Goal: Task Accomplishment & Management: Complete application form

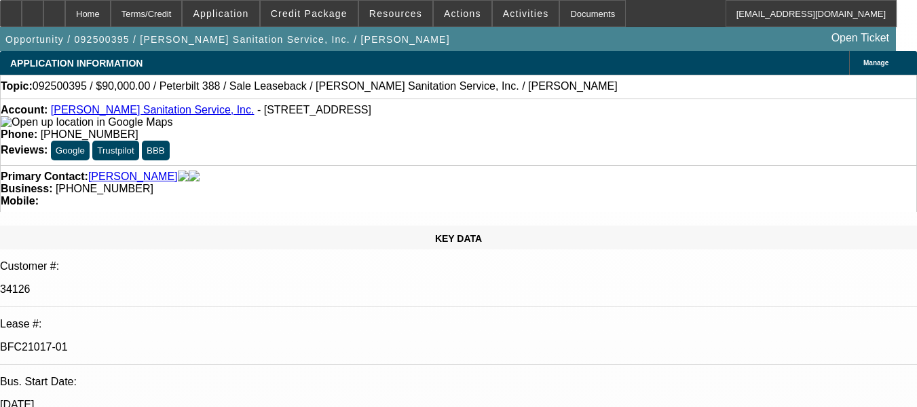
select select "0"
select select "2"
select select "0"
select select "6"
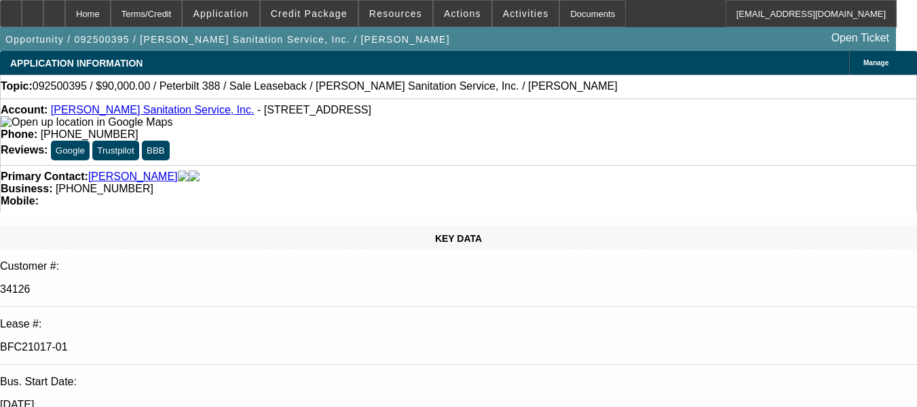
select select "0"
select select "2"
select select "0"
select select "6"
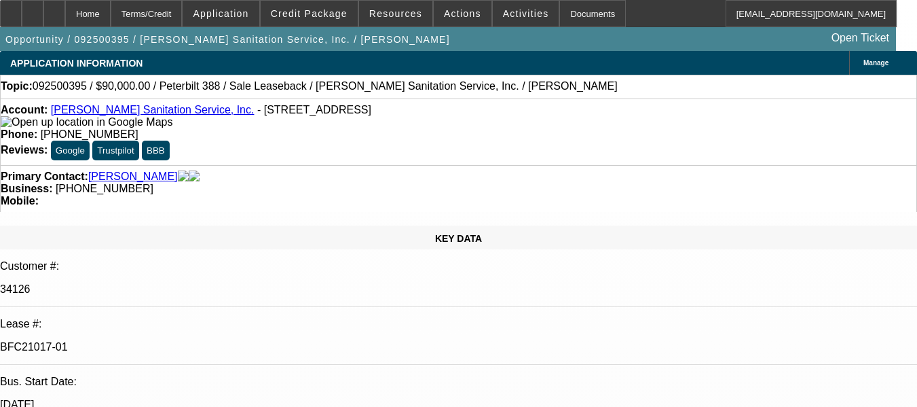
scroll to position [2127, 0]
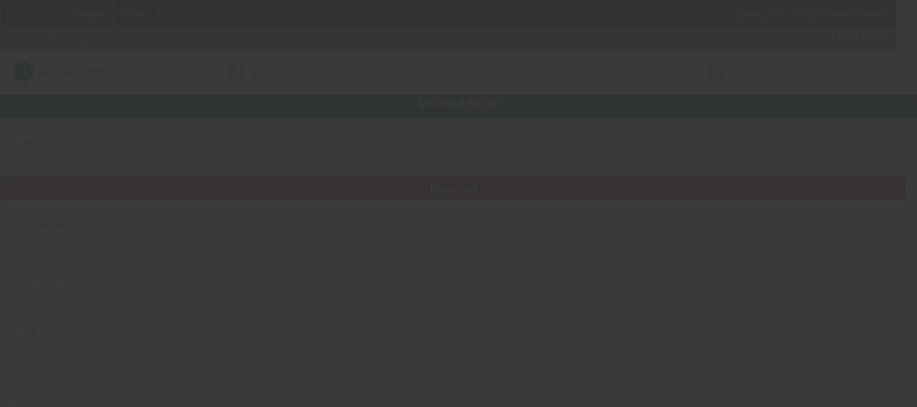
type input "10/7/2025"
type input "E&E auto Recycle & towing LLC"
type input "(505) 316-3270"
type input "juarezzluis@hotmail.com"
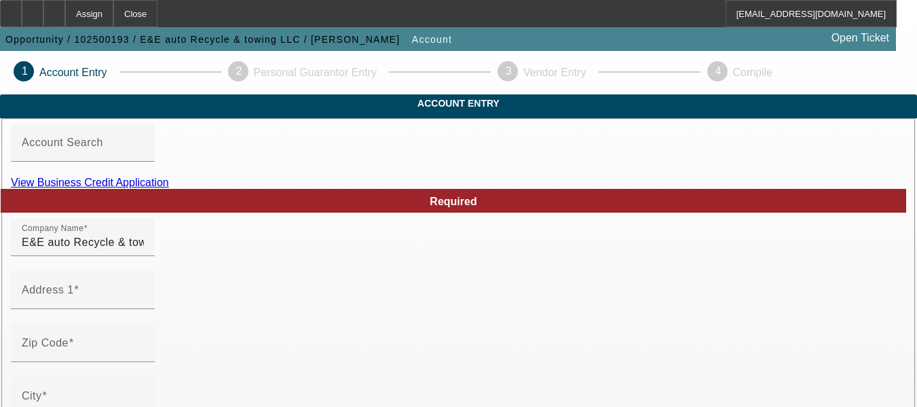
click at [169, 188] on link "View Business Credit Application" at bounding box center [90, 183] width 158 height 12
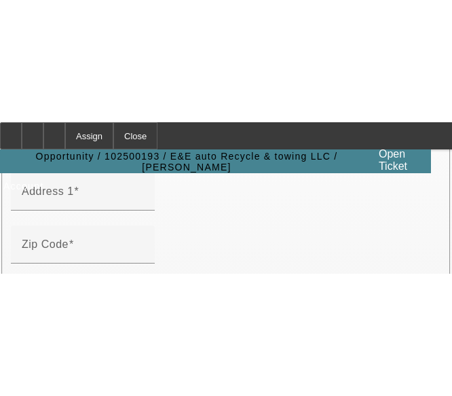
scroll to position [234, 0]
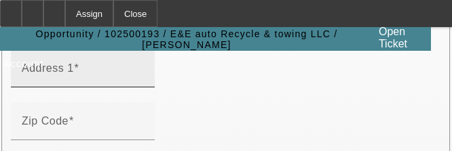
click at [144, 82] on input "Address 1" at bounding box center [83, 74] width 122 height 16
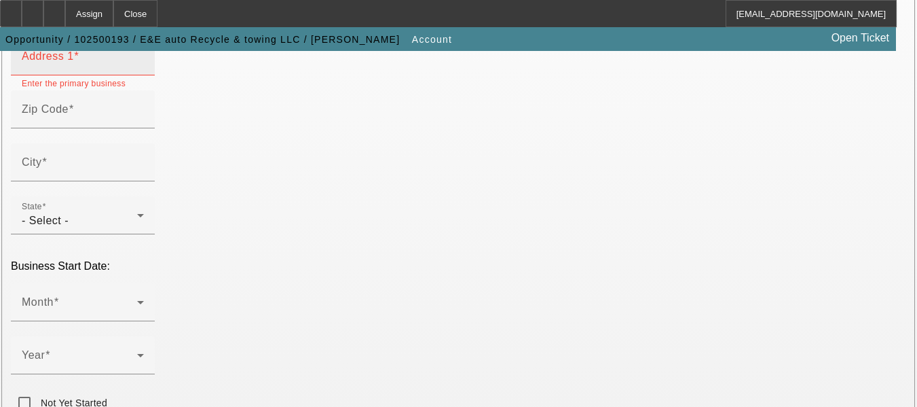
click at [79, 62] on span at bounding box center [76, 56] width 5 height 12
click at [136, 70] on input "Address 1" at bounding box center [83, 62] width 122 height 16
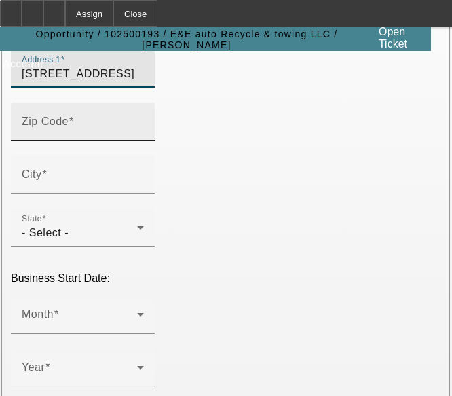
type input "149 Calle del Banco"
click at [76, 135] on input "Zip Code" at bounding box center [83, 127] width 122 height 16
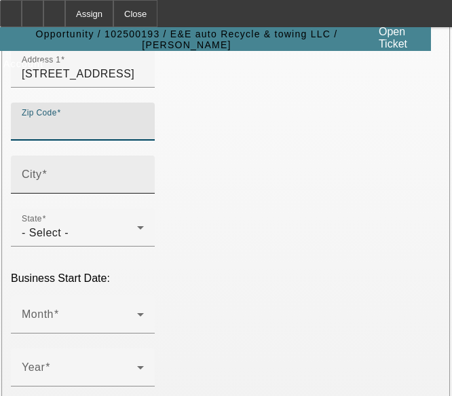
click at [73, 188] on input "City" at bounding box center [83, 180] width 122 height 16
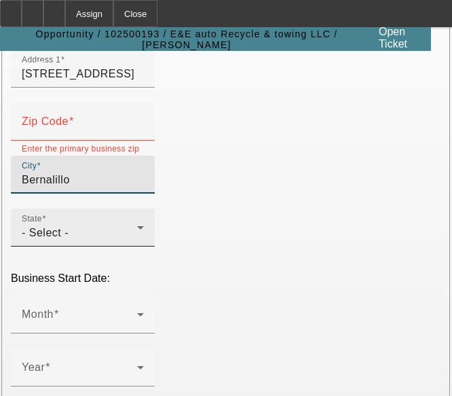
type input "Bernalillo"
click at [73, 241] on div "- Select -" at bounding box center [79, 233] width 115 height 16
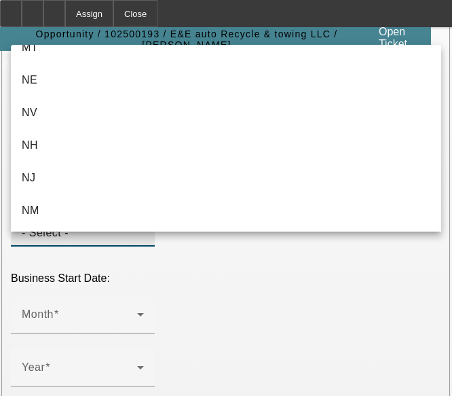
scroll to position [900, 0]
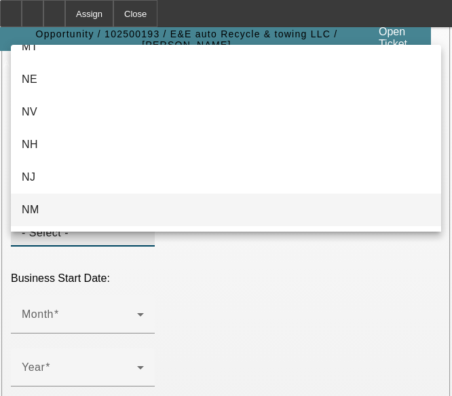
click at [74, 209] on mat-option "NM" at bounding box center [226, 210] width 430 height 33
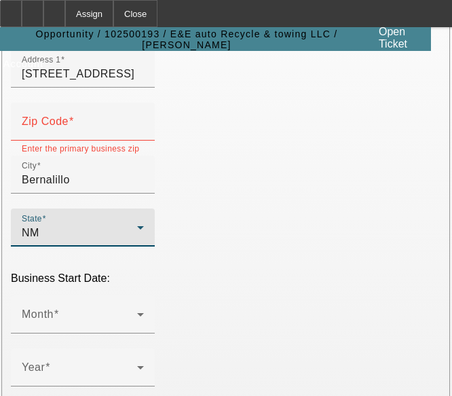
type input "Sandoval"
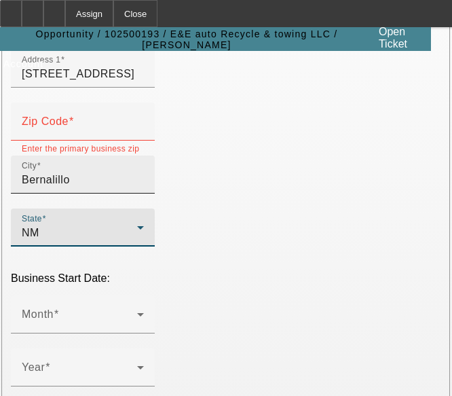
scroll to position [202, 0]
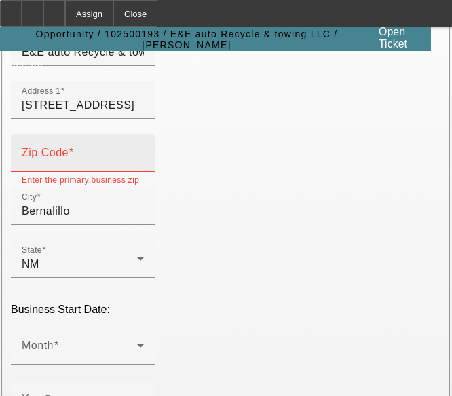
click at [144, 166] on input "Zip Code" at bounding box center [83, 158] width 122 height 16
type input "8"
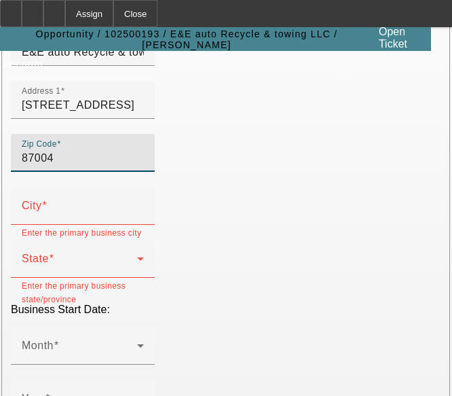
type input "87004"
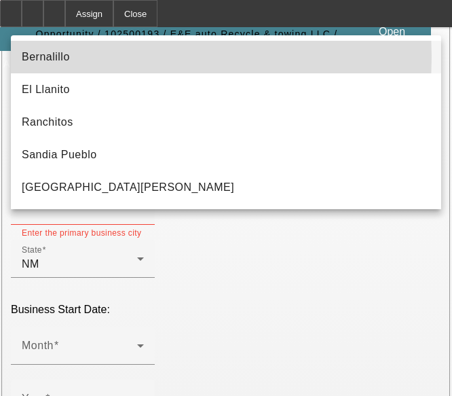
click at [84, 57] on mat-option "Bernalillo" at bounding box center [226, 57] width 430 height 33
type input "Bernalillo"
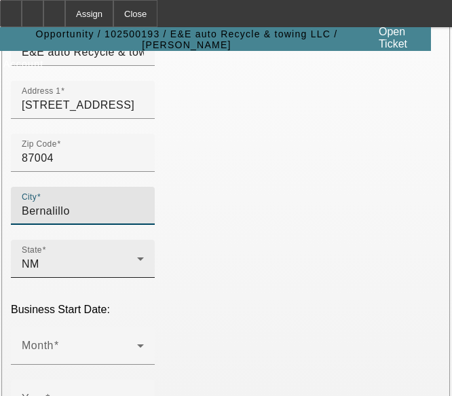
click at [137, 272] on div "NM" at bounding box center [79, 264] width 115 height 16
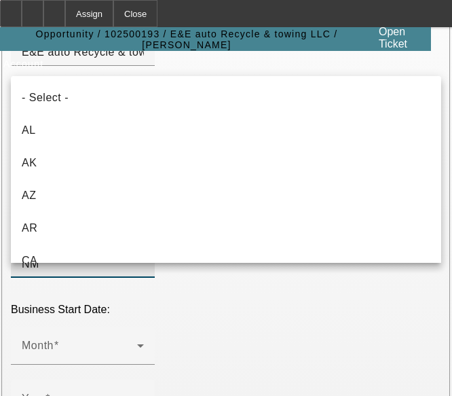
scroll to position [894, 0]
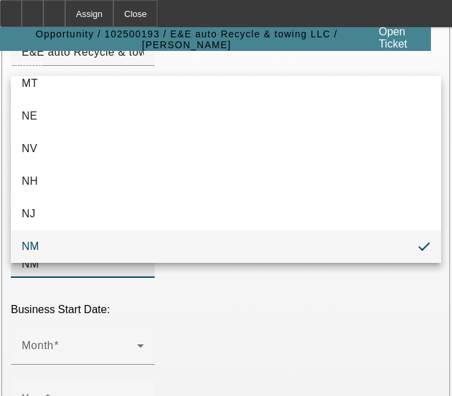
click at [153, 352] on div at bounding box center [226, 198] width 452 height 396
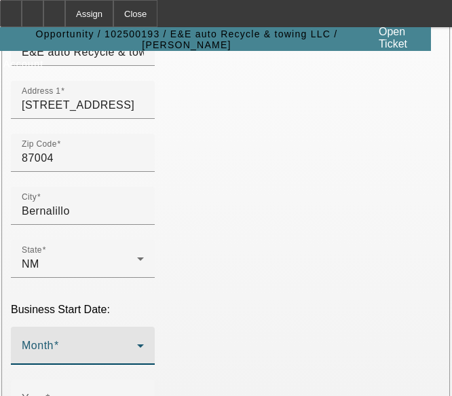
click at [137, 352] on span at bounding box center [79, 351] width 115 height 16
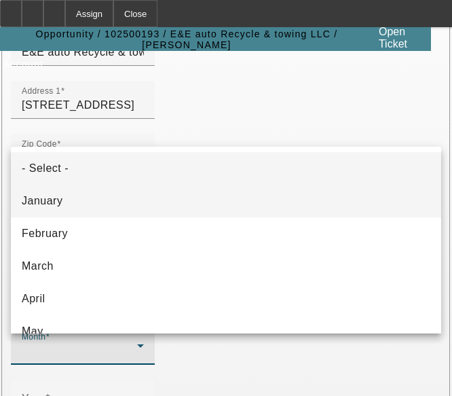
click at [56, 200] on span "January" at bounding box center [42, 201] width 41 height 16
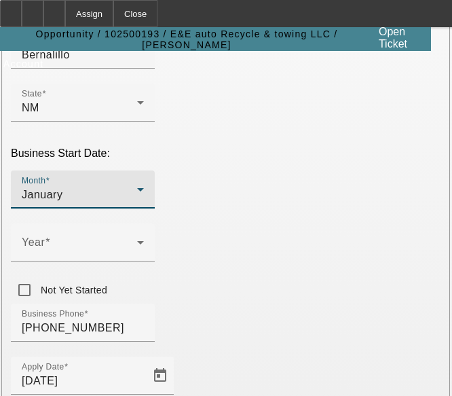
scroll to position [361, 0]
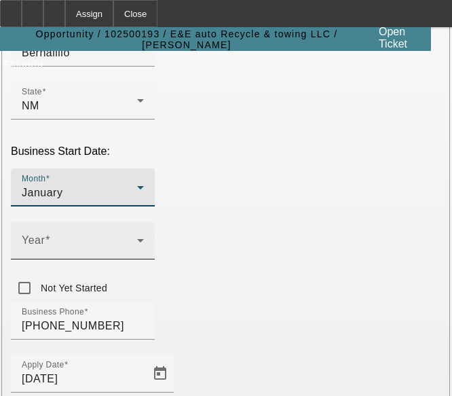
click at [137, 254] on span at bounding box center [79, 246] width 115 height 16
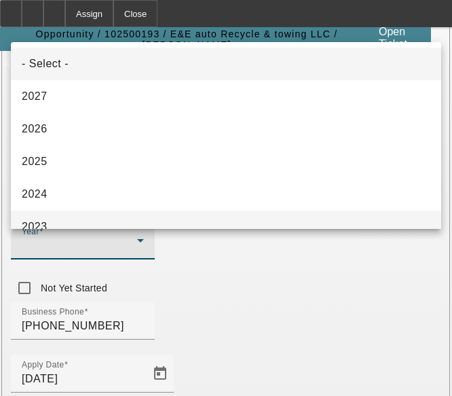
click at [56, 217] on mat-option "2023" at bounding box center [226, 226] width 430 height 33
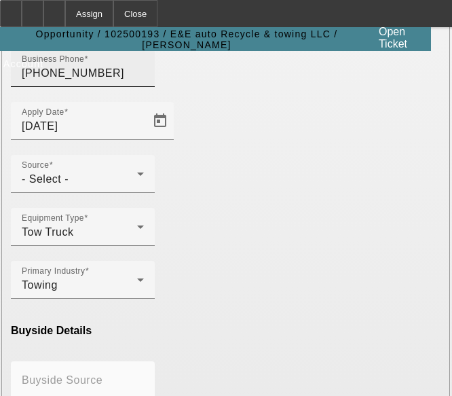
scroll to position [614, 0]
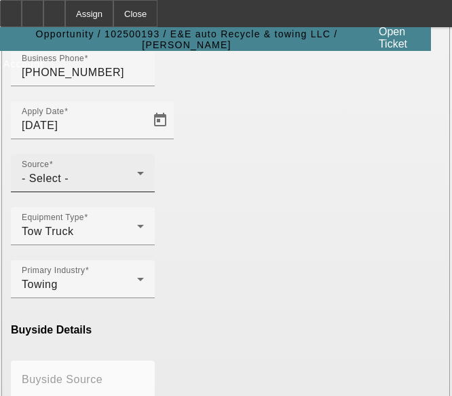
click at [137, 181] on div "- Select -" at bounding box center [79, 178] width 115 height 16
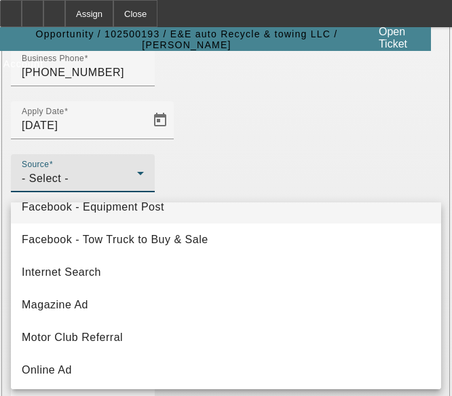
scroll to position [246, 0]
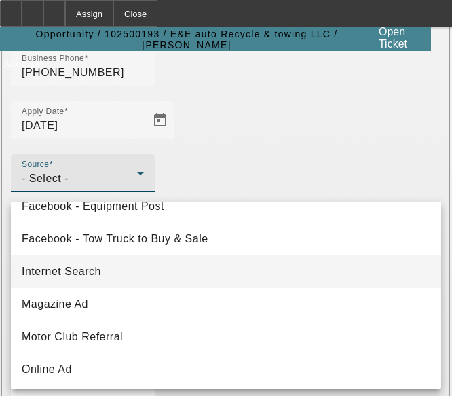
click at [137, 273] on mat-option "Internet Search" at bounding box center [226, 271] width 430 height 33
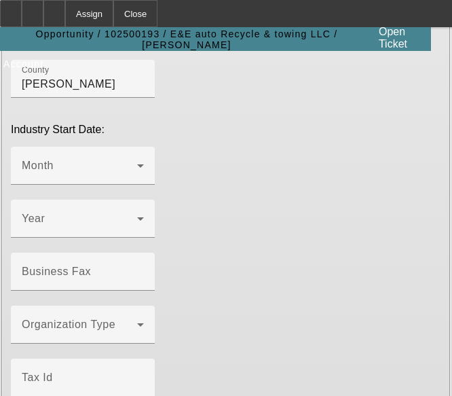
scroll to position [1271, 0]
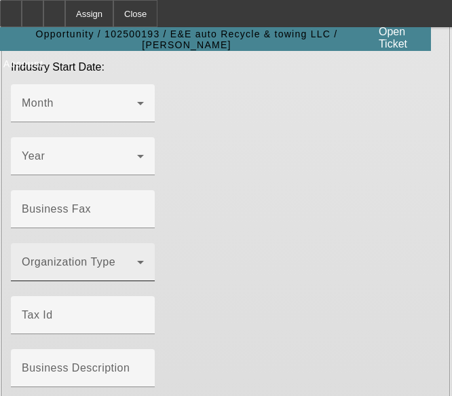
click at [107, 259] on span at bounding box center [79, 267] width 115 height 16
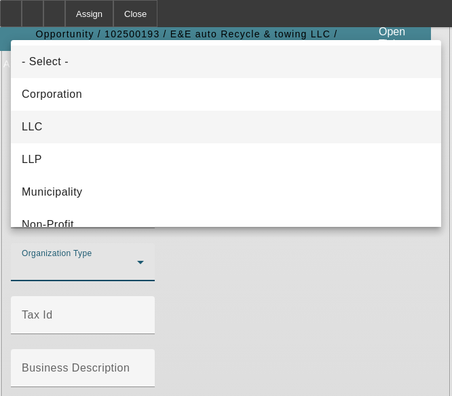
click at [76, 132] on mat-option "LLC" at bounding box center [226, 127] width 430 height 33
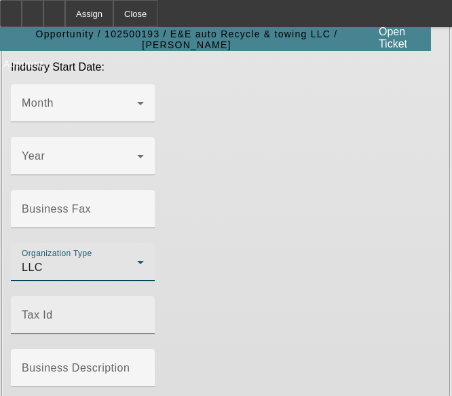
click at [50, 296] on div "Tax Id" at bounding box center [83, 315] width 122 height 38
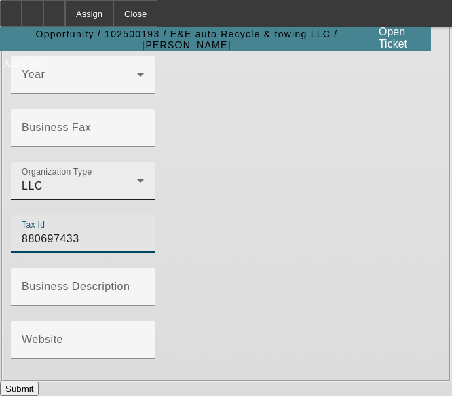
scroll to position [1362, 0]
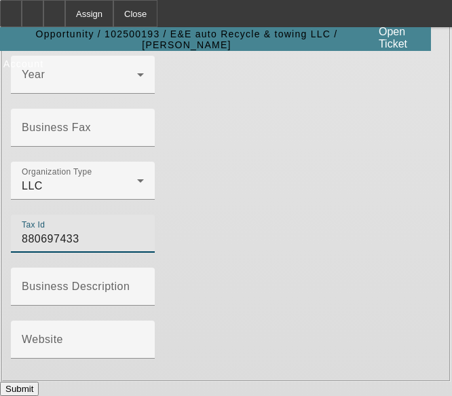
type input "880697433"
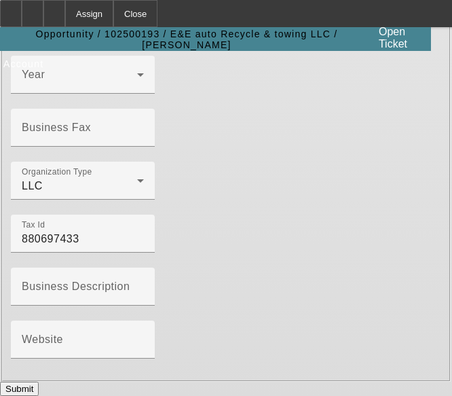
click at [39, 382] on button "Submit" at bounding box center [19, 389] width 39 height 14
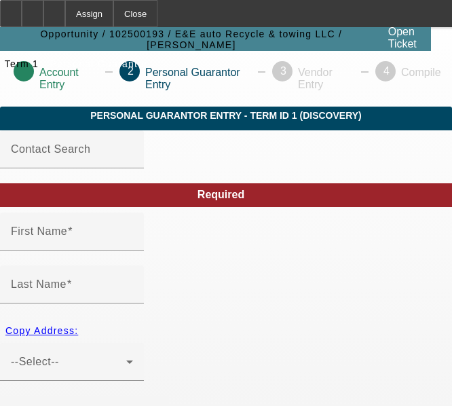
type input "Luis"
type input "Juarez"
radio input "true"
type input "649-14-9793"
type input "juarezzluis@hotmail.com"
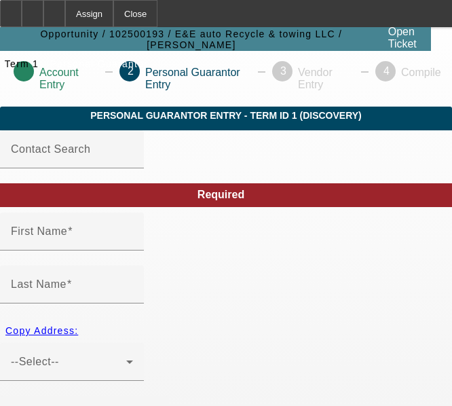
type input "(505) 316-3270"
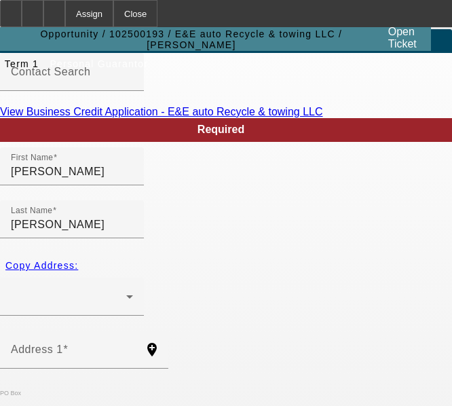
scroll to position [82, 0]
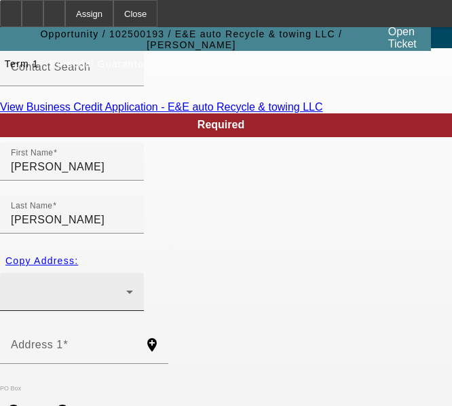
click at [133, 273] on div at bounding box center [72, 292] width 122 height 38
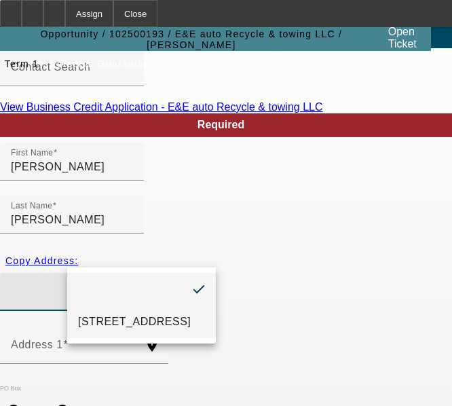
click at [130, 327] on span "149 Calle del Banco Bernalillo, NM 87004" at bounding box center [134, 322] width 113 height 16
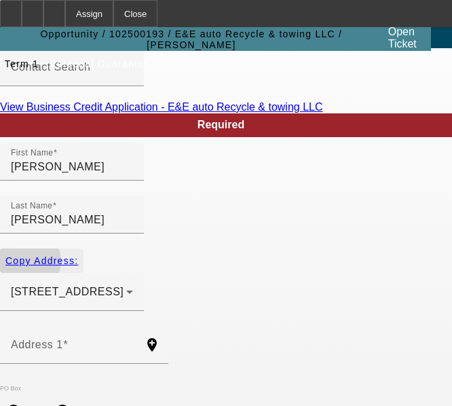
click at [40, 255] on span "Copy Address:" at bounding box center [41, 260] width 73 height 11
type input "149 Calle del Banco"
radio input "false"
type input "87004"
type input "Bernalillo"
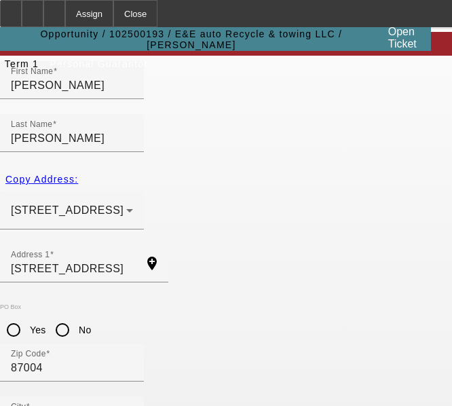
scroll to position [269, 0]
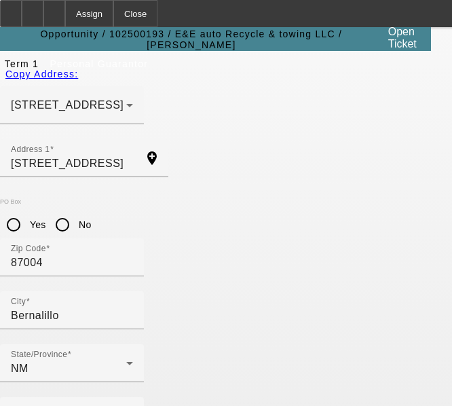
type input "100"
type input "(505) 316-3270"
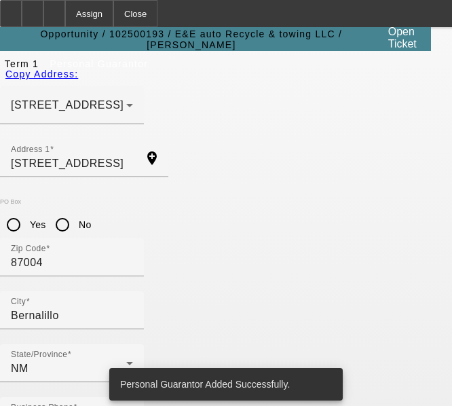
scroll to position [0, 0]
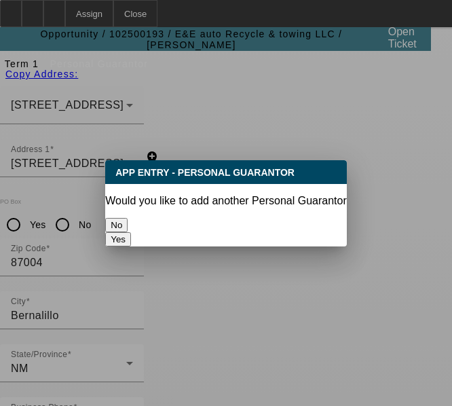
click at [128, 221] on button "No" at bounding box center [116, 225] width 22 height 14
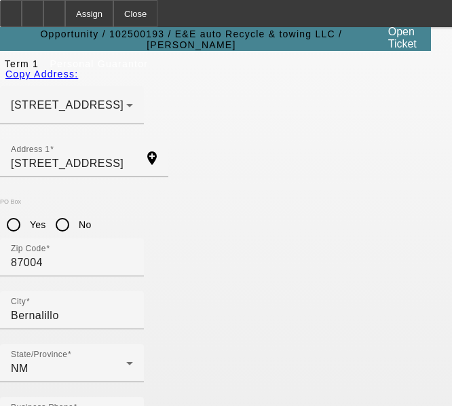
scroll to position [269, 0]
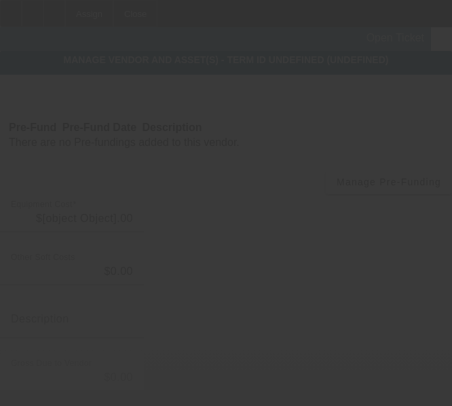
type input "$35,000.00"
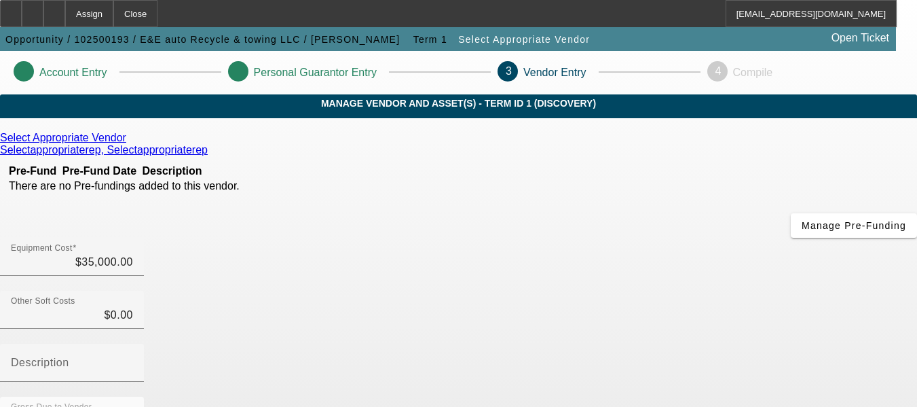
click at [130, 143] on icon at bounding box center [130, 138] width 0 height 12
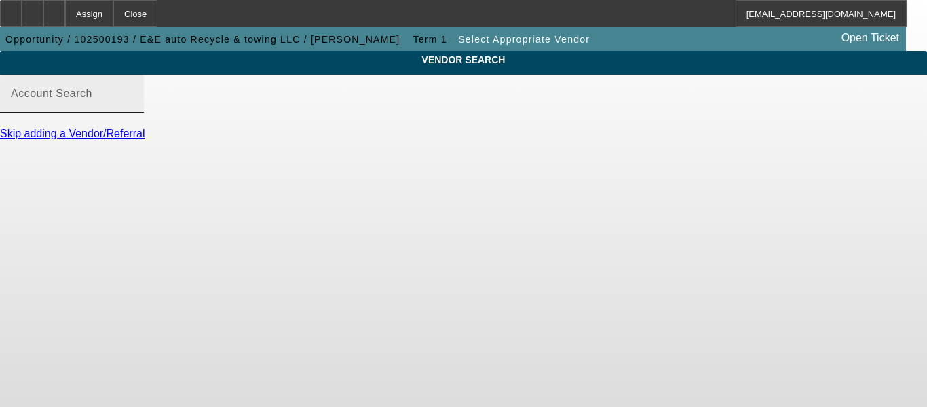
click at [133, 107] on input "Account Search" at bounding box center [72, 99] width 122 height 16
click at [133, 107] on input "pre" at bounding box center [72, 99] width 122 height 16
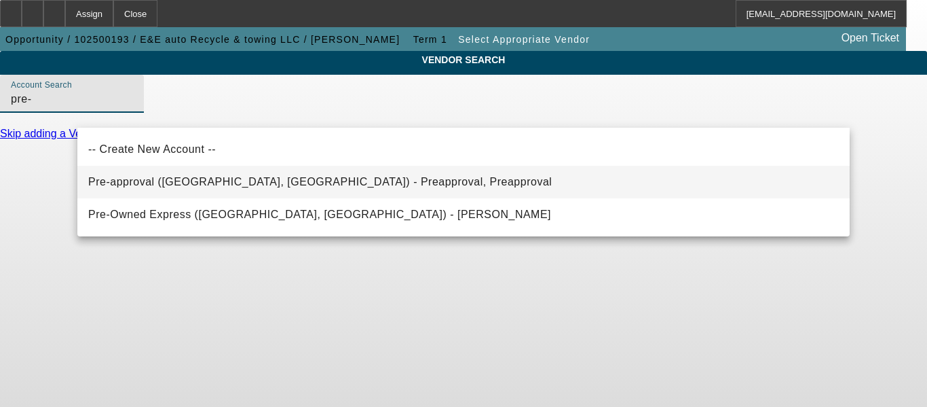
click at [198, 183] on span "Pre-approval (Northbrook, IL) - Preapproval, Preapproval" at bounding box center [320, 182] width 464 height 12
type input "Pre-approval (Northbrook, IL) - Preapproval, Preapproval"
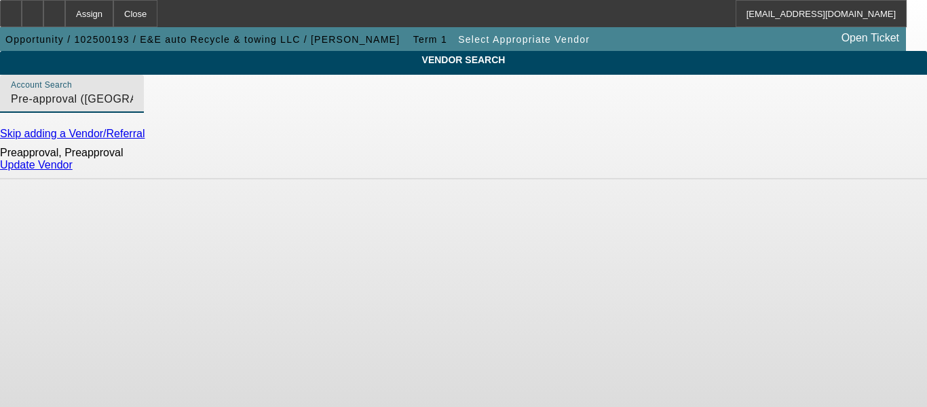
click at [73, 170] on link "Update Vendor" at bounding box center [36, 165] width 73 height 12
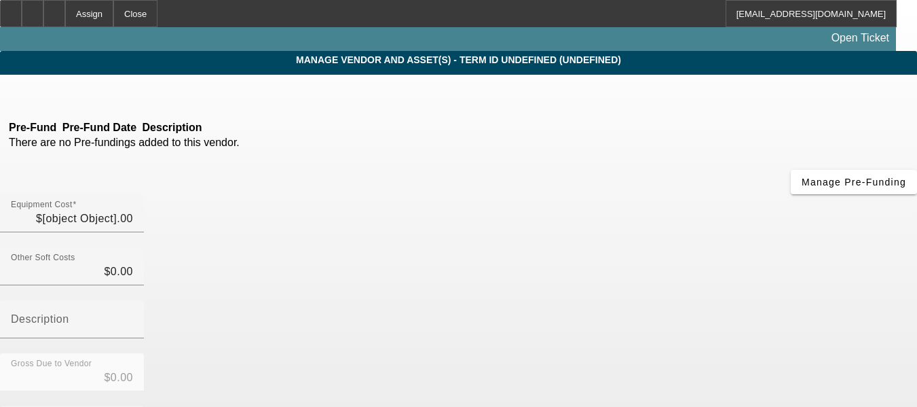
type input "$35,000.00"
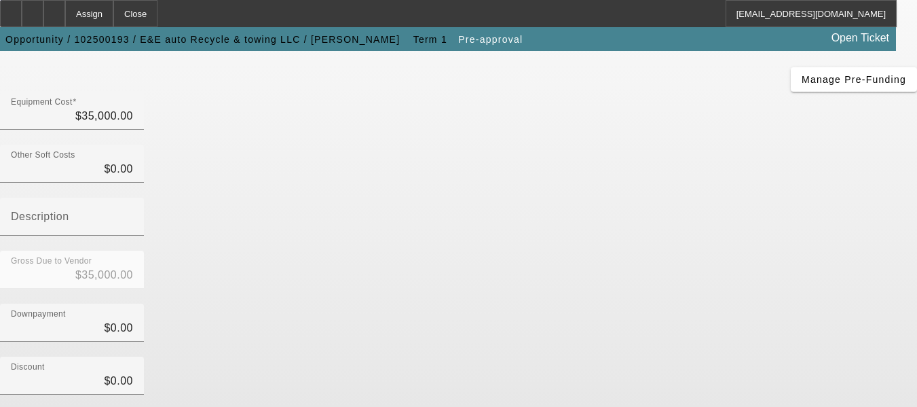
scroll to position [287, 0]
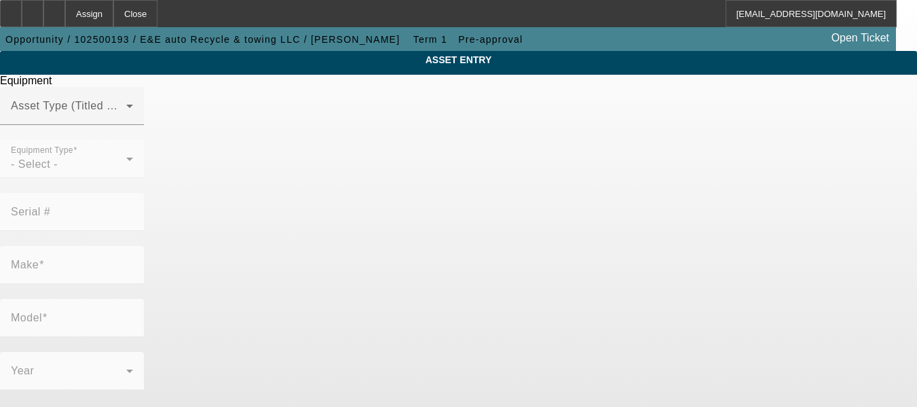
click at [144, 140] on div at bounding box center [72, 132] width 144 height 15
click at [133, 125] on div "Asset Type (Titled or Non-Titled)" at bounding box center [72, 106] width 122 height 38
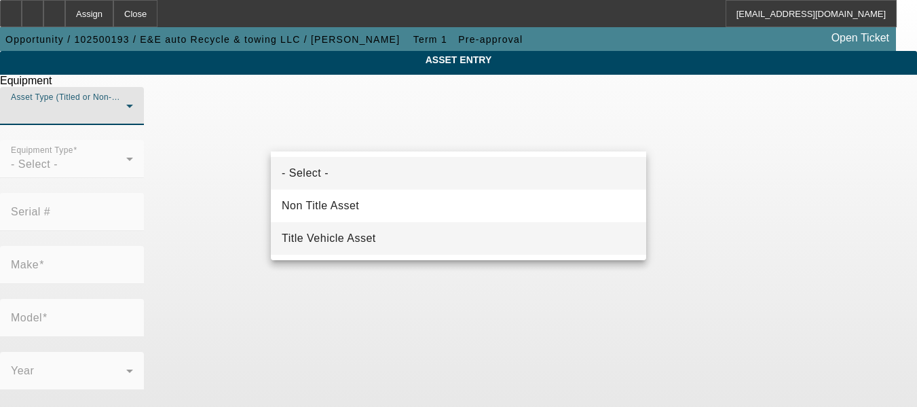
click at [354, 233] on span "Title Vehicle Asset" at bounding box center [329, 238] width 94 height 16
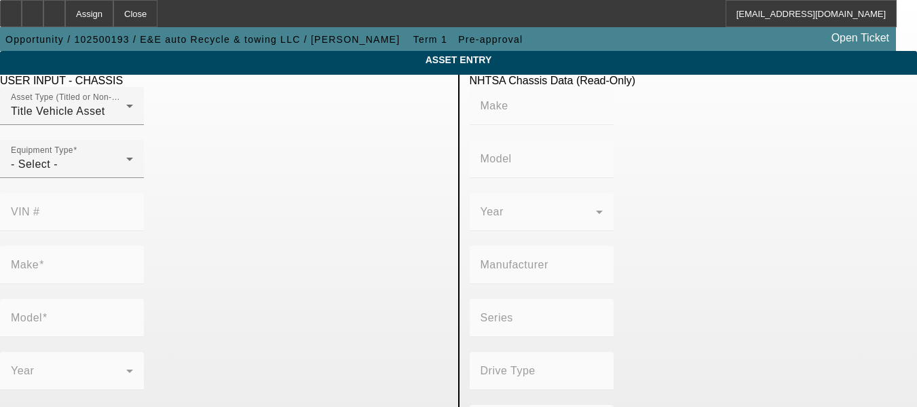
click at [144, 140] on div at bounding box center [72, 132] width 144 height 15
click at [133, 172] on div "Equipment Type - Select -" at bounding box center [72, 159] width 122 height 38
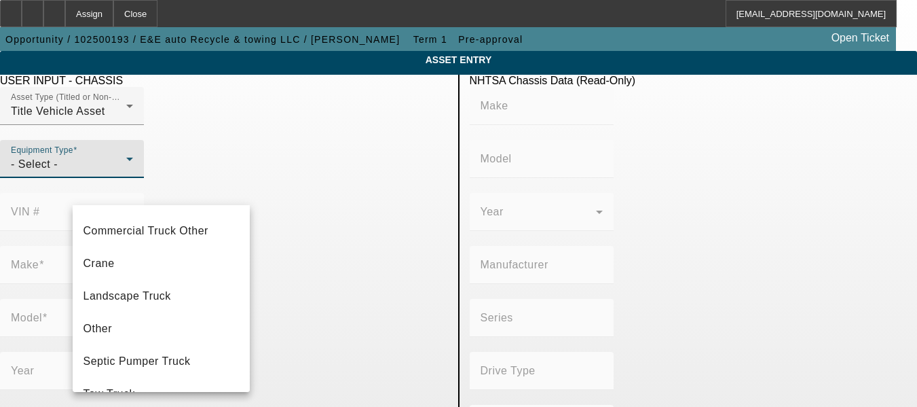
scroll to position [150, 0]
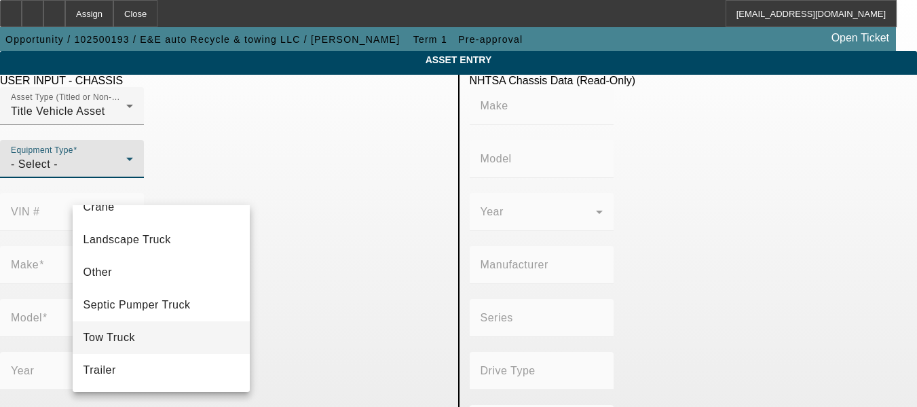
click at [125, 344] on span "Tow Truck" at bounding box center [110, 337] width 52 height 16
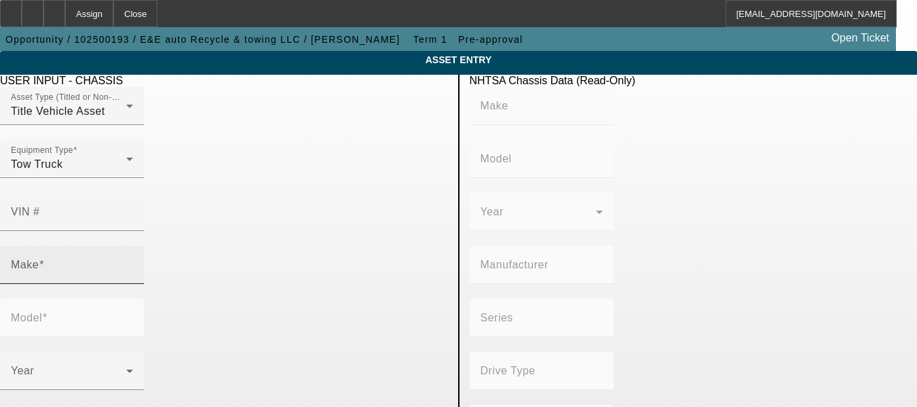
click at [133, 246] on div "Make" at bounding box center [72, 265] width 122 height 38
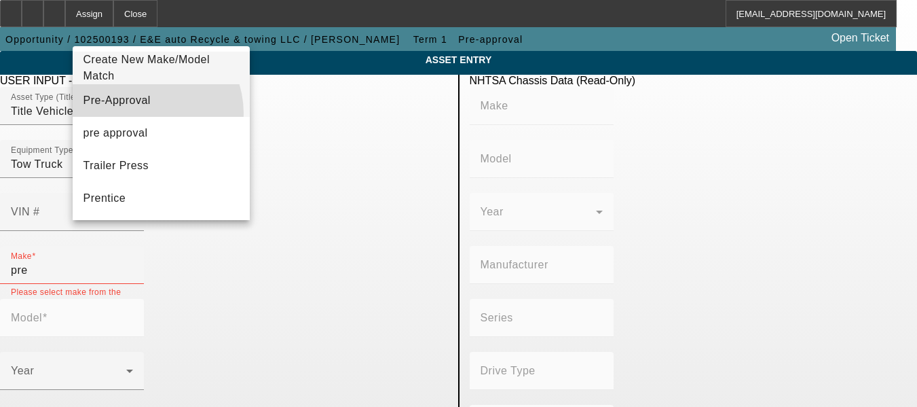
click at [141, 113] on mat-option "Pre-Approval" at bounding box center [162, 100] width 178 height 33
type input "Pre-Approval"
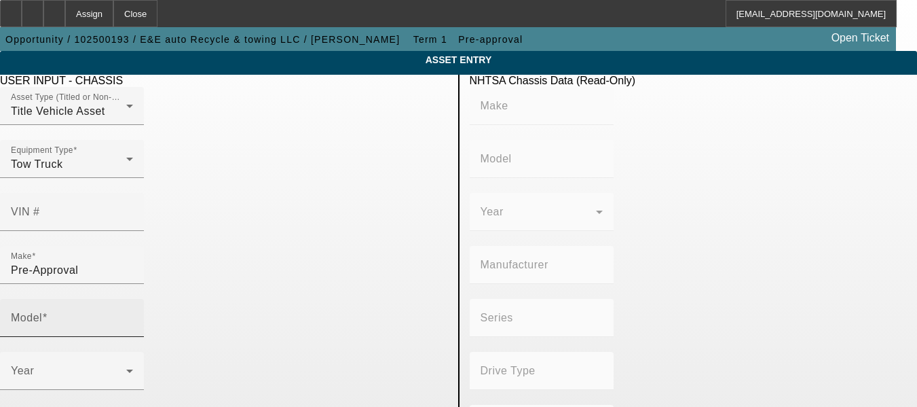
click at [133, 299] on div "Model" at bounding box center [72, 318] width 122 height 38
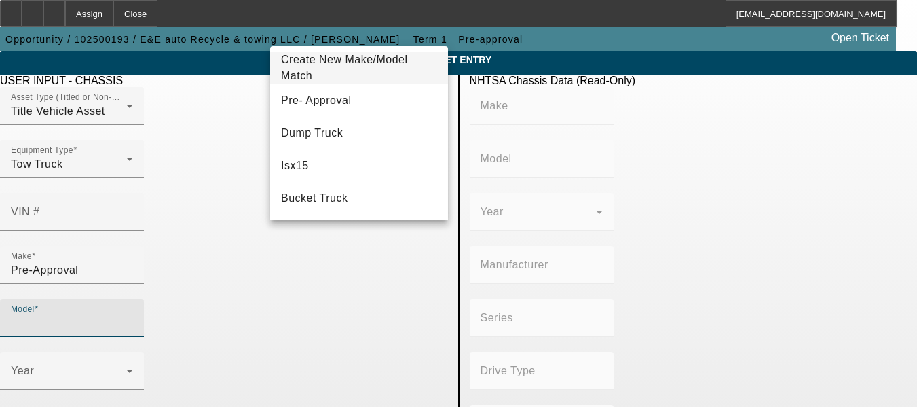
click at [133, 315] on input "Model" at bounding box center [72, 323] width 122 height 16
click at [315, 109] on span "Pre- Approval" at bounding box center [316, 100] width 70 height 16
type input "Pre- Approval"
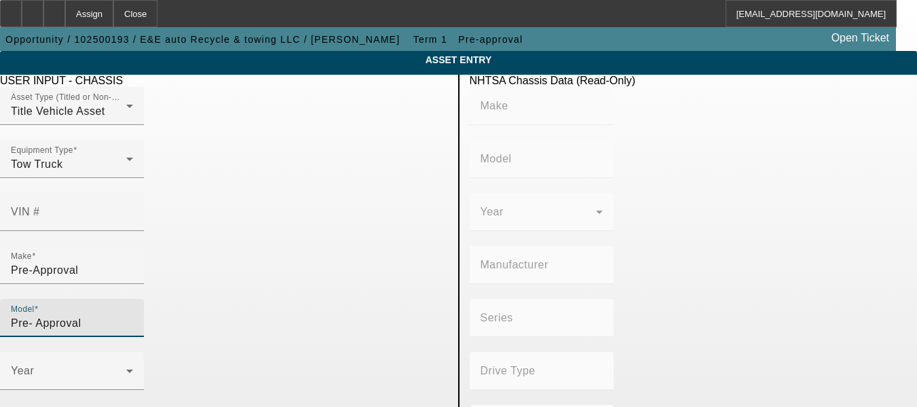
radio input "true"
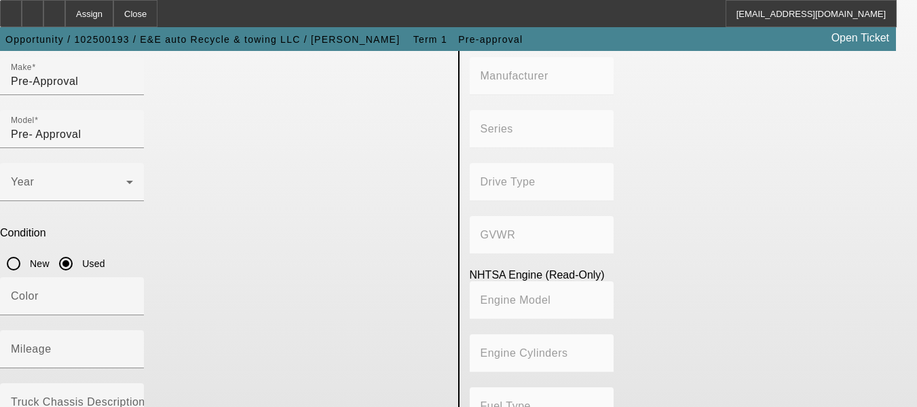
scroll to position [188, 0]
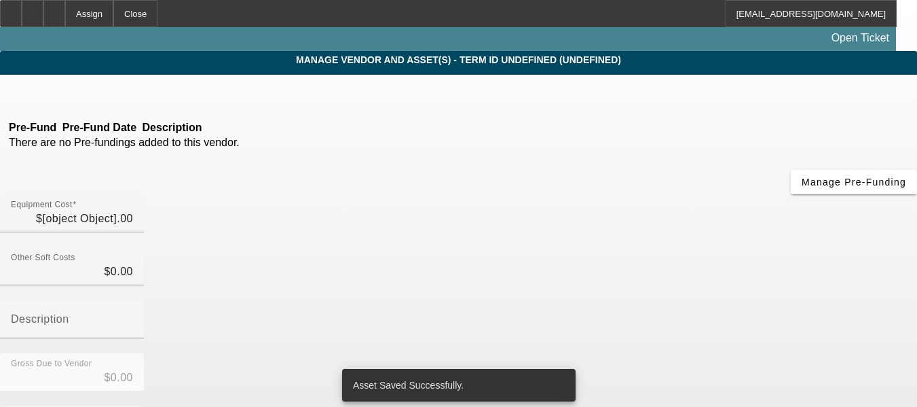
type input "$35,000.00"
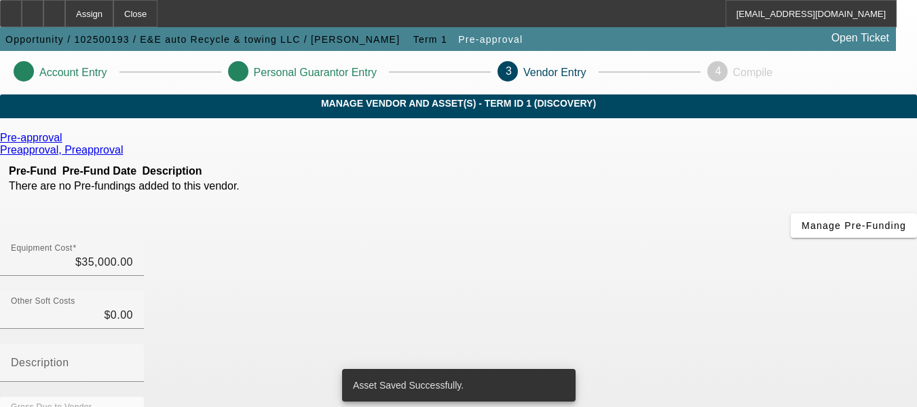
scroll to position [287, 0]
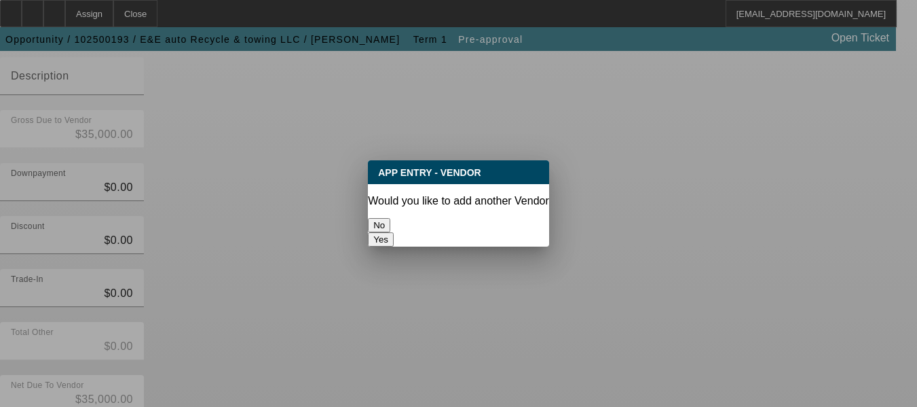
click at [390, 218] on button "No" at bounding box center [379, 225] width 22 height 14
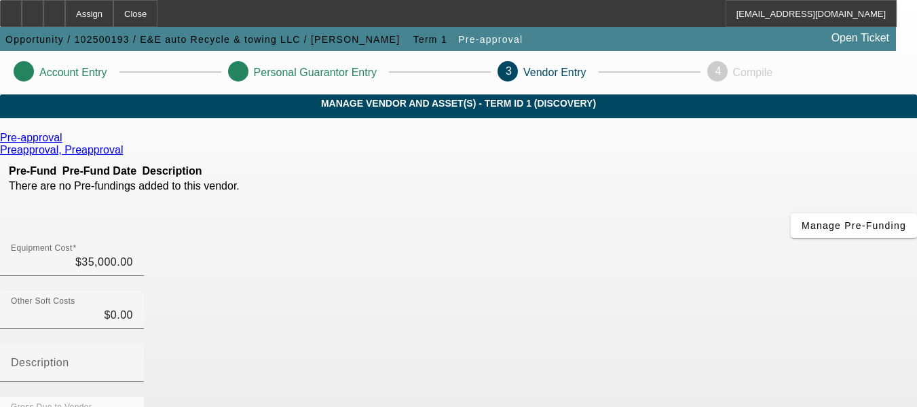
scroll to position [287, 0]
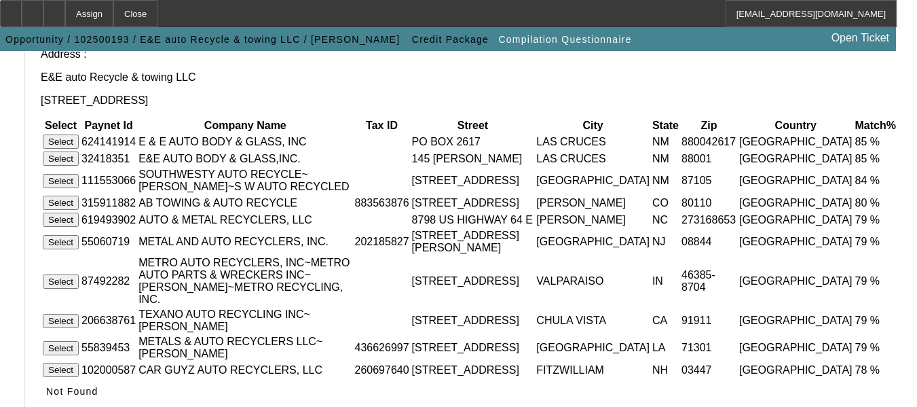
scroll to position [249, 0]
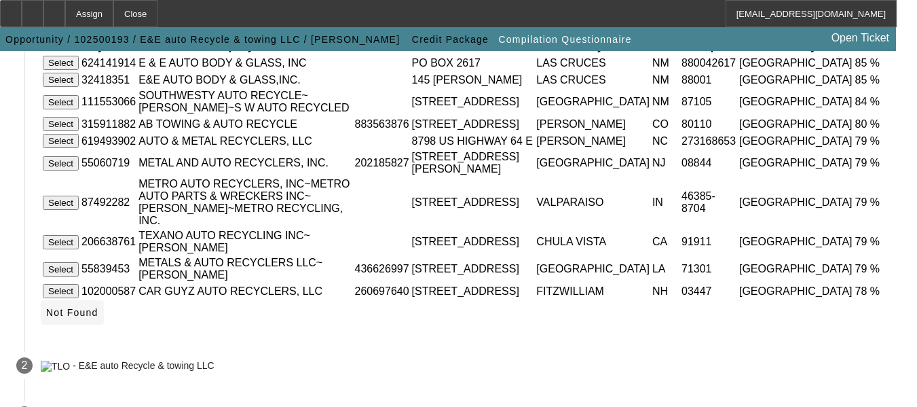
click at [46, 307] on icon at bounding box center [46, 312] width 0 height 11
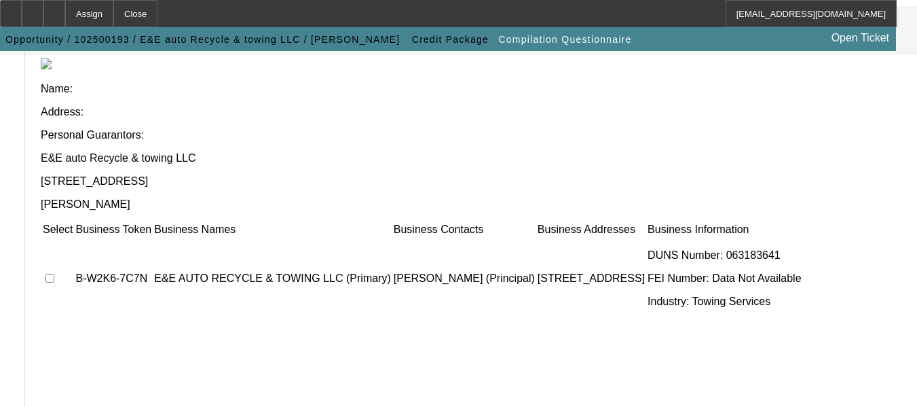
scroll to position [160, 0]
click at [54, 275] on input "checkbox" at bounding box center [49, 279] width 9 height 9
checkbox input "true"
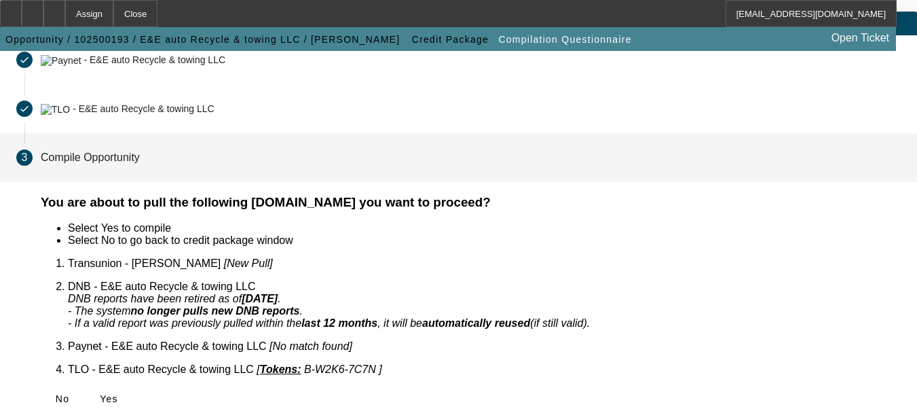
scroll to position [82, 0]
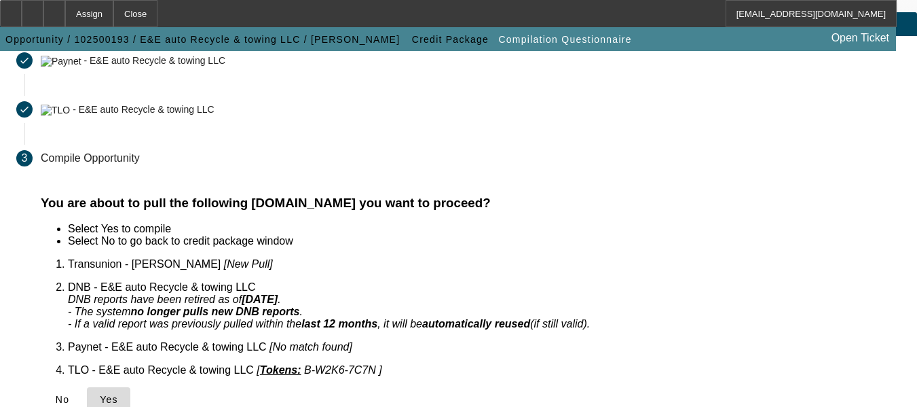
click at [100, 394] on icon at bounding box center [100, 399] width 0 height 11
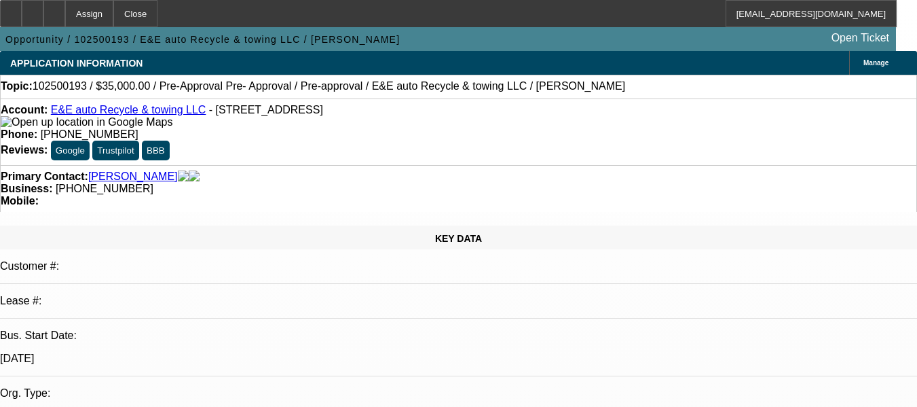
select select "0"
select select "2"
select select "0.1"
select select "4"
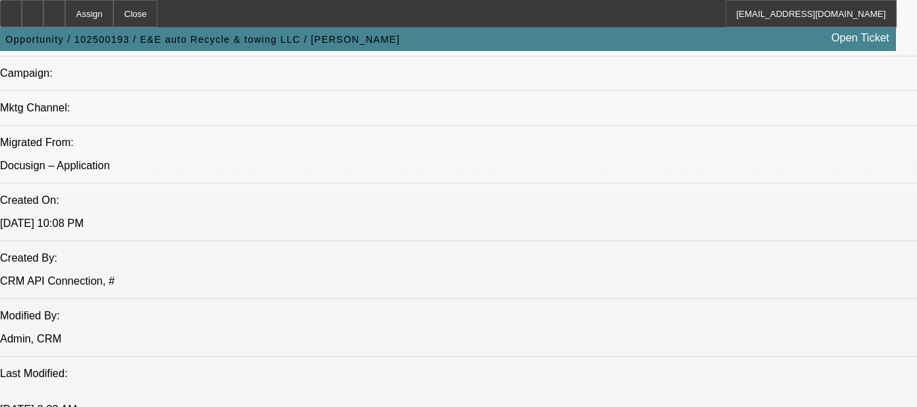
scroll to position [894, 0]
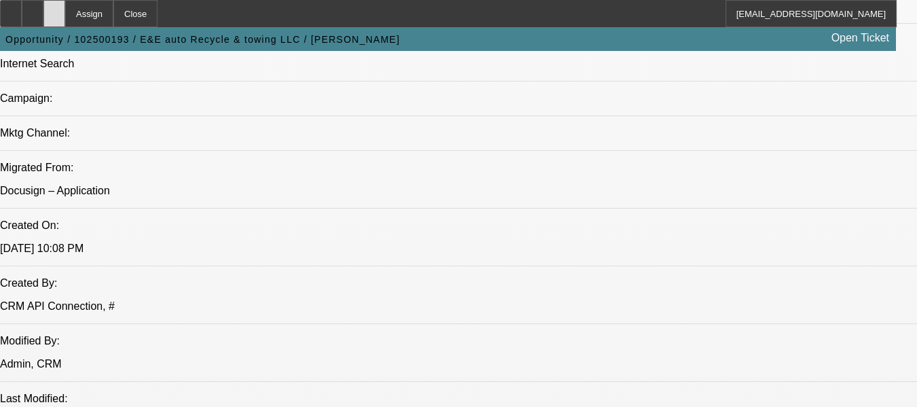
click at [65, 20] on div at bounding box center [54, 13] width 22 height 27
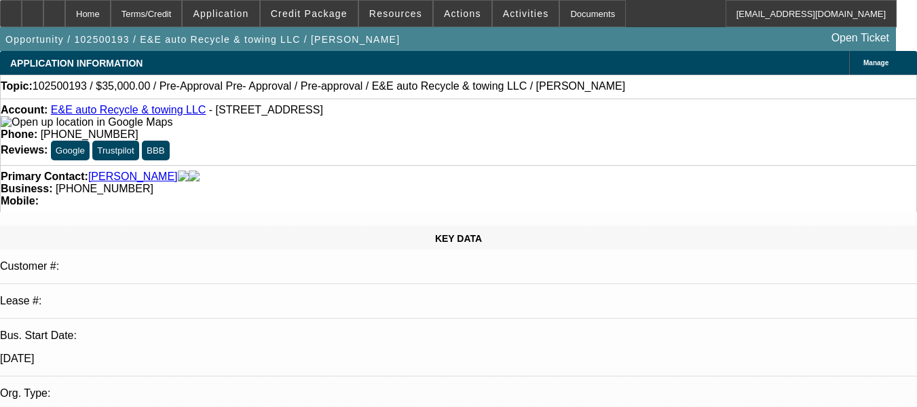
select select "0"
select select "2"
select select "0.1"
select select "4"
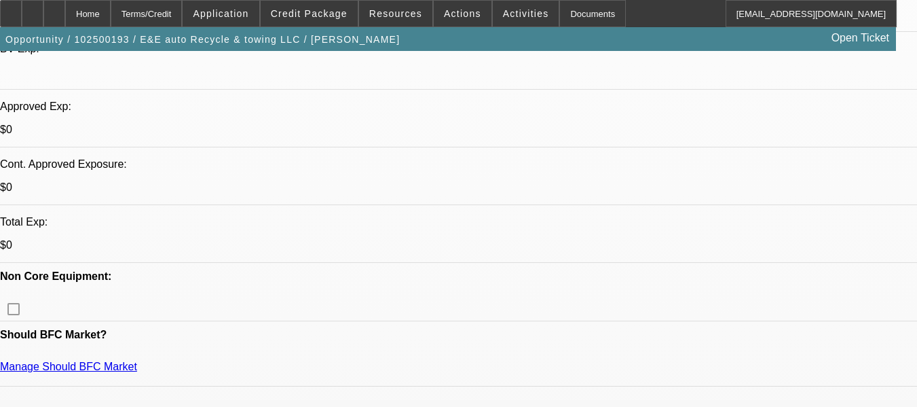
scroll to position [463, 0]
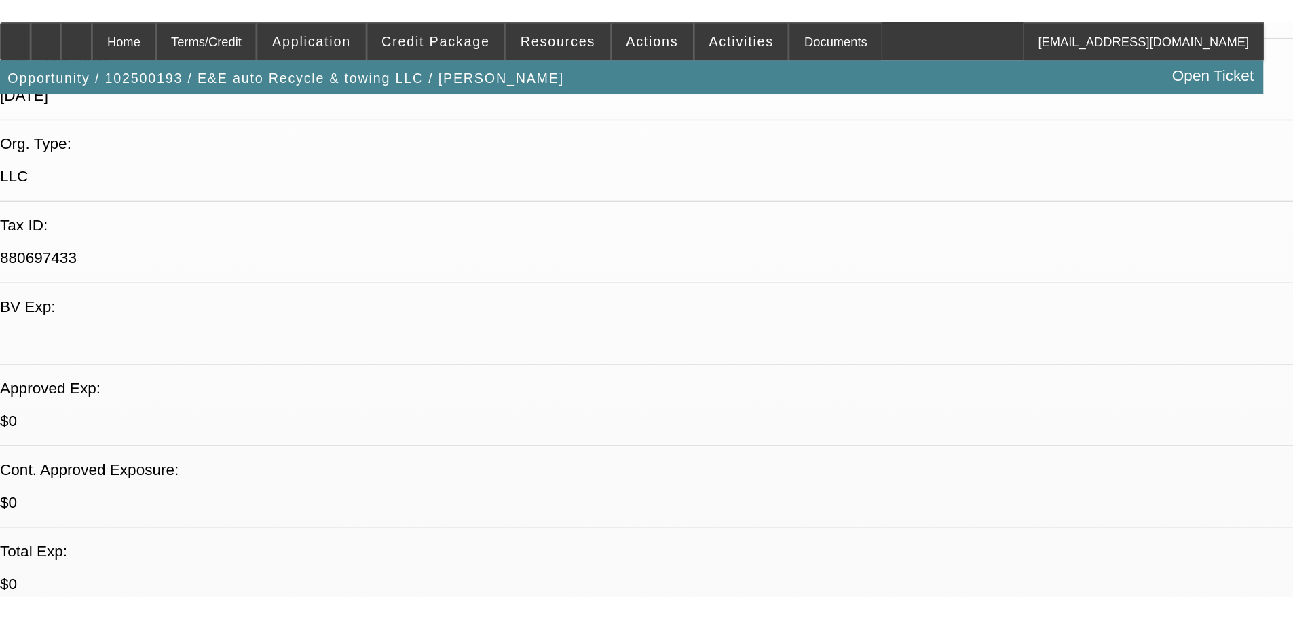
scroll to position [0, 0]
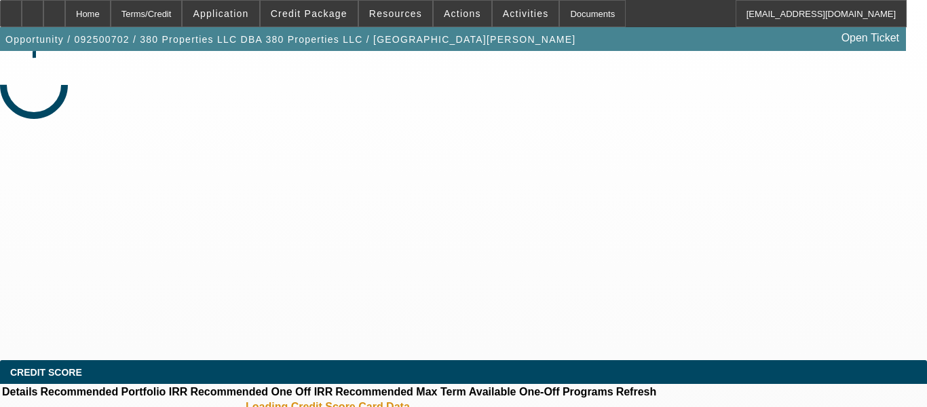
select select "0"
select select "2"
select select "0.1"
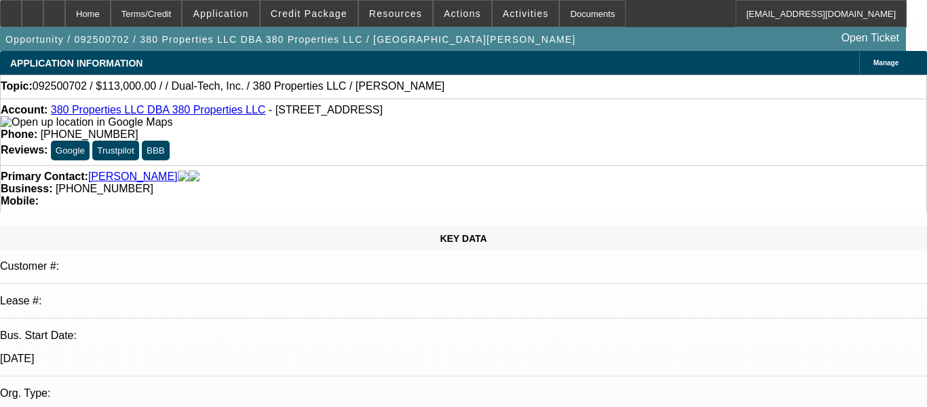
select select "4"
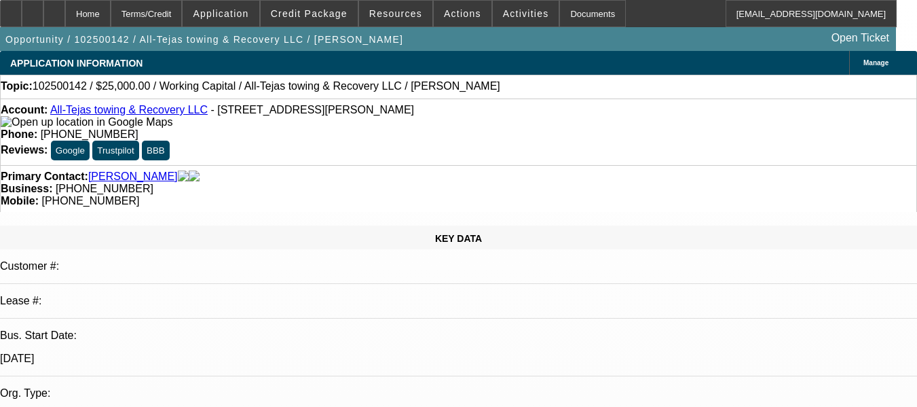
select select "0"
select select "2"
select select "0.1"
select select "4"
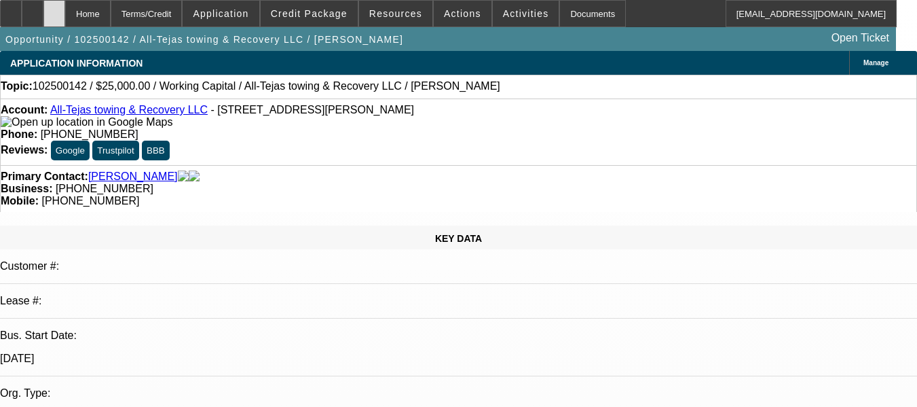
click at [54, 9] on icon at bounding box center [54, 9] width 0 height 0
select select "0"
select select "2"
select select "0.1"
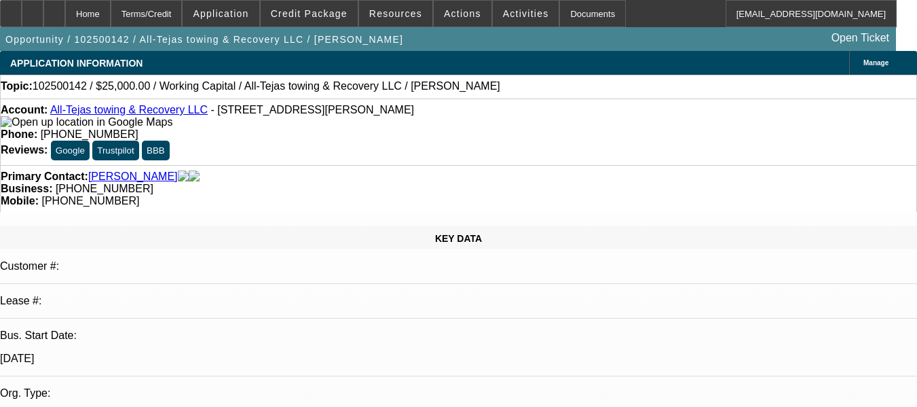
select select "4"
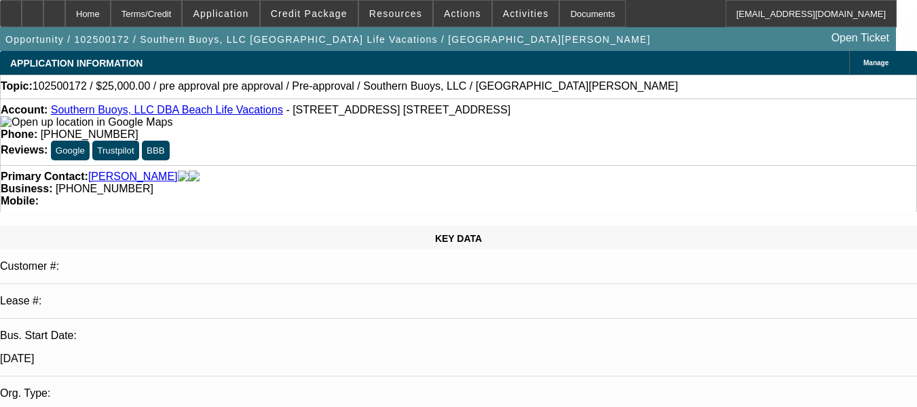
select select "0"
select select "2"
select select "0.1"
select select "4"
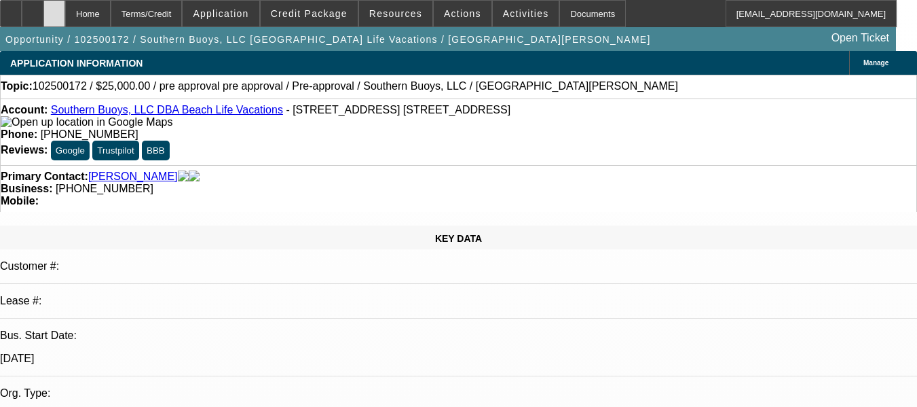
click at [54, 9] on icon at bounding box center [54, 9] width 0 height 0
select select "0"
select select "2"
select select "0.1"
select select "2"
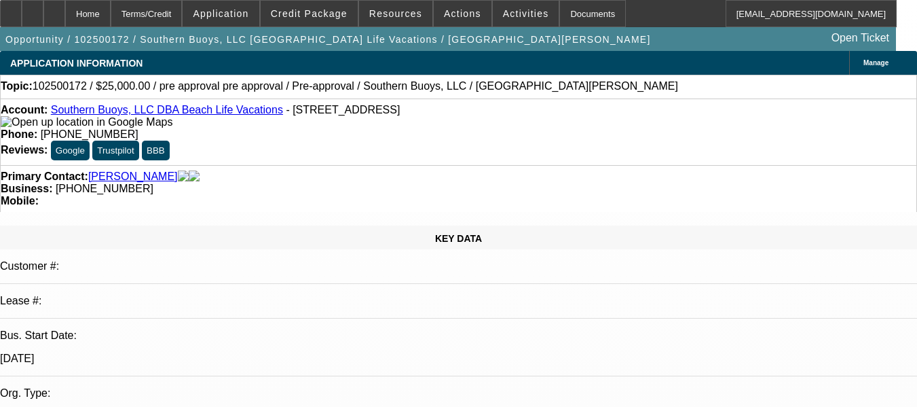
select select "4"
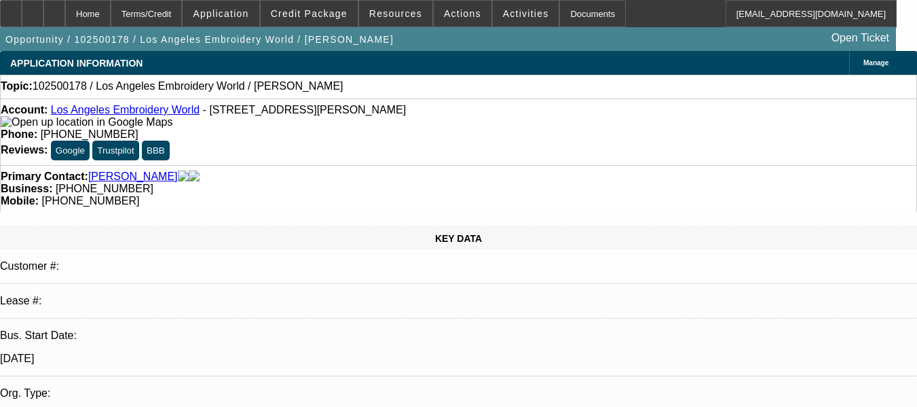
select select "0"
select select "2"
select select "0.1"
select select "4"
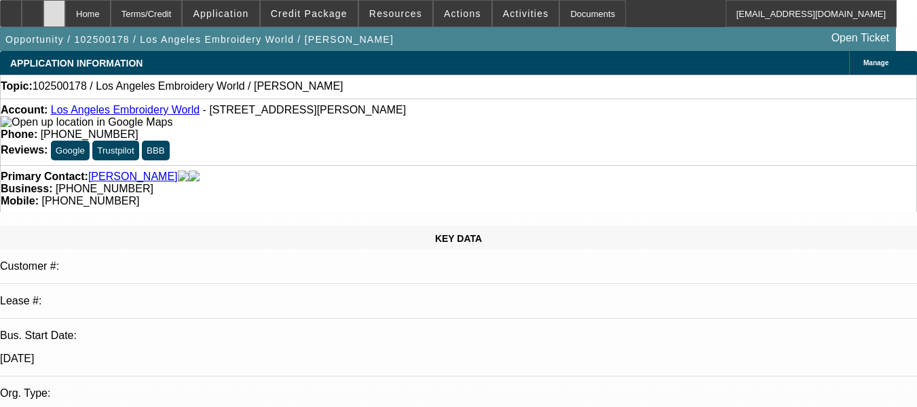
click at [54, 9] on icon at bounding box center [54, 9] width 0 height 0
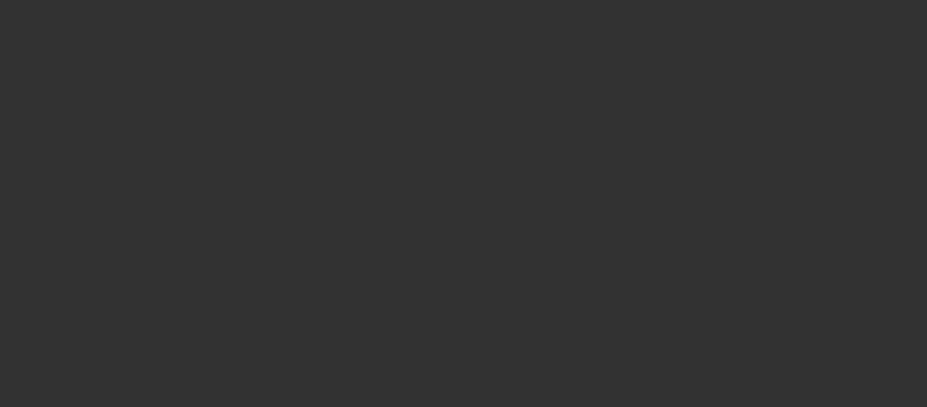
select select "0"
select select "2"
select select "0.1"
select select "4"
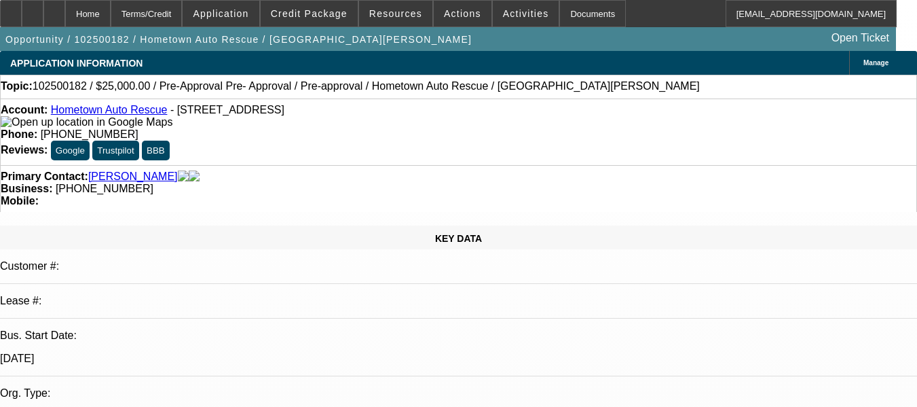
select select "0"
select select "2"
select select "0.1"
select select "4"
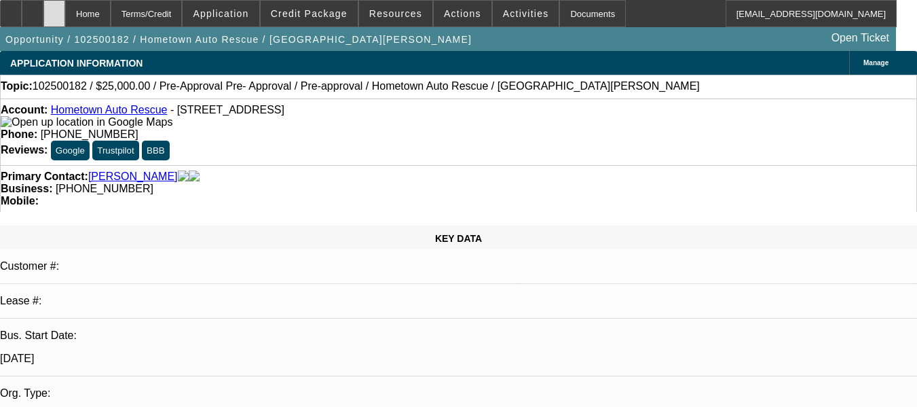
click at [65, 19] on div at bounding box center [54, 13] width 22 height 27
select select "0"
select select "2"
select select "0.1"
select select "2"
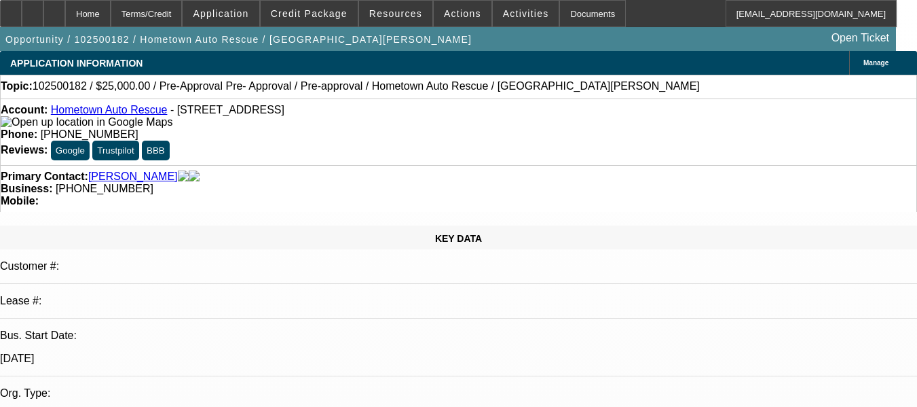
select select "4"
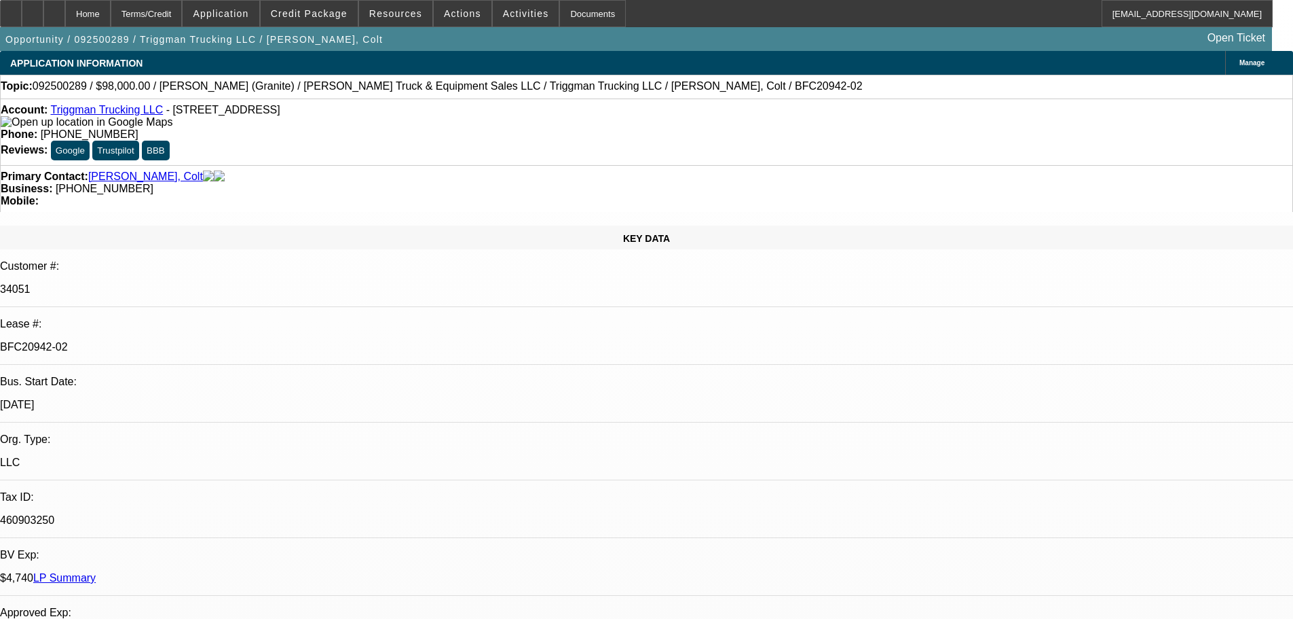
select select "0"
select select "2"
select select "0"
select select "6"
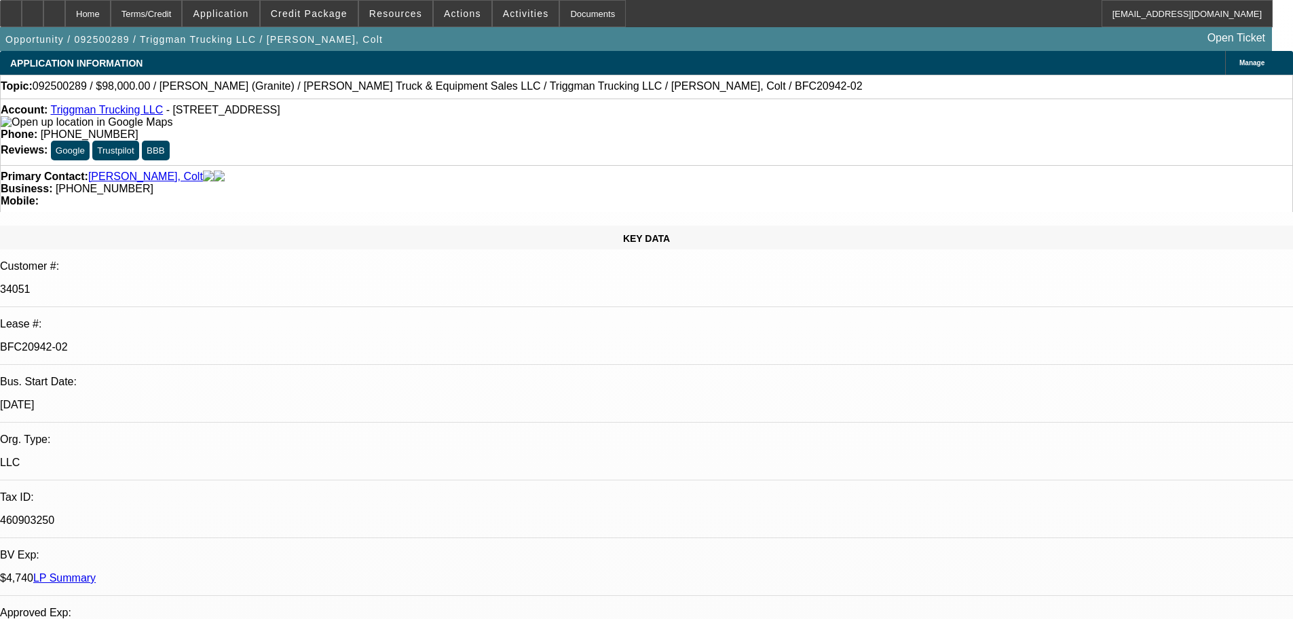
select select "0"
select select "2"
select select "0"
select select "6"
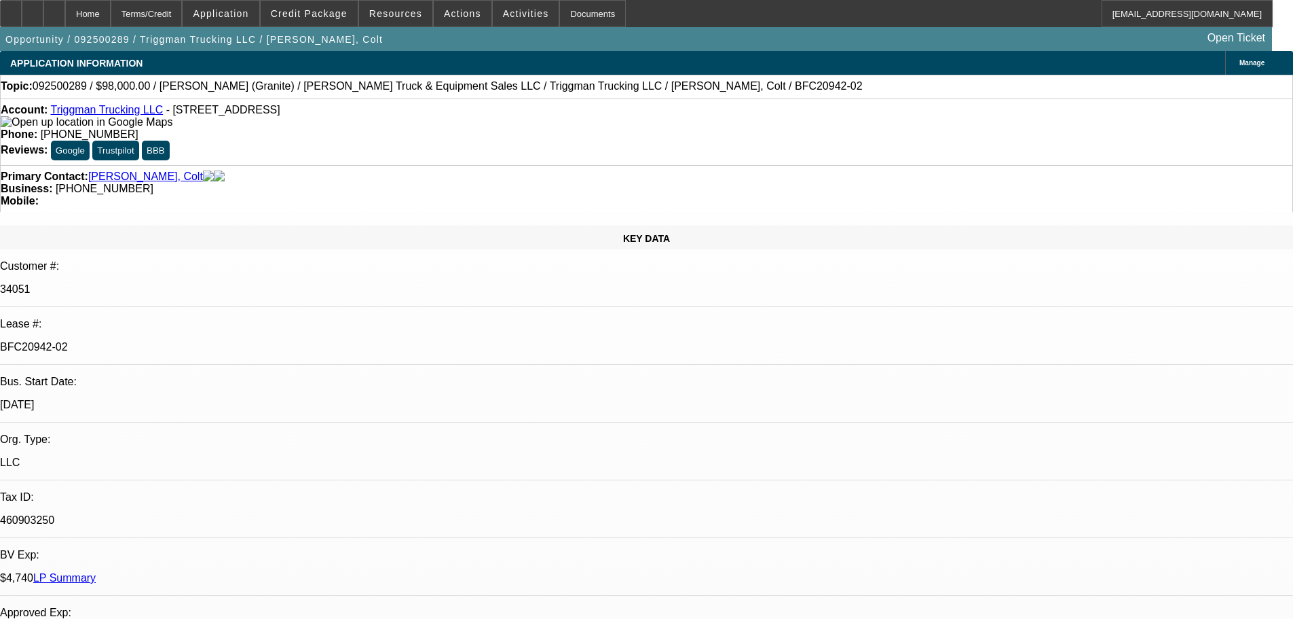
select select "0"
select select "2"
select select "0"
select select "6"
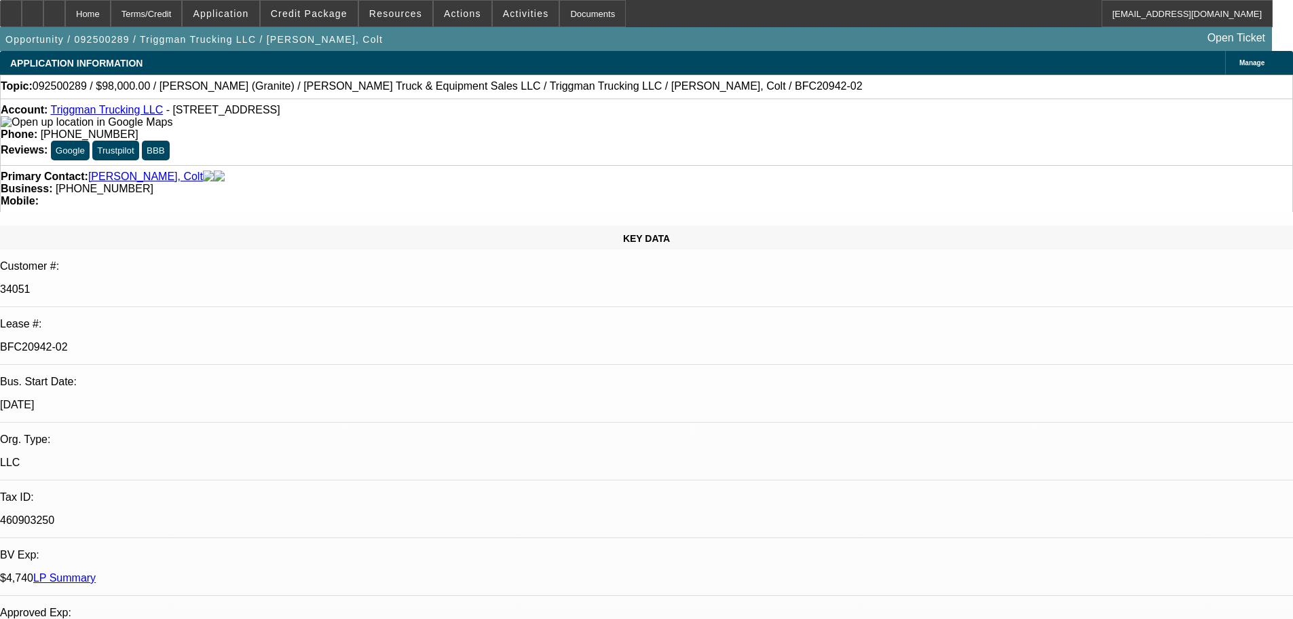
select select "0"
select select "2"
select select "0"
select select "6"
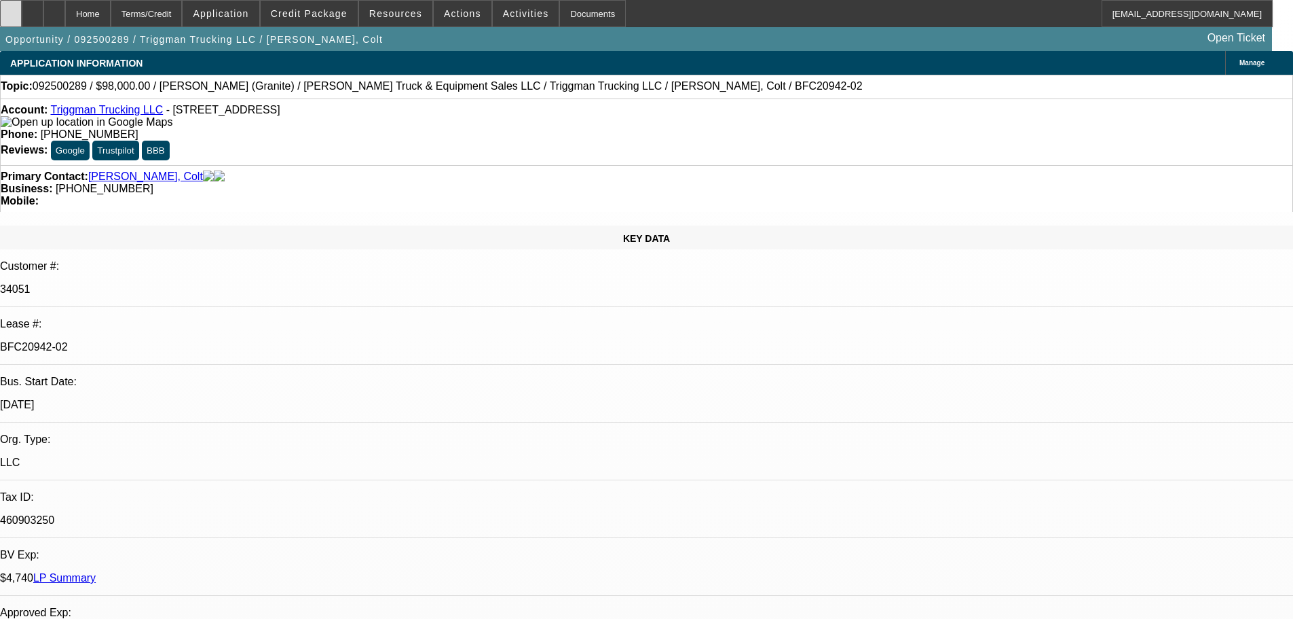
click at [22, 23] on div at bounding box center [11, 13] width 22 height 27
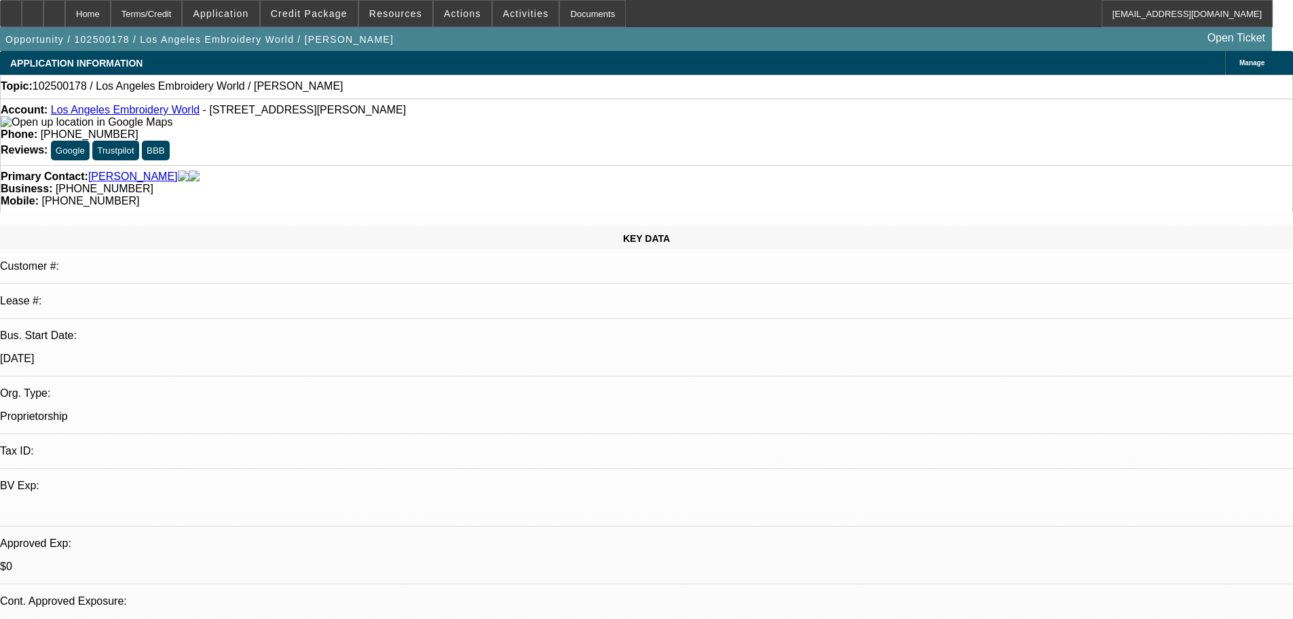
select select "0"
select select "2"
select select "0.1"
select select "4"
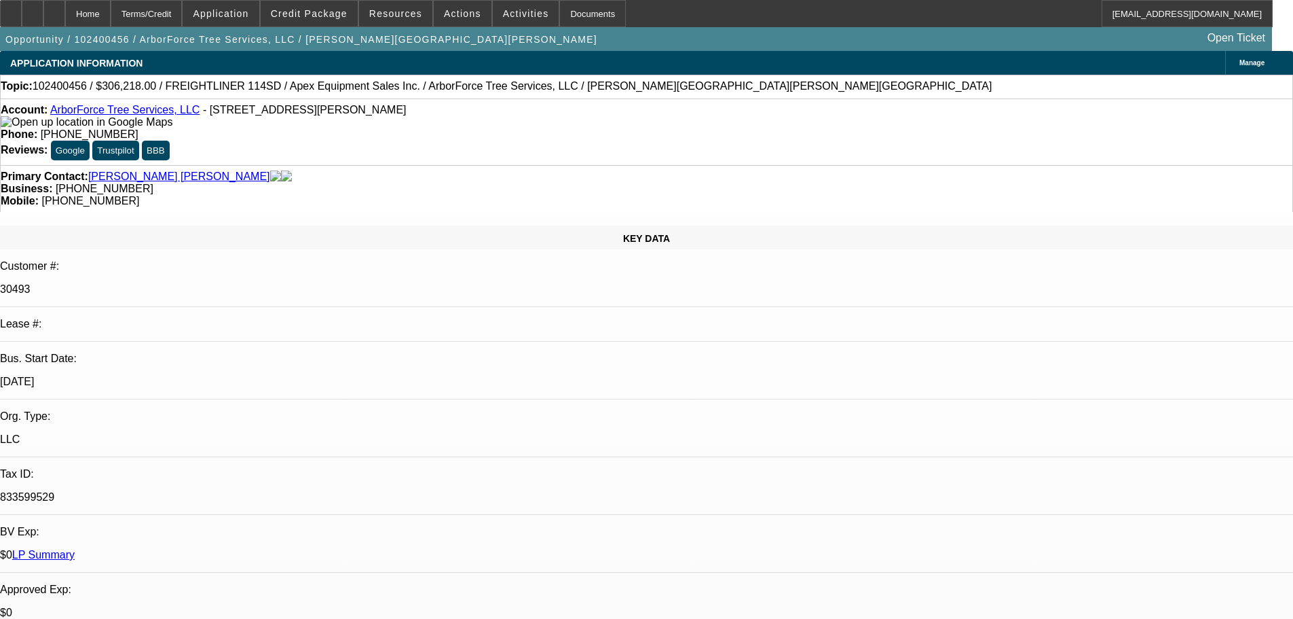
select select "0"
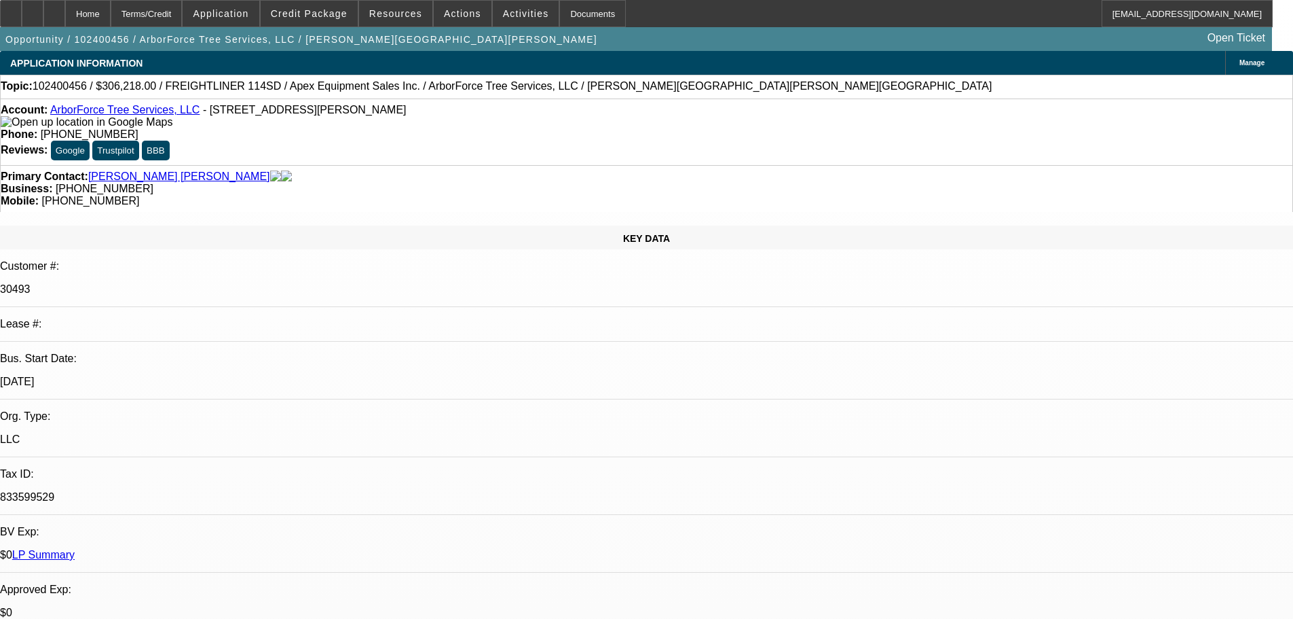
select select "0"
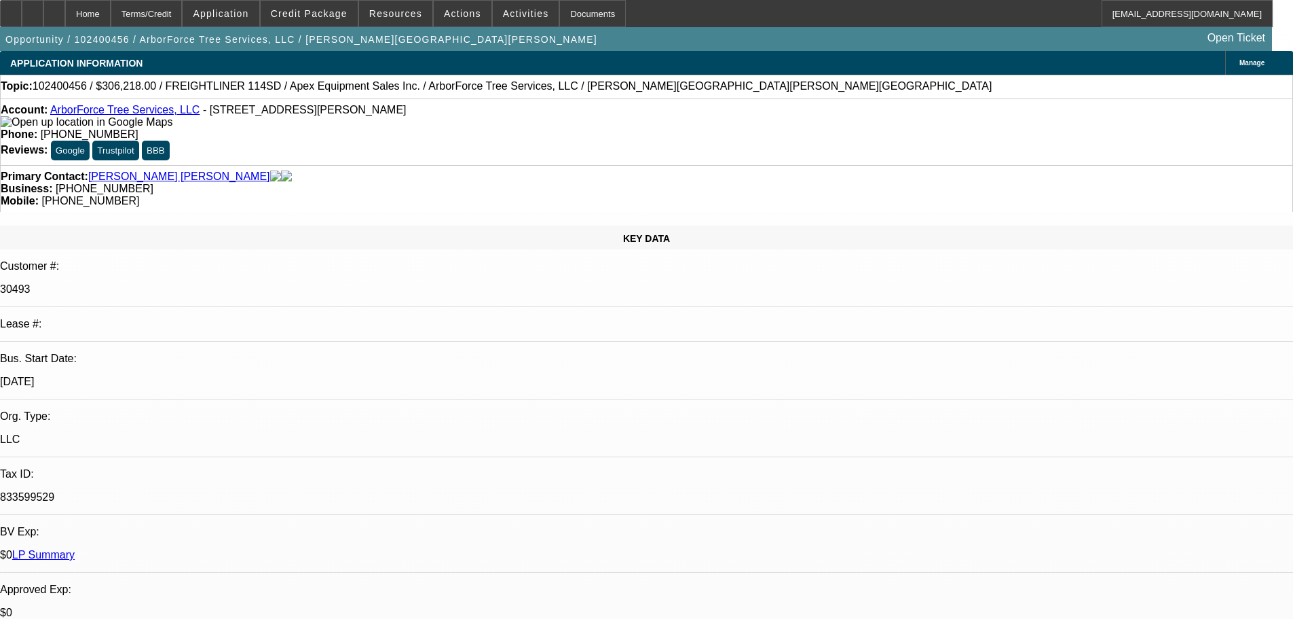
select select "0"
select select "1"
select select "2"
select select "6"
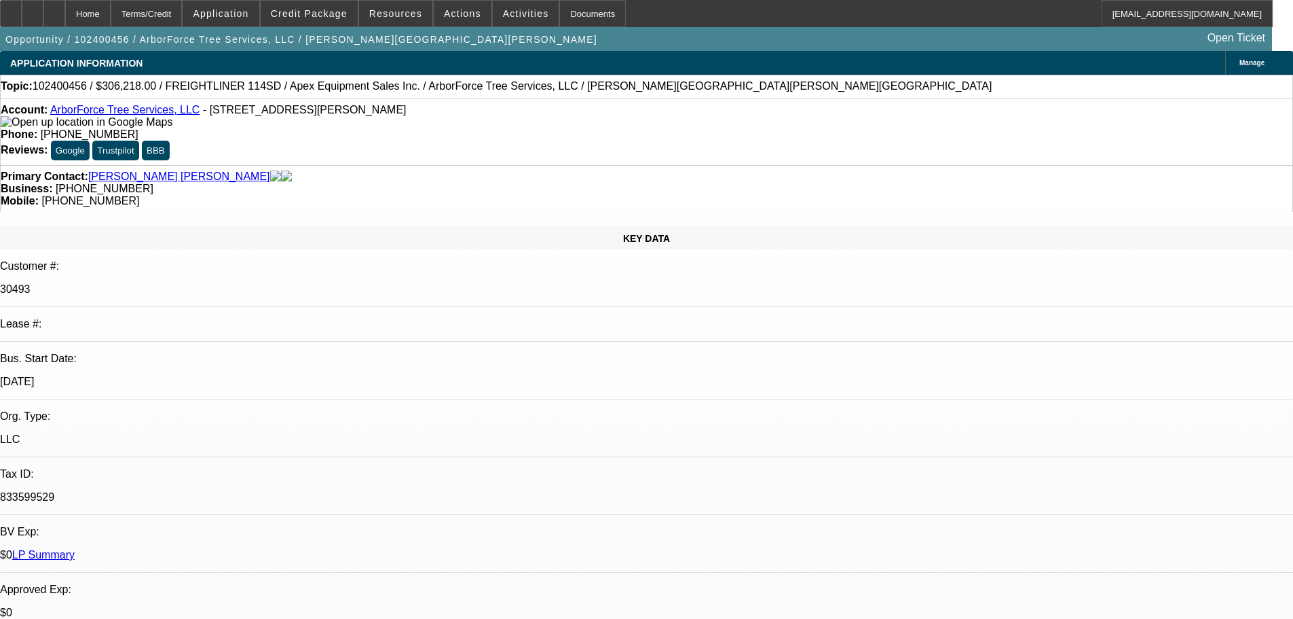
select select "1"
select select "6"
select select "1"
select select "2"
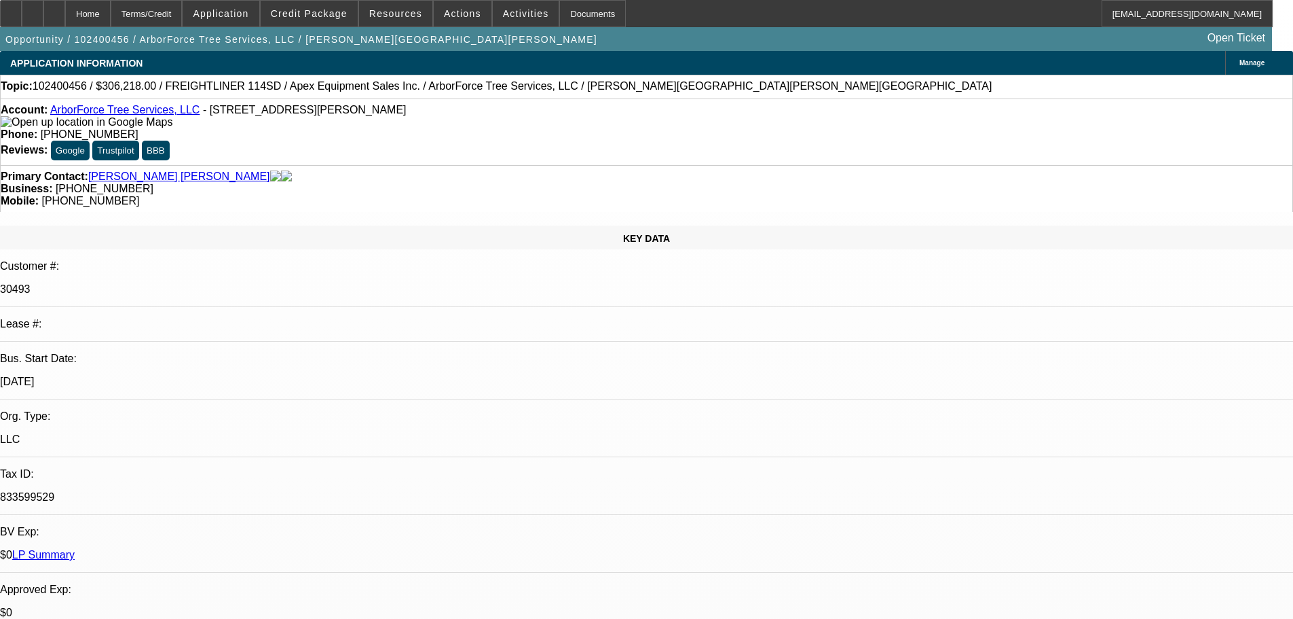
select select "6"
select select "1"
select select "2"
select select "6"
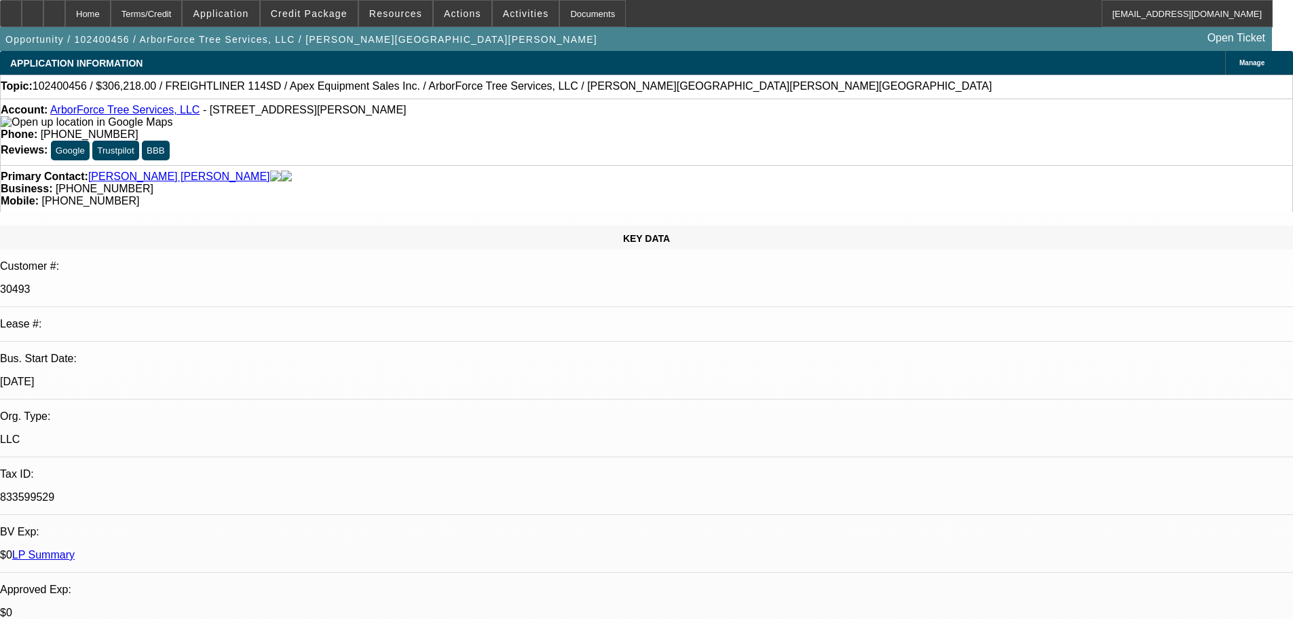
radio input "true"
type textarea "Working capital $200k"
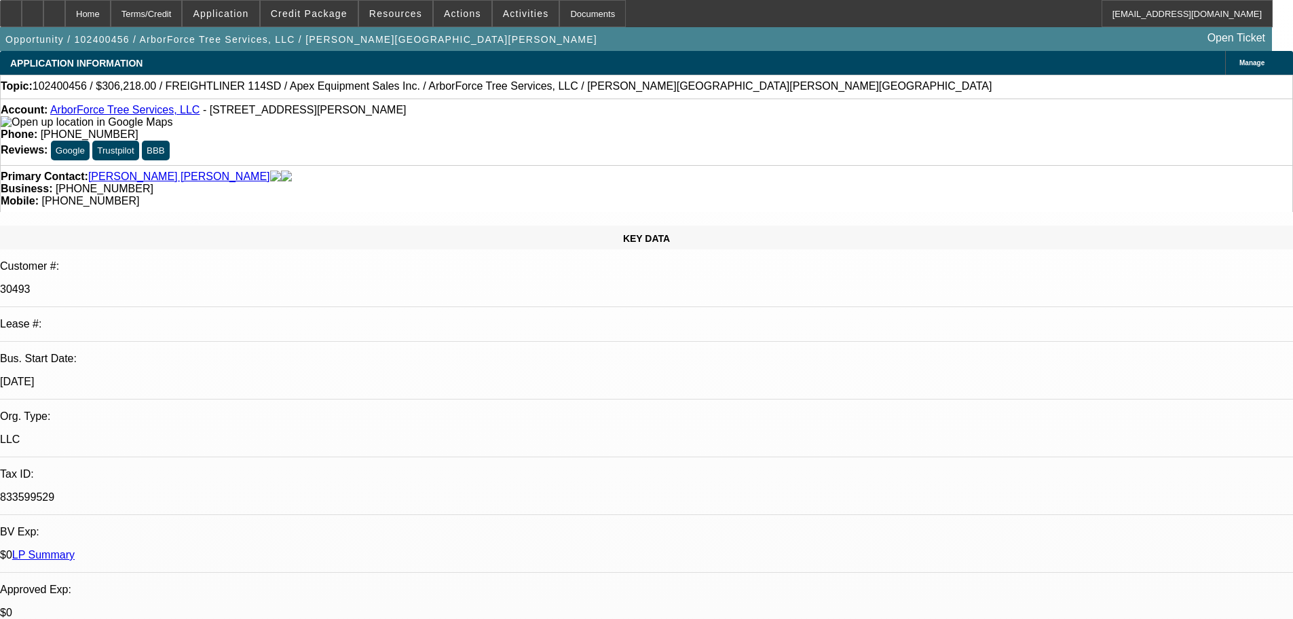
radio input "true"
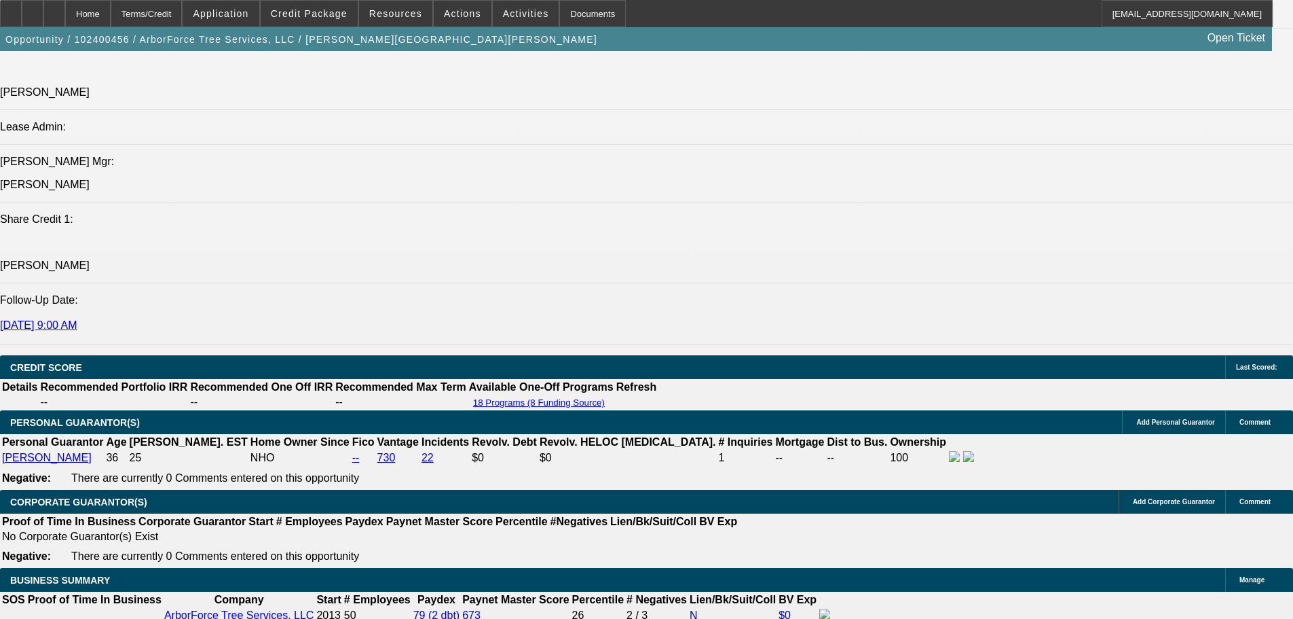
scroll to position [2173, 0]
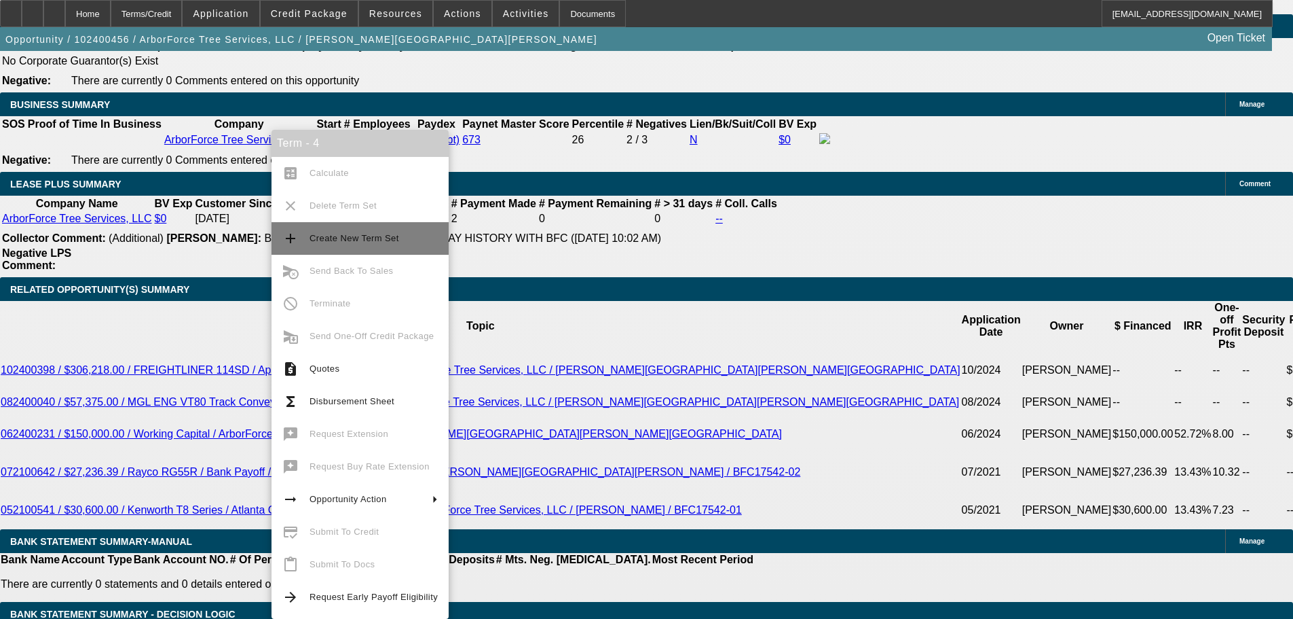
click at [357, 235] on span "Create New Term Set" at bounding box center [355, 238] width 90 height 10
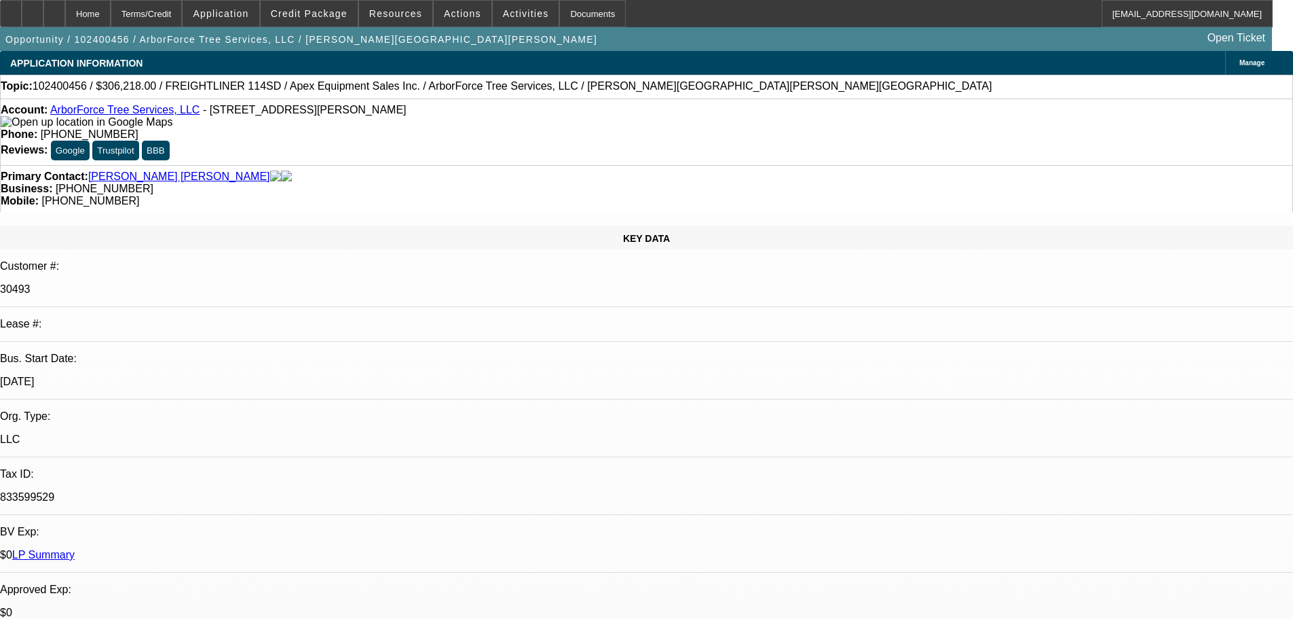
select select "0"
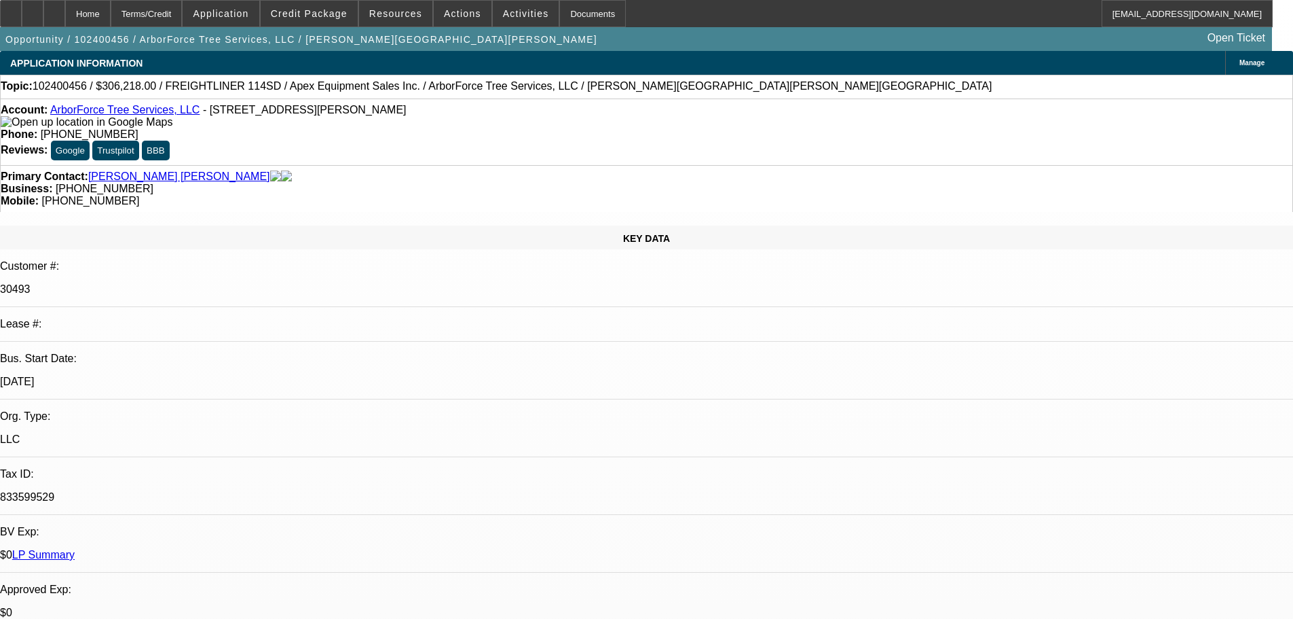
select select "0"
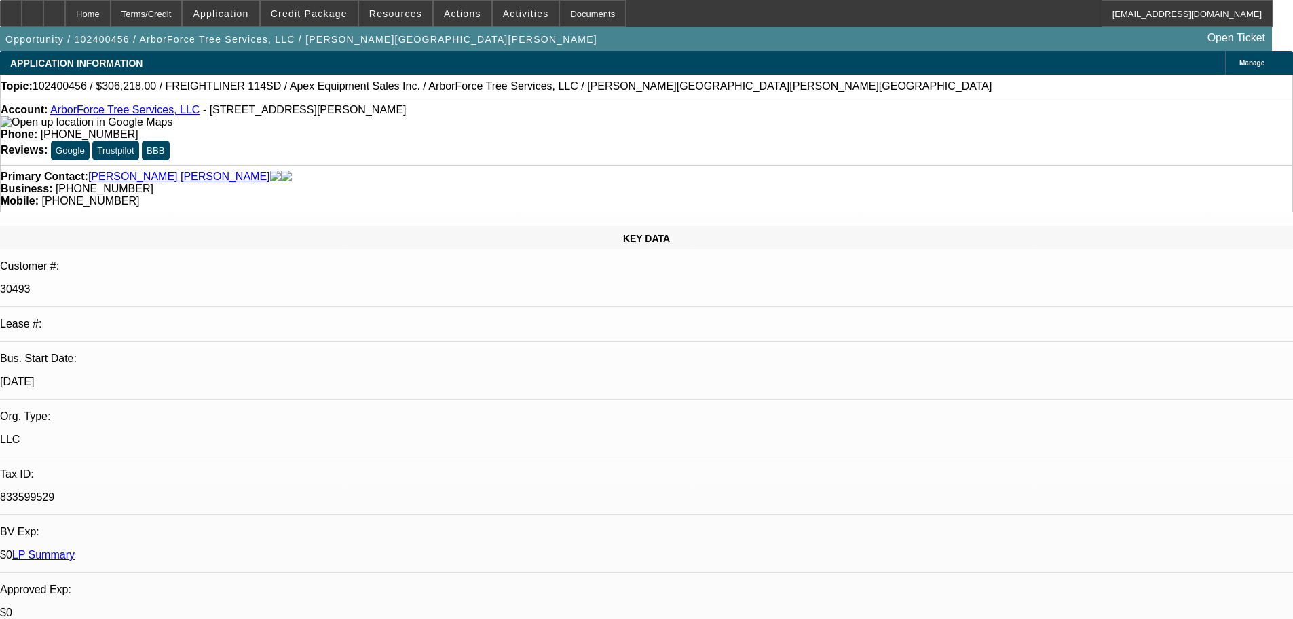
select select "0"
select select "1"
select select "2"
select select "6"
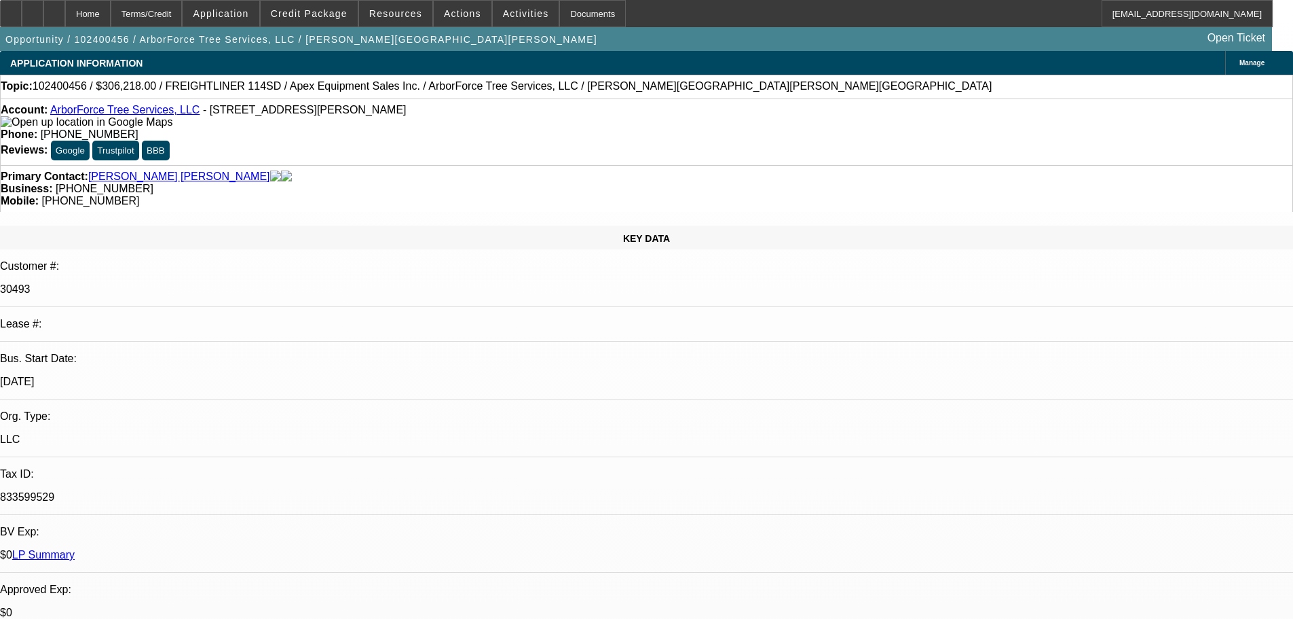
select select "1"
select select "2"
select select "6"
select select "1"
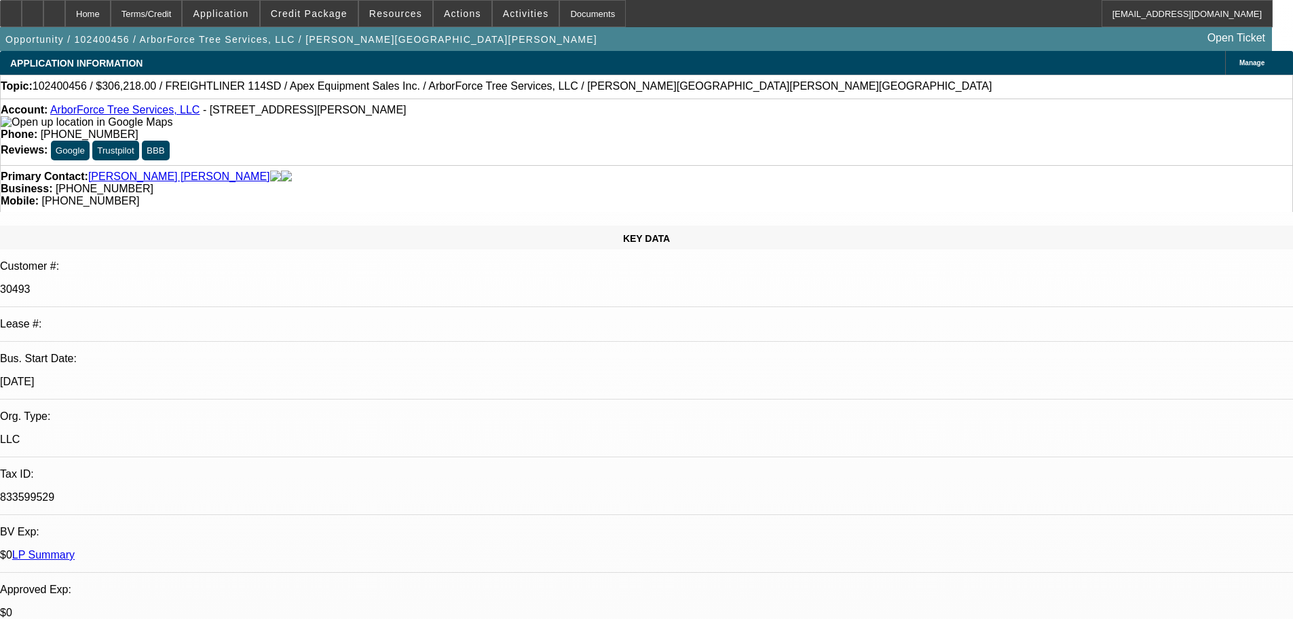
select select "6"
select select "1"
select select "2"
select select "6"
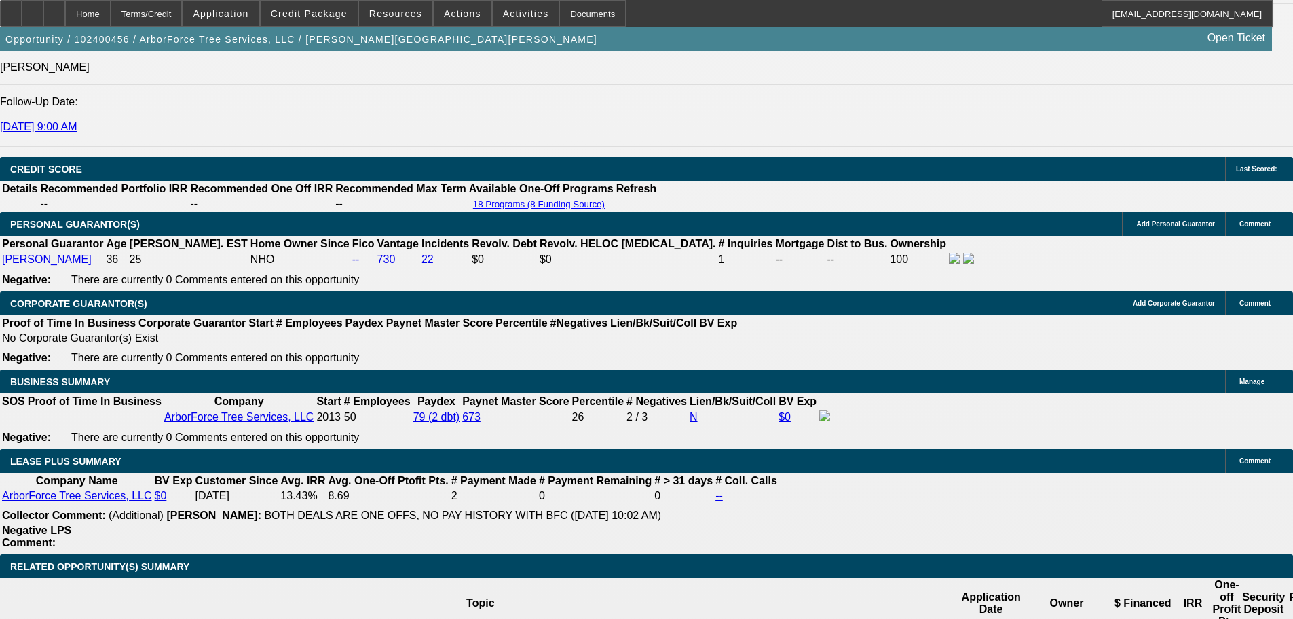
scroll to position [2031, 0]
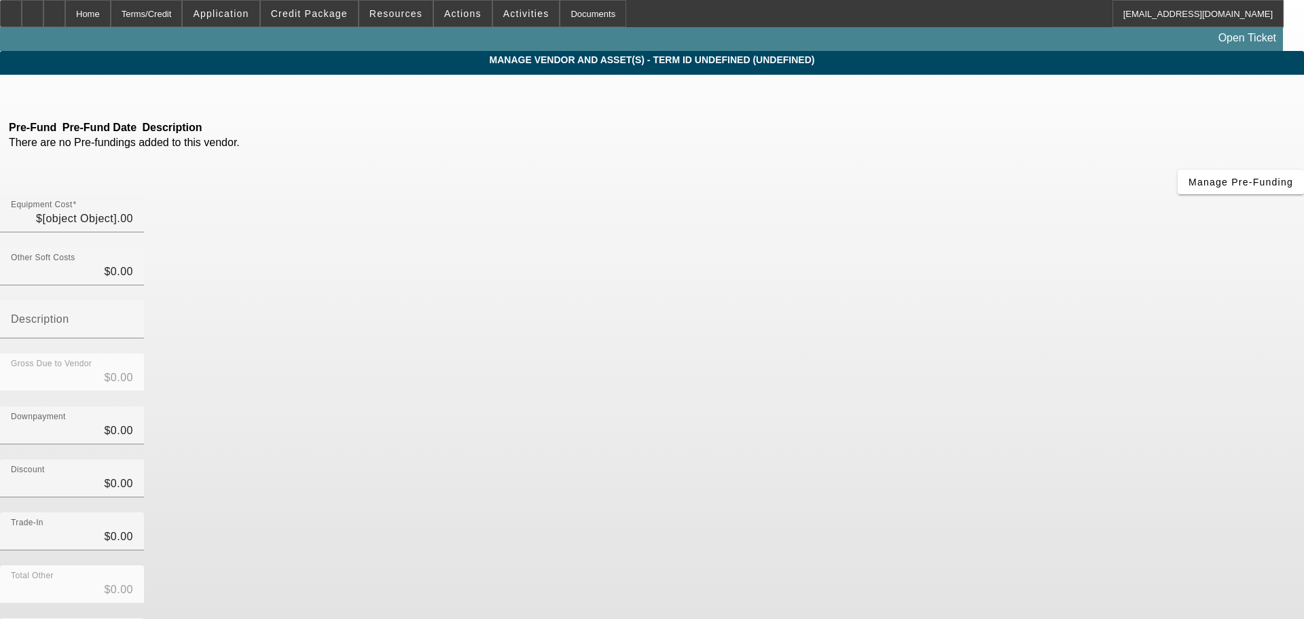
type input "$273,900.00"
type input "$33,318.00"
type input "Fees + FET"
type input "$307,218.00"
type input "$1,000.00"
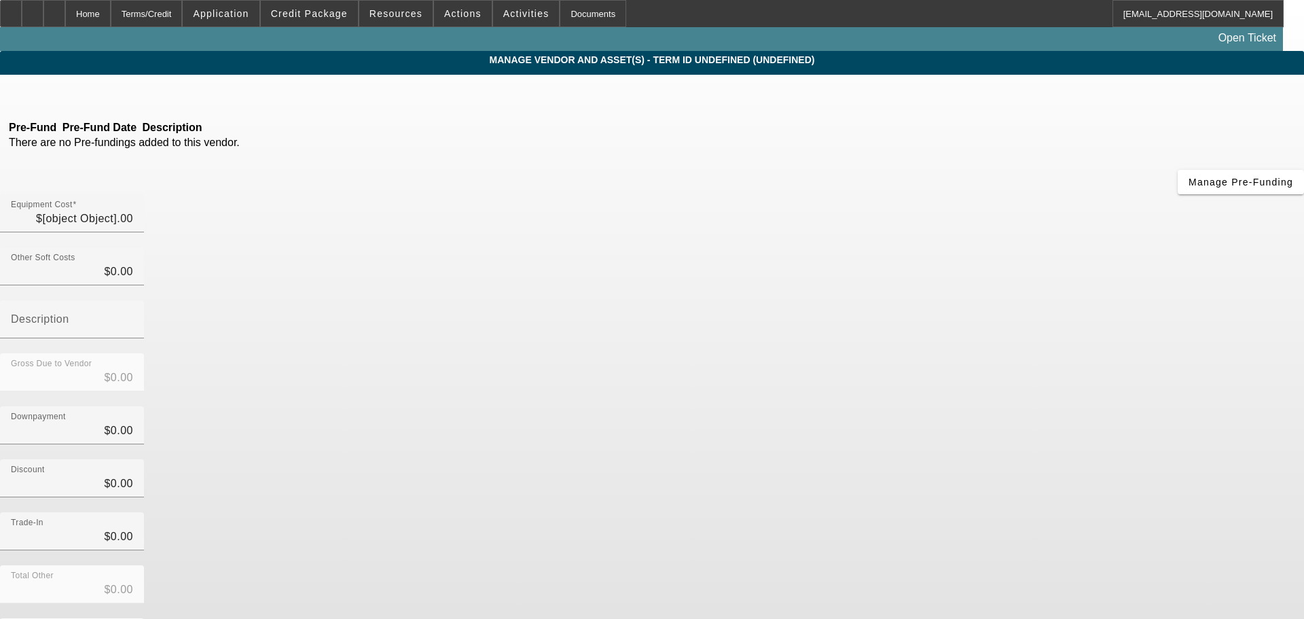
type input "$1,000.00"
type input "$306,218.00"
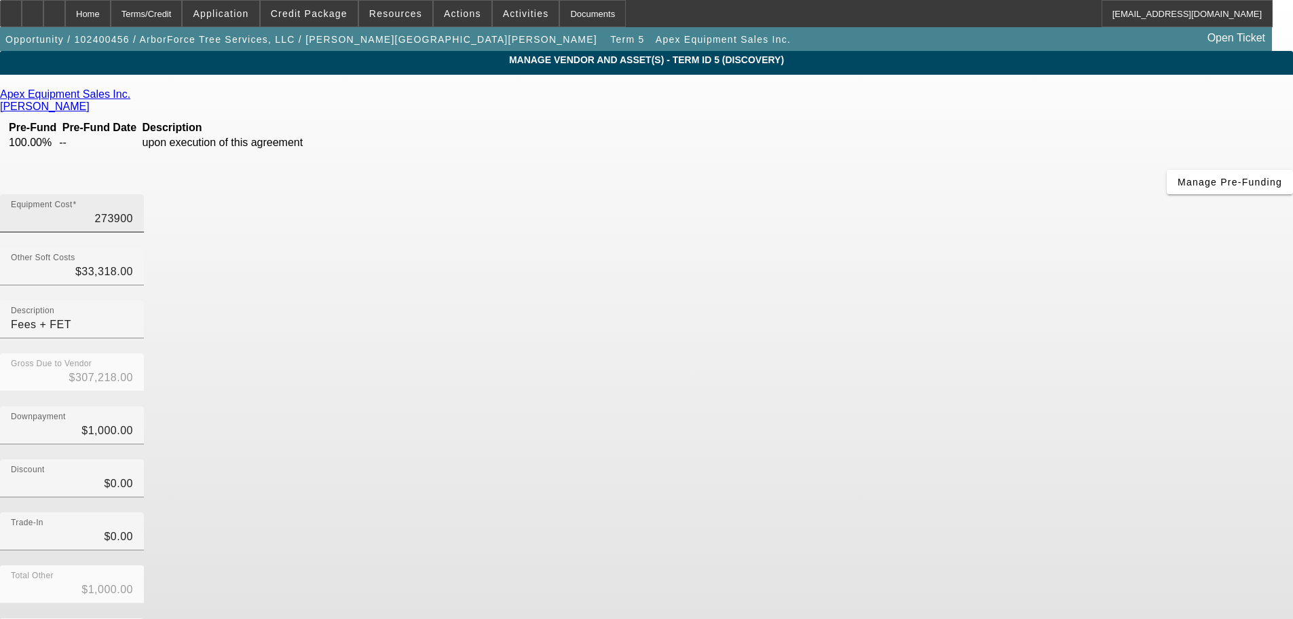
click at [133, 210] on input "273900" at bounding box center [72, 218] width 122 height 16
type input "2"
type input "$33,320.00"
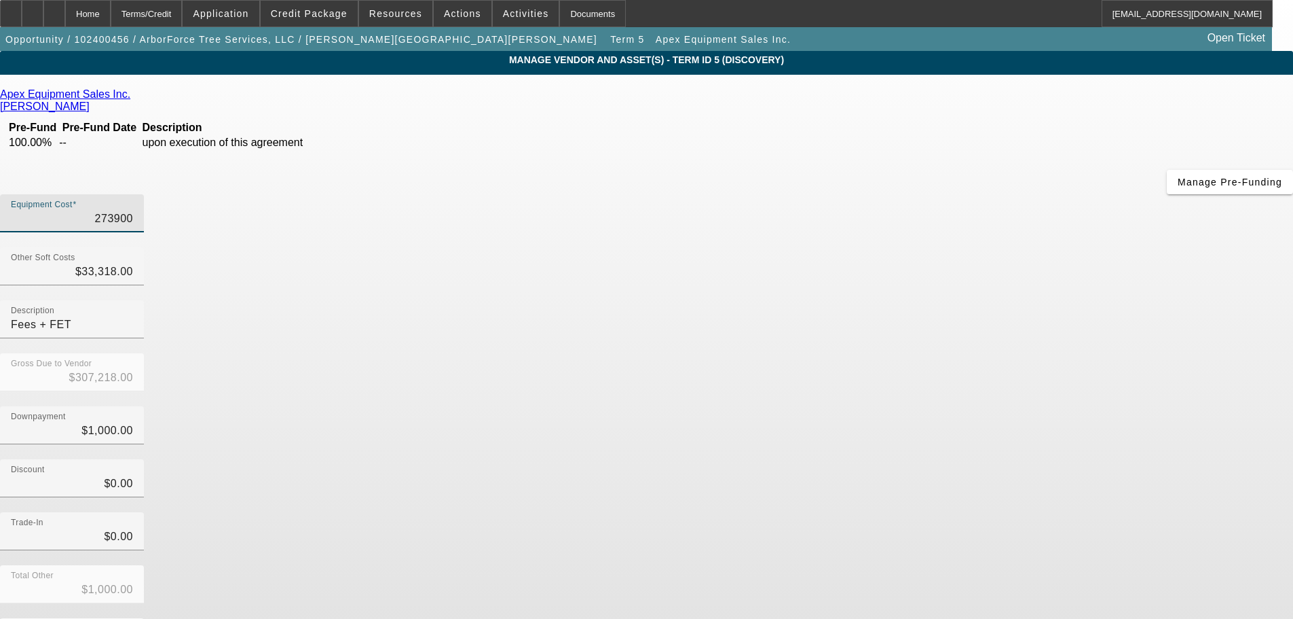
type input "$32,320.00"
type input "20"
type input "$33,338.00"
type input "$32,338.00"
type input "200"
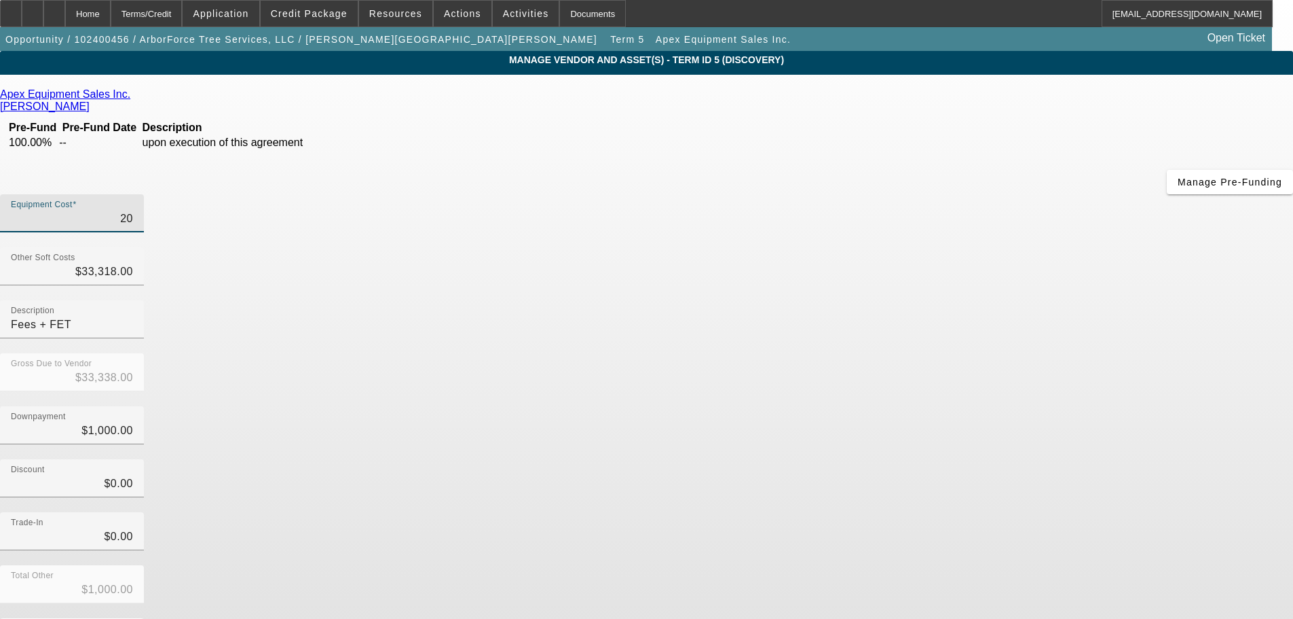
type input "$33,518.00"
type input "$32,518.00"
type input "2000"
type input "$35,318.00"
type input "$34,318.00"
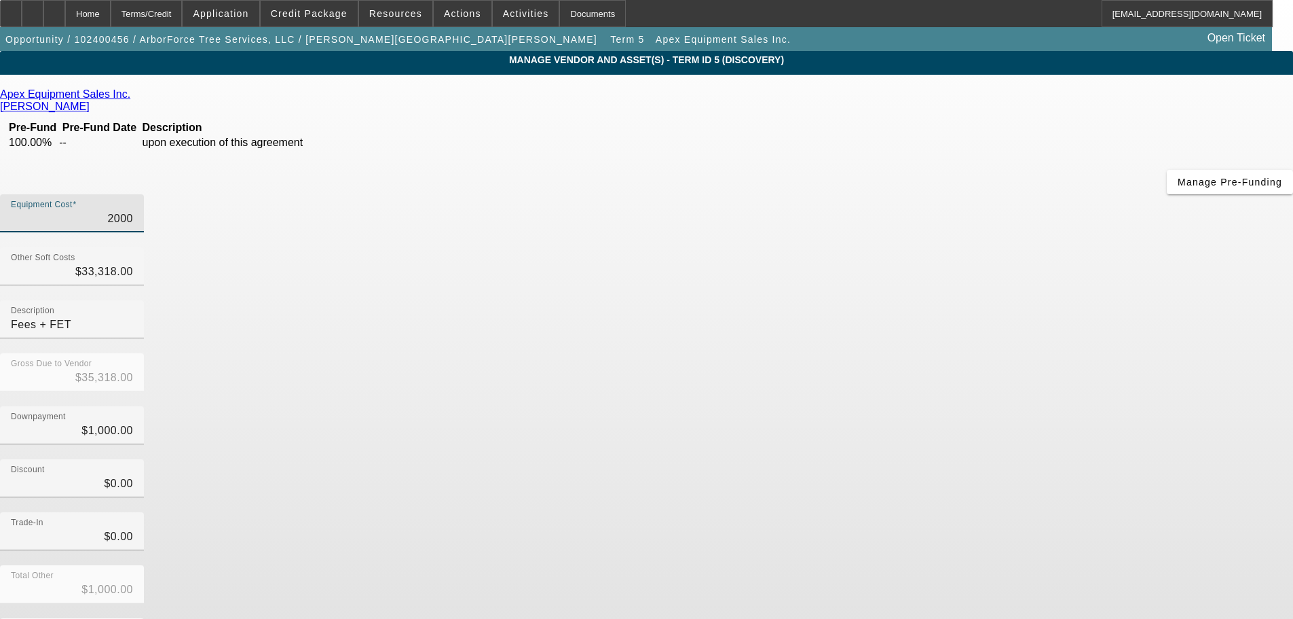
type input "20000"
type input "$53,318.00"
type input "$52,318.00"
type input "200000"
type input "$233,318.00"
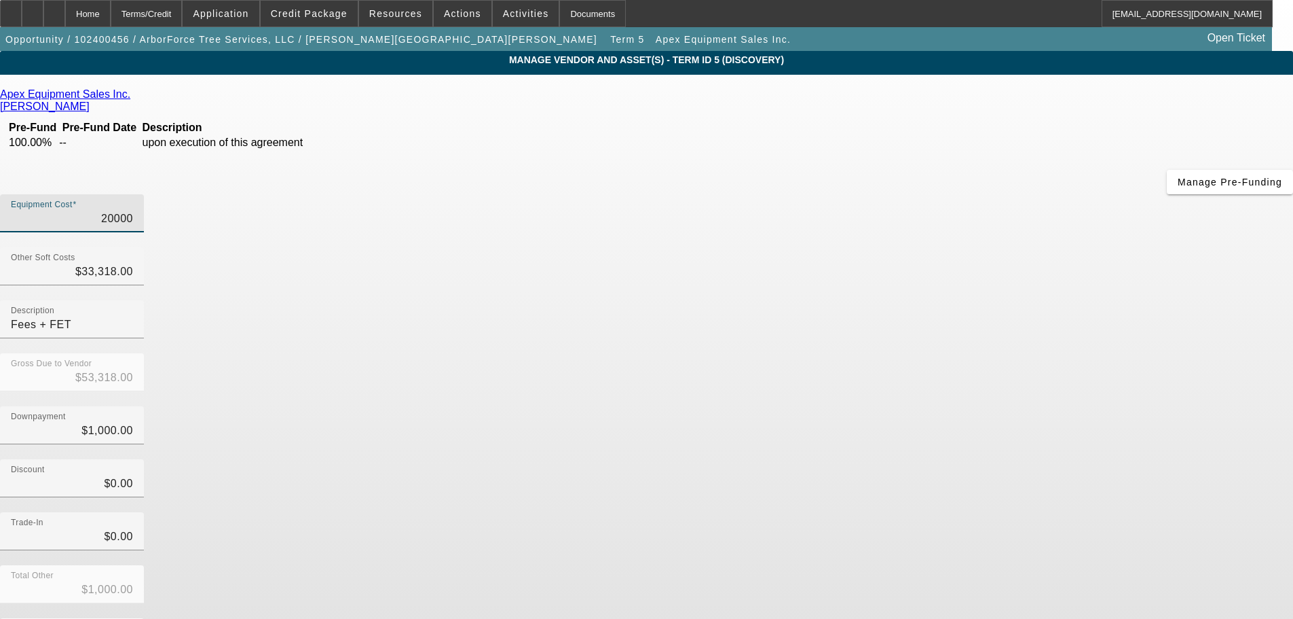
type input "$232,318.00"
type input "$200,000.00"
click at [887, 194] on div "Equipment Cost $200,000.00" at bounding box center [646, 220] width 1293 height 53
type input "33318"
click at [133, 263] on input "33318" at bounding box center [72, 271] width 122 height 16
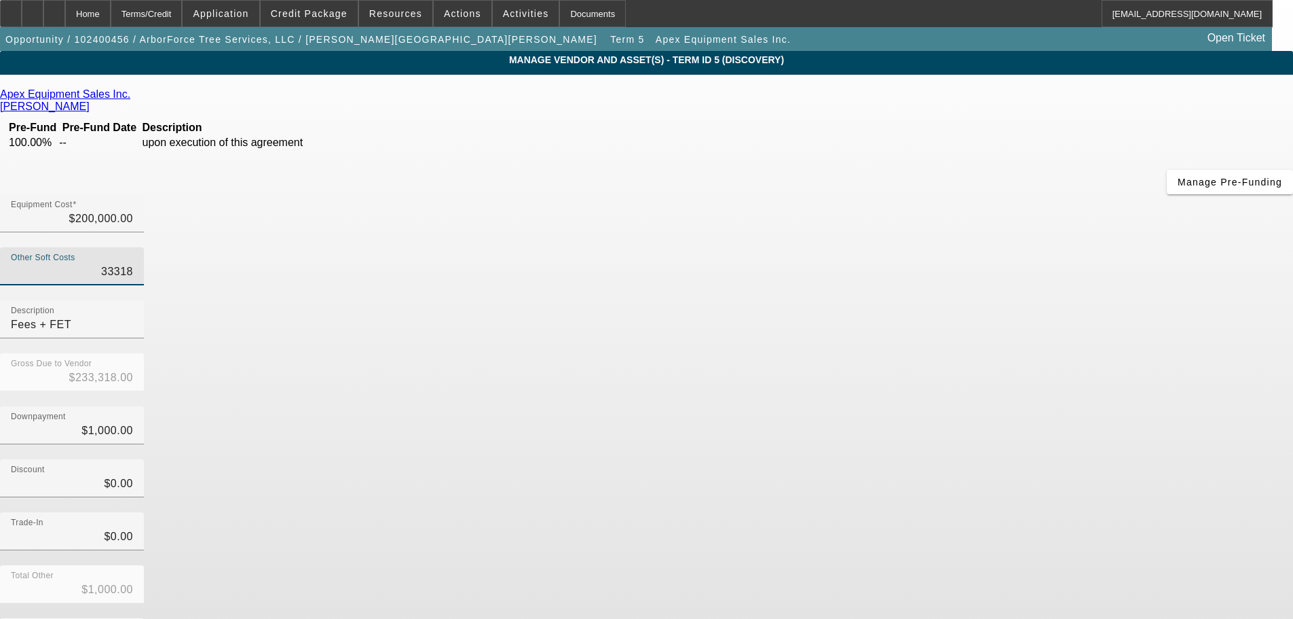
click at [133, 263] on input "33318" at bounding box center [72, 271] width 122 height 16
type input "$200,000.00"
type input "$199,000.00"
type input "1000"
click at [133, 422] on input "1000" at bounding box center [72, 430] width 122 height 16
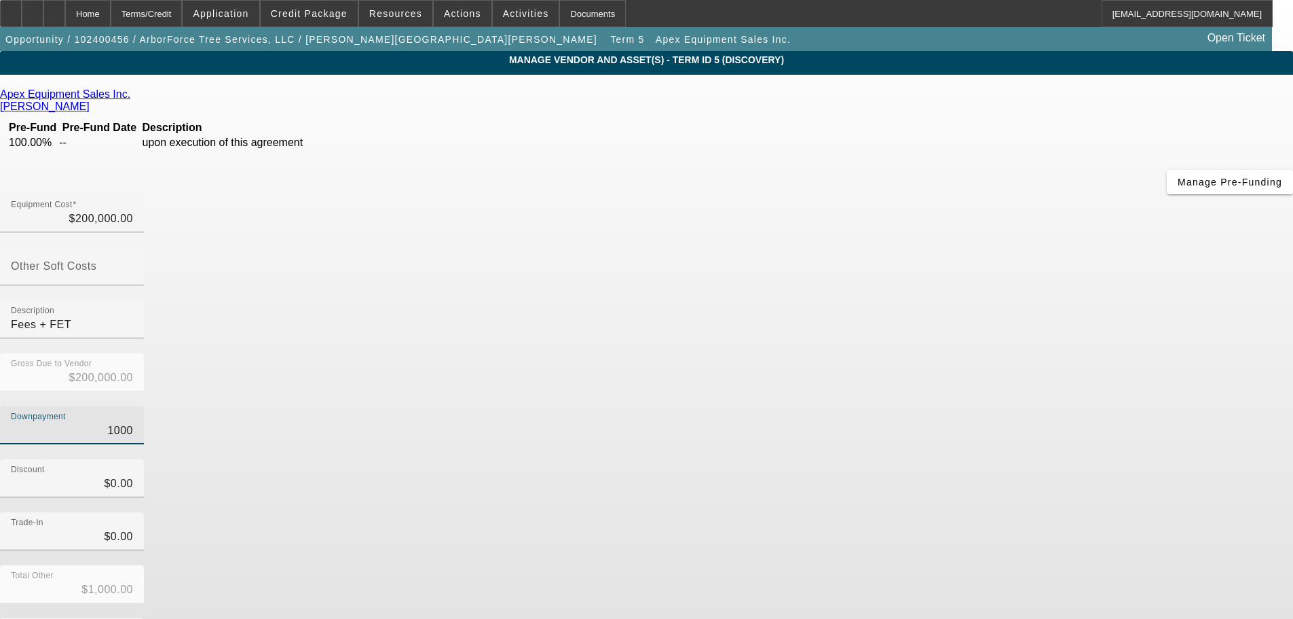
click at [133, 422] on input "1000" at bounding box center [72, 430] width 122 height 16
type input "$0.00"
type input "$200,000.00"
click at [133, 300] on div "Description Fees + FET" at bounding box center [72, 319] width 122 height 38
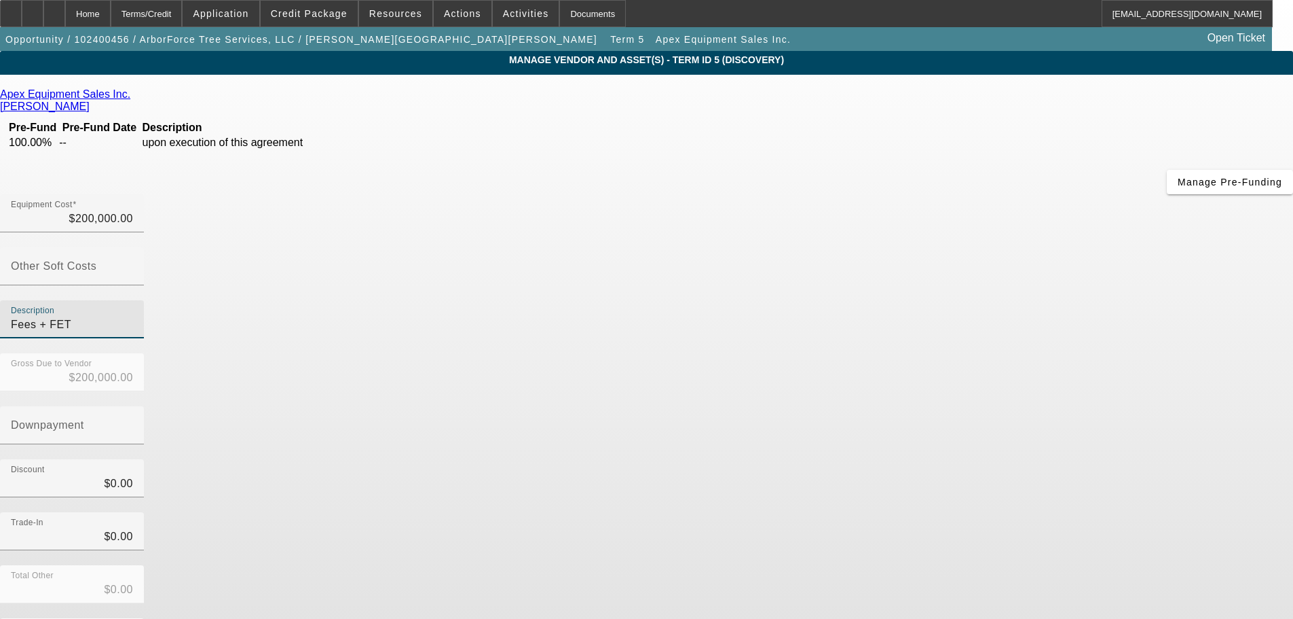
click at [133, 316] on input "Fees + FET" at bounding box center [72, 324] width 122 height 16
click at [1010, 406] on div "Downpayment" at bounding box center [646, 432] width 1293 height 53
click at [134, 95] on icon at bounding box center [134, 94] width 0 height 12
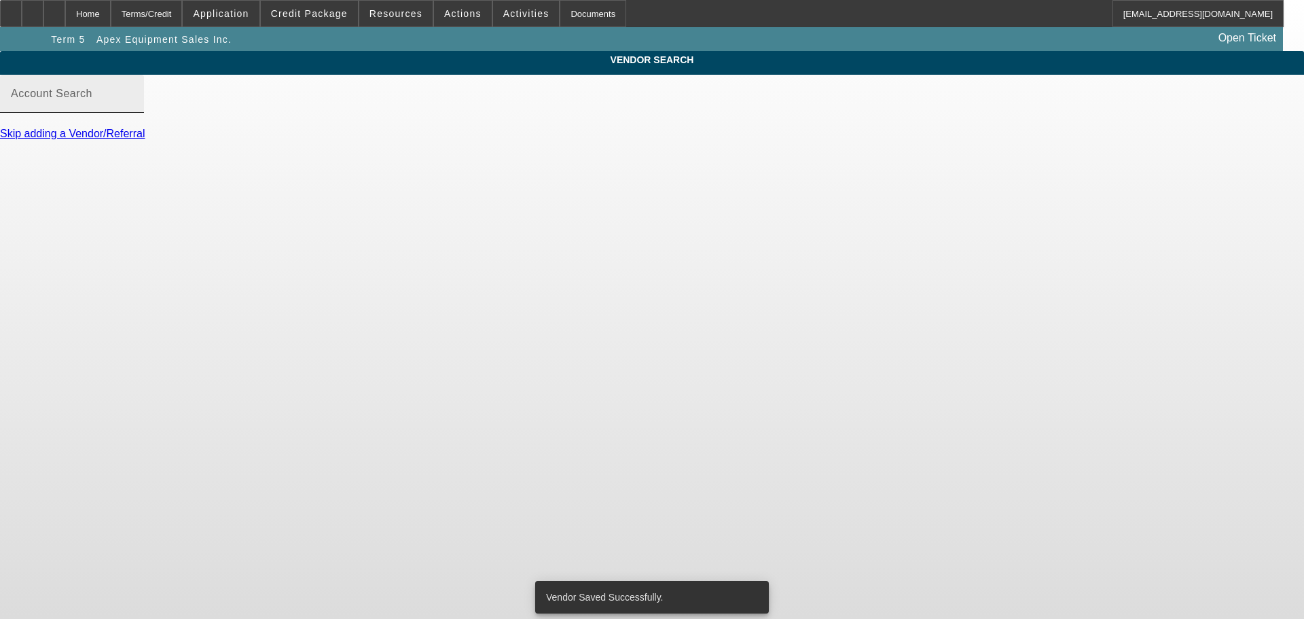
click at [133, 107] on input "Account Search" at bounding box center [72, 99] width 122 height 16
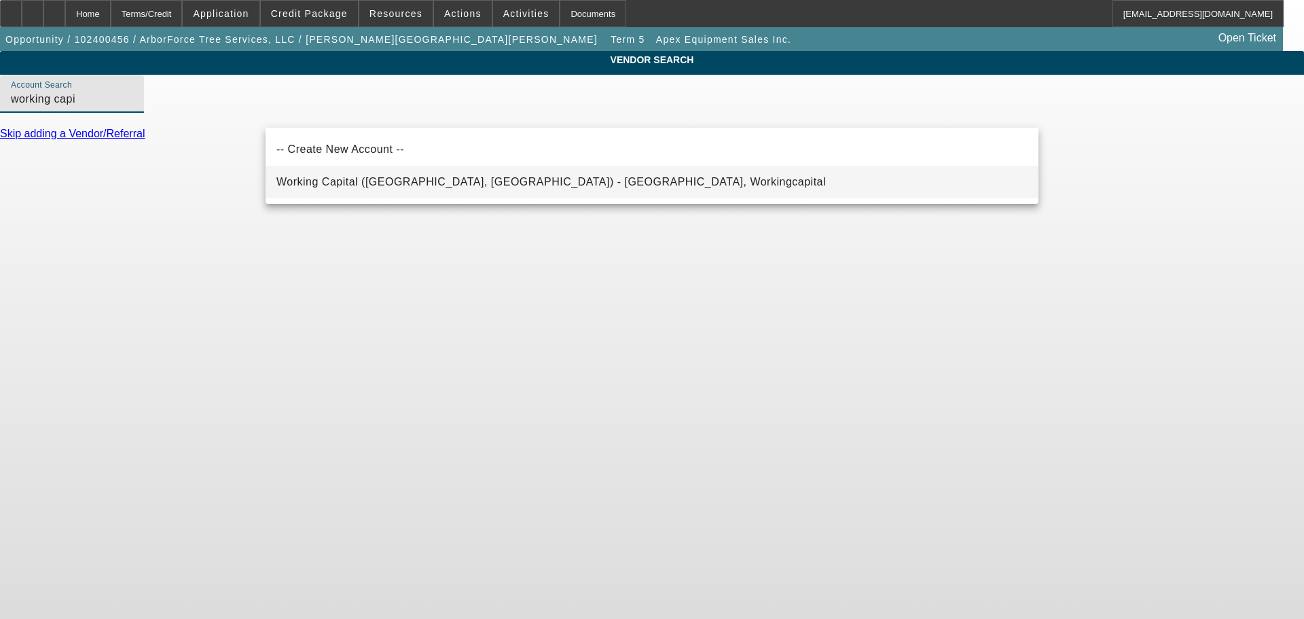
click at [376, 174] on span "Working Capital (Northbrook, IL) - Workingcapital, Workingcapital" at bounding box center [550, 182] width 549 height 16
type input "Working Capital (Northbrook, IL) - Workingcapital, Workingcapital"
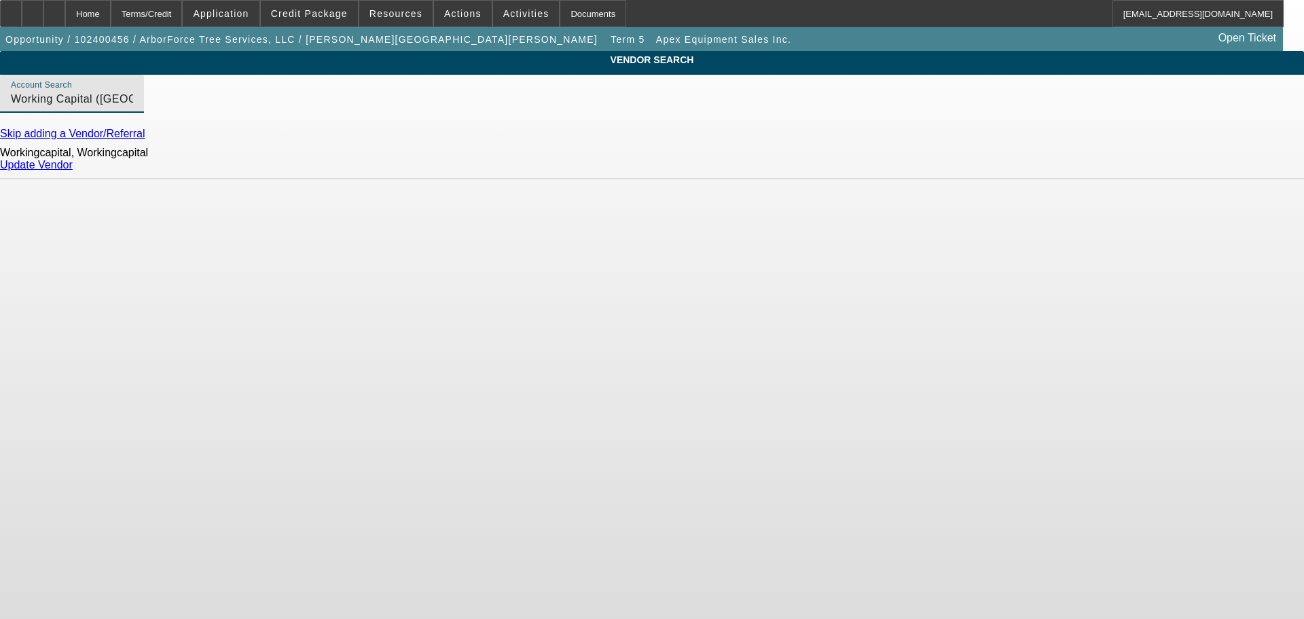
click at [73, 170] on link "Update Vendor" at bounding box center [36, 165] width 73 height 12
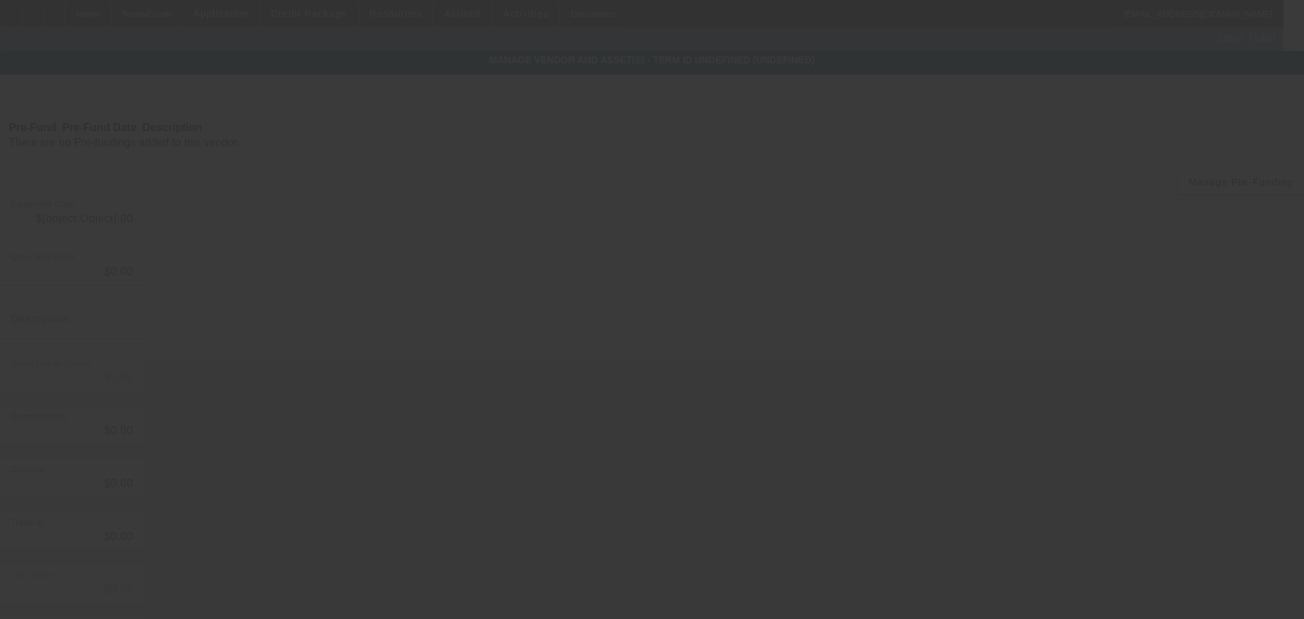
type input "$200,000.00"
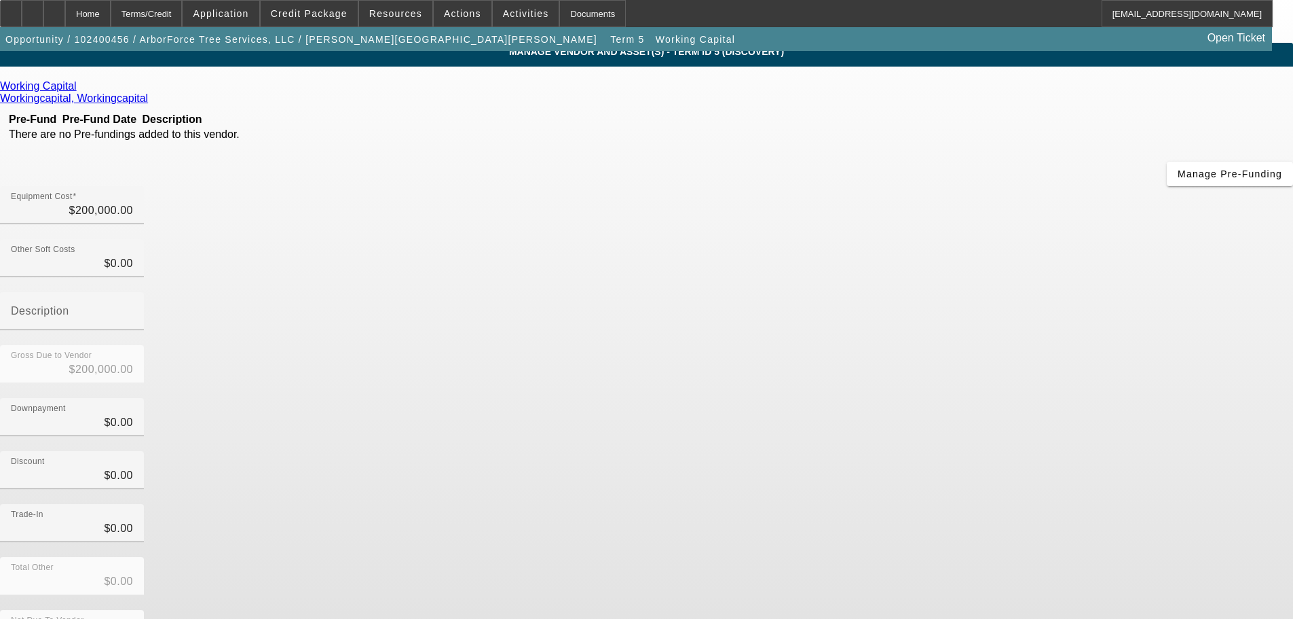
scroll to position [13, 0]
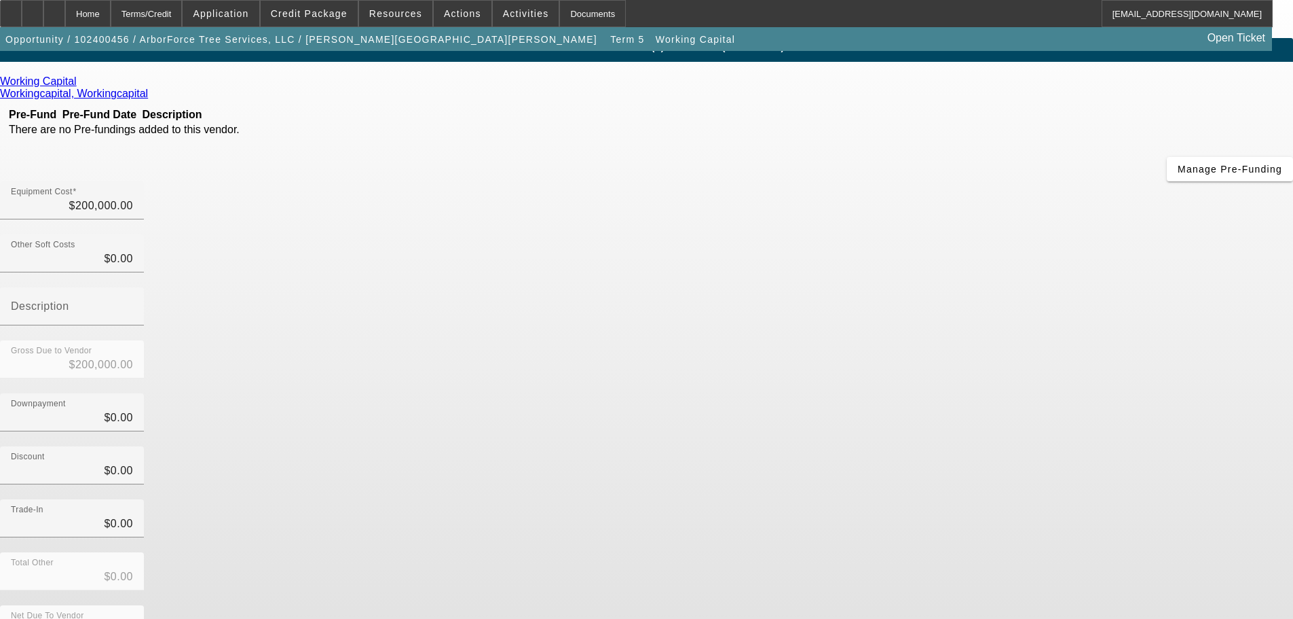
click at [896, 605] on div "Net Due To Vendor $200,000.00" at bounding box center [646, 631] width 1293 height 53
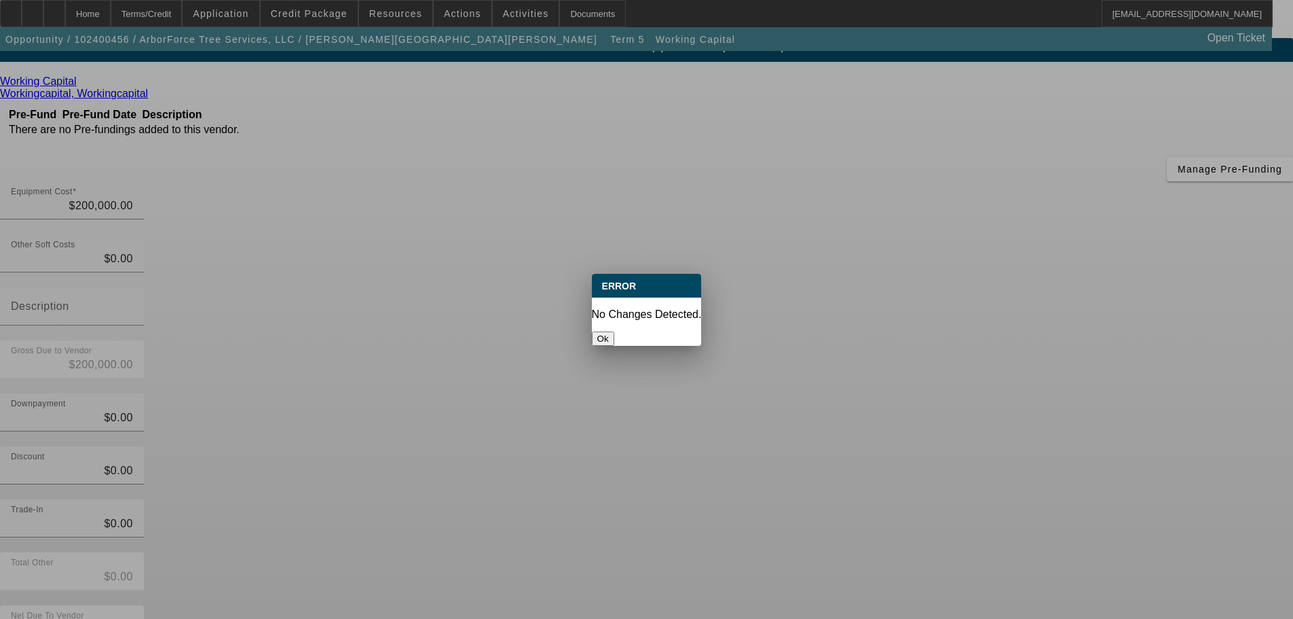
click at [614, 333] on button "Ok" at bounding box center [603, 338] width 22 height 14
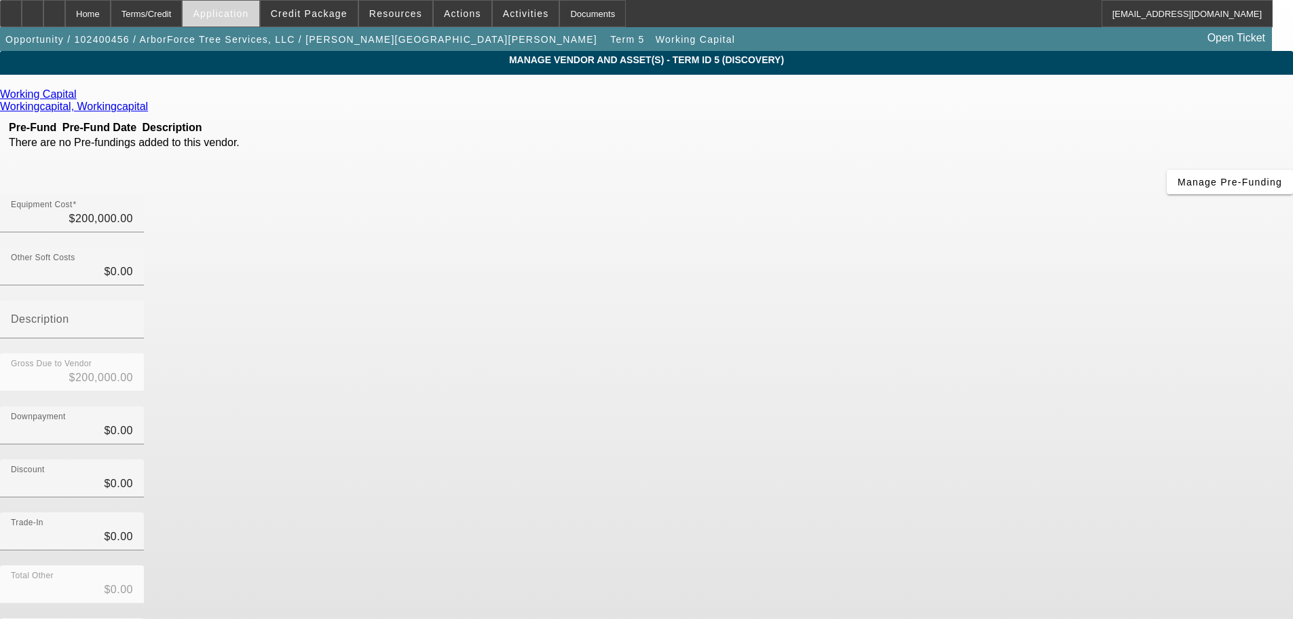
scroll to position [13, 0]
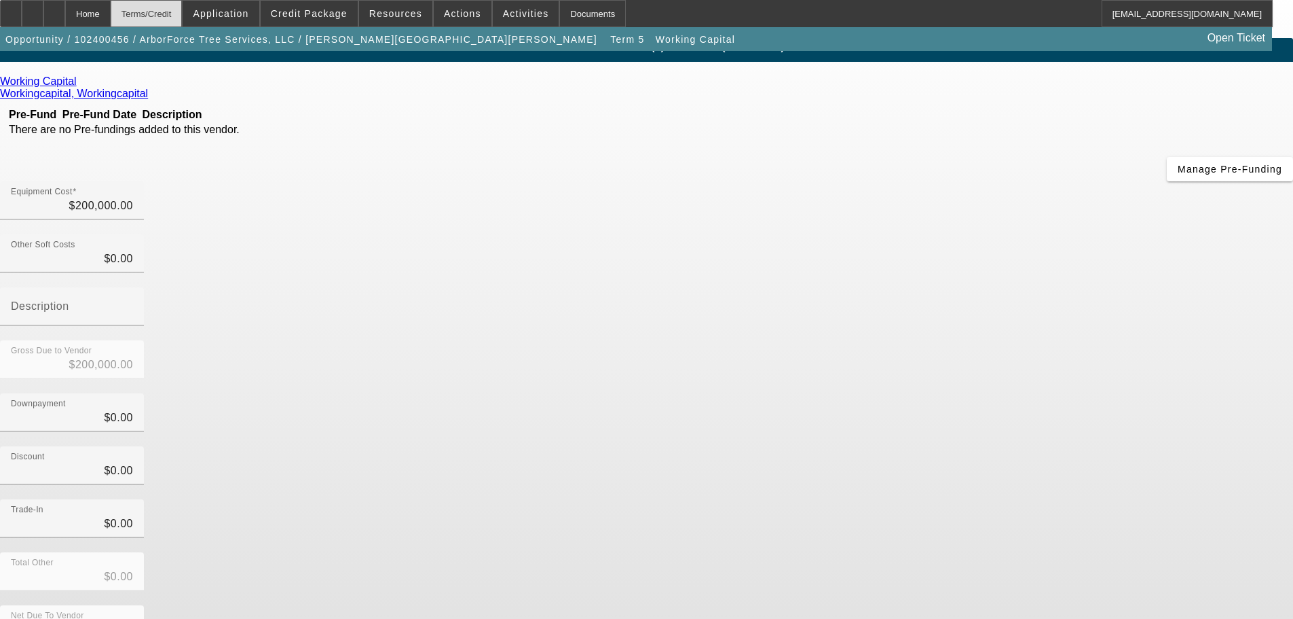
click at [164, 20] on div "Terms/Credit" at bounding box center [147, 13] width 72 height 27
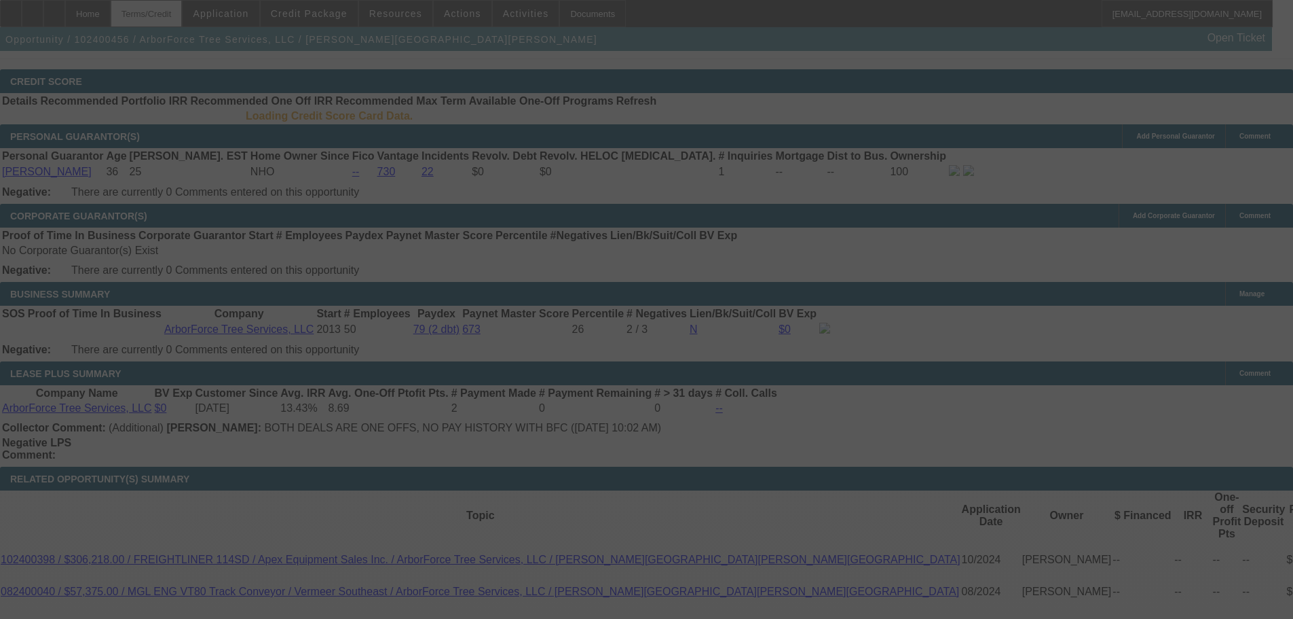
scroll to position [1978, 0]
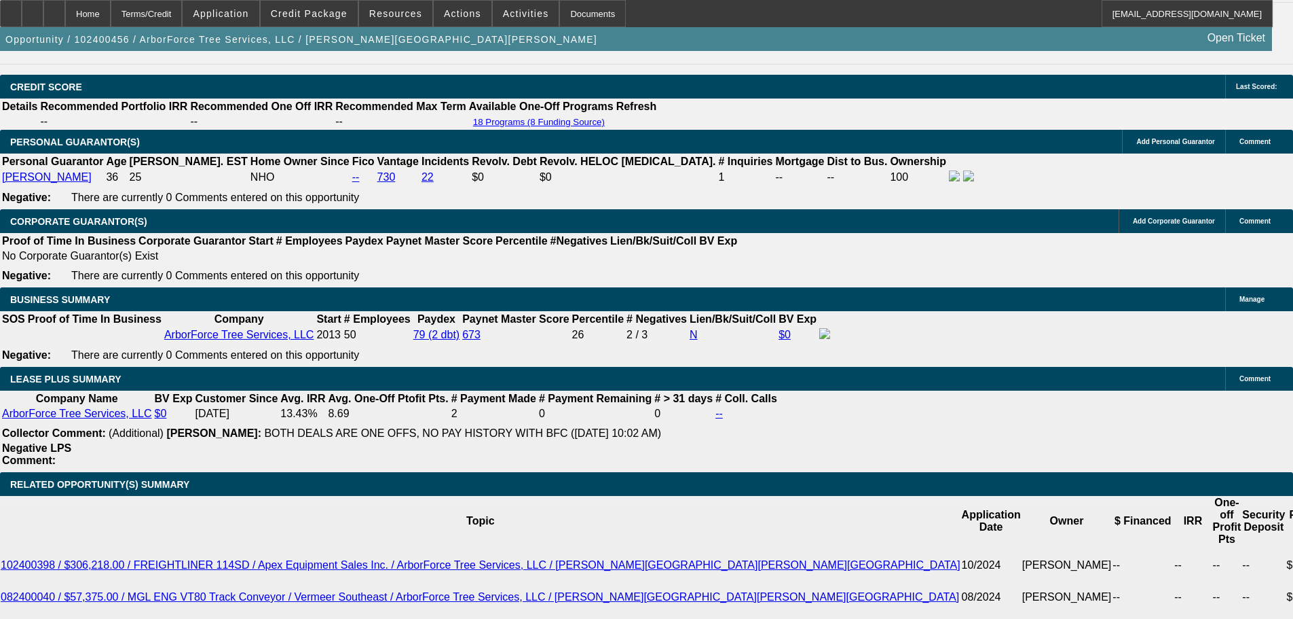
select select "0"
select select "2"
select select "0"
select select "6"
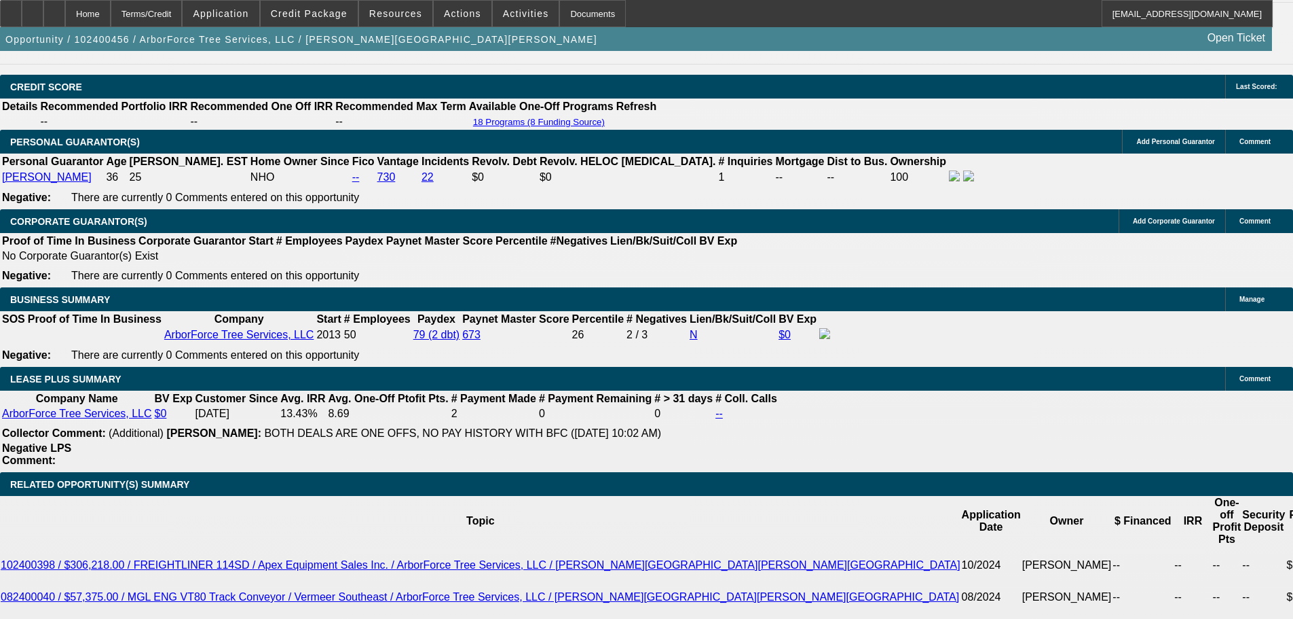
select select "0"
select select "2"
select select "0"
select select "6"
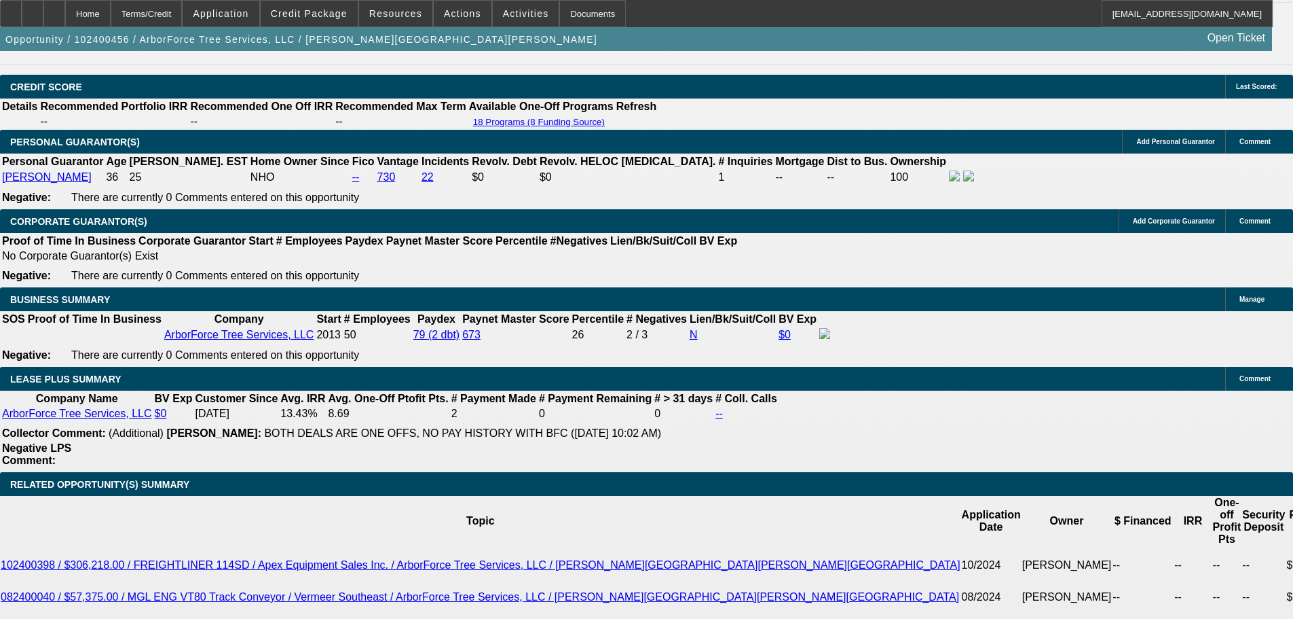
select select "0"
select select "6"
select select "0"
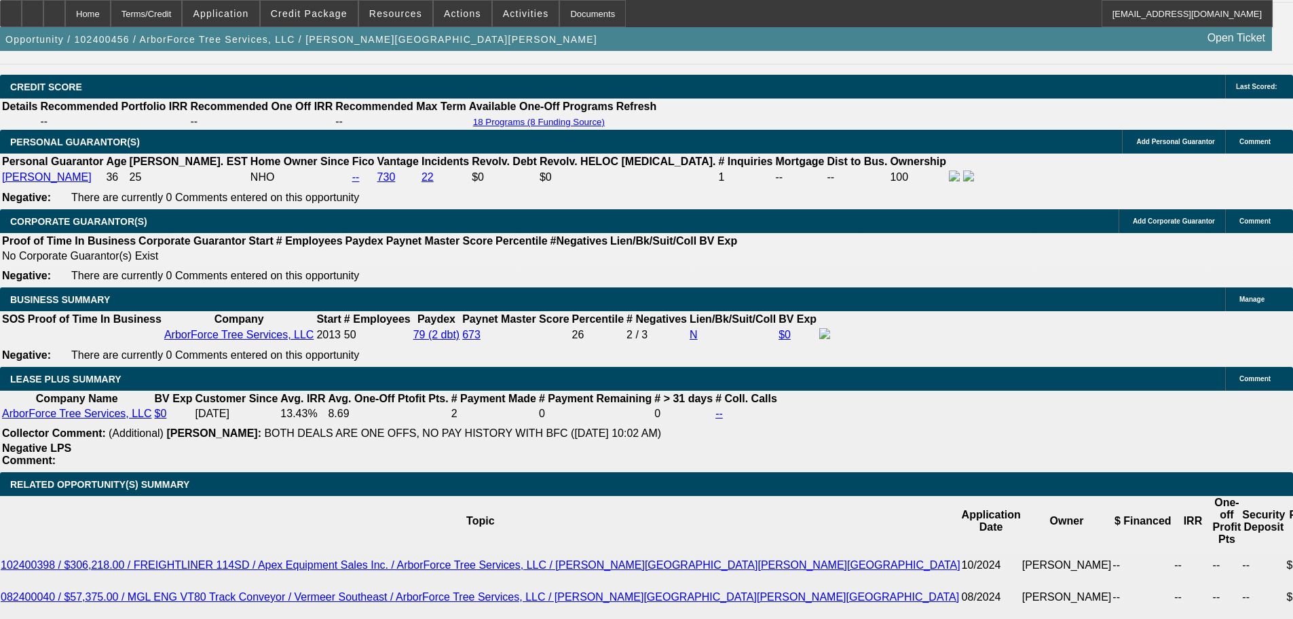
select select "0"
select select "2"
select select "0"
select select "6"
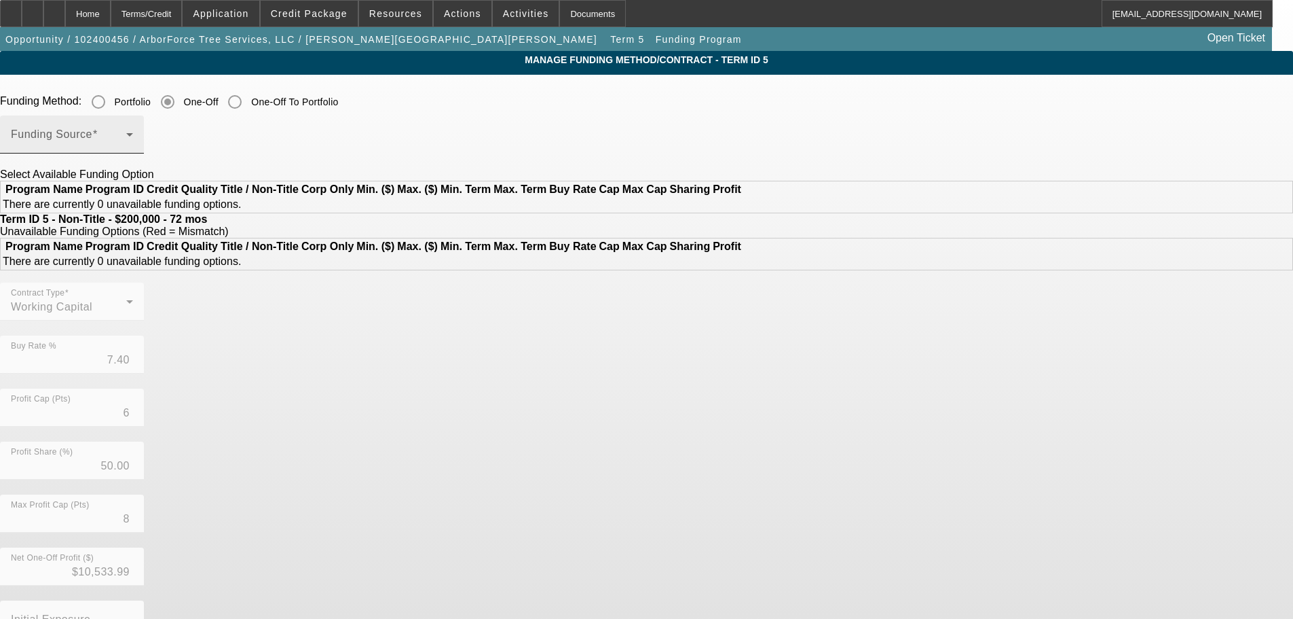
click at [133, 117] on div "Funding Source" at bounding box center [72, 134] width 122 height 38
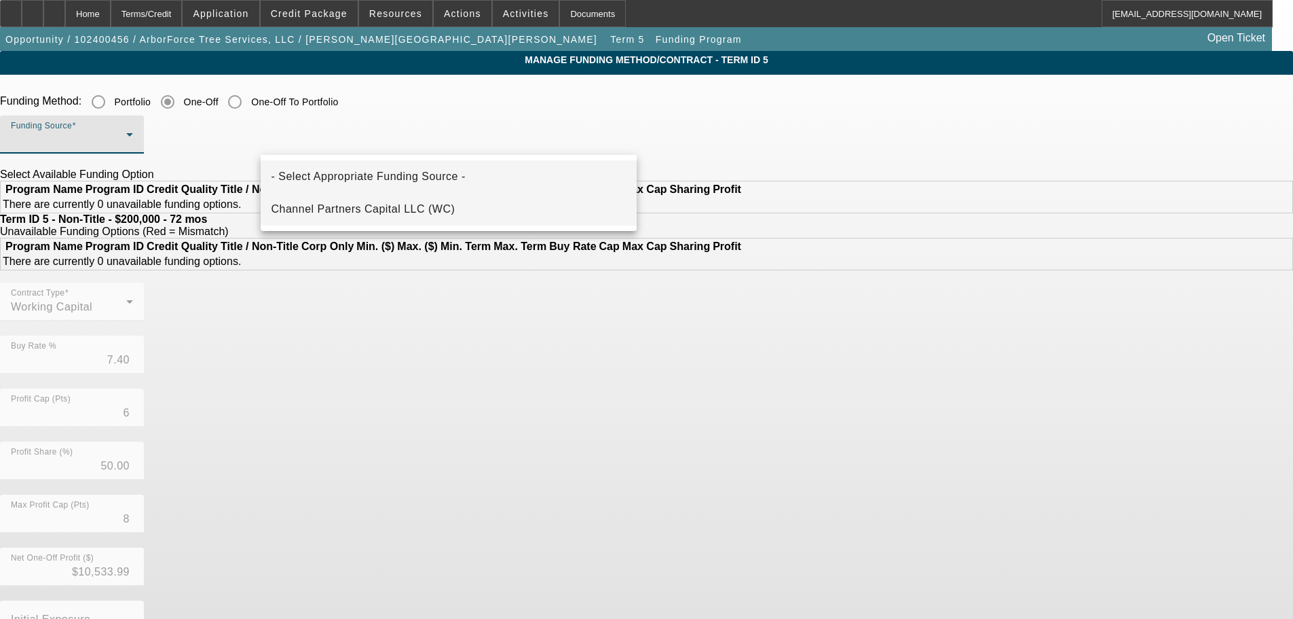
click at [400, 198] on mat-option "Channel Partners Capital LLC (WC)" at bounding box center [449, 209] width 376 height 33
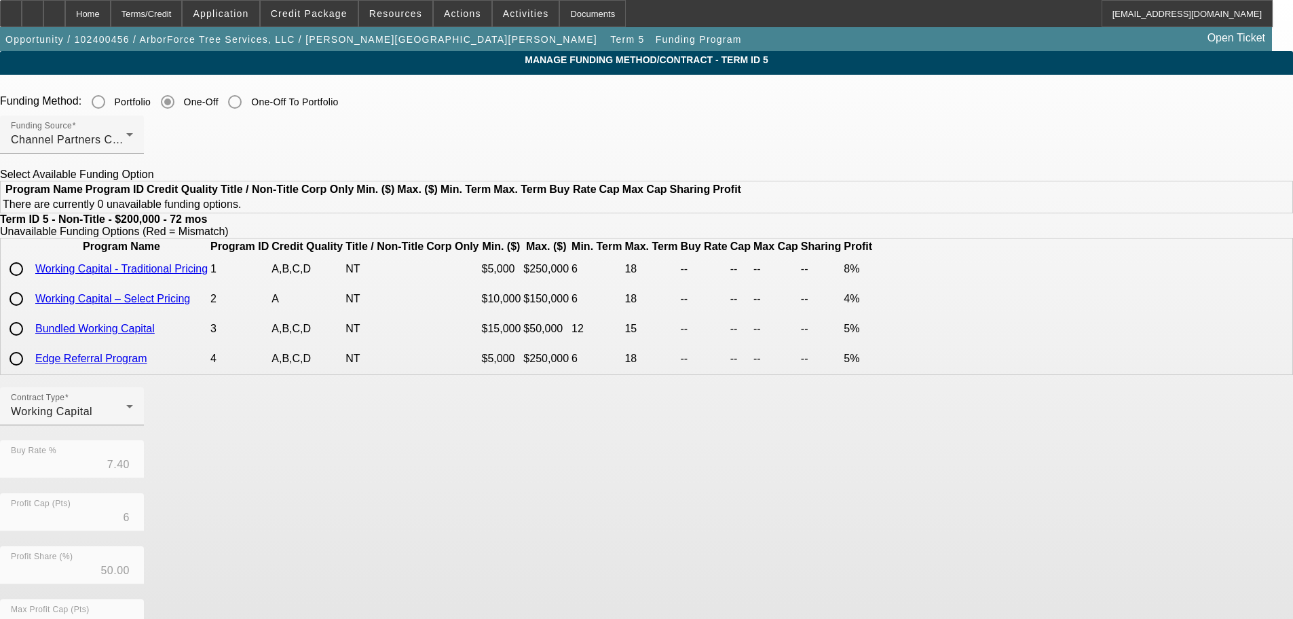
click at [30, 282] on input "radio" at bounding box center [16, 268] width 27 height 27
radio input "true"
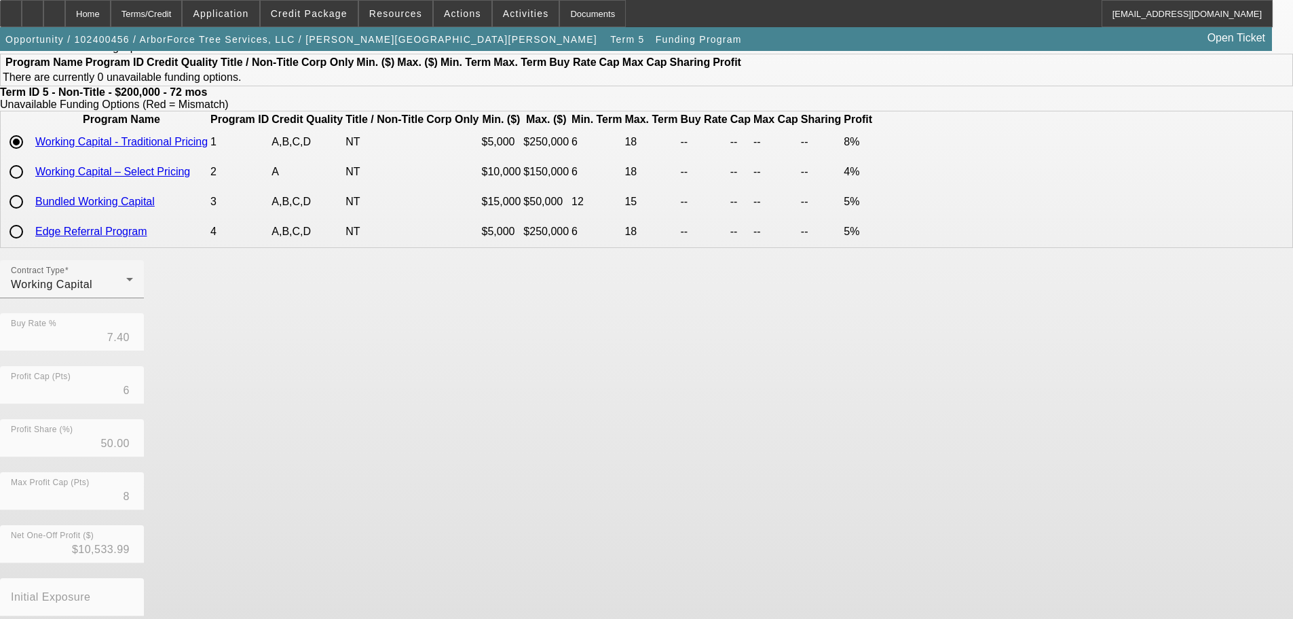
scroll to position [217, 0]
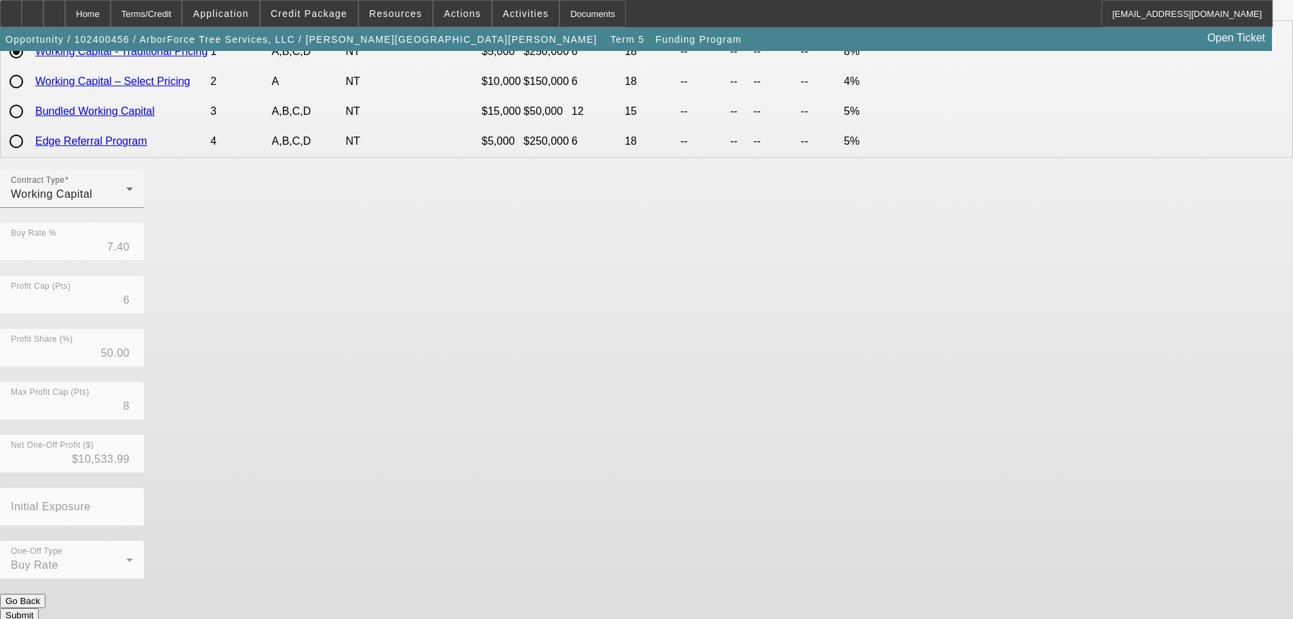
click at [39, 608] on button "Submit" at bounding box center [19, 615] width 39 height 14
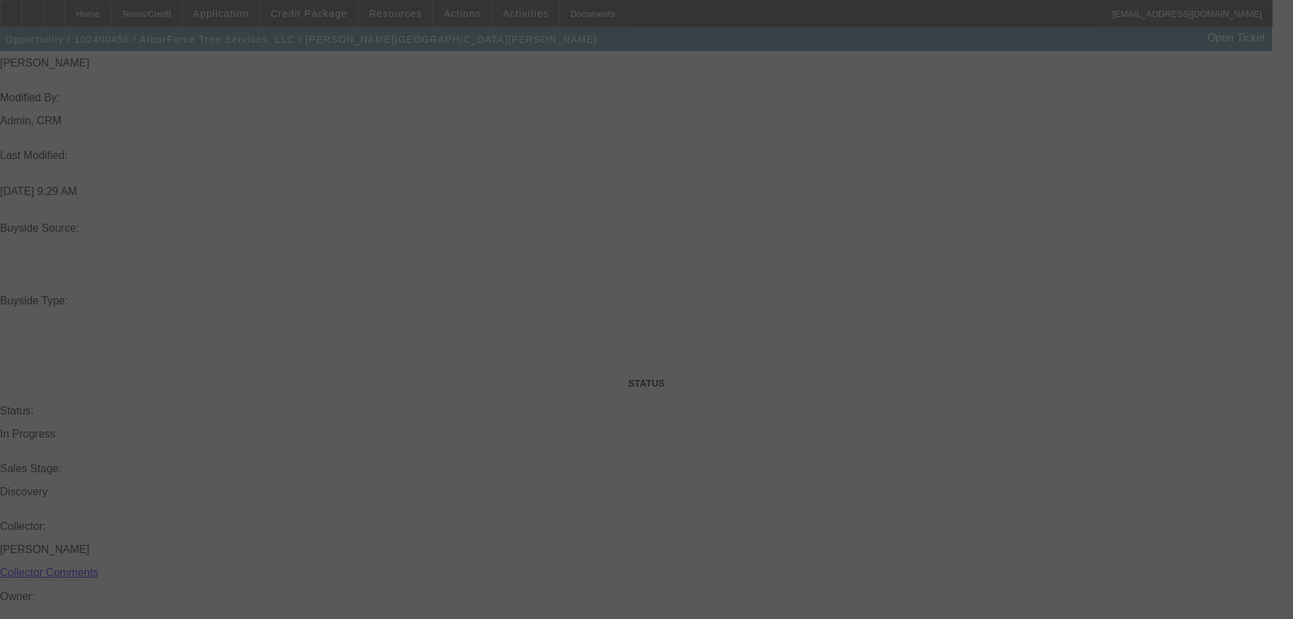
scroll to position [1420, 0]
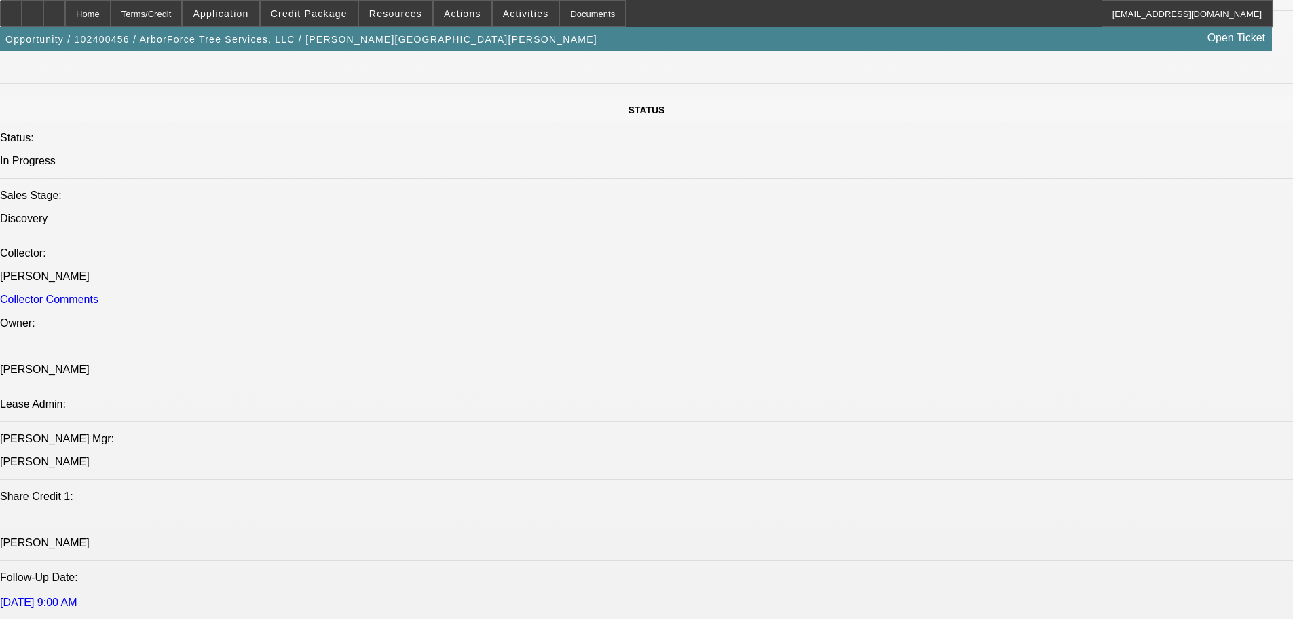
select select "0"
select select "2"
select select "0"
select select "6"
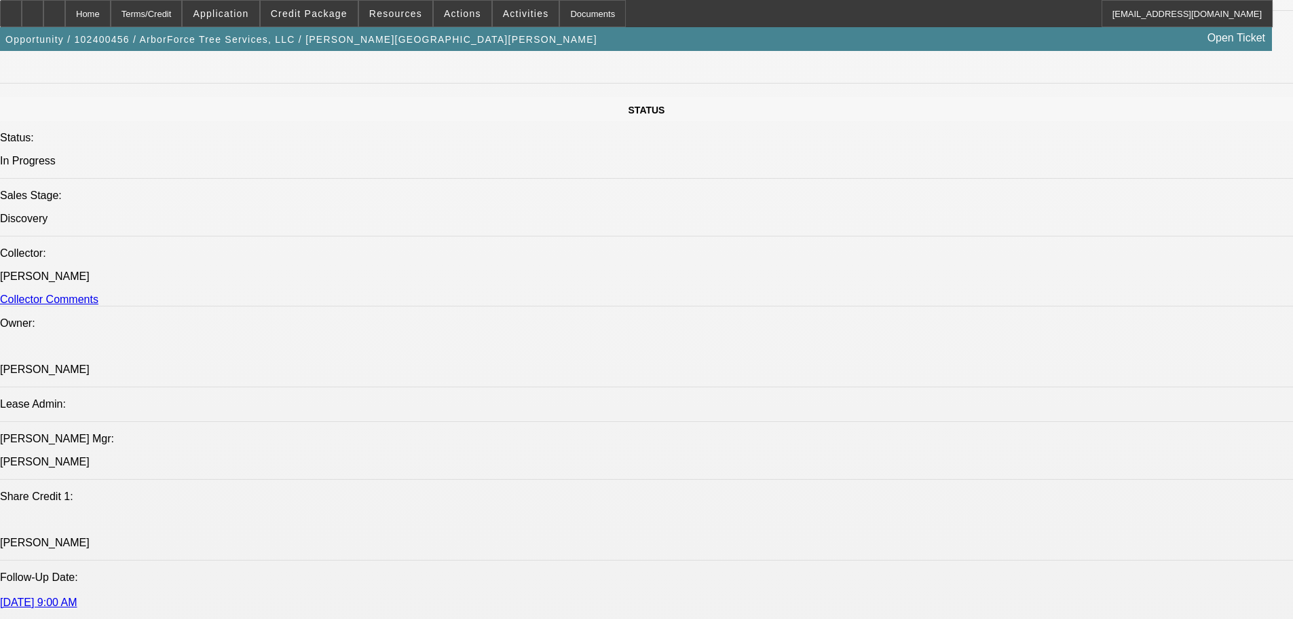
select select "0"
select select "2"
select select "0"
select select "6"
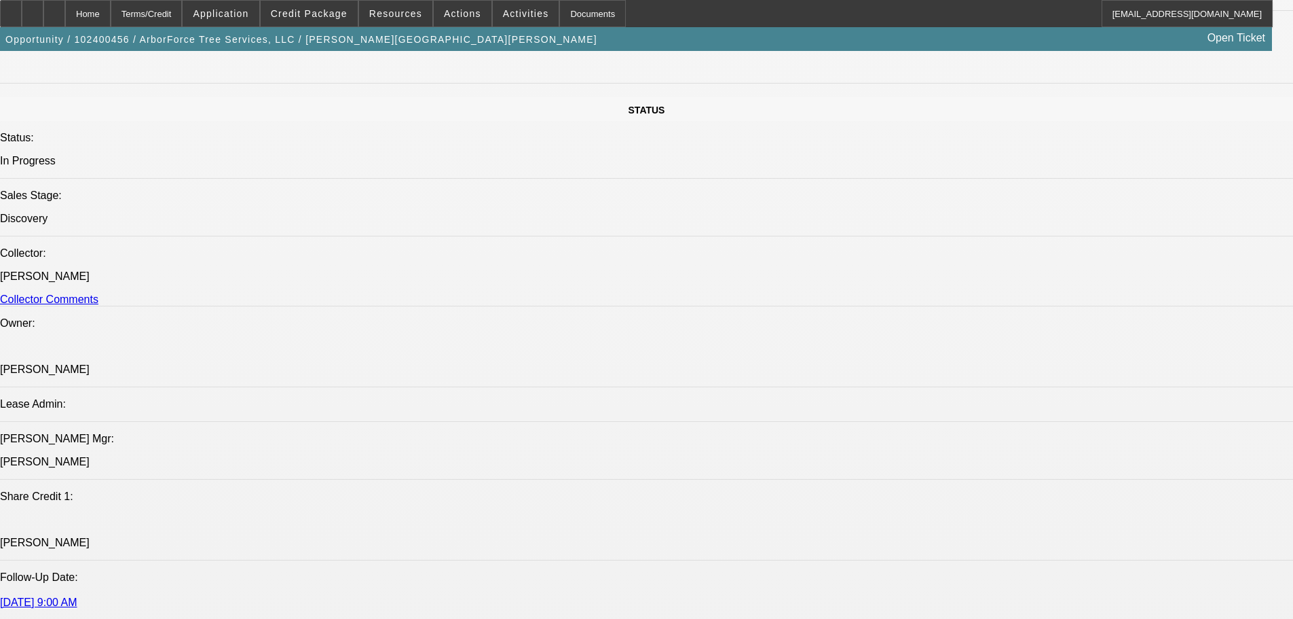
select select "0"
select select "6"
select select "0"
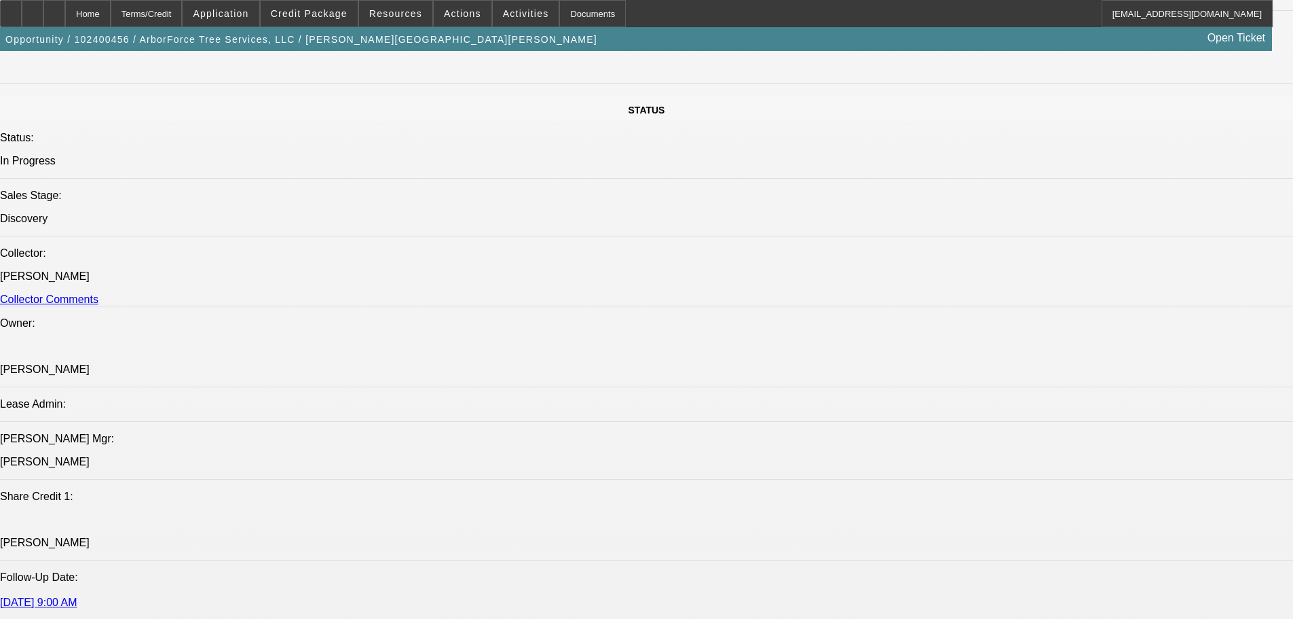
select select "0"
select select "2"
select select "0"
select select "6"
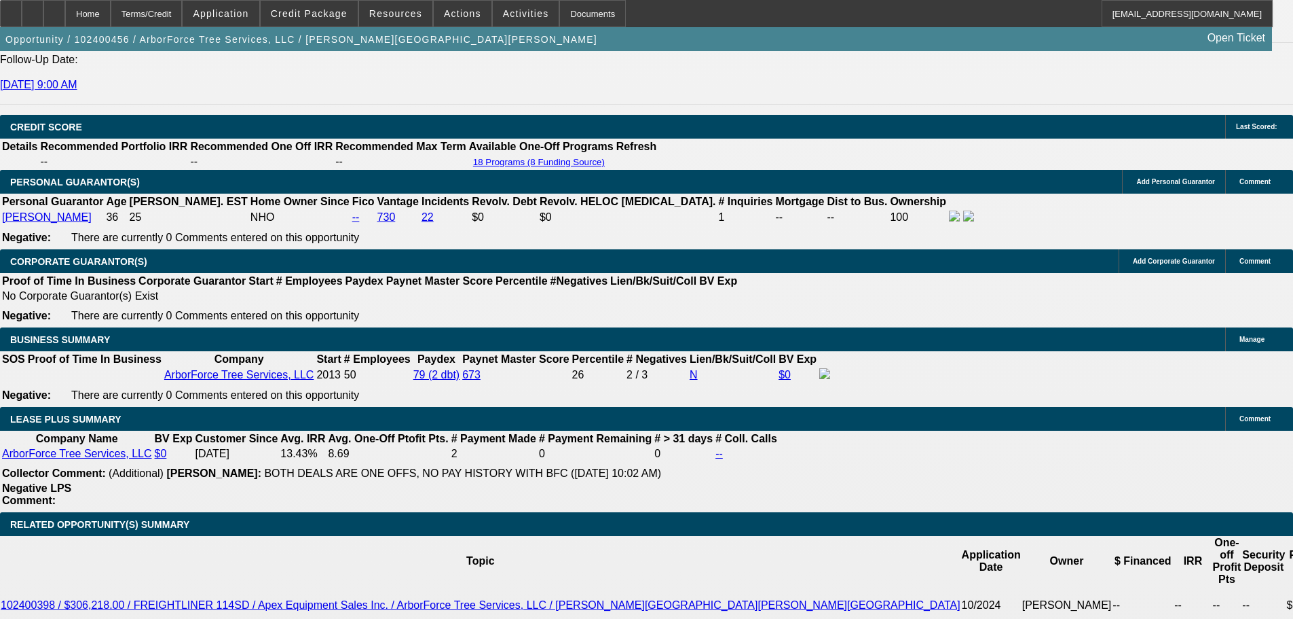
scroll to position [2099, 0]
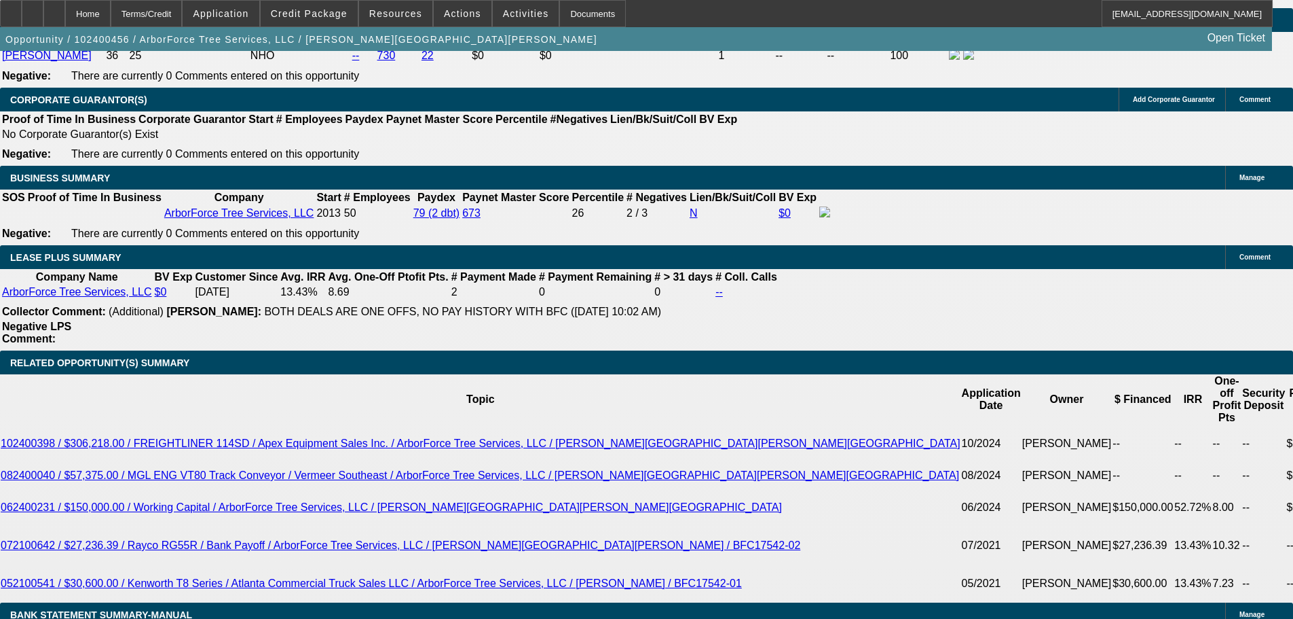
type input "18"
type input "UNKNOWN"
type input "$11,942.47"
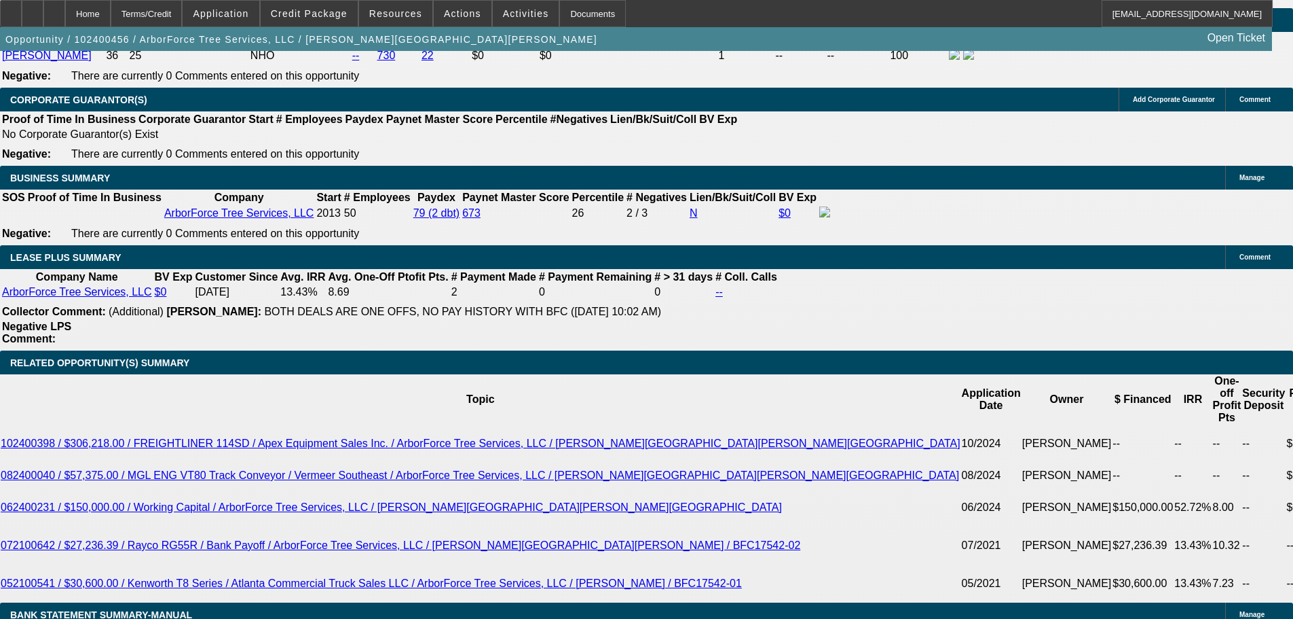
type input "18"
type input "12"
type input "$12,196.41"
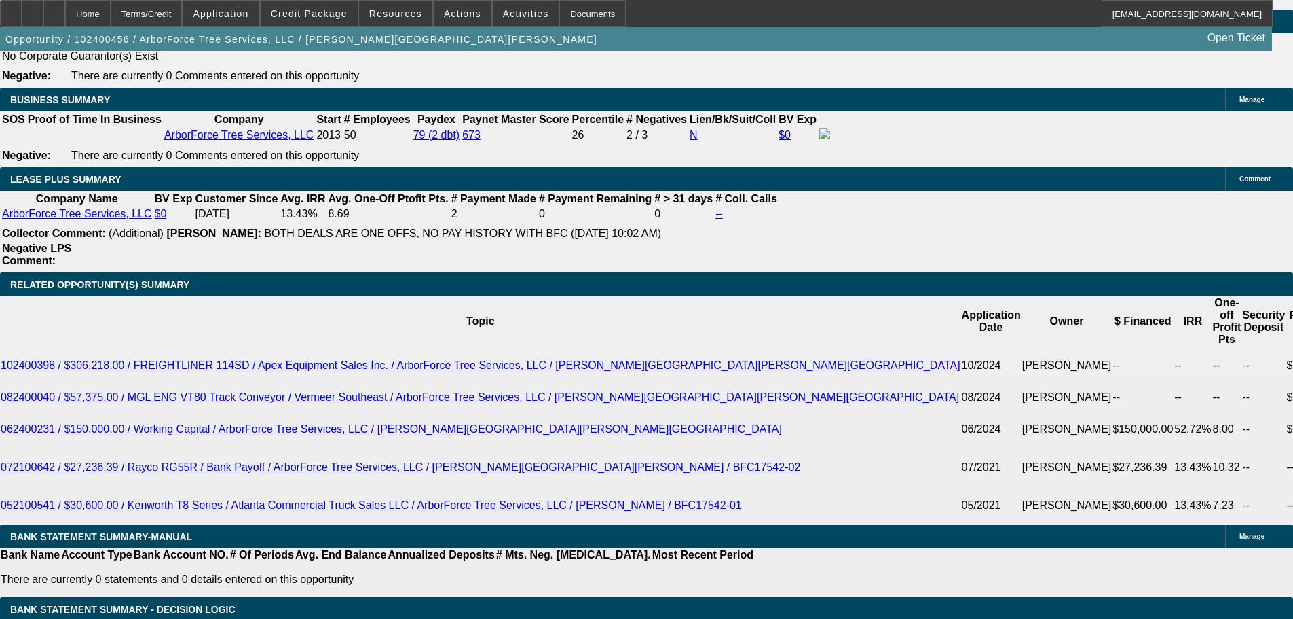
type input "12"
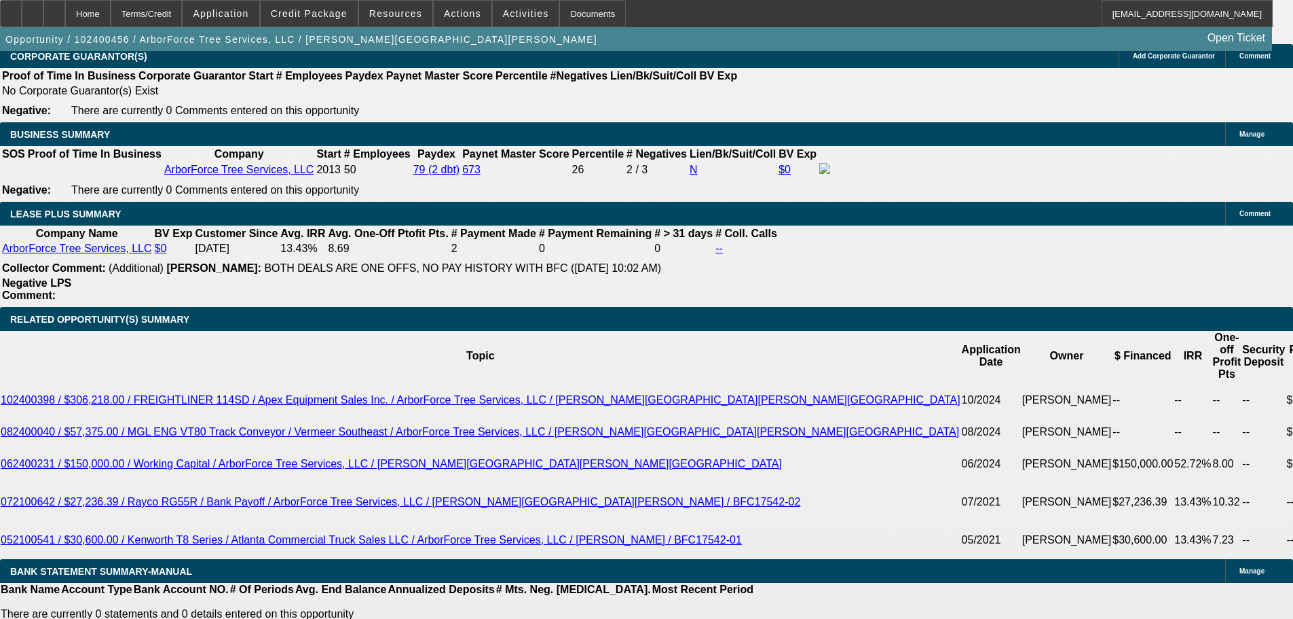
scroll to position [2110, 0]
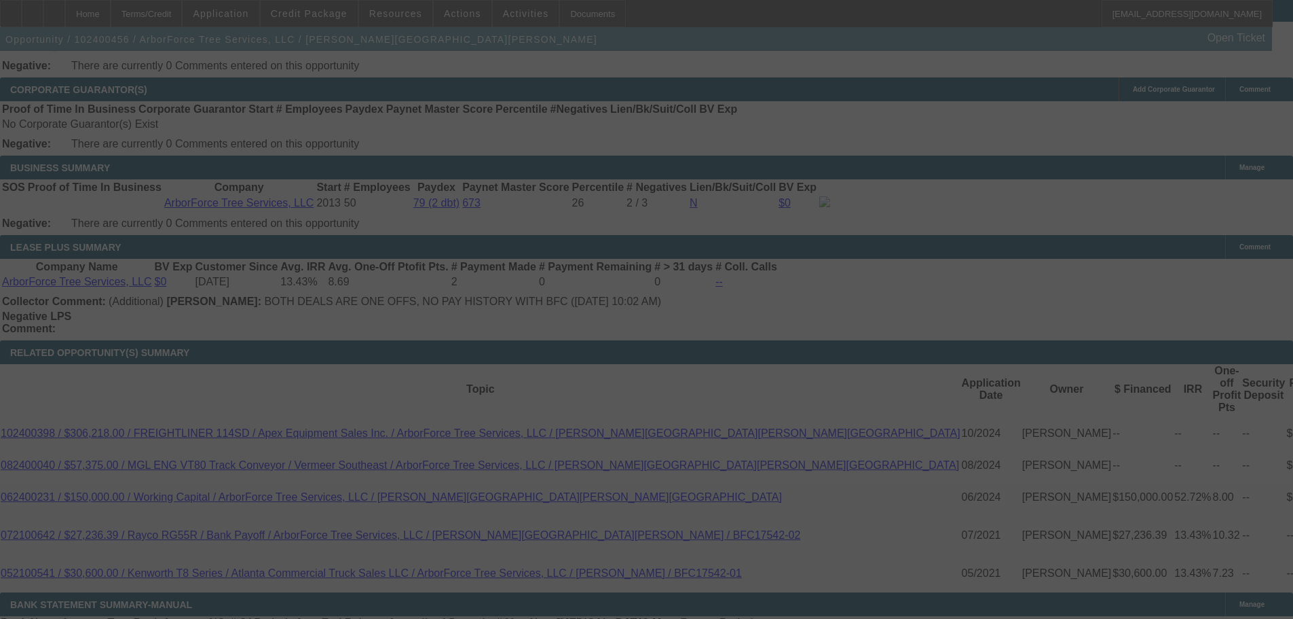
select select "0"
select select "2"
select select "0"
select select "6"
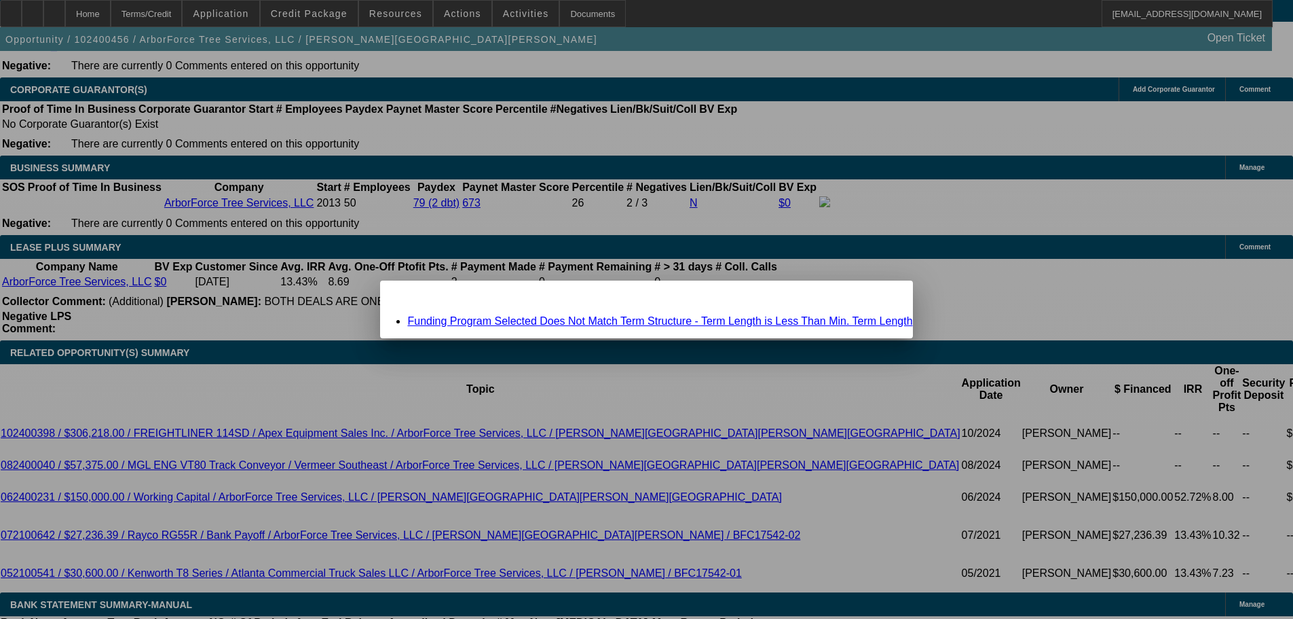
click at [616, 316] on link "Funding Program Selected Does Not Match Term Structure - Term Length is Less Th…" at bounding box center [659, 321] width 505 height 12
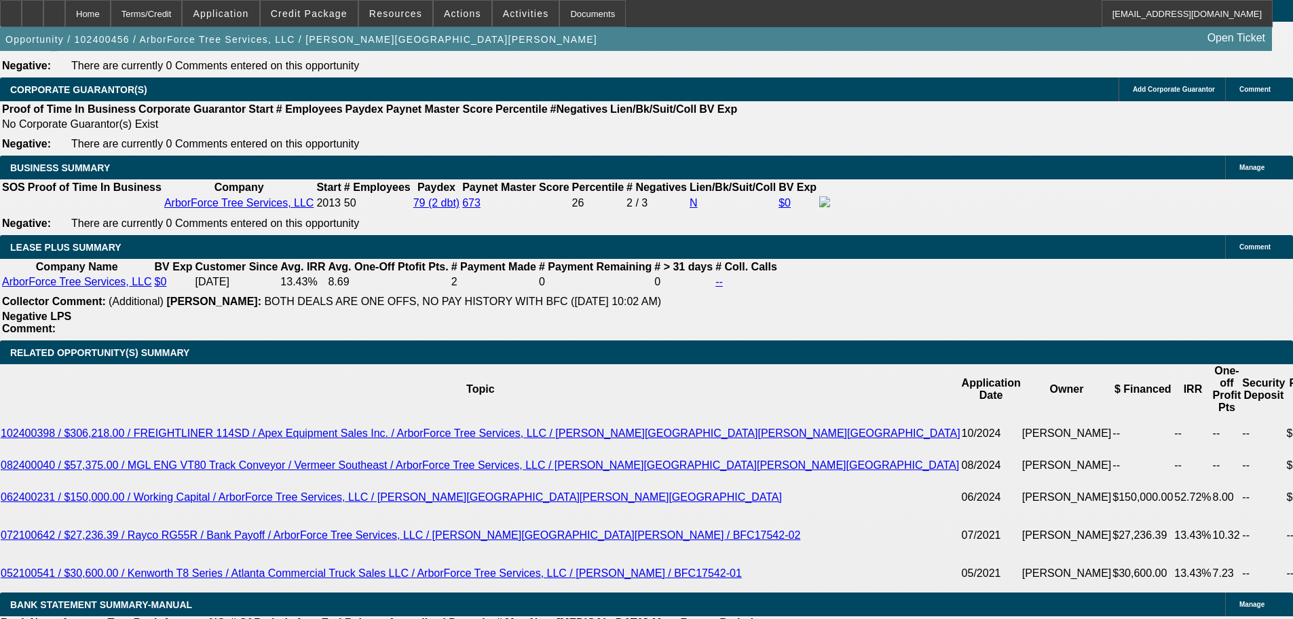
scroll to position [2110, 0]
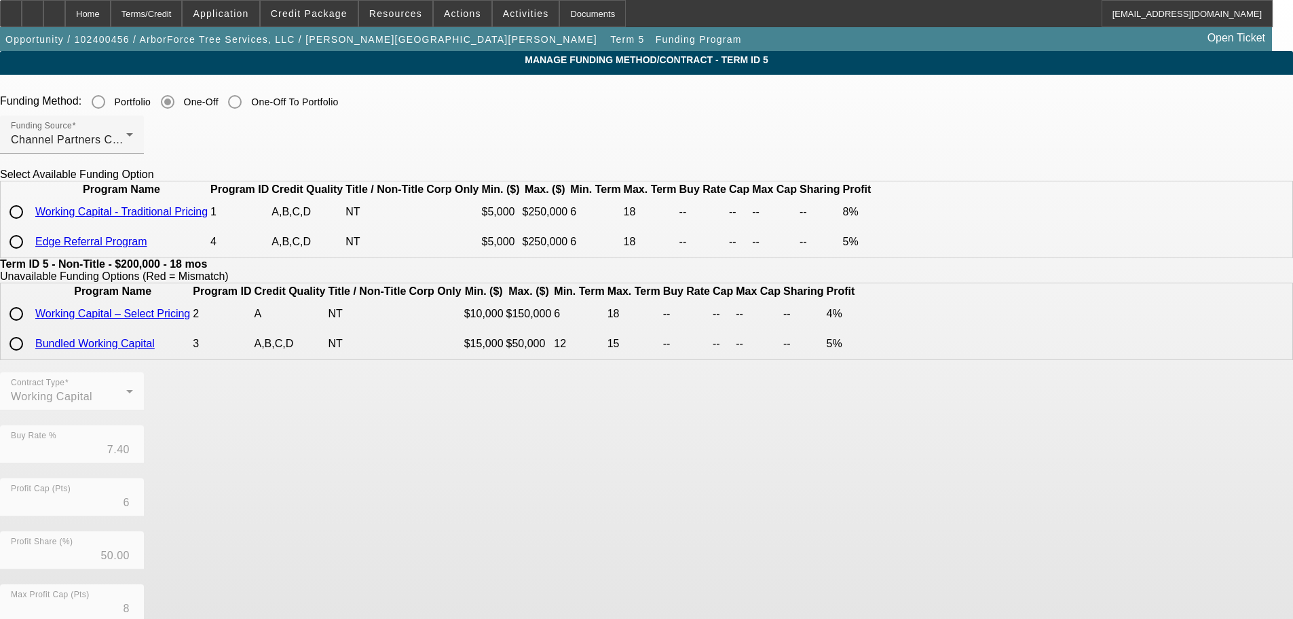
click at [30, 225] on input "radio" at bounding box center [16, 211] width 27 height 27
radio input "true"
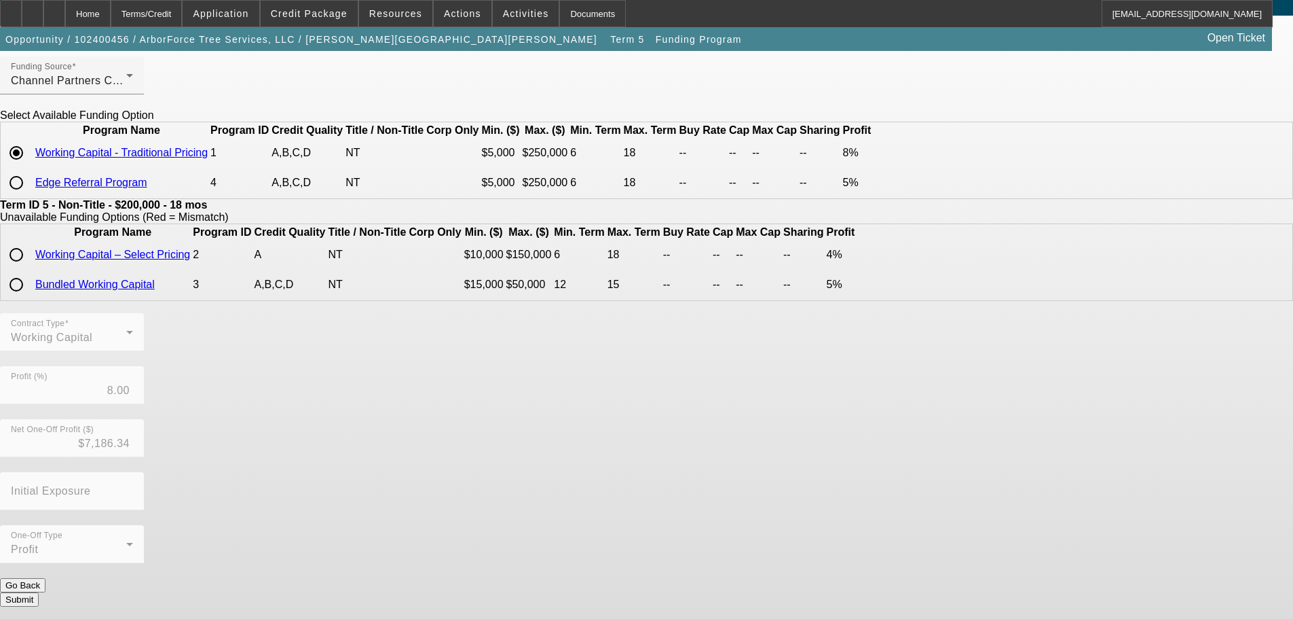
scroll to position [70, 0]
click at [39, 597] on button "Submit" at bounding box center [19, 599] width 39 height 14
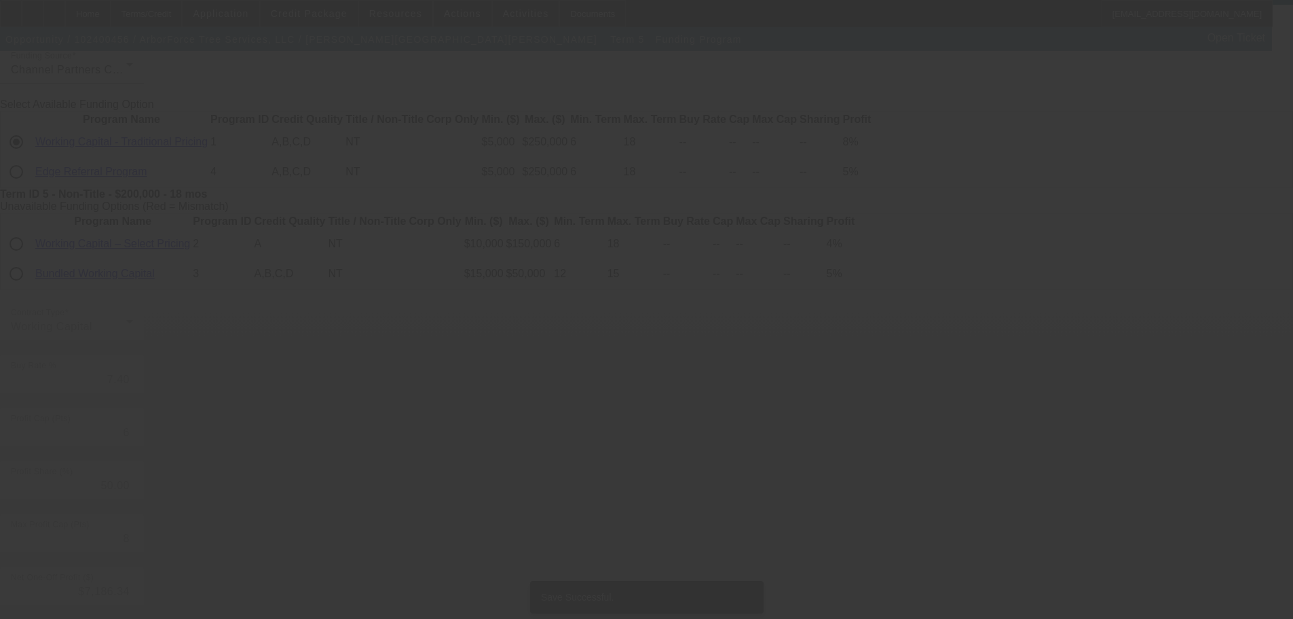
scroll to position [0, 0]
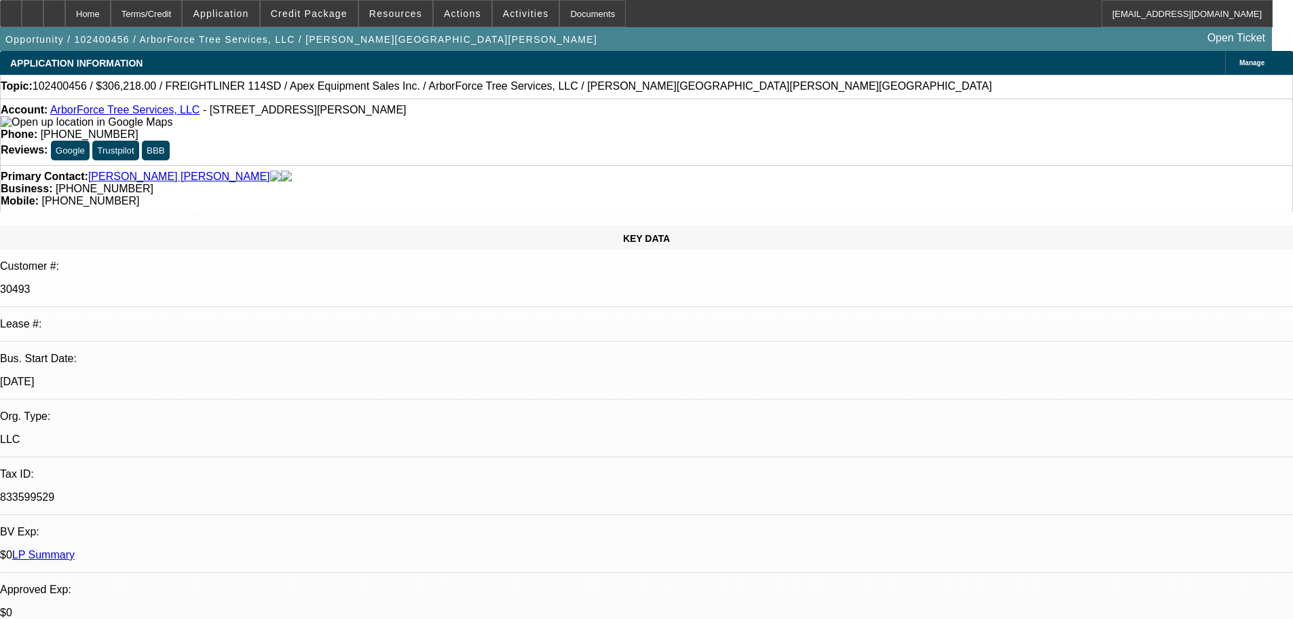
select select "0"
select select "2"
select select "0"
select select "6"
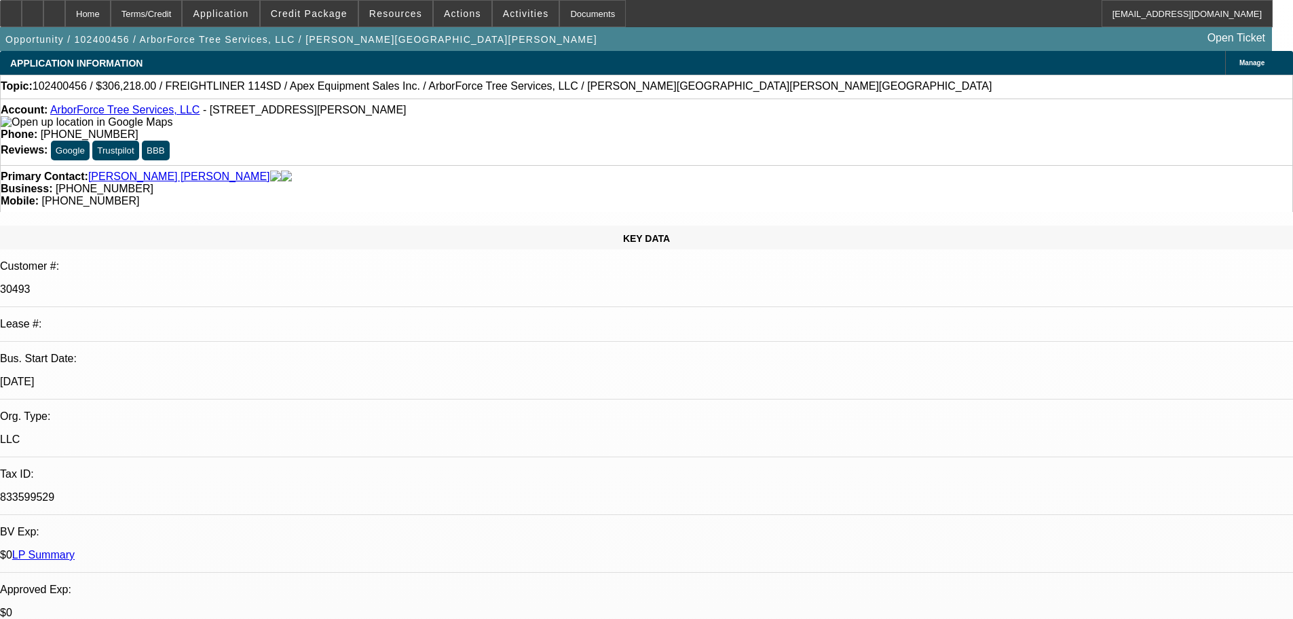
select select "0"
select select "2"
select select "0"
select select "6"
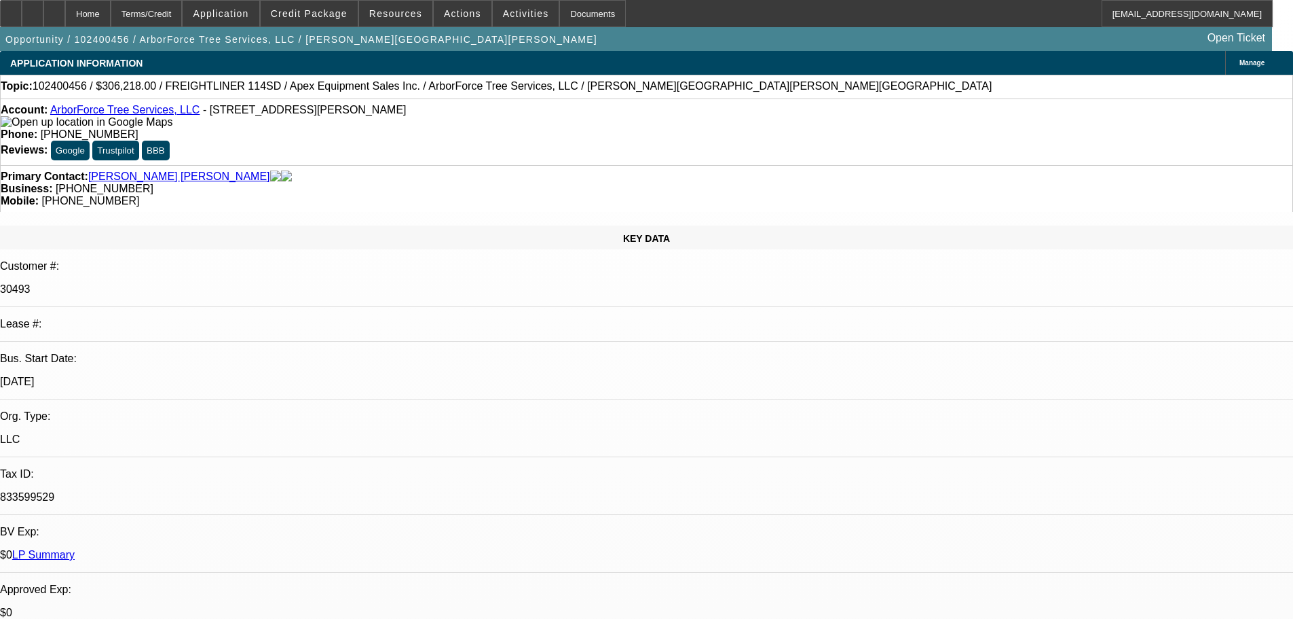
select select "0"
select select "6"
select select "0"
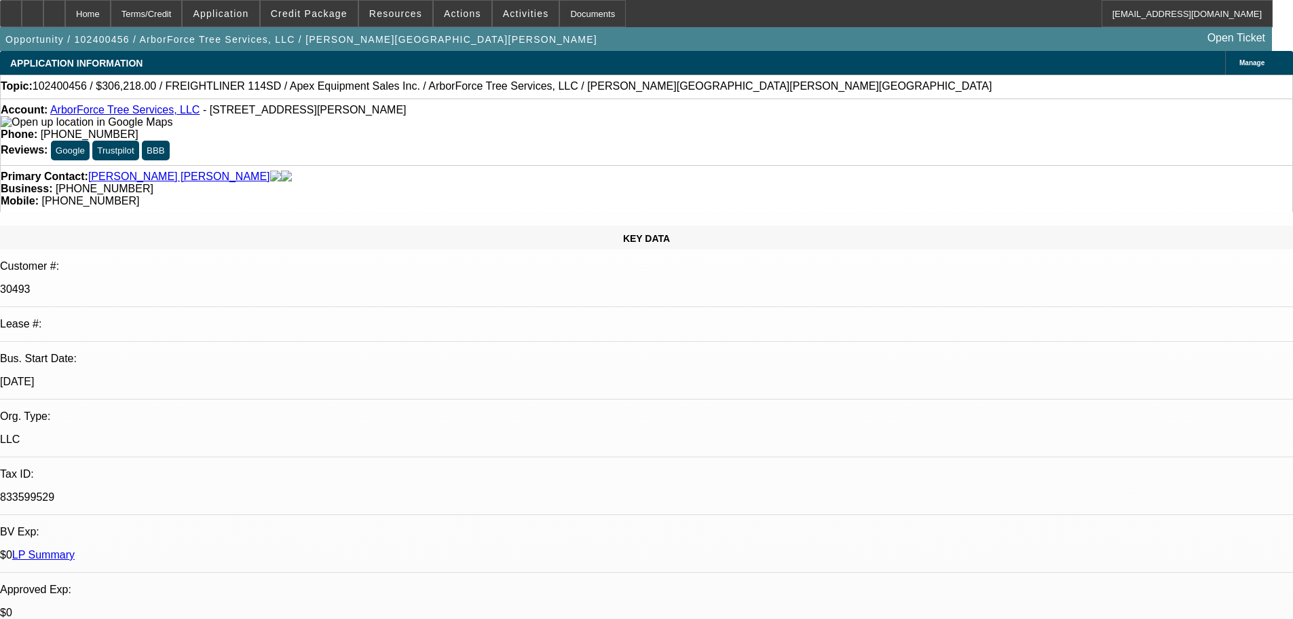
select select "0"
select select "2"
select select "0"
select select "6"
click at [65, 18] on div at bounding box center [54, 13] width 22 height 27
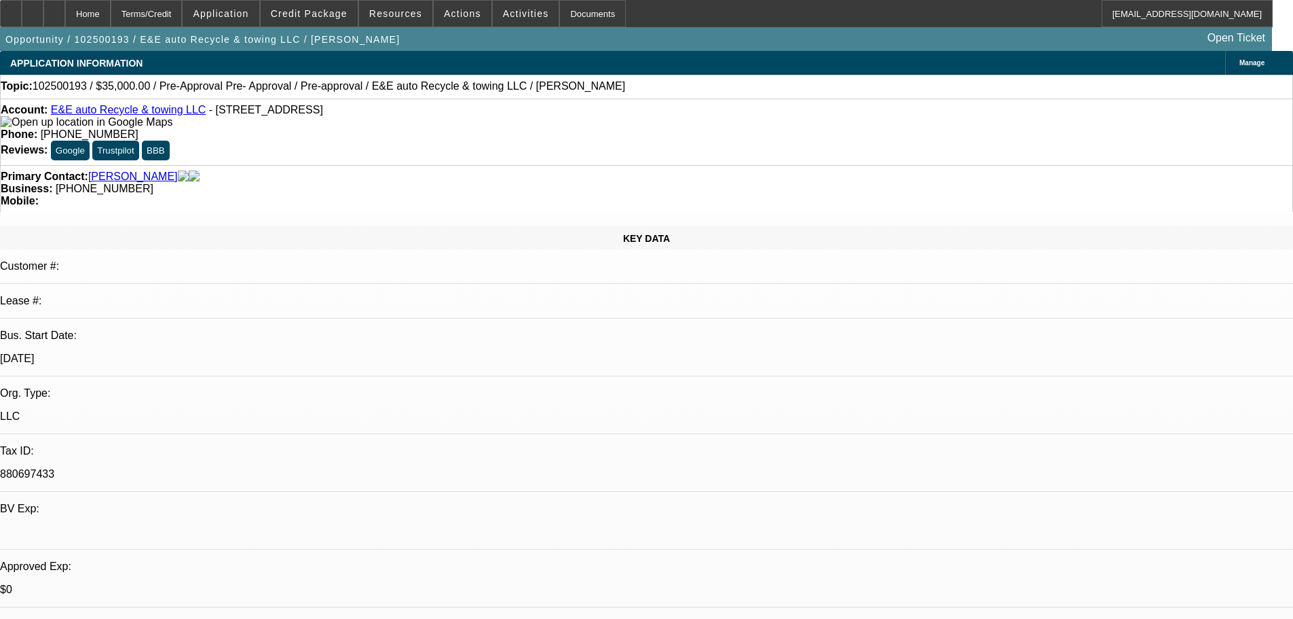
select select "0"
select select "2"
select select "0.1"
select select "4"
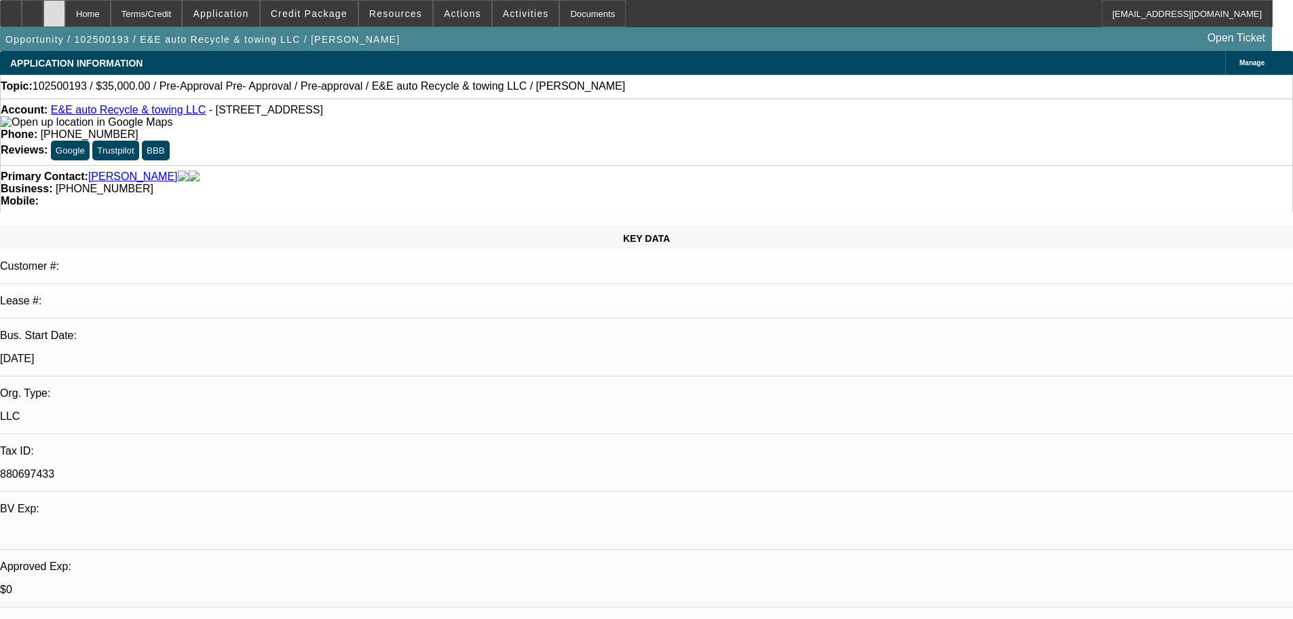
click at [65, 14] on div at bounding box center [54, 13] width 22 height 27
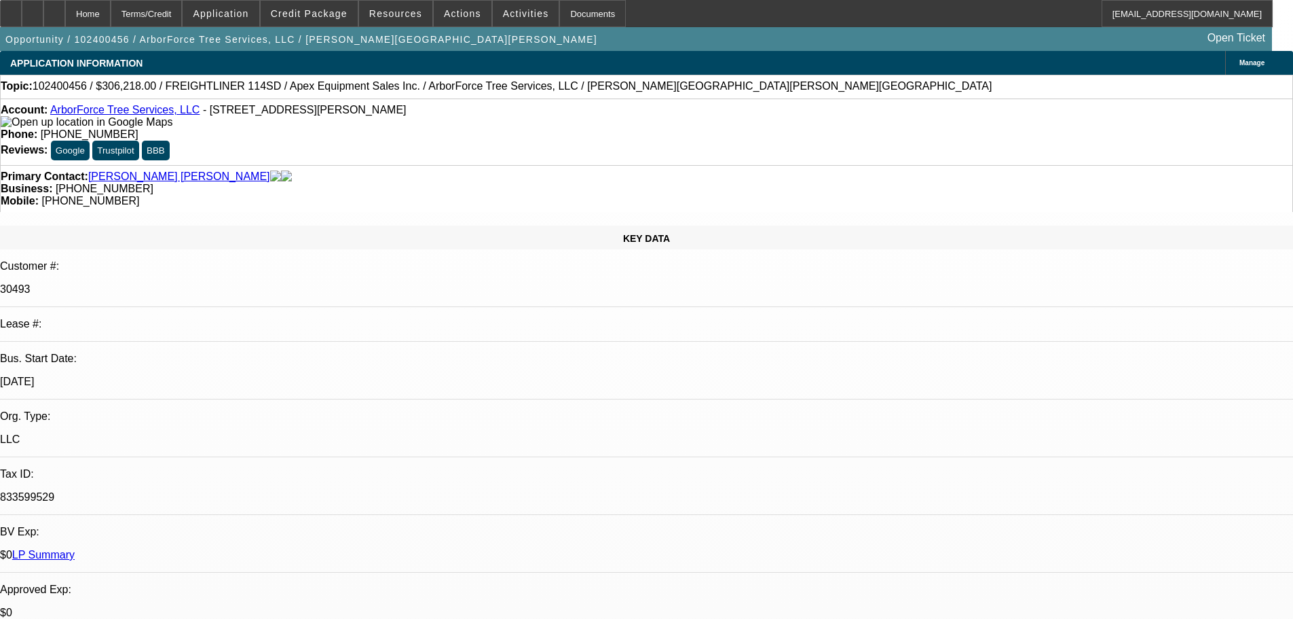
select select "0"
select select "2"
select select "0"
select select "6"
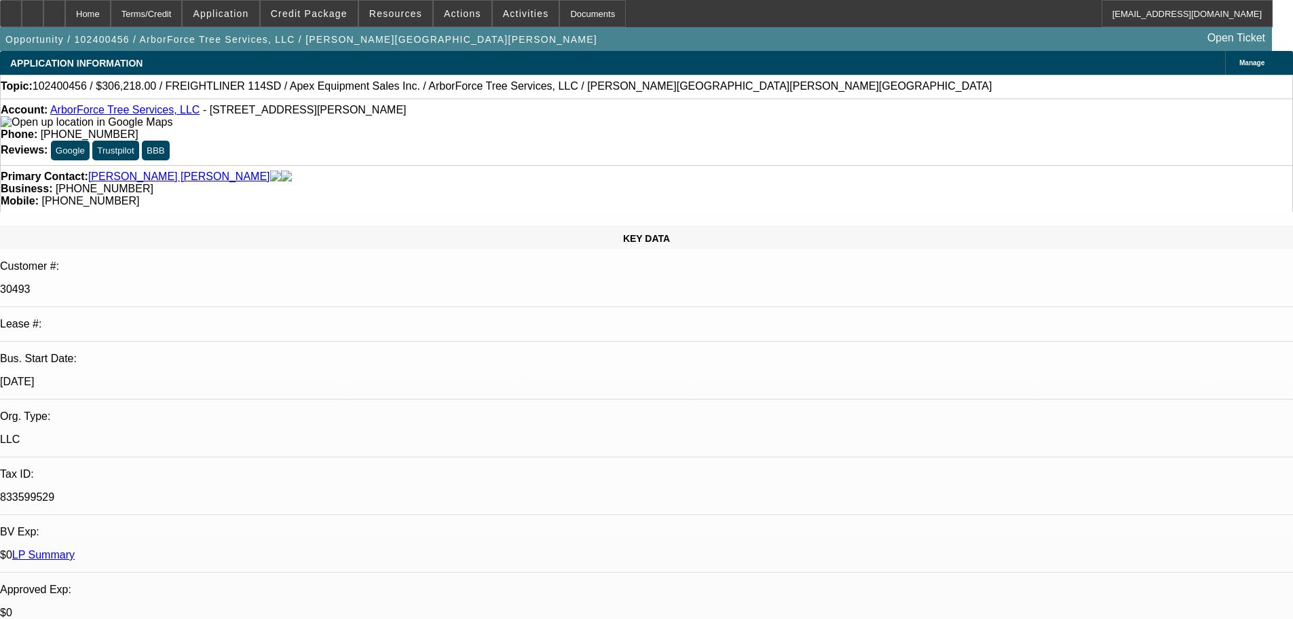
select select "0"
select select "2"
select select "0"
select select "6"
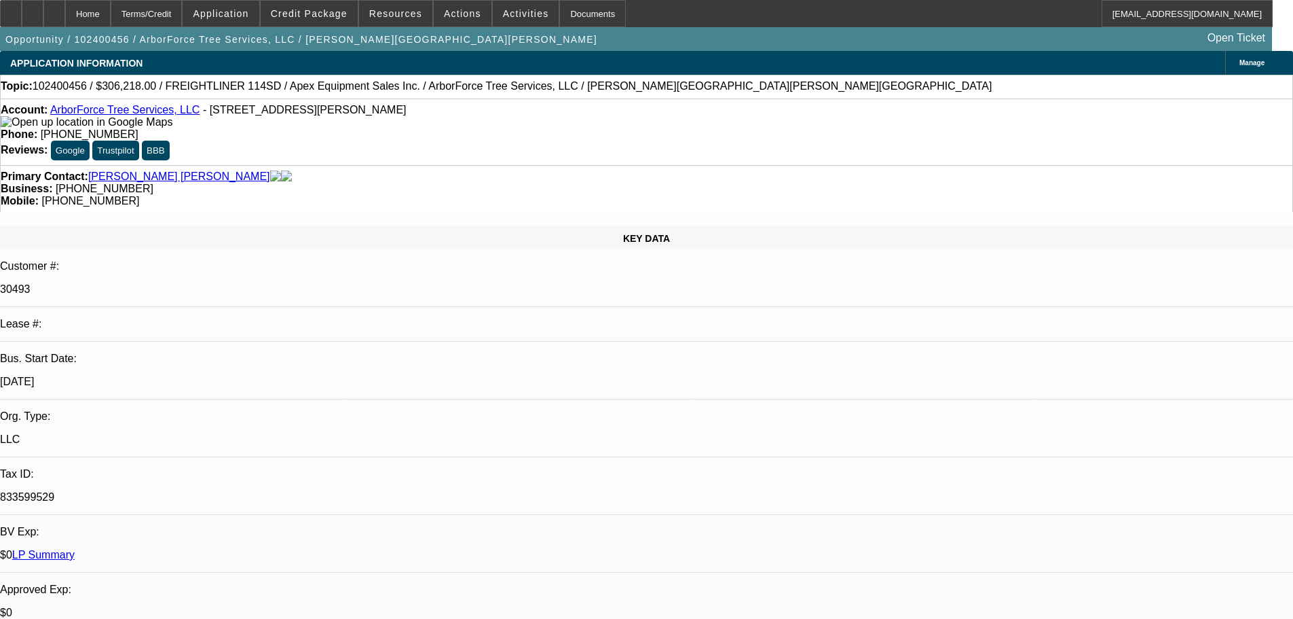
select select "0"
select select "6"
select select "0"
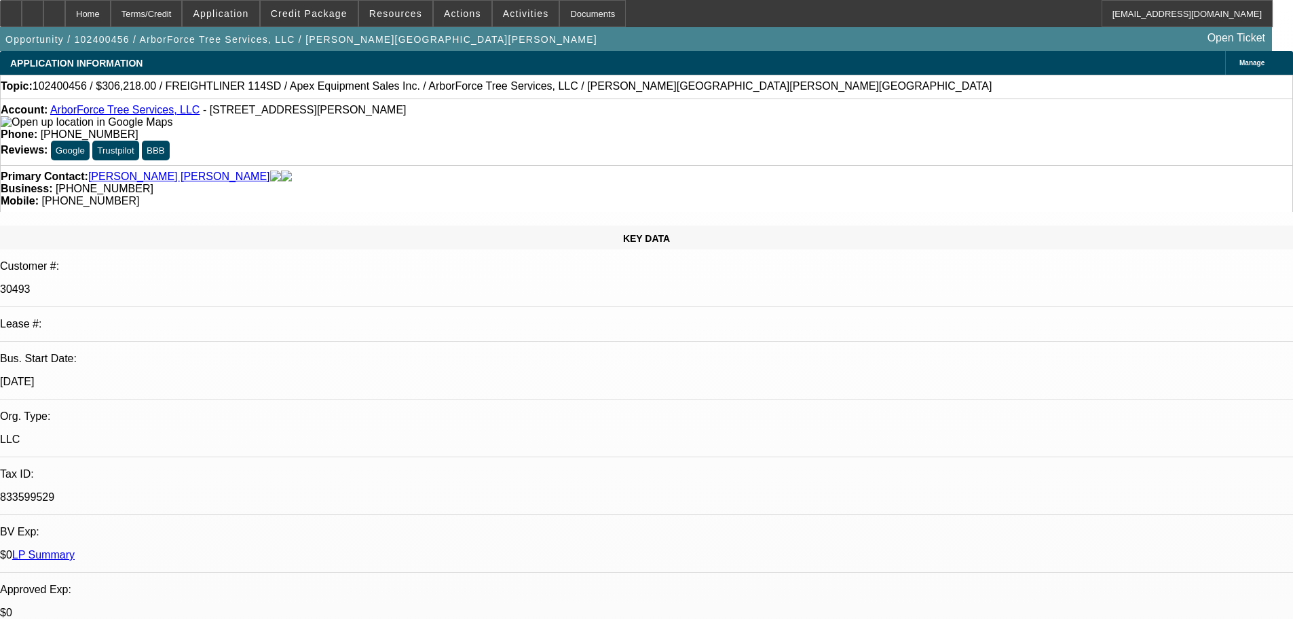
select select "0"
select select "2"
select select "0"
select select "6"
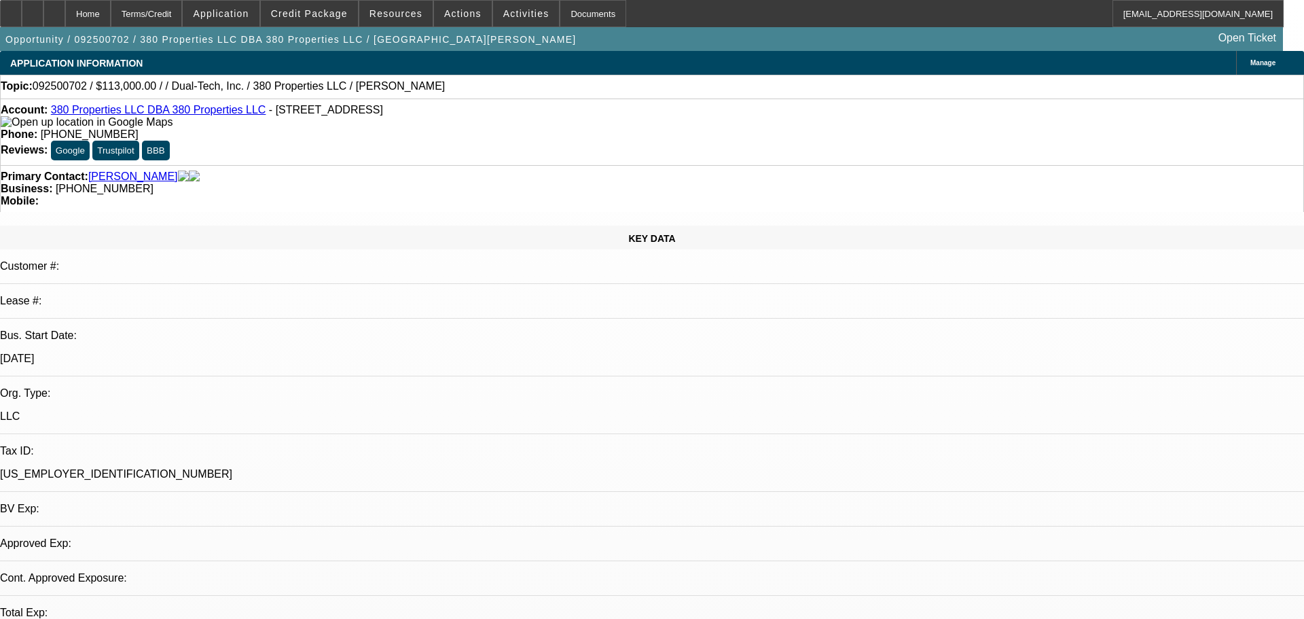
select select "0"
select select "2"
select select "0.1"
select select "4"
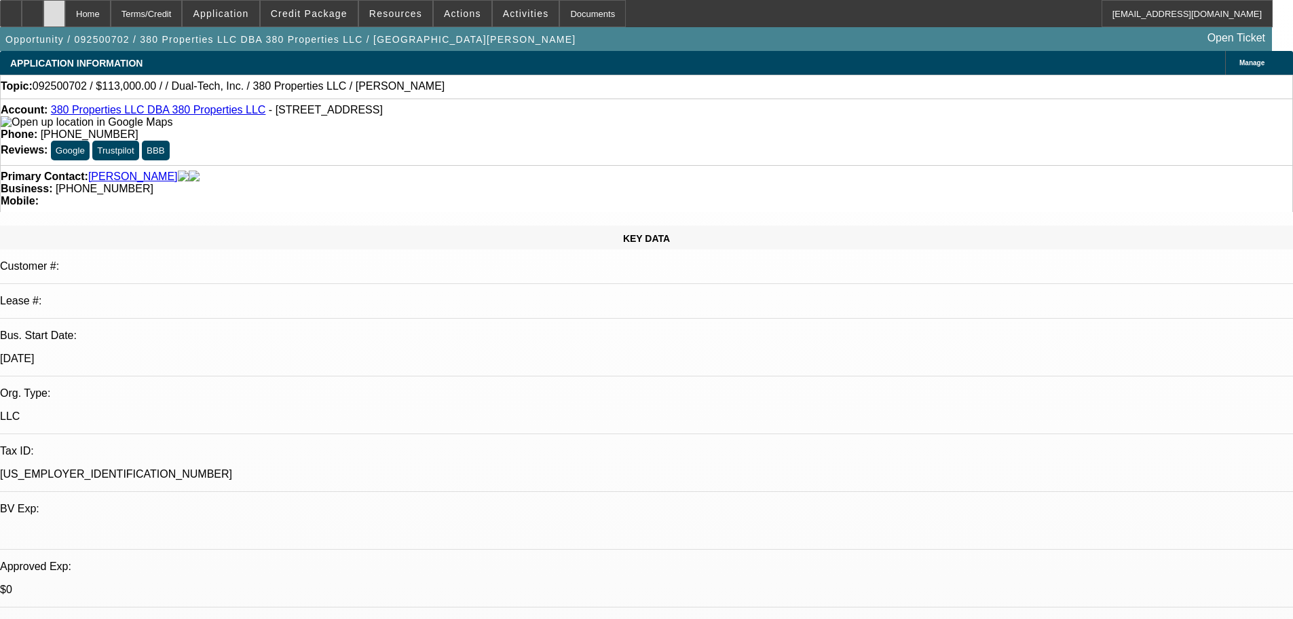
click at [65, 18] on div at bounding box center [54, 13] width 22 height 27
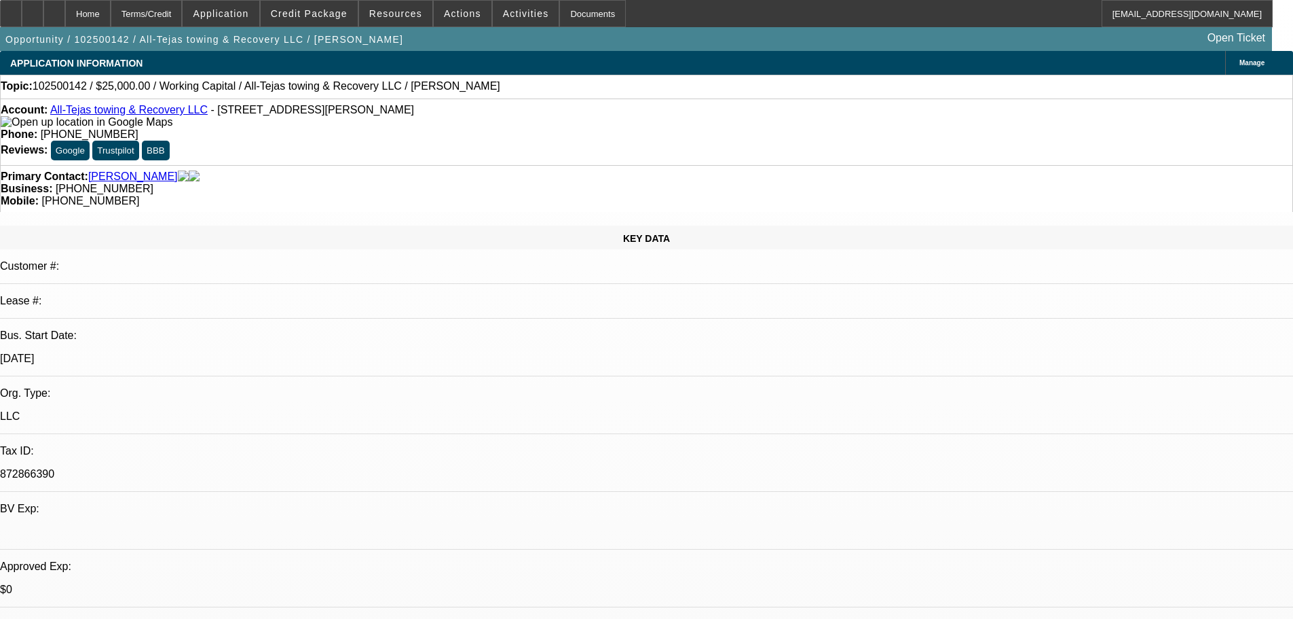
select select "0"
select select "2"
select select "0.1"
select select "4"
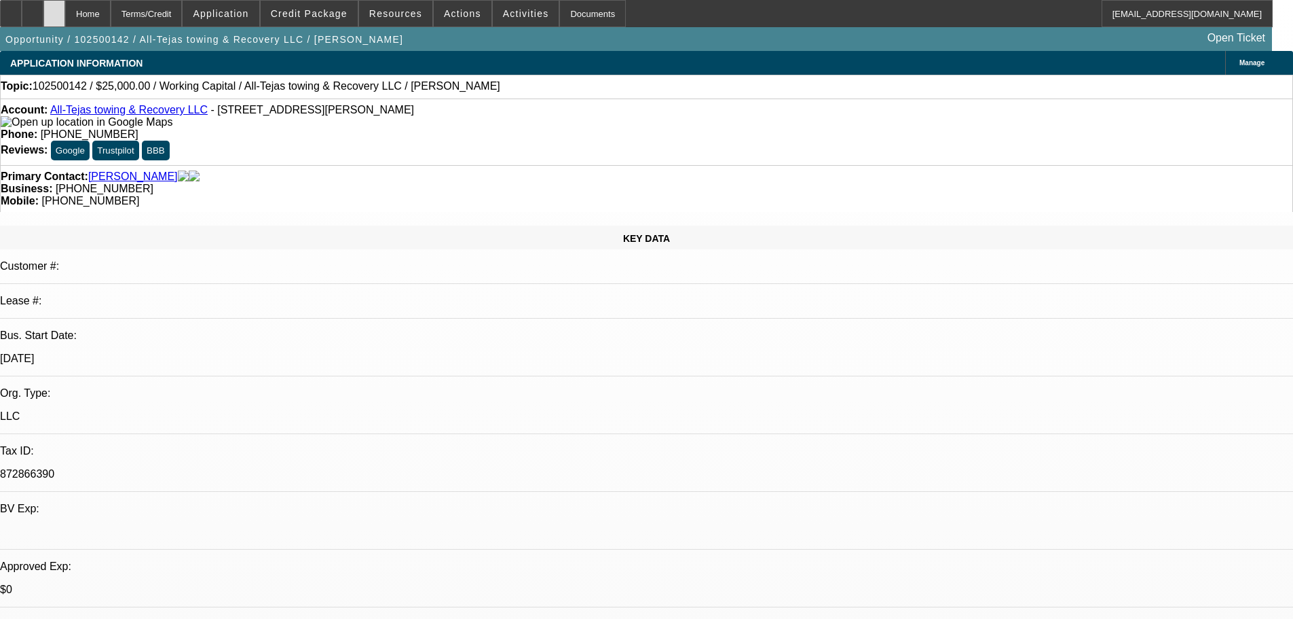
click at [65, 17] on div at bounding box center [54, 13] width 22 height 27
select select "0"
select select "2"
select select "0.1"
select select "1"
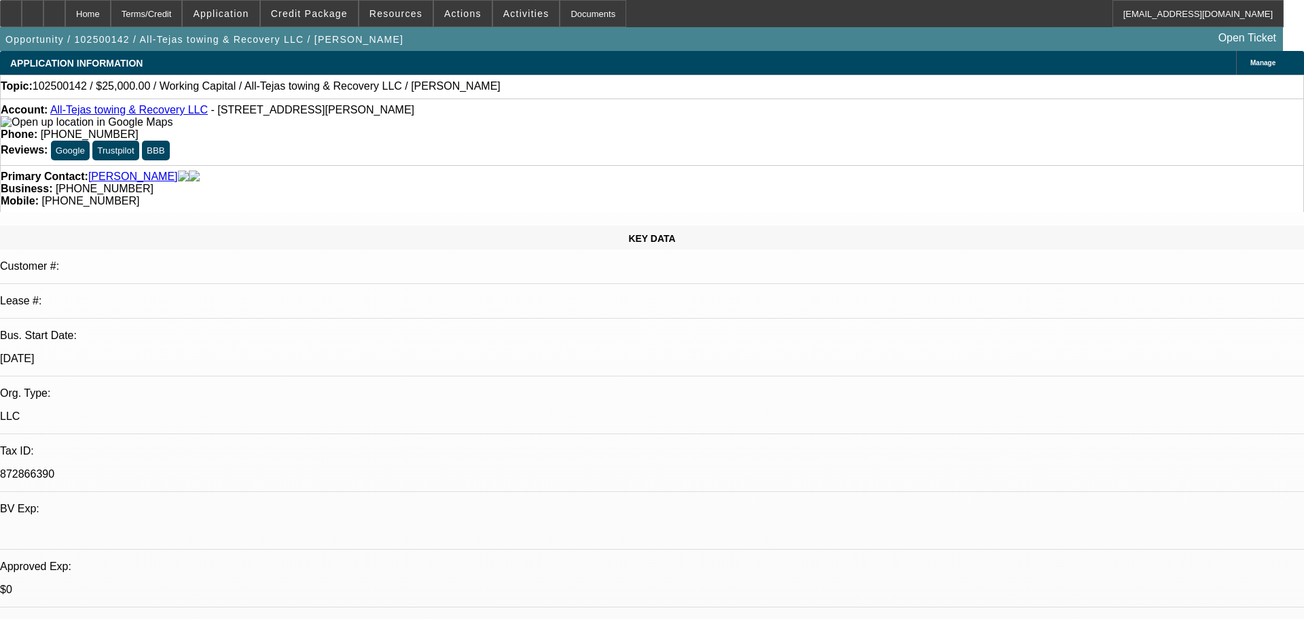
select select "2"
select select "4"
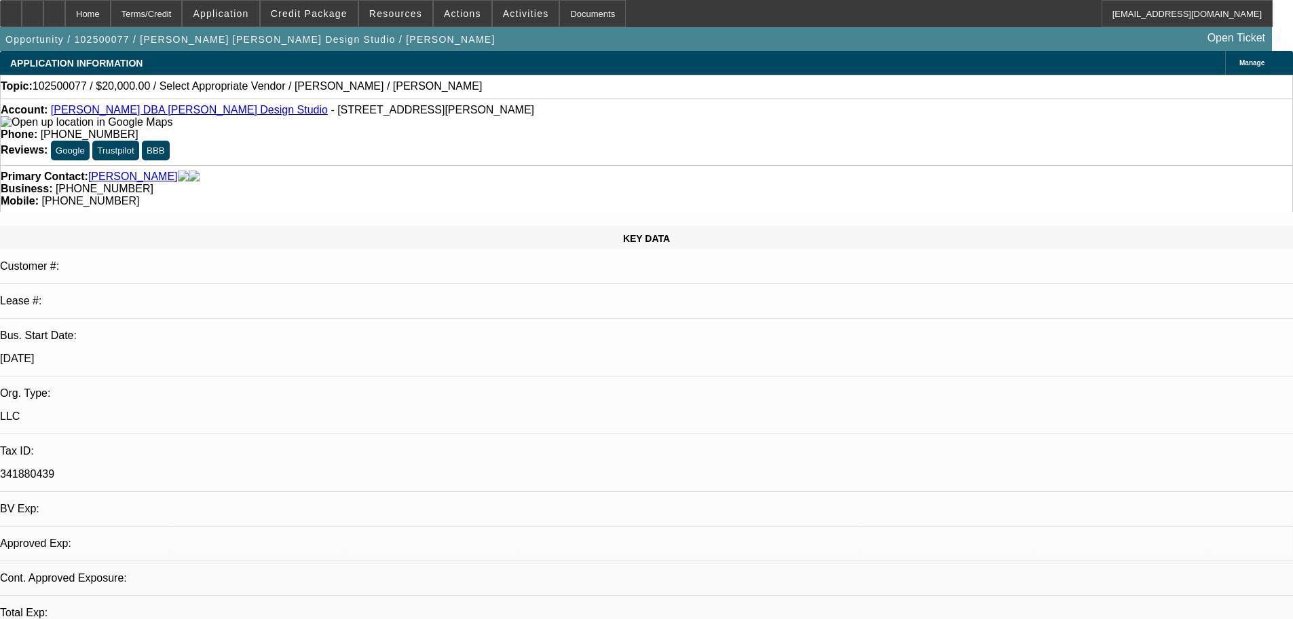
select select "0"
select select "2"
select select "0.1"
select select "1"
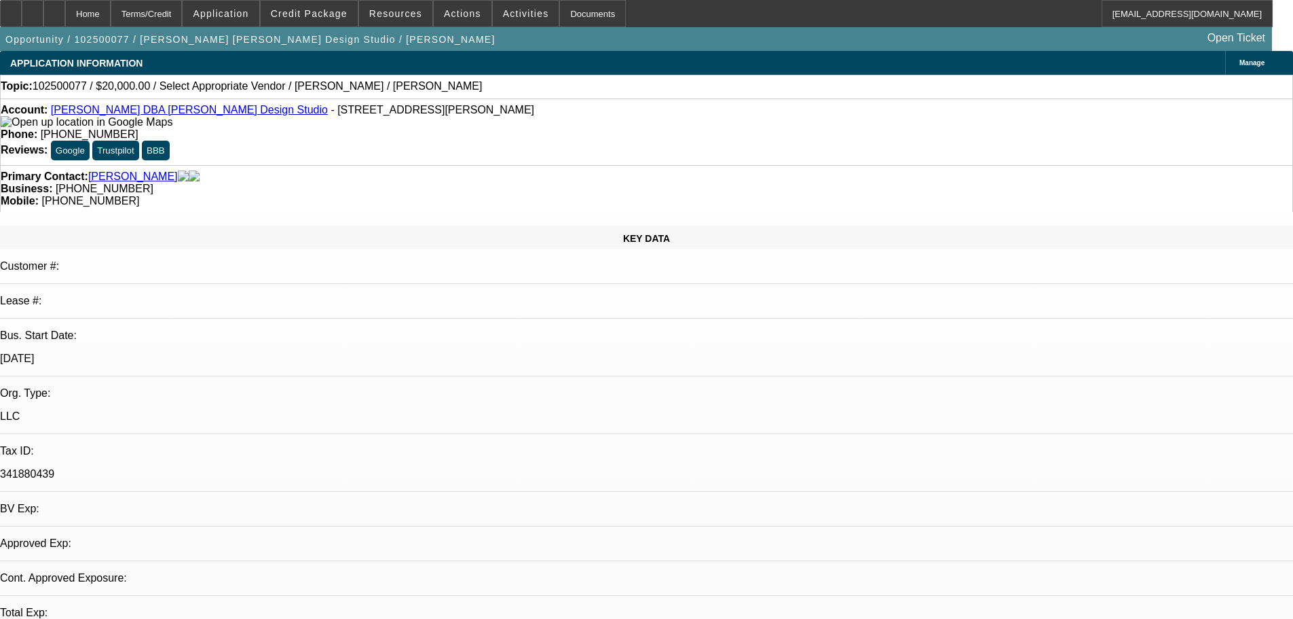
select select "2"
select select "4"
radio input "true"
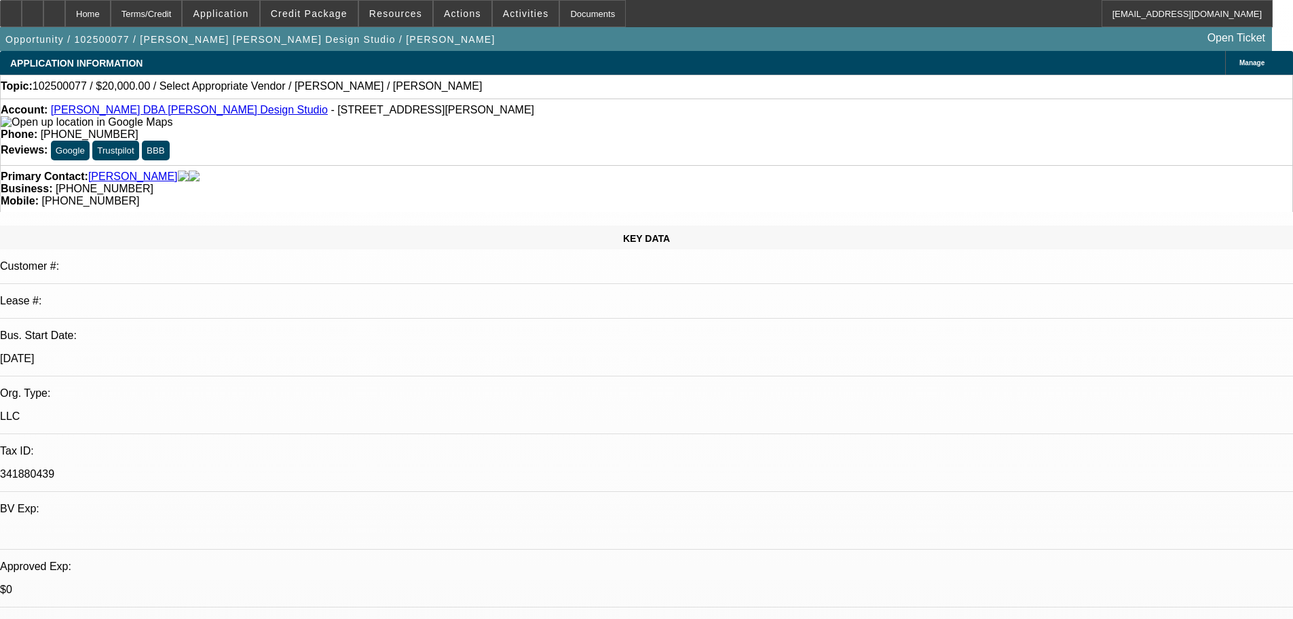
type textarea "back in office 10/9"
radio input "true"
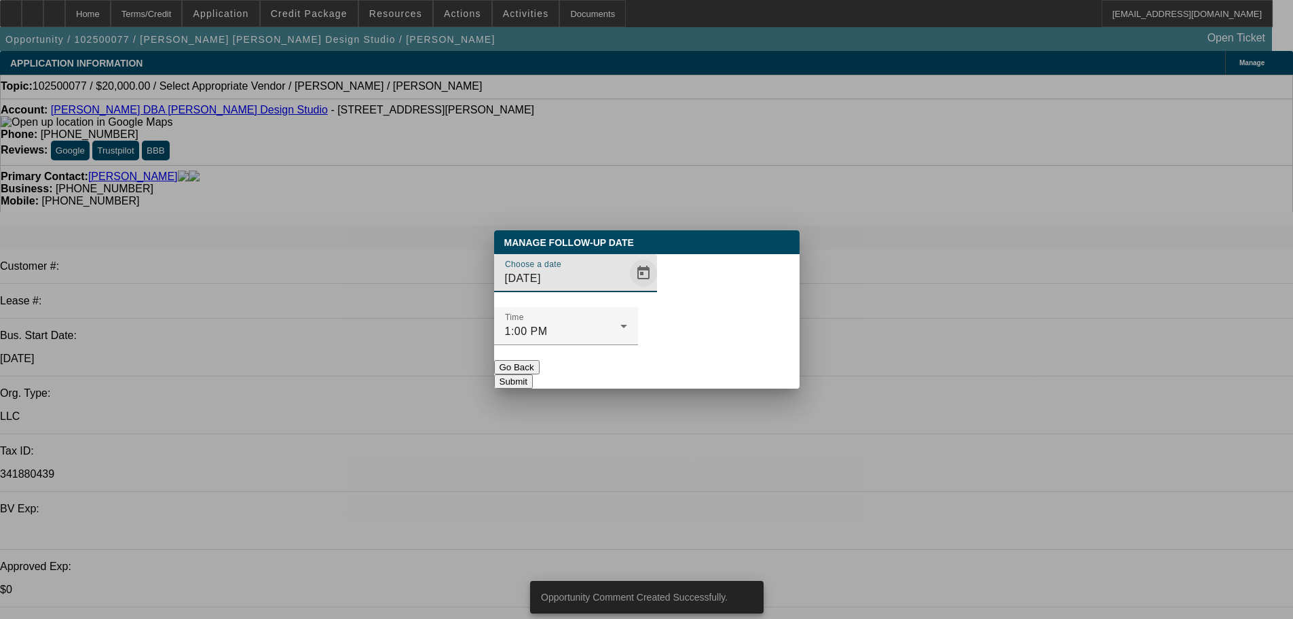
click at [627, 289] on span "Open calendar" at bounding box center [643, 273] width 33 height 33
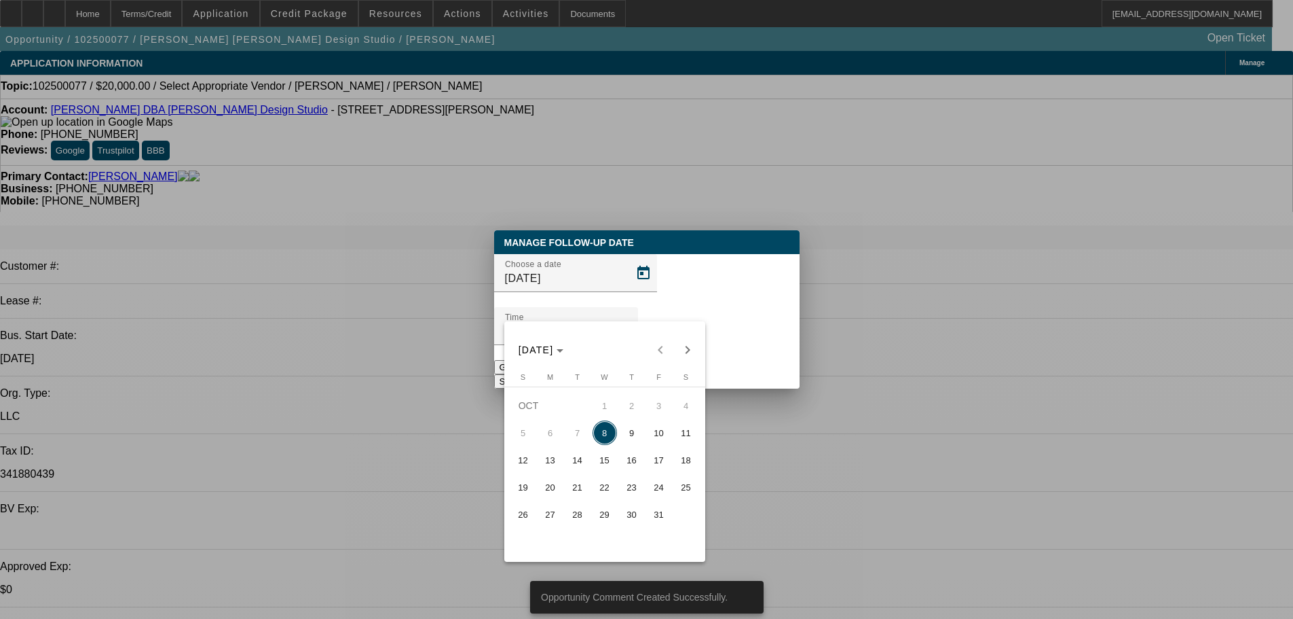
click at [623, 437] on span "9" at bounding box center [632, 432] width 24 height 24
type input "10/9/2025"
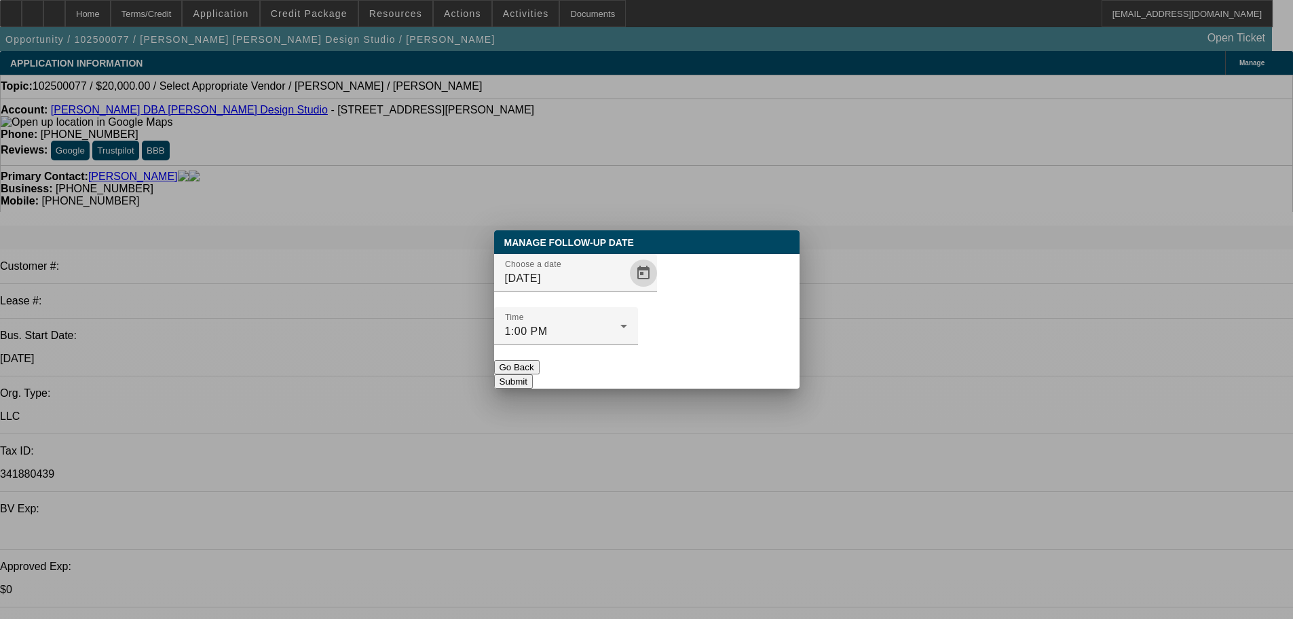
click at [533, 374] on button "Submit" at bounding box center [513, 381] width 39 height 14
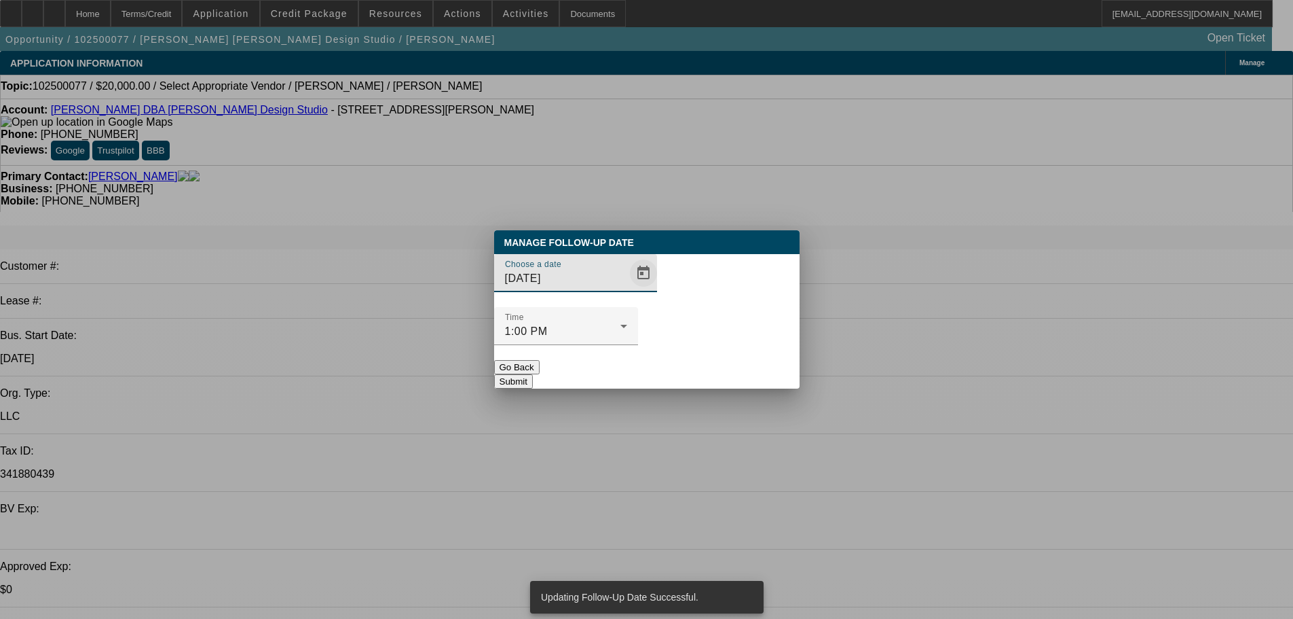
click at [627, 289] on span "Open calendar" at bounding box center [643, 273] width 33 height 33
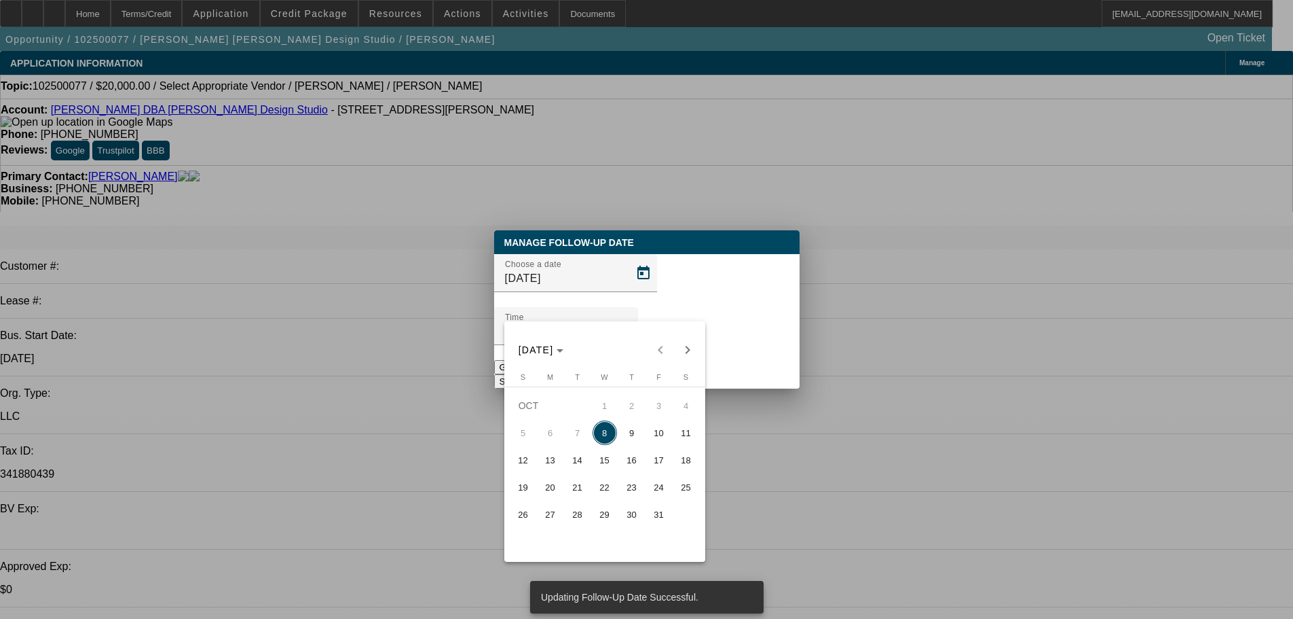
click at [629, 440] on span "9" at bounding box center [632, 432] width 24 height 24
type input "10/9/2025"
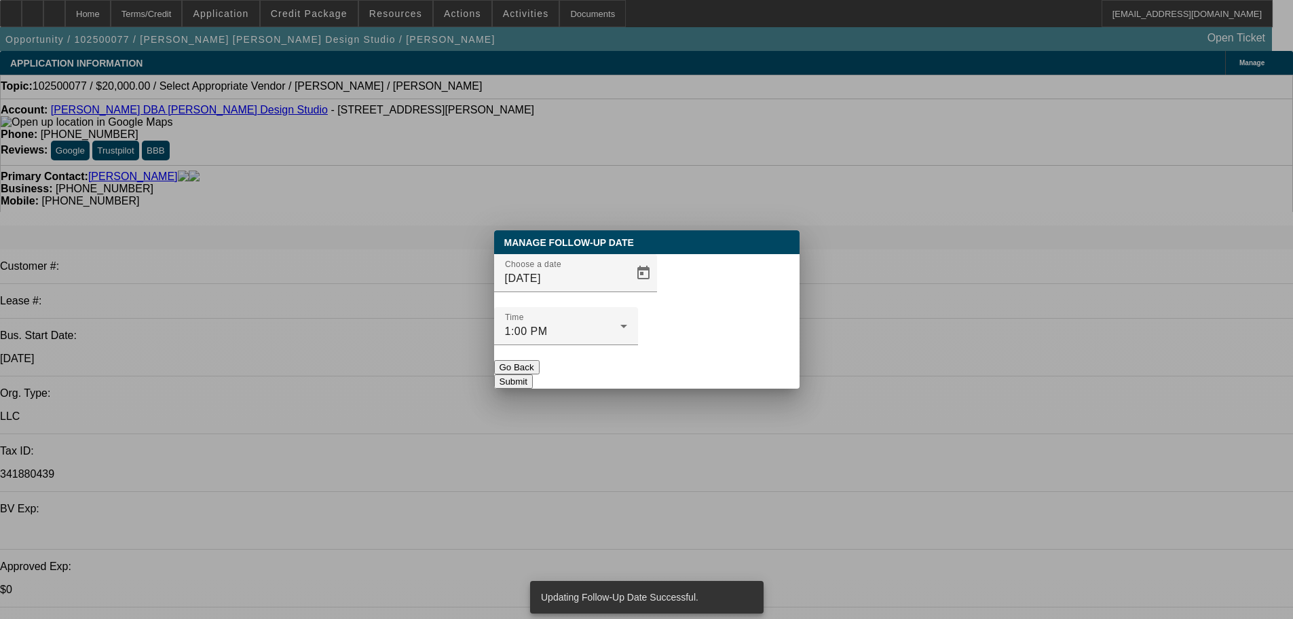
click at [533, 374] on button "Submit" at bounding box center [513, 381] width 39 height 14
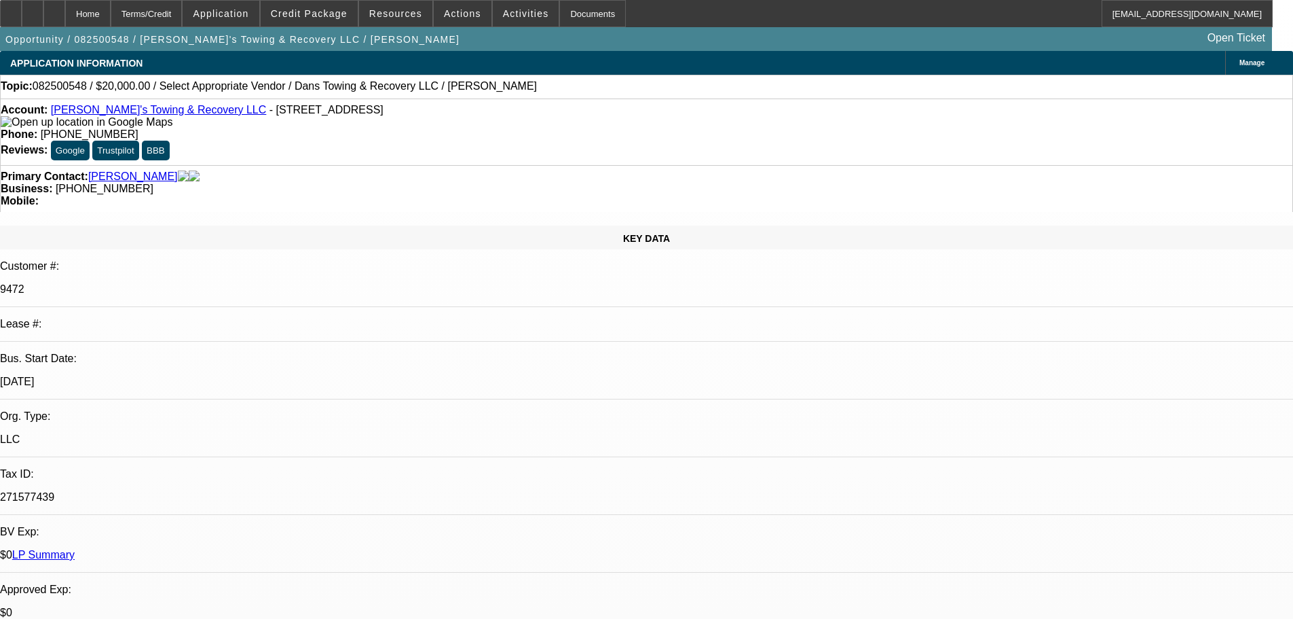
select select "0"
select select "2"
select select "0"
select select "6"
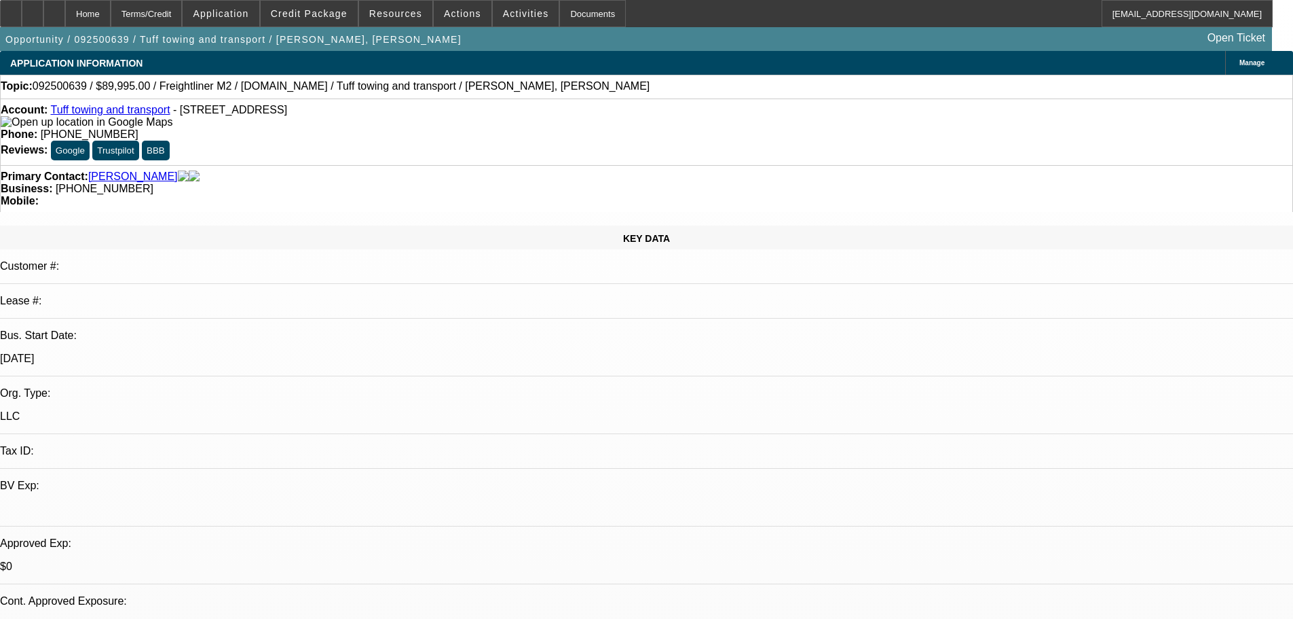
select select "0"
select select "2"
select select "0.1"
select select "4"
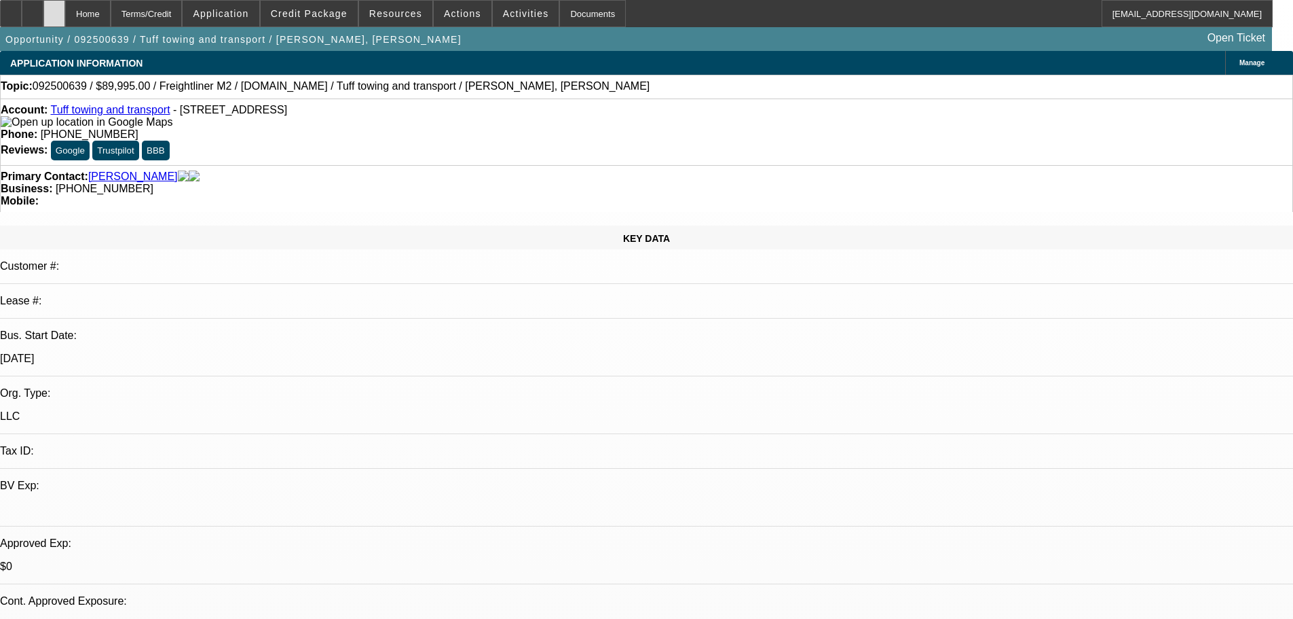
click at [54, 9] on icon at bounding box center [54, 9] width 0 height 0
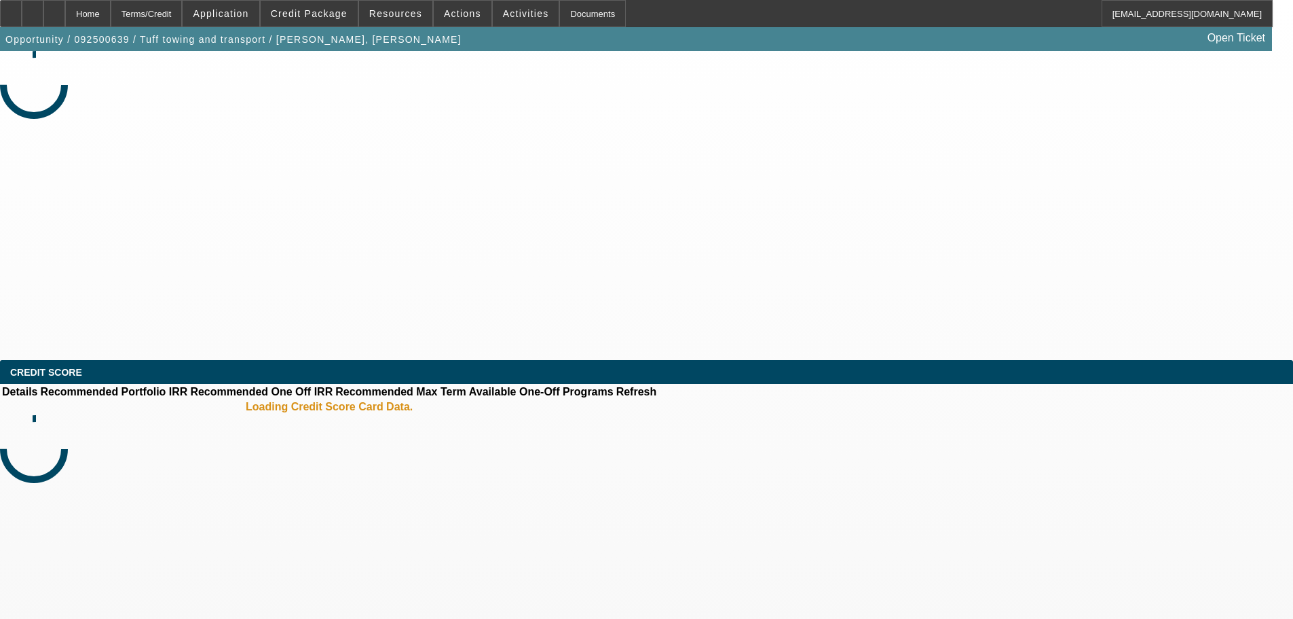
select select "0"
select select "2"
select select "0.1"
select select "4"
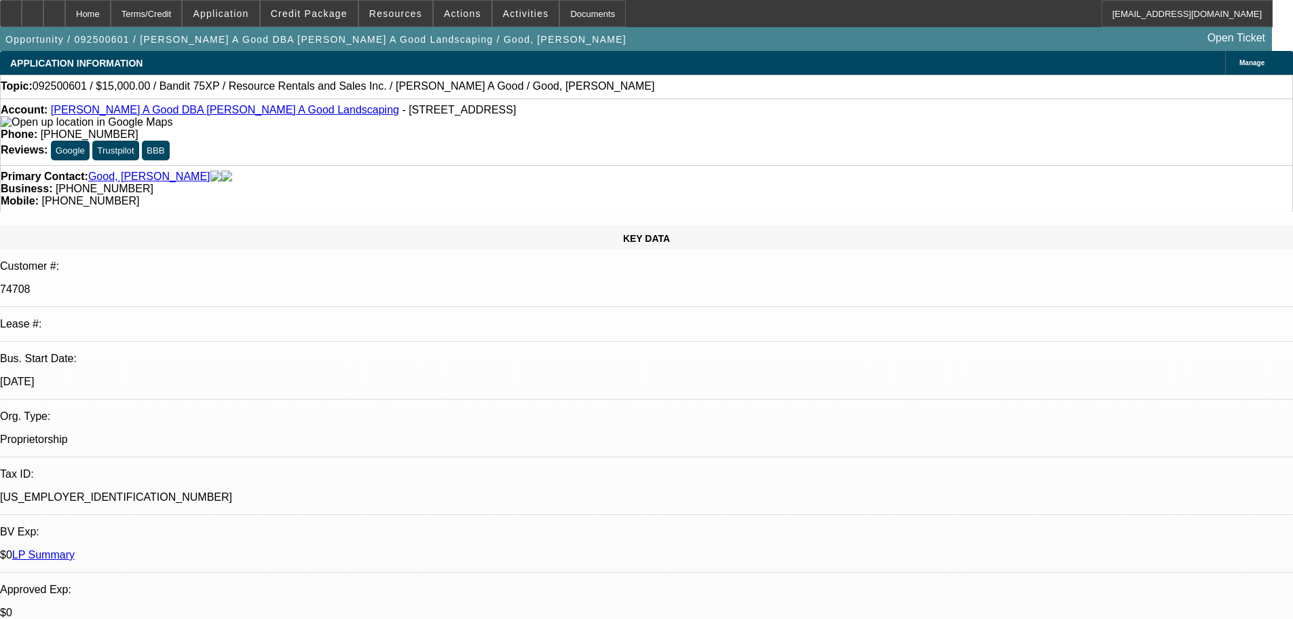
select select "0"
select select "3"
select select "0"
select select "6"
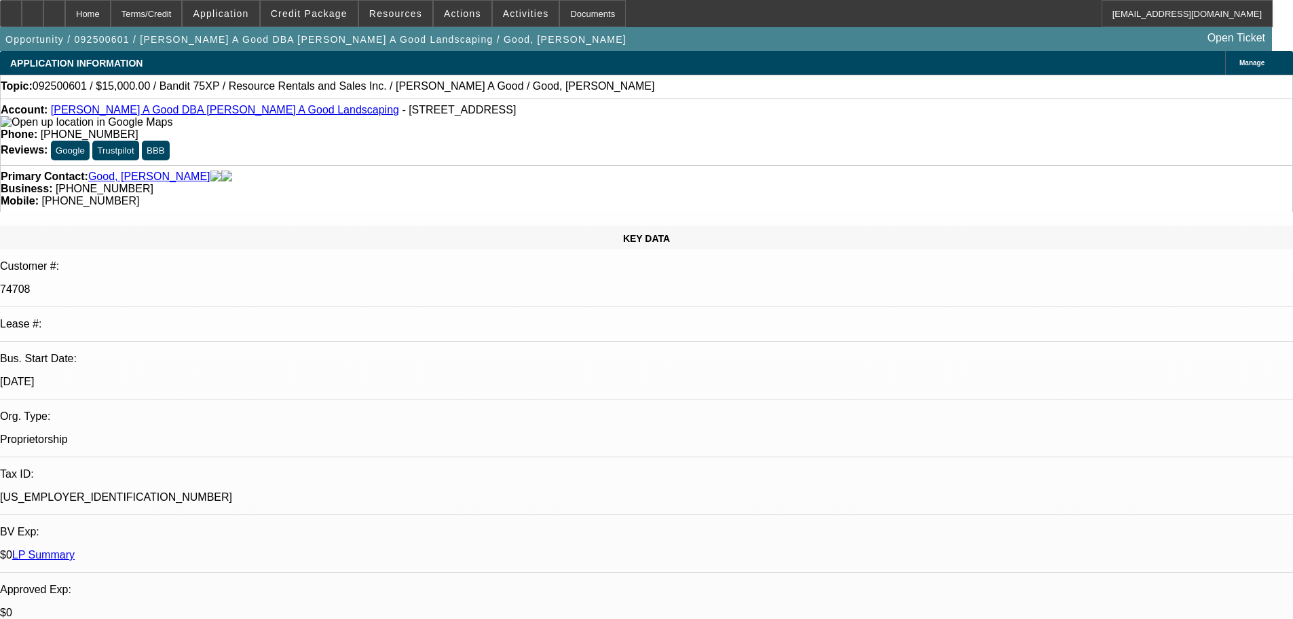
select select "0"
select select "3"
select select "0"
select select "6"
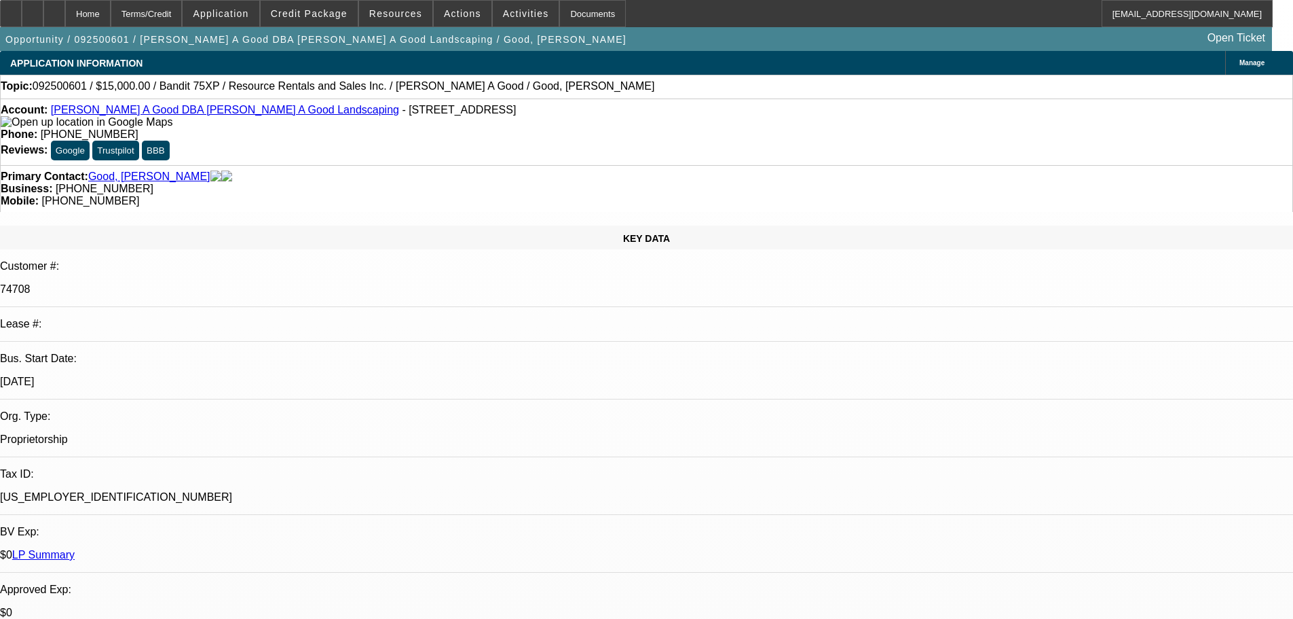
select select "0"
select select "3"
select select "0"
select select "2"
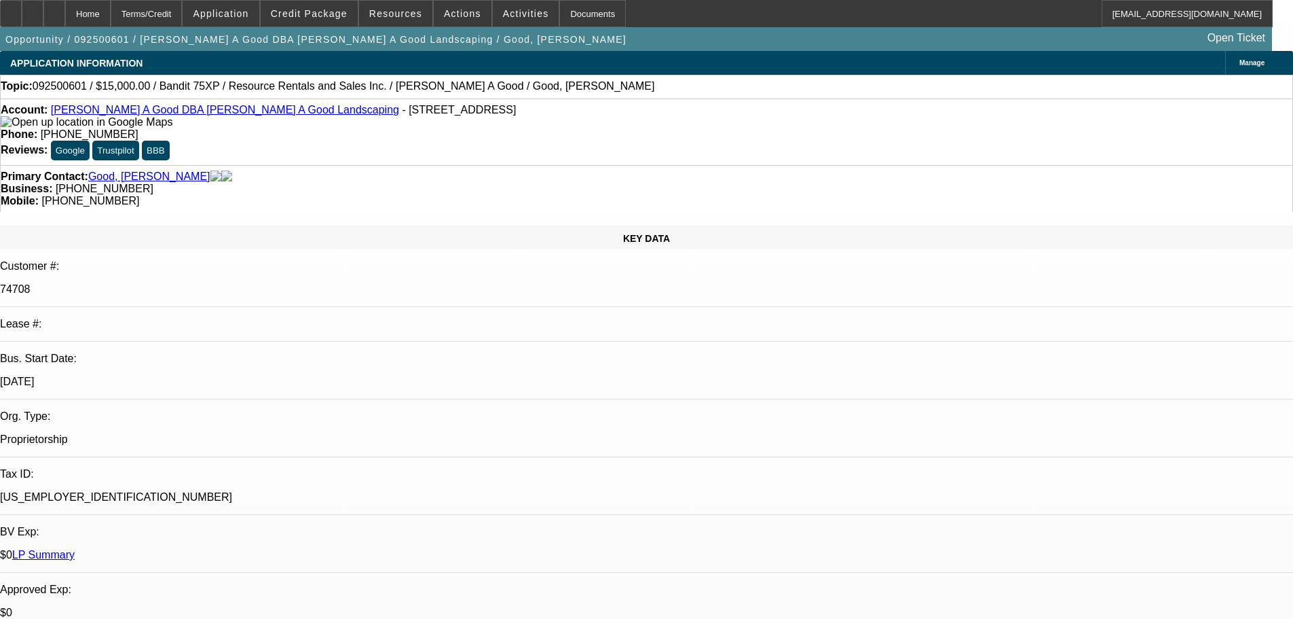
select select "0"
select select "3"
select select "0"
select select "2"
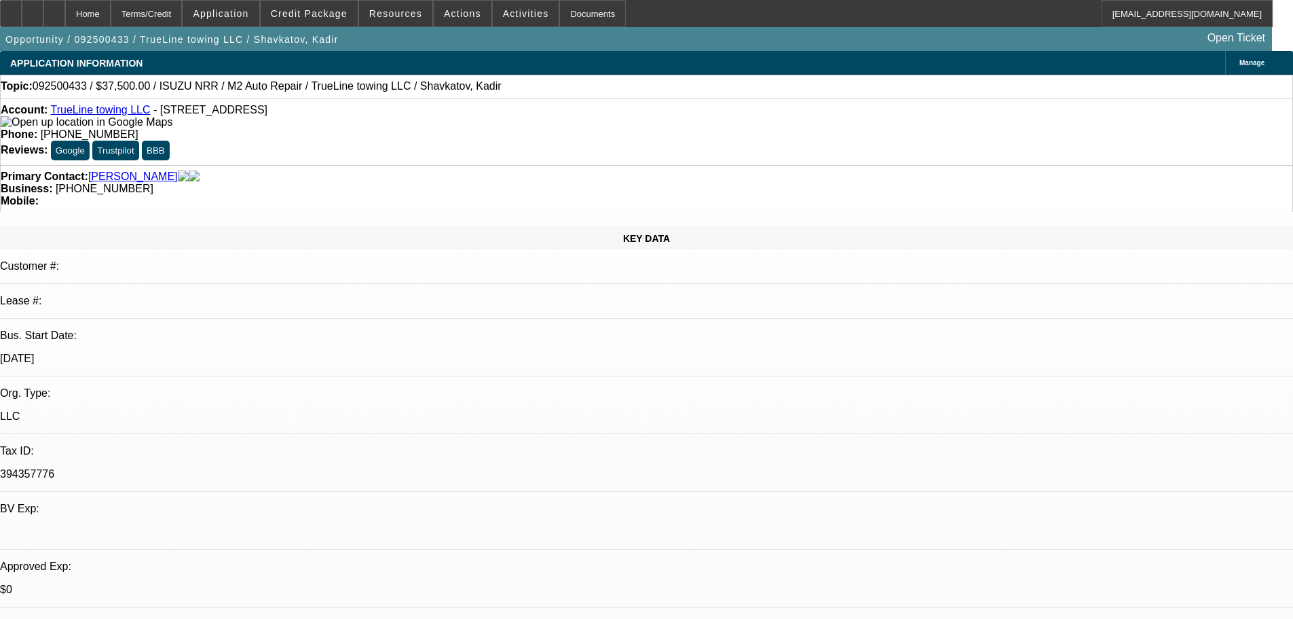
select select "0"
select select "2"
select select "0.1"
select select "4"
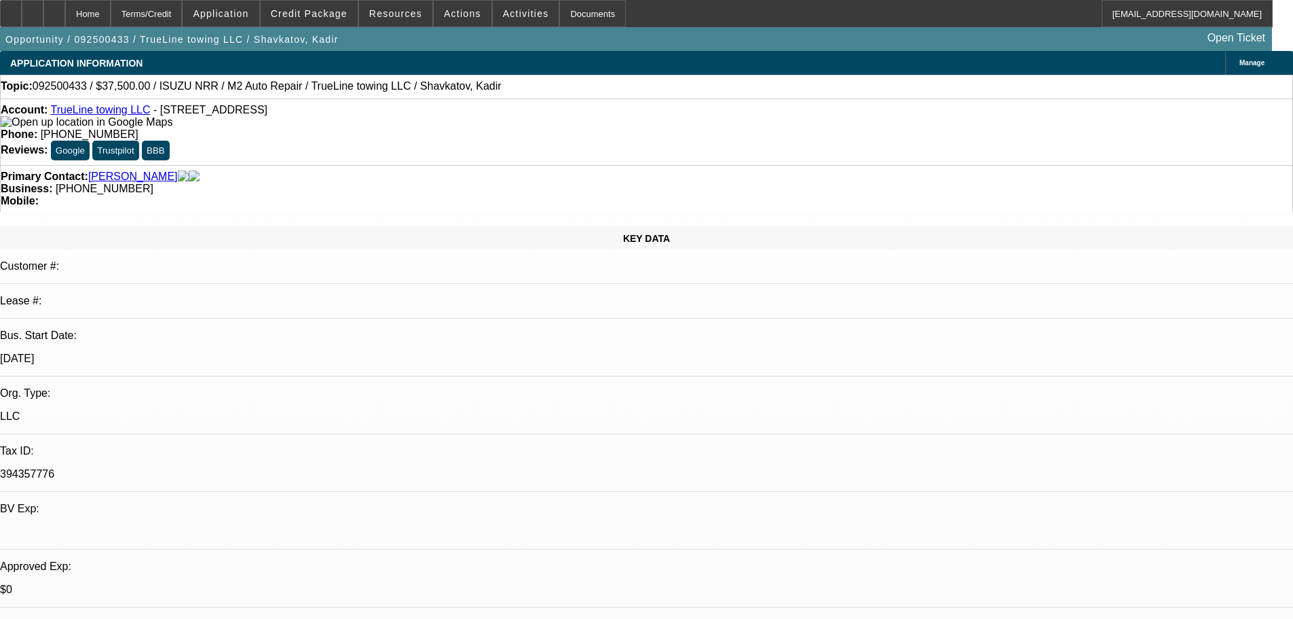
select select "0"
select select "2"
select select "0.1"
select select "4"
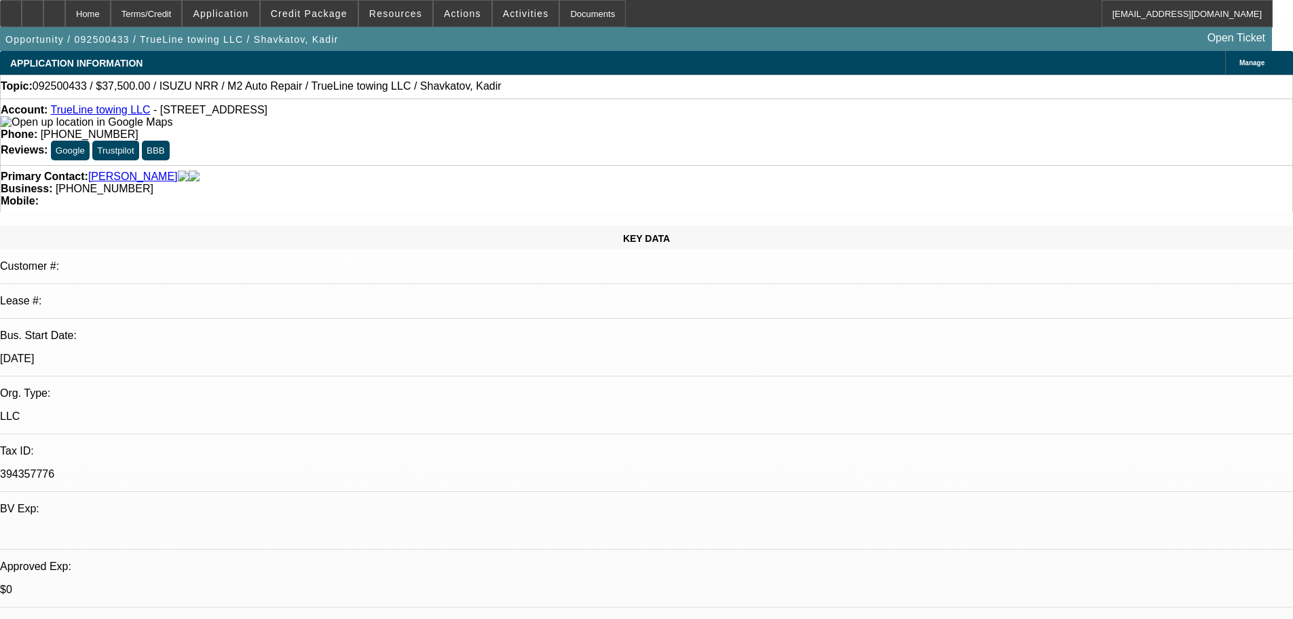
select select "0"
select select "2"
select select "0.1"
select select "4"
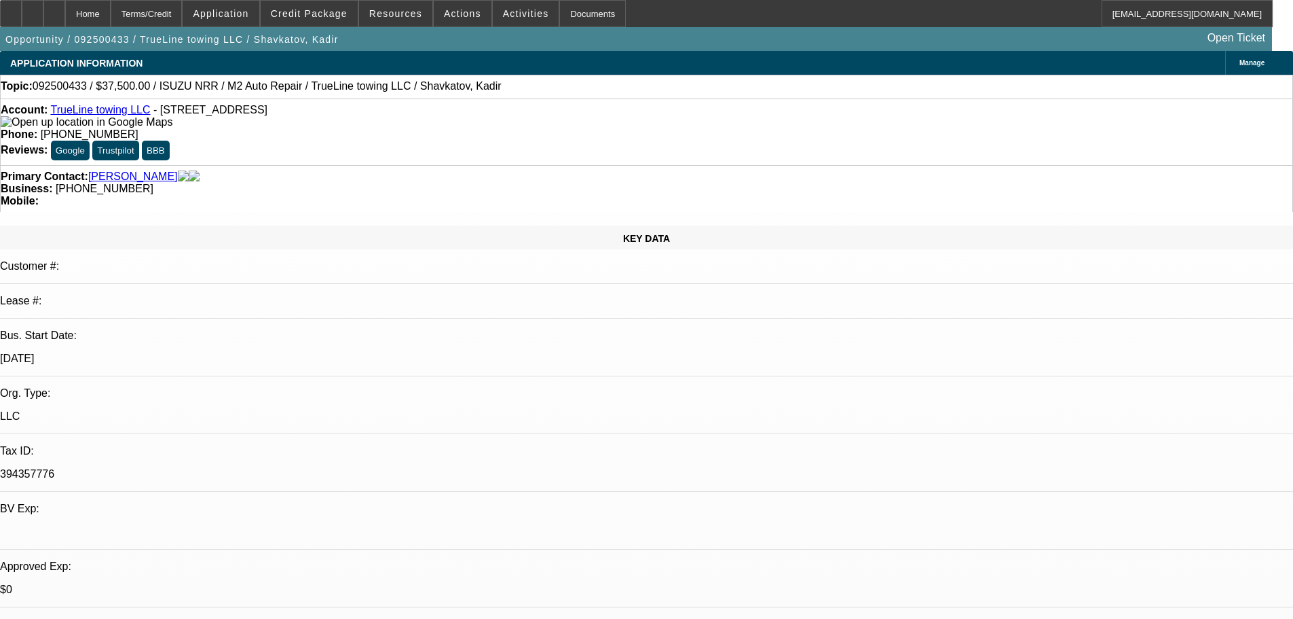
select select "0"
select select "2"
select select "0.1"
select select "4"
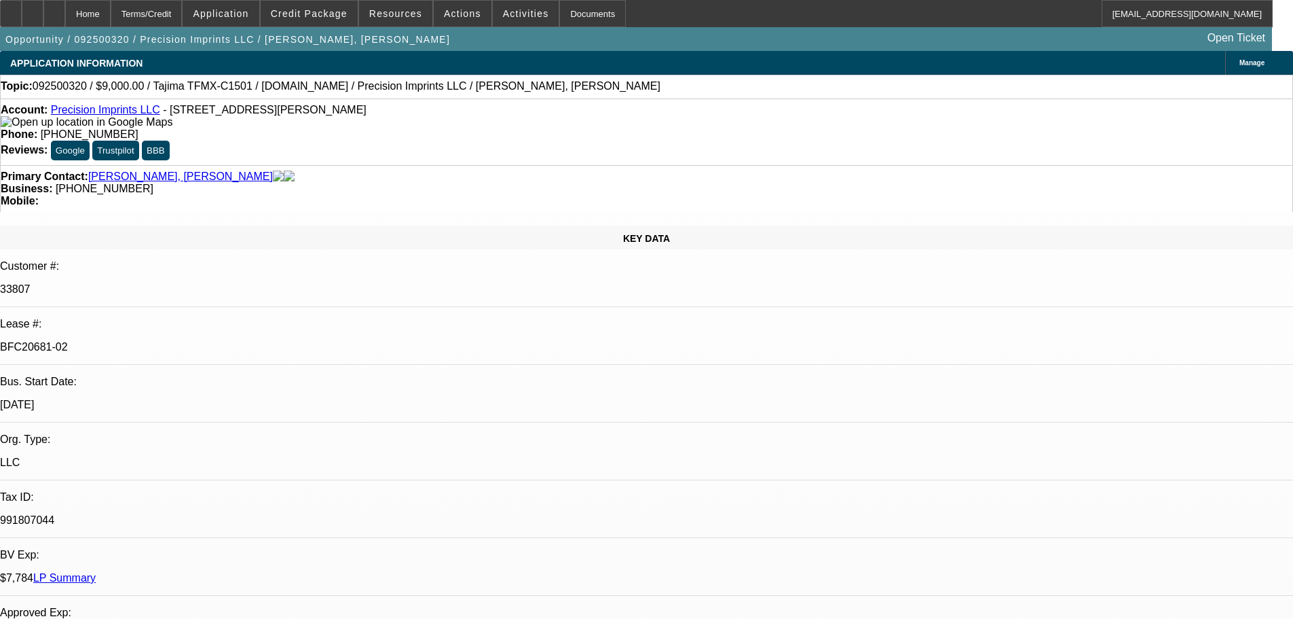
select select "0"
select select "2"
select select "0.1"
select select "4"
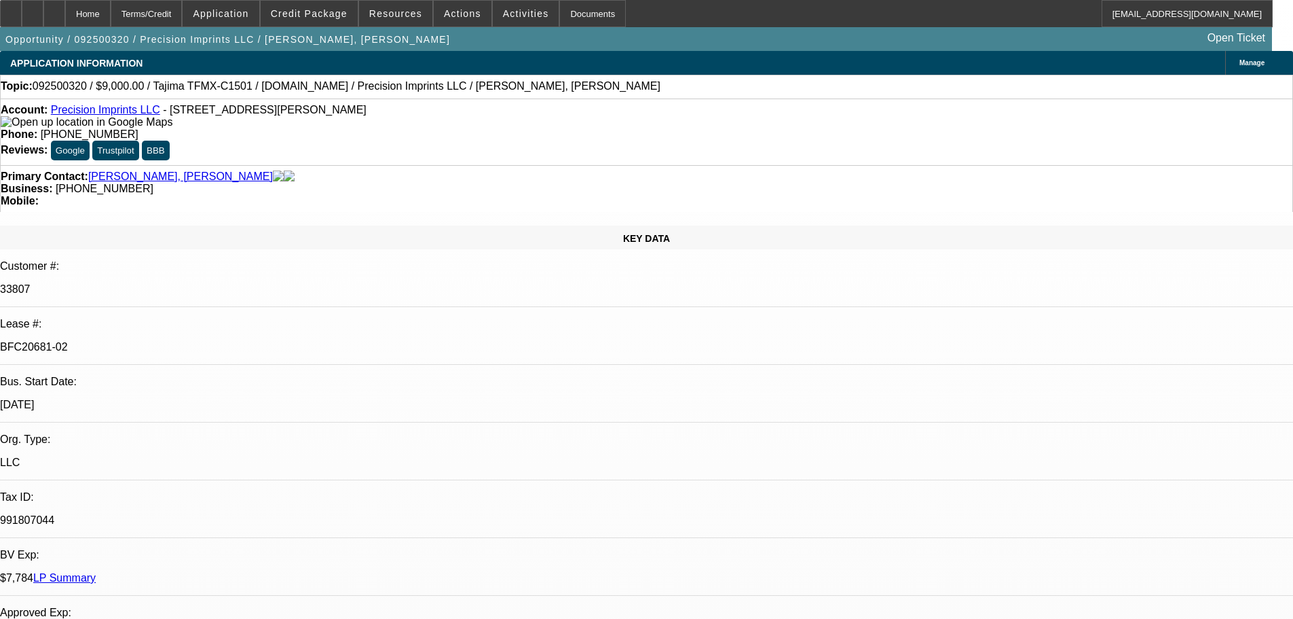
select select "0"
select select "2"
select select "0.1"
select select "4"
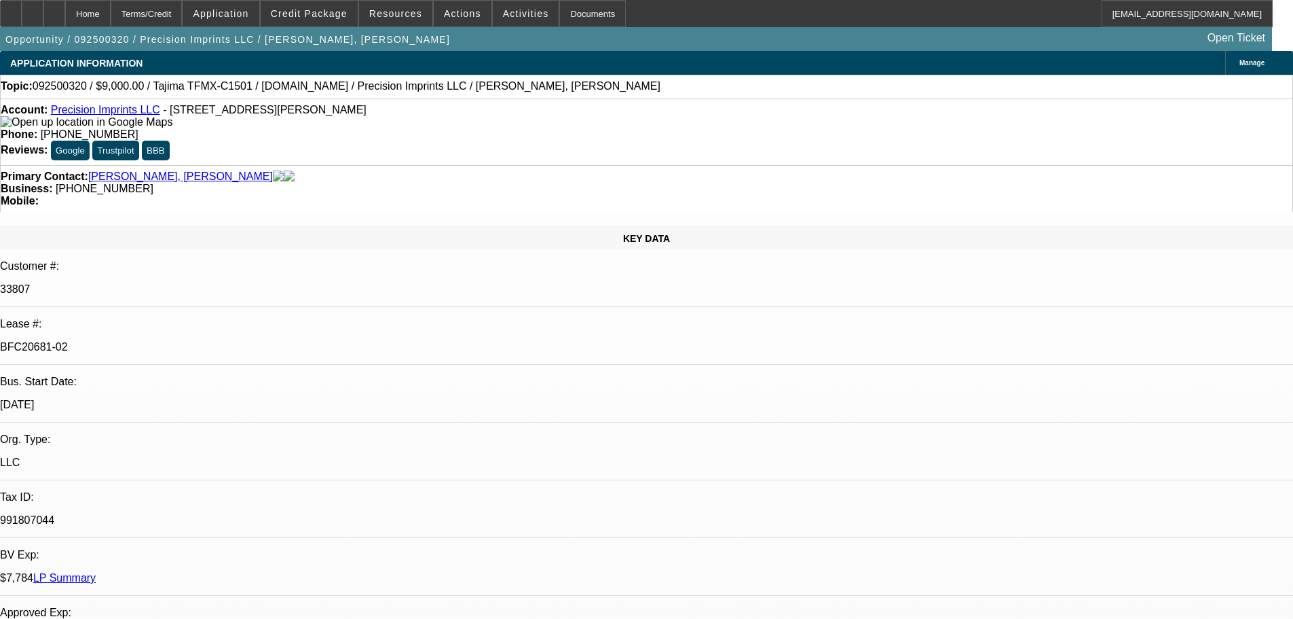
select select "0"
select select "2"
select select "0.1"
select select "4"
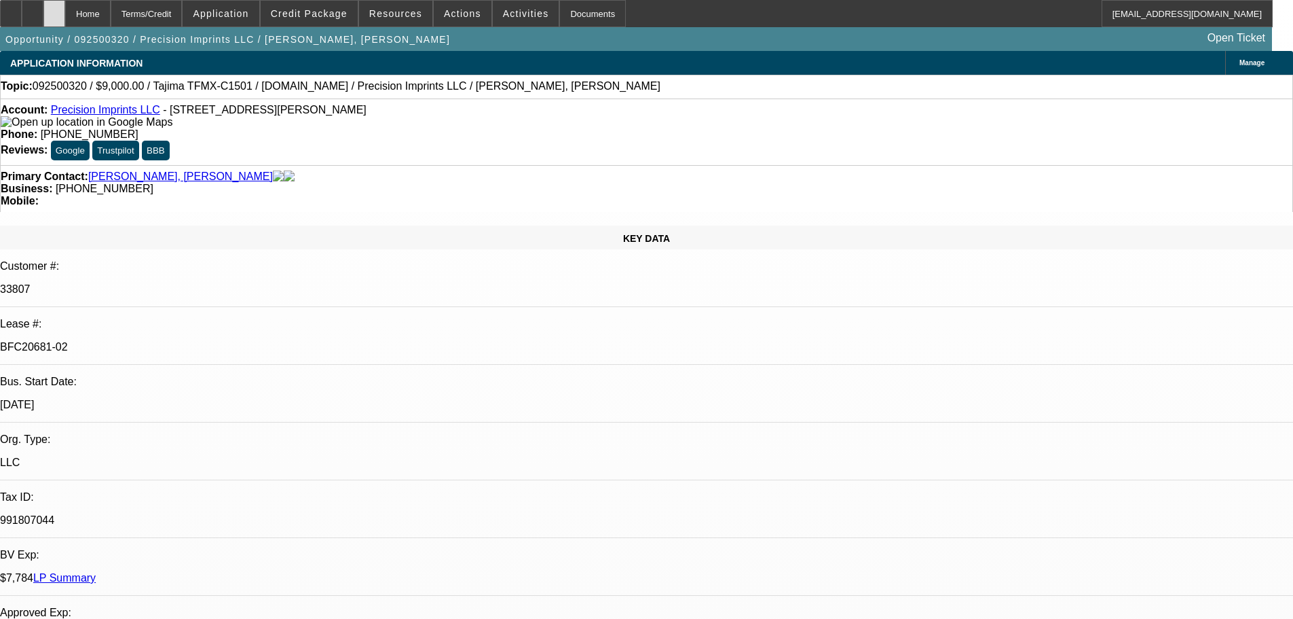
click at [65, 22] on div at bounding box center [54, 13] width 22 height 27
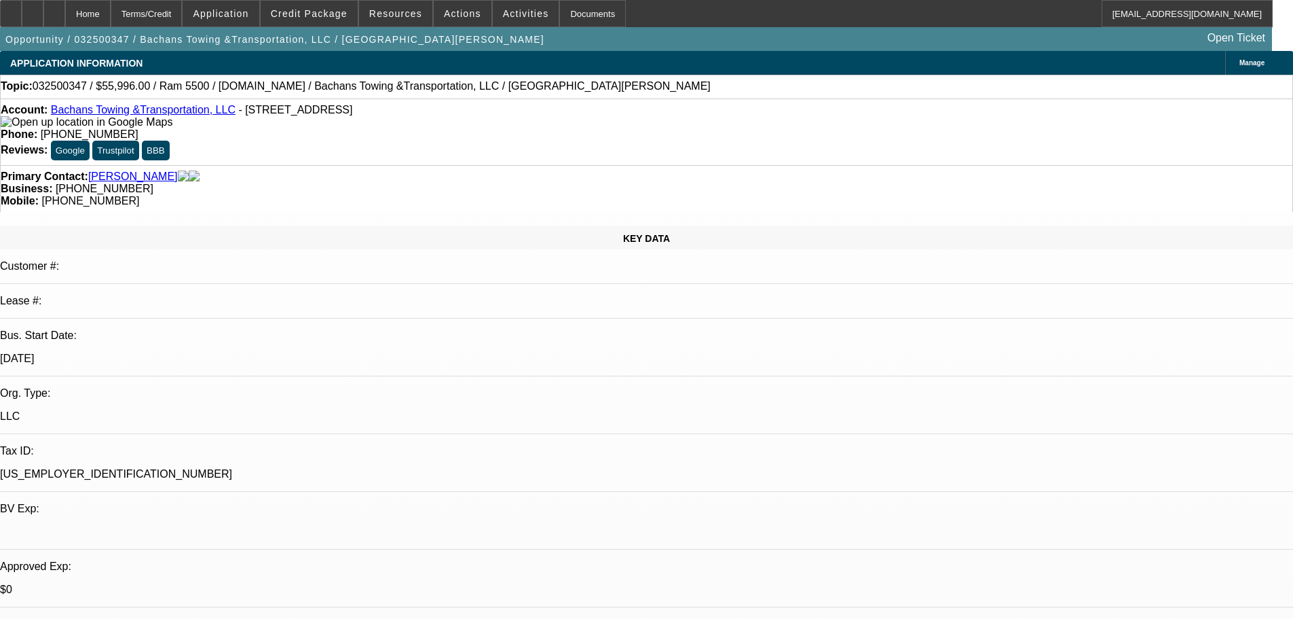
select select "0.2"
select select "2"
select select "0.1"
select select "4"
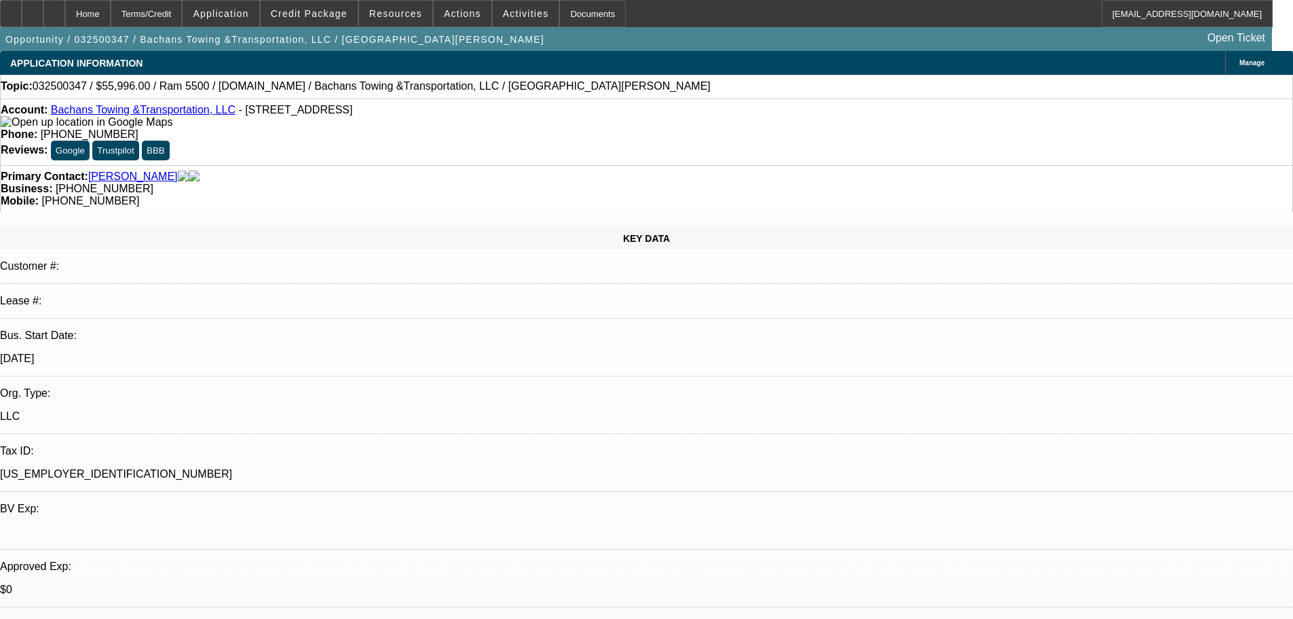
select select "0"
select select "2"
select select "0.1"
select select "4"
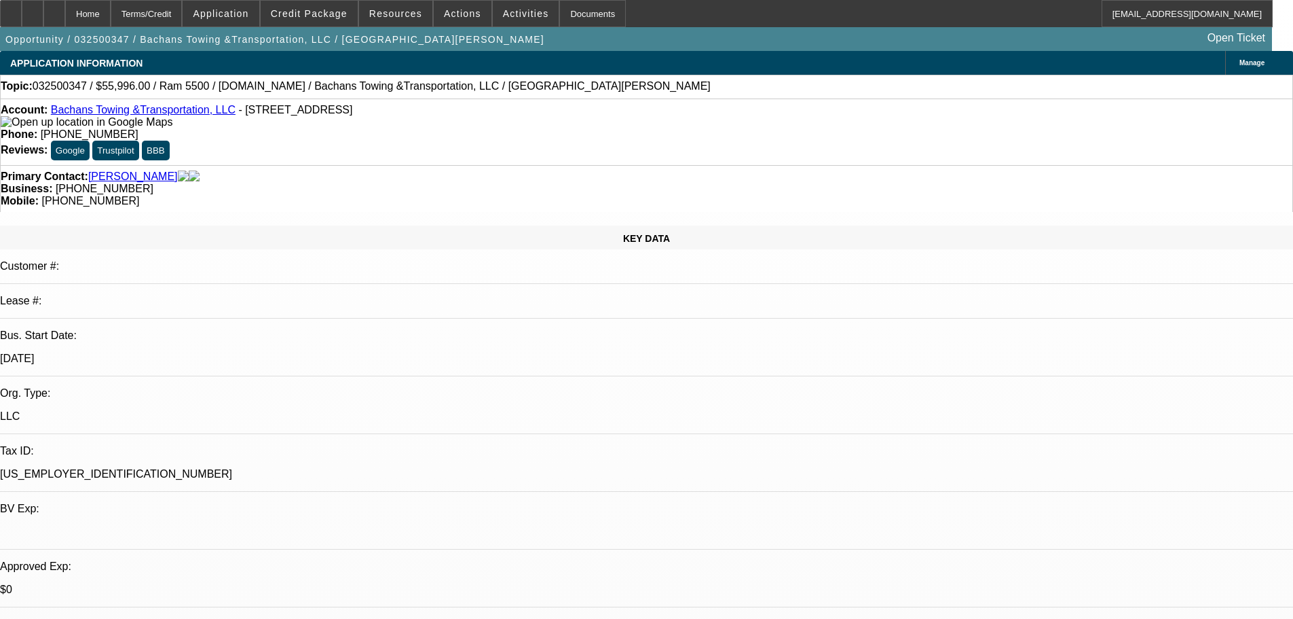
select select "0.2"
select select "2"
select select "0.1"
select select "4"
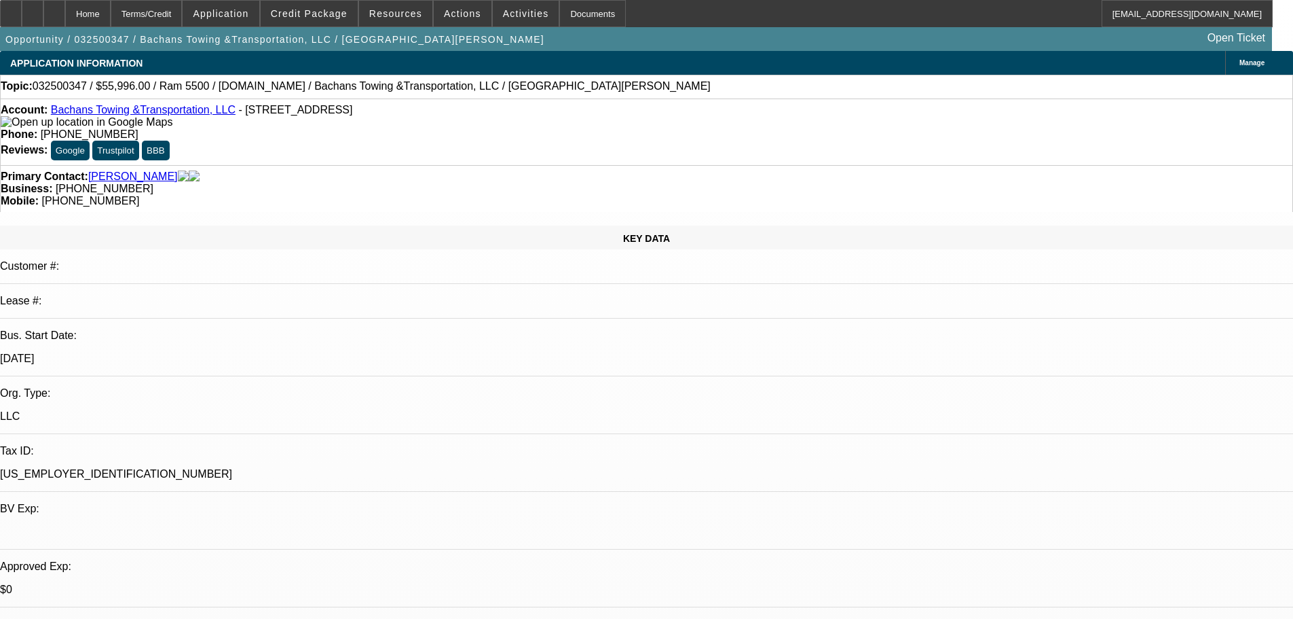
select select "0.2"
select select "2"
select select "0.1"
select select "4"
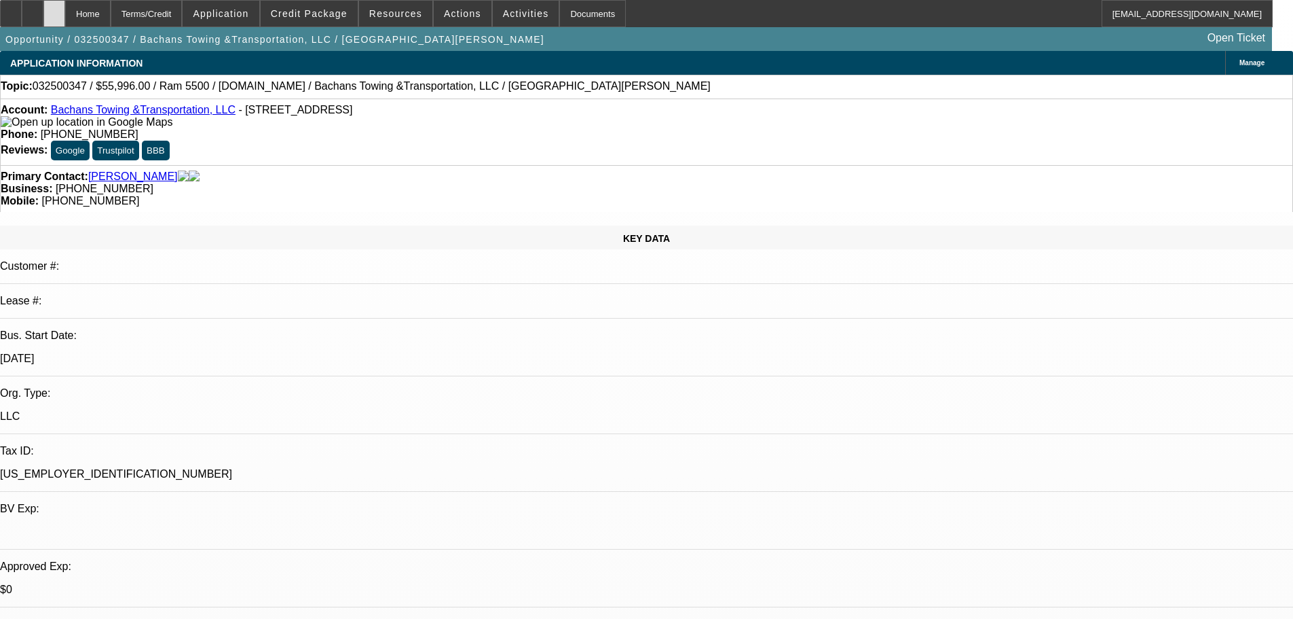
click at [65, 16] on div at bounding box center [54, 13] width 22 height 27
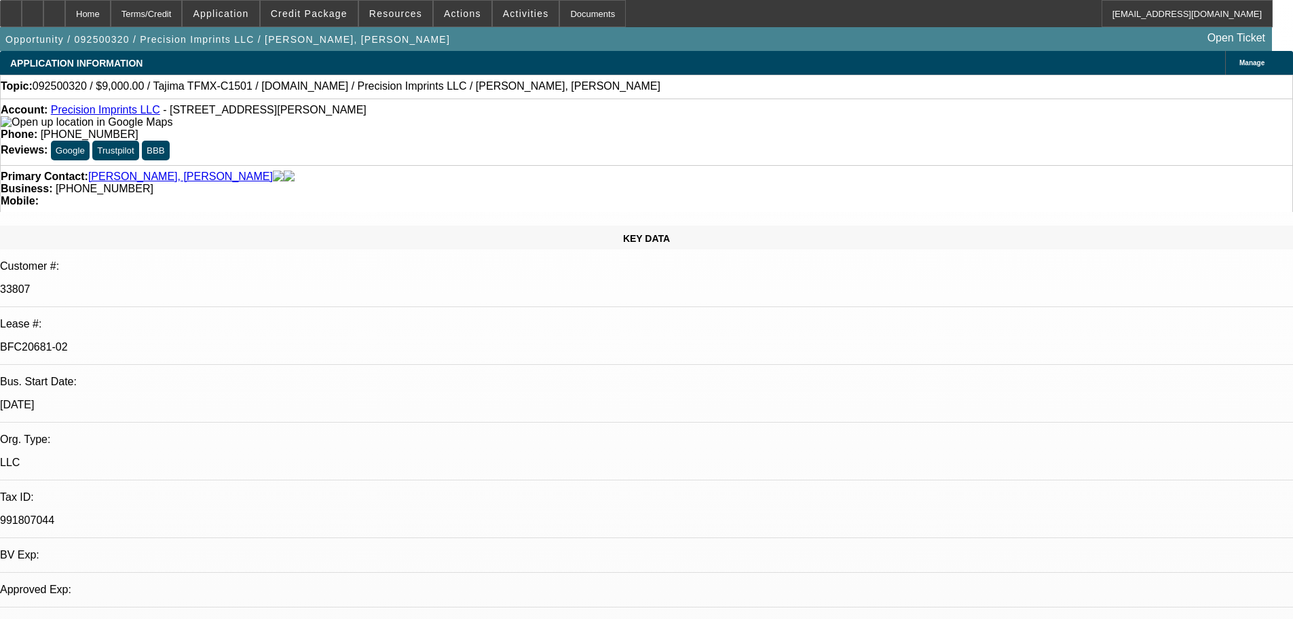
select select "0"
select select "2"
select select "0.1"
select select "0"
select select "2"
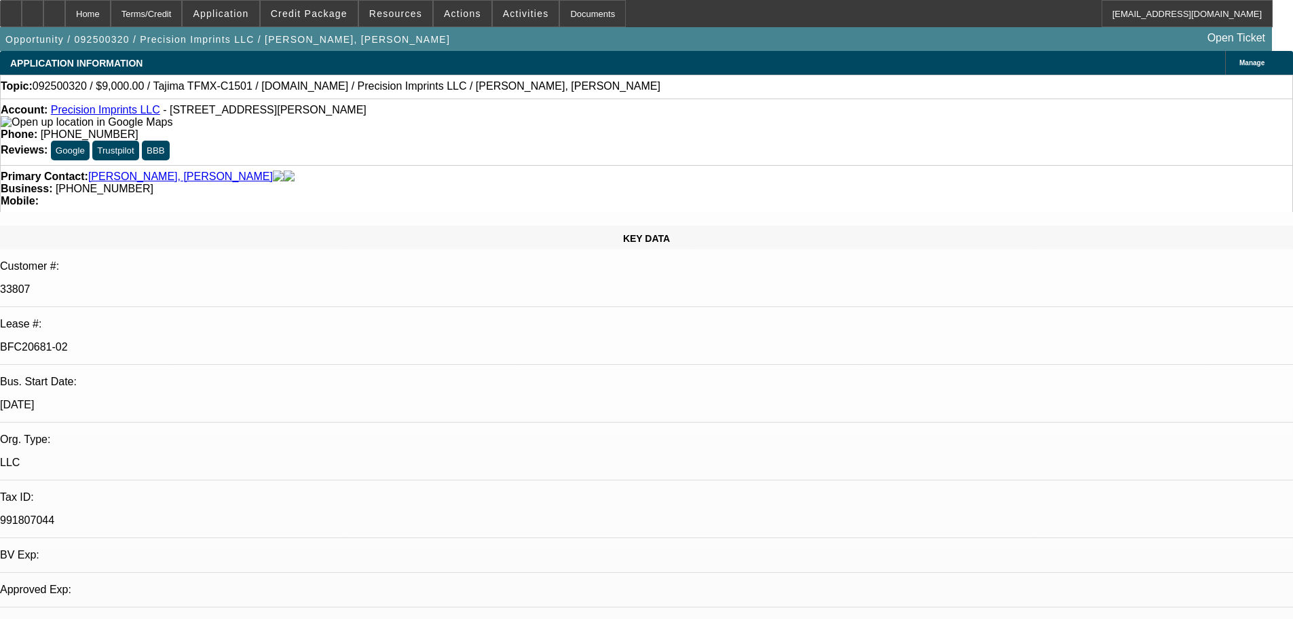
select select "0.1"
select select "0"
select select "2"
select select "0.1"
select select "1"
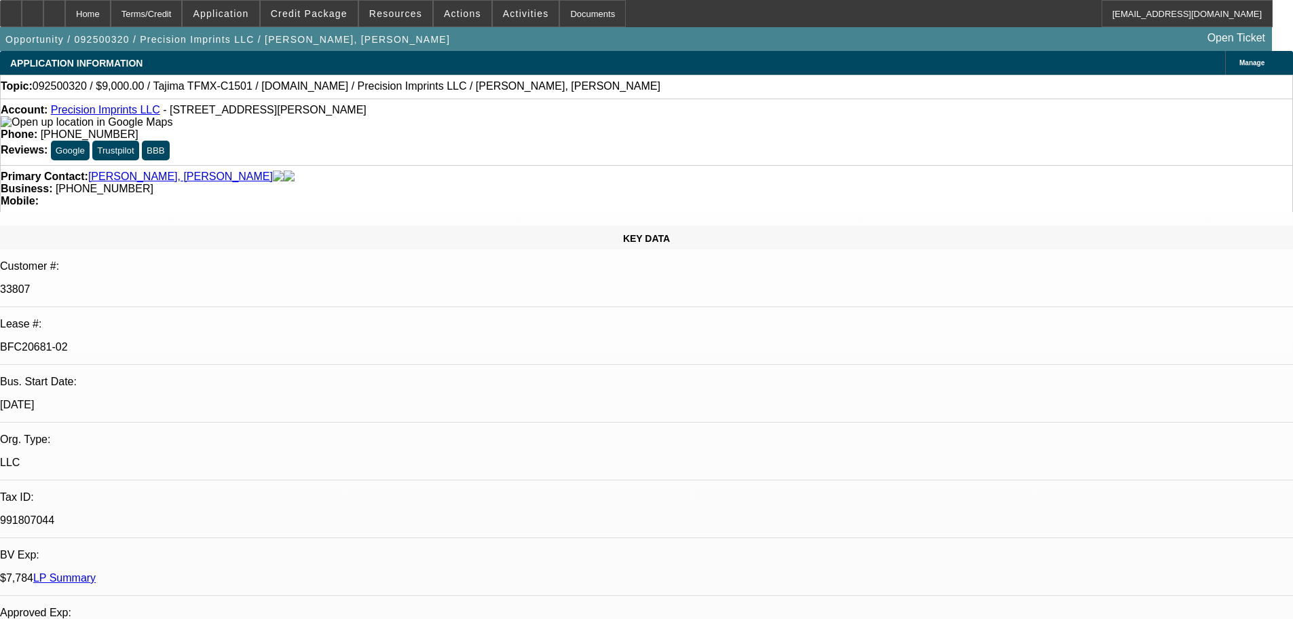
select select "2"
select select "4"
select select "1"
select select "2"
select select "4"
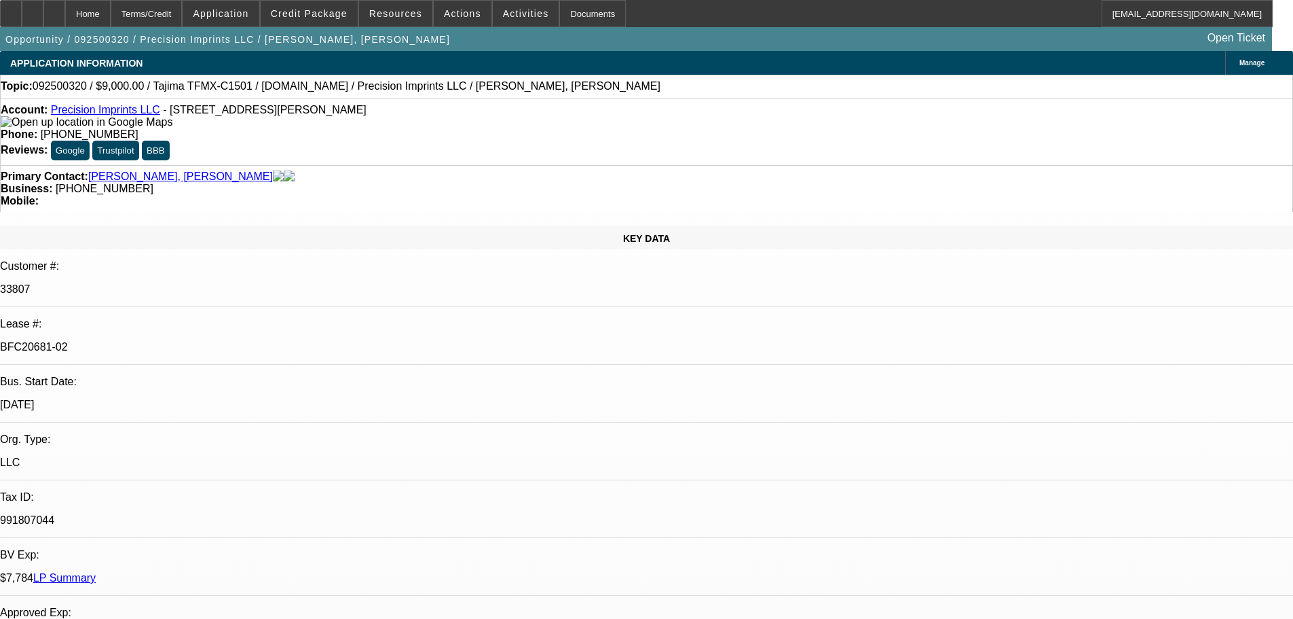
select select "1"
select select "2"
select select "4"
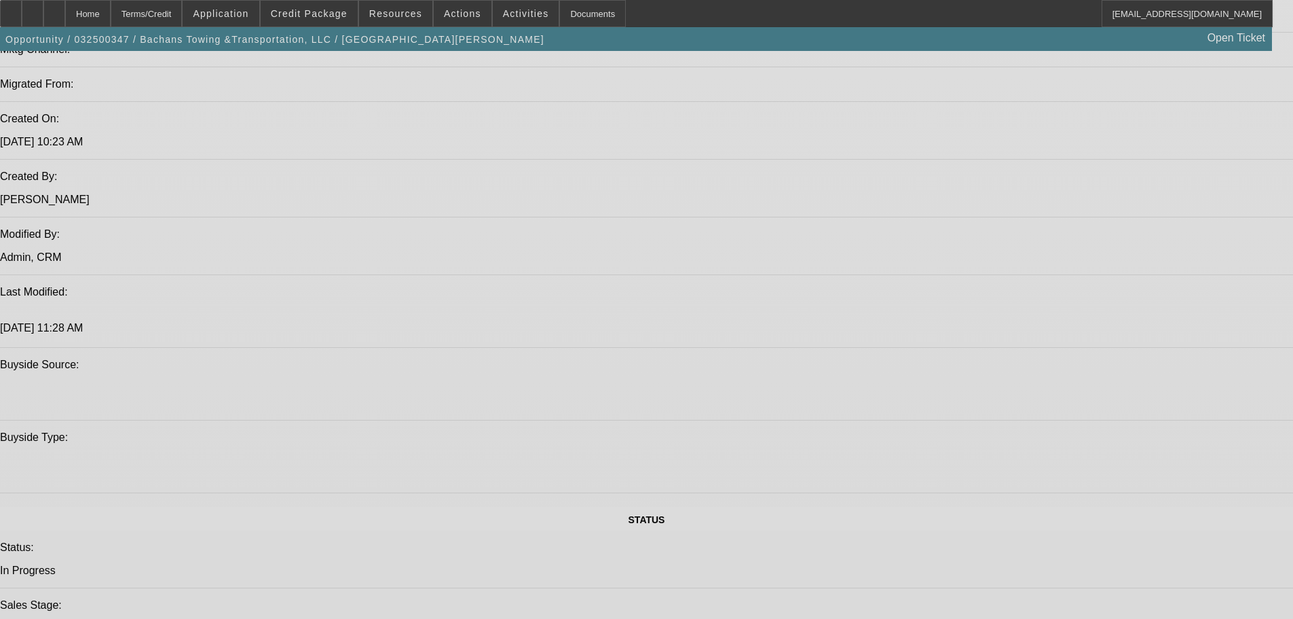
select select "0.2"
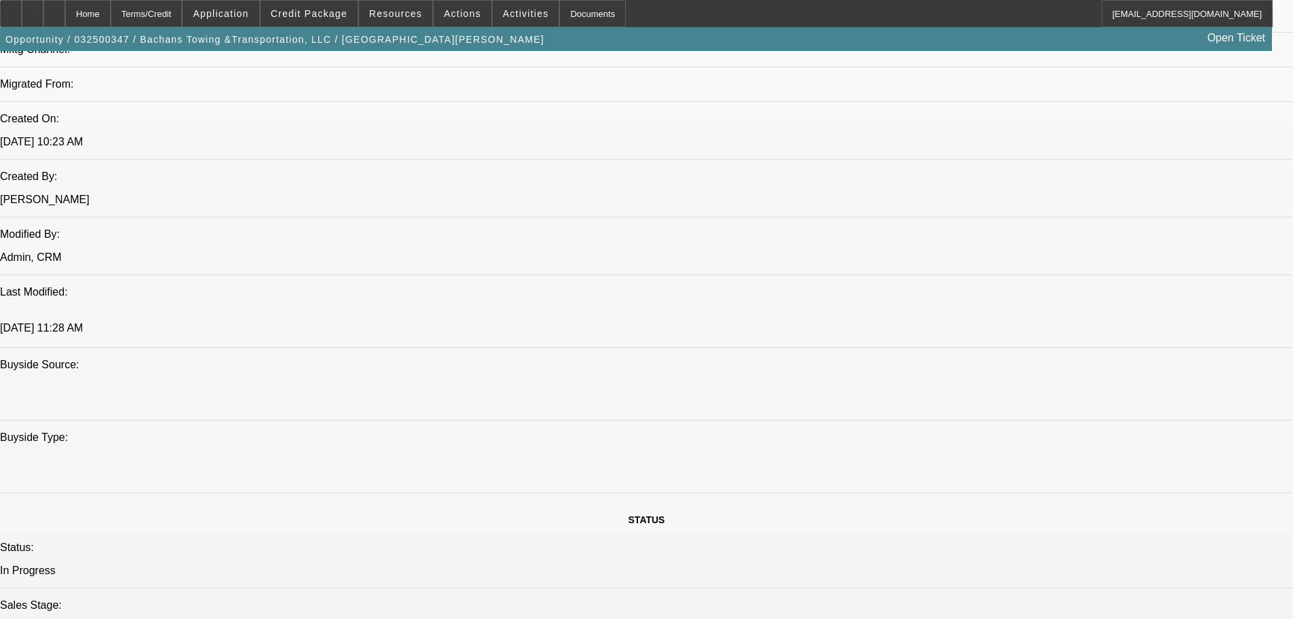
select select "2"
select select "0.1"
select select "4"
select select "0"
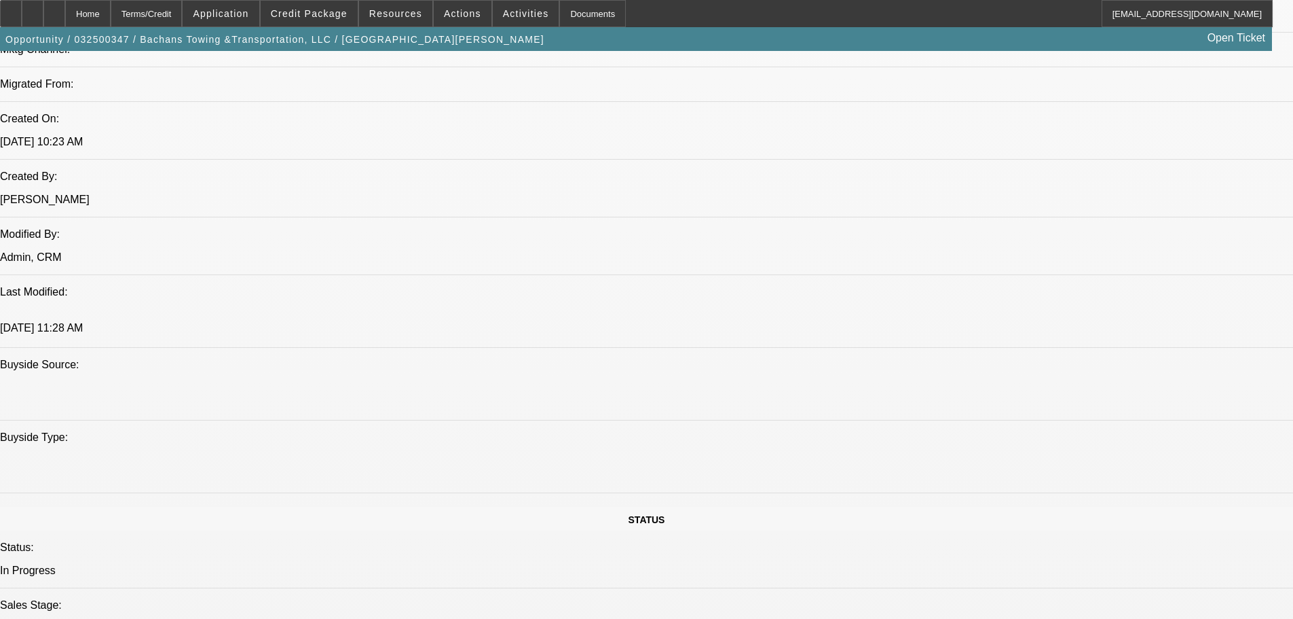
select select "2"
select select "0.1"
select select "4"
select select "0.2"
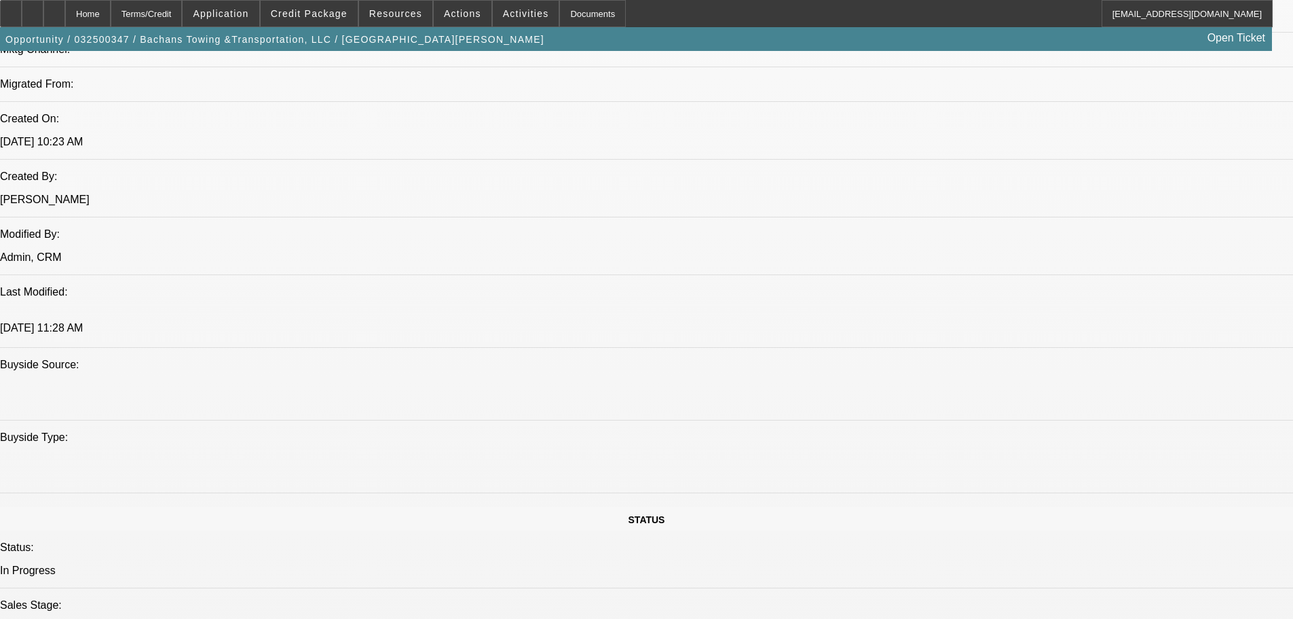
select select "2"
select select "0.1"
select select "4"
select select "0.2"
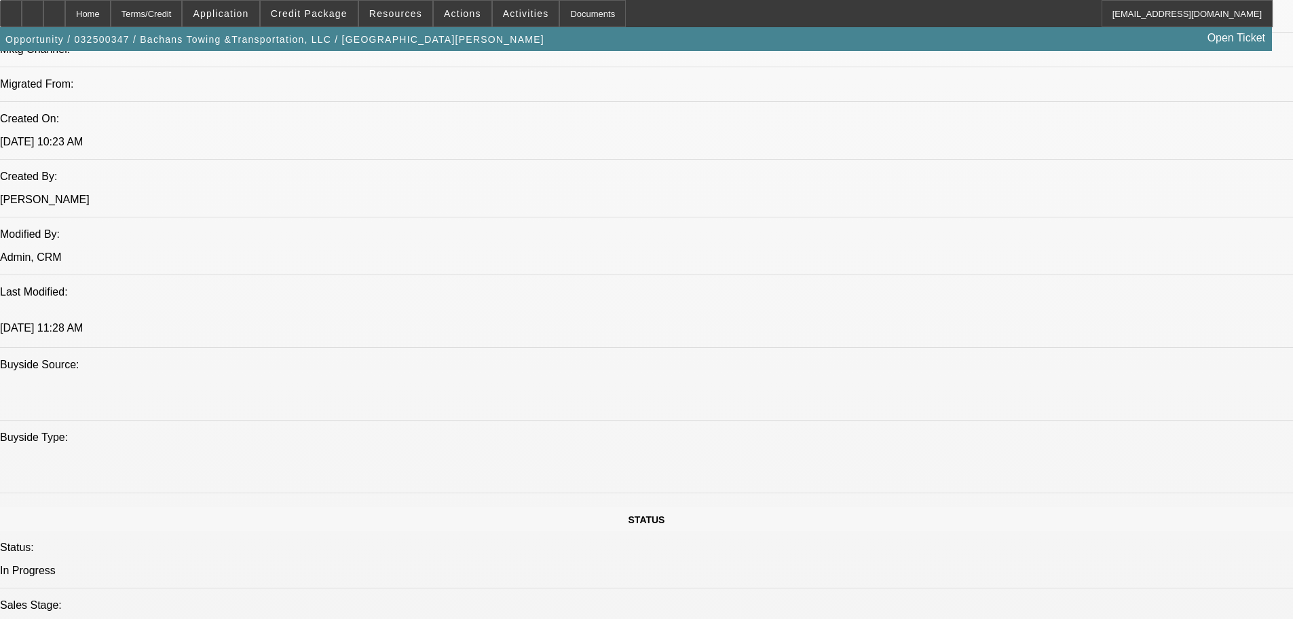
select select "2"
select select "0.1"
select select "4"
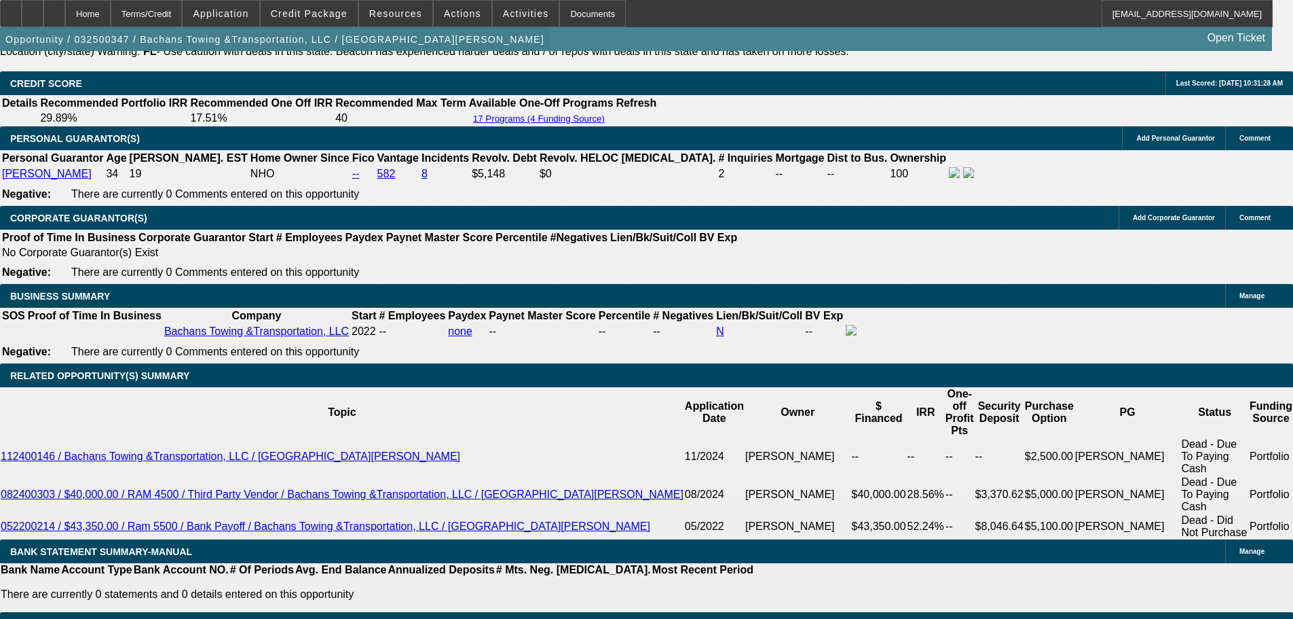
scroll to position [2114, 0]
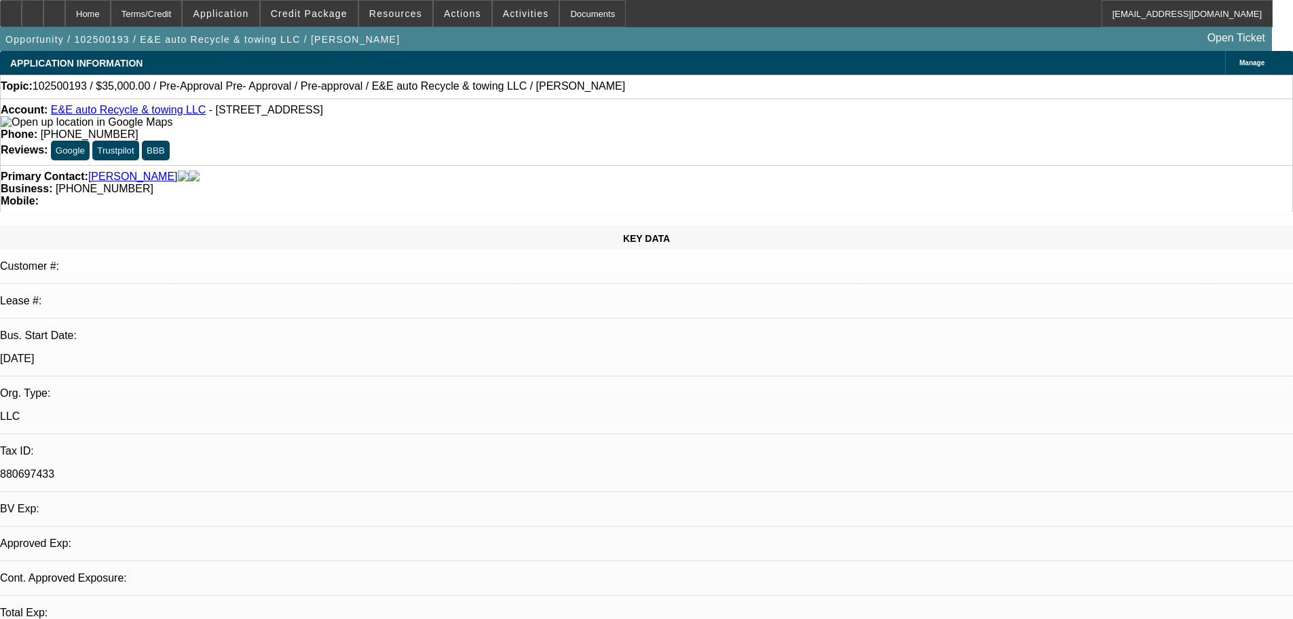
select select "0"
select select "2"
select select "0.1"
select select "4"
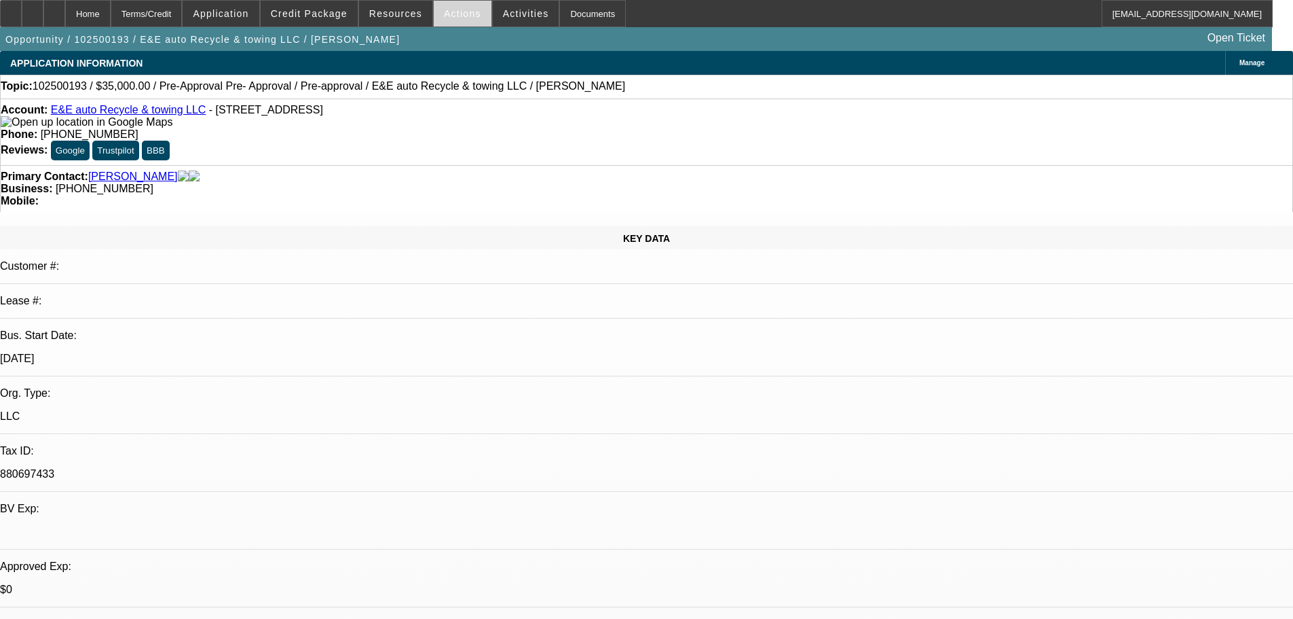
click at [453, 16] on span "Actions" at bounding box center [462, 13] width 37 height 11
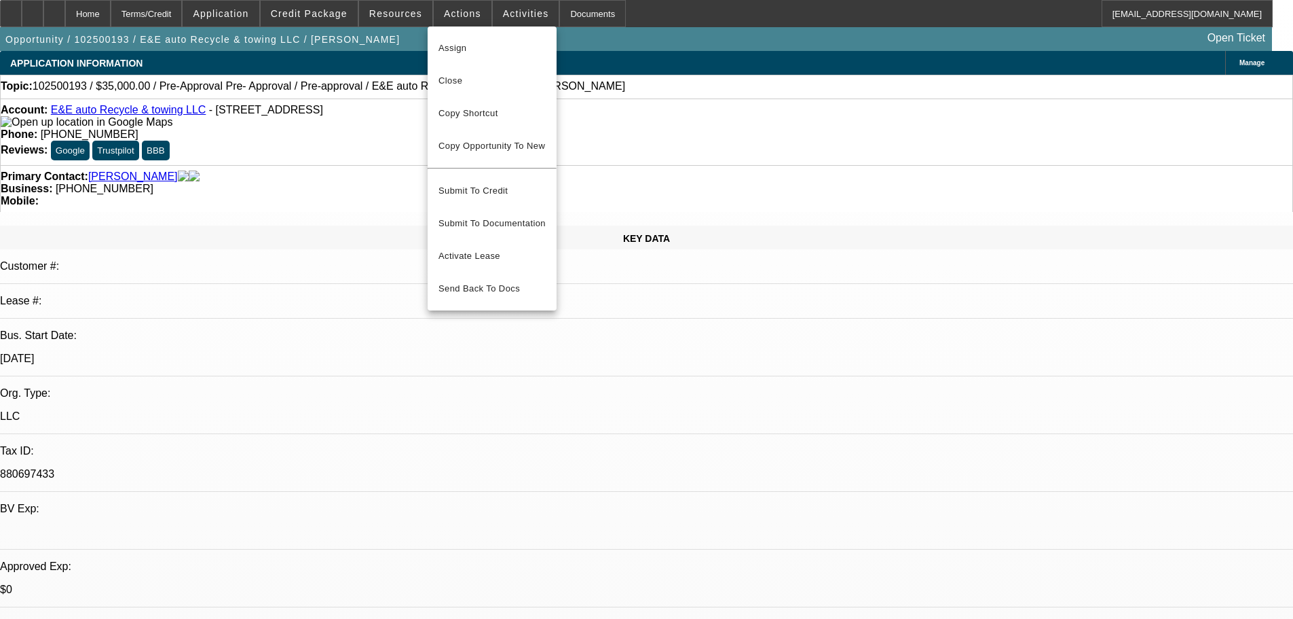
click at [513, 16] on div at bounding box center [646, 309] width 1293 height 619
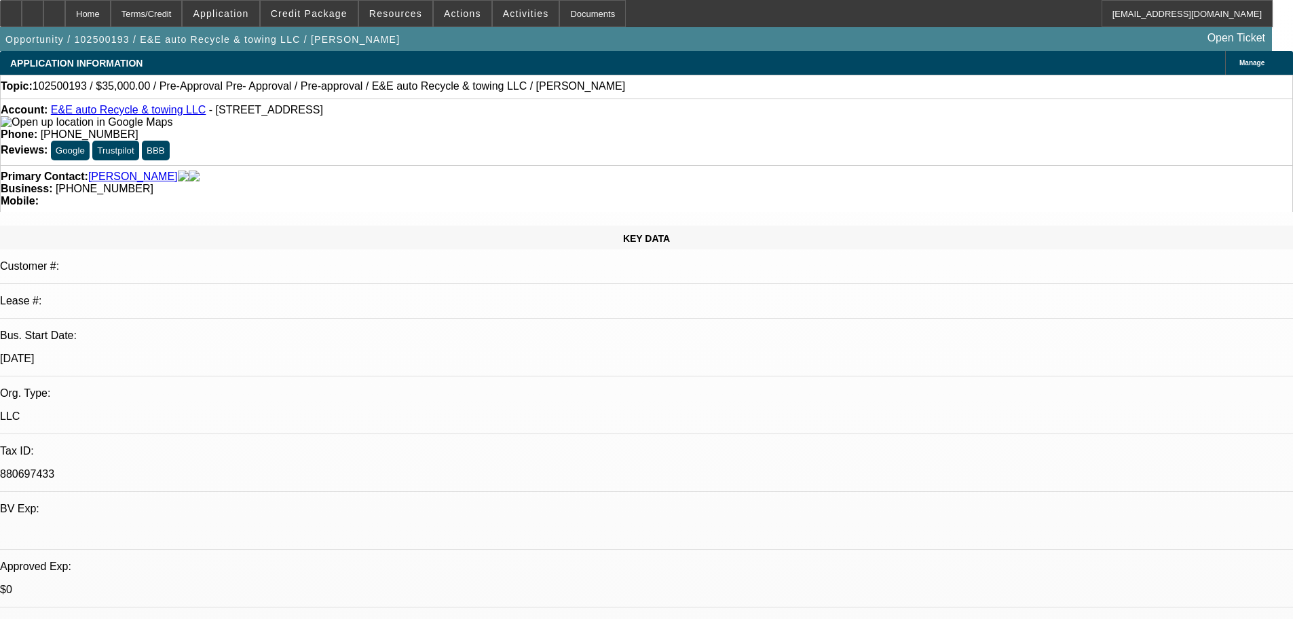
click at [513, 16] on span "Activities" at bounding box center [526, 13] width 46 height 11
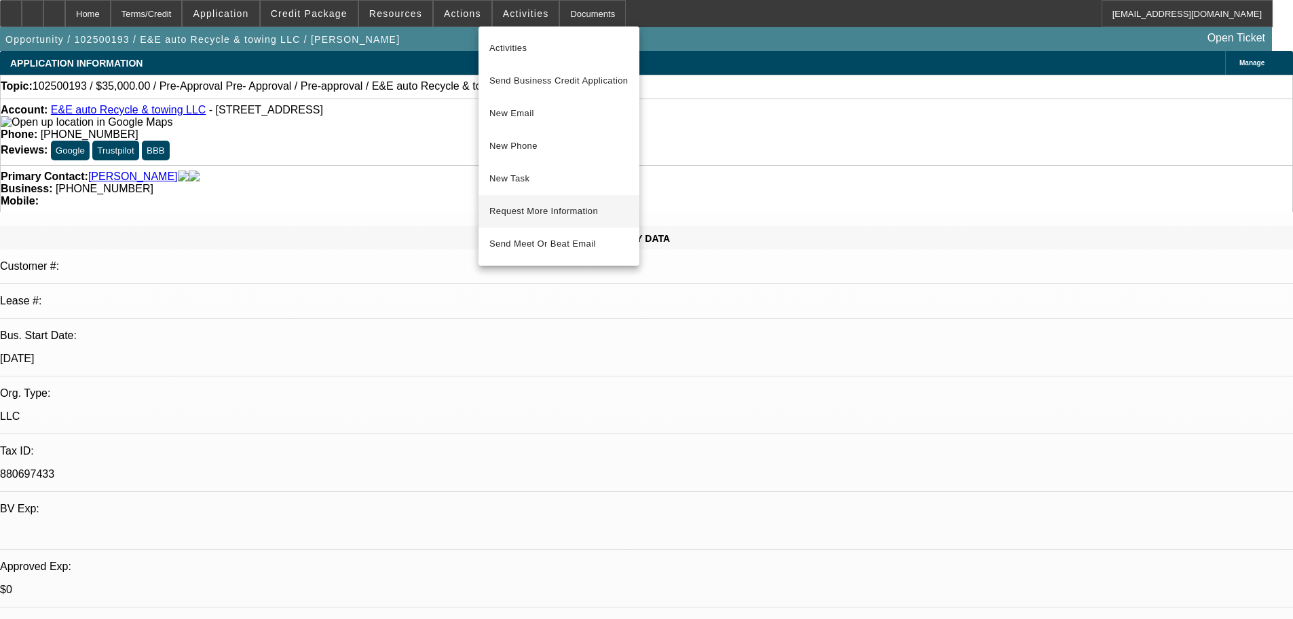
click at [553, 211] on span "Request More Information" at bounding box center [559, 211] width 139 height 16
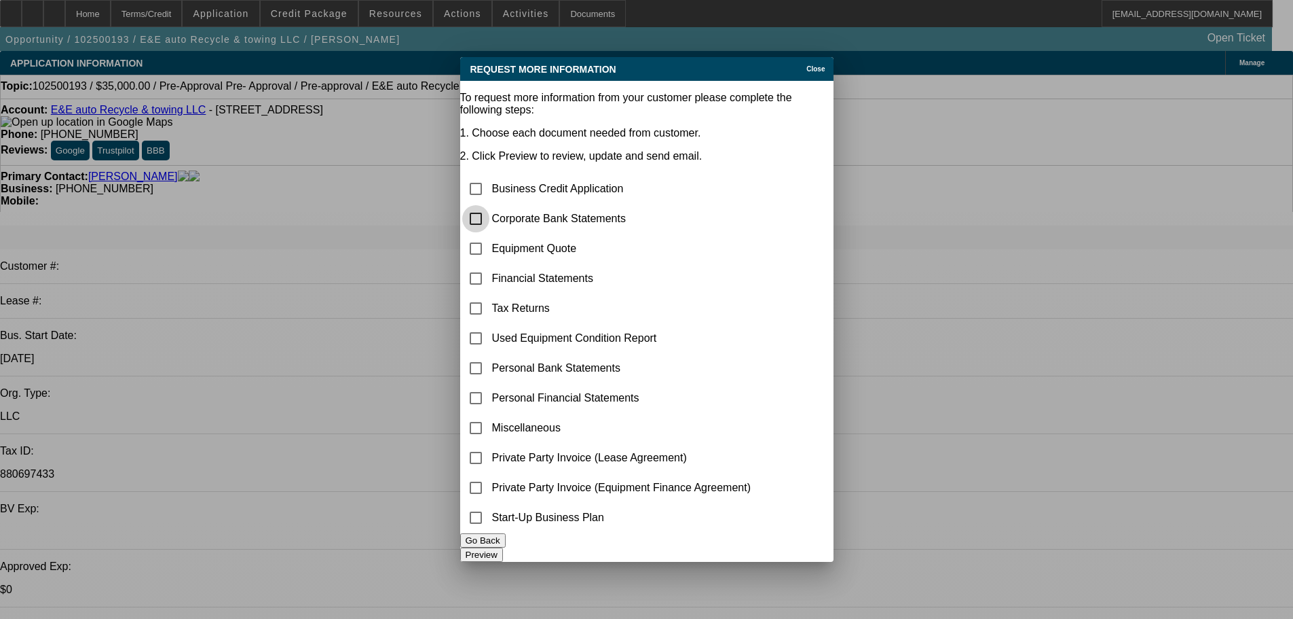
click at [490, 205] on input "checkbox" at bounding box center [475, 218] width 27 height 27
checkbox input "true"
click at [503, 547] on button "Preview" at bounding box center [481, 554] width 43 height 14
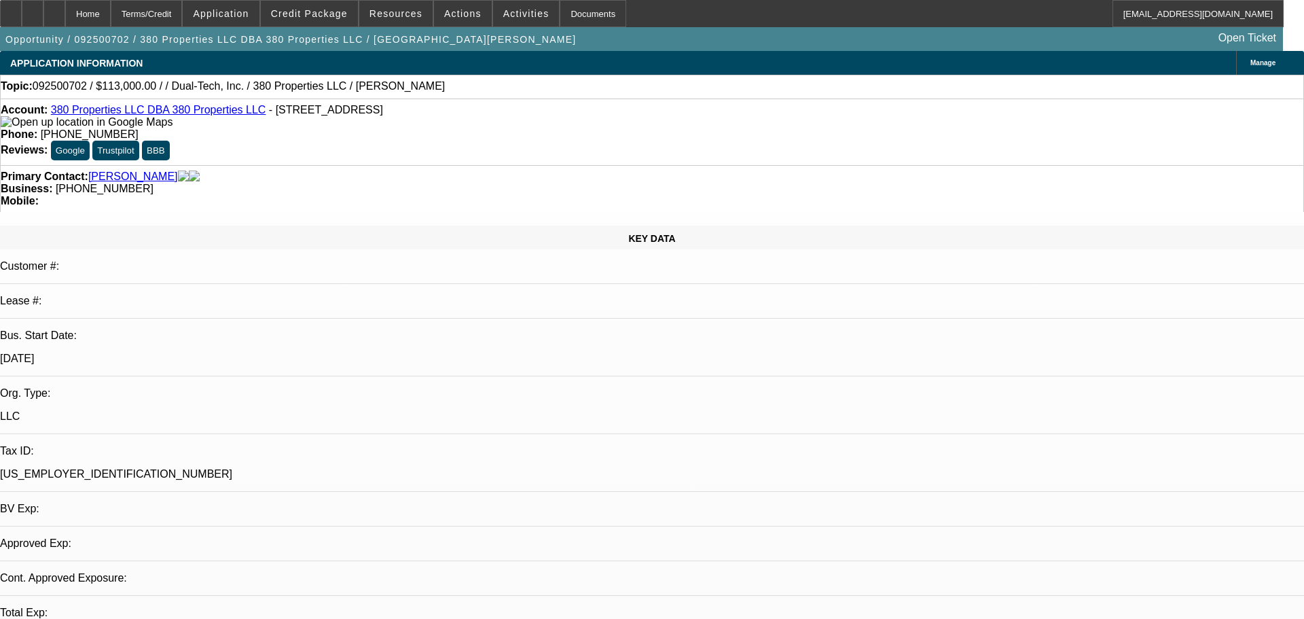
select select "0"
select select "2"
select select "0.1"
select select "4"
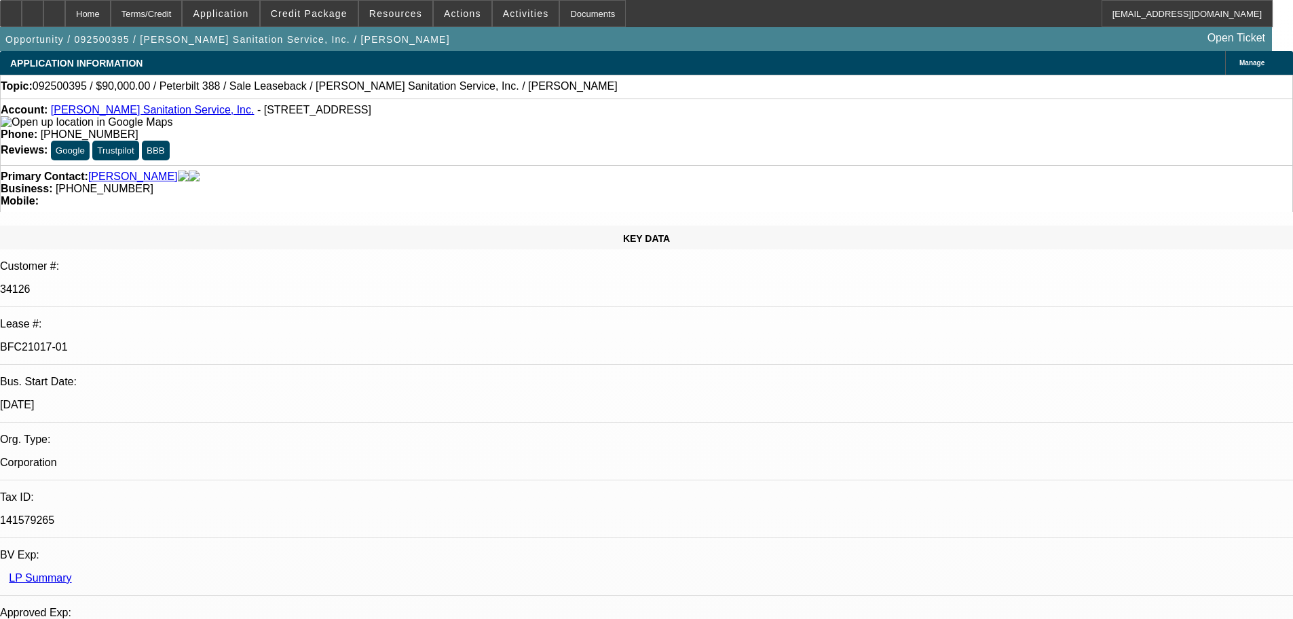
select select "0"
select select "2"
select select "0"
select select "6"
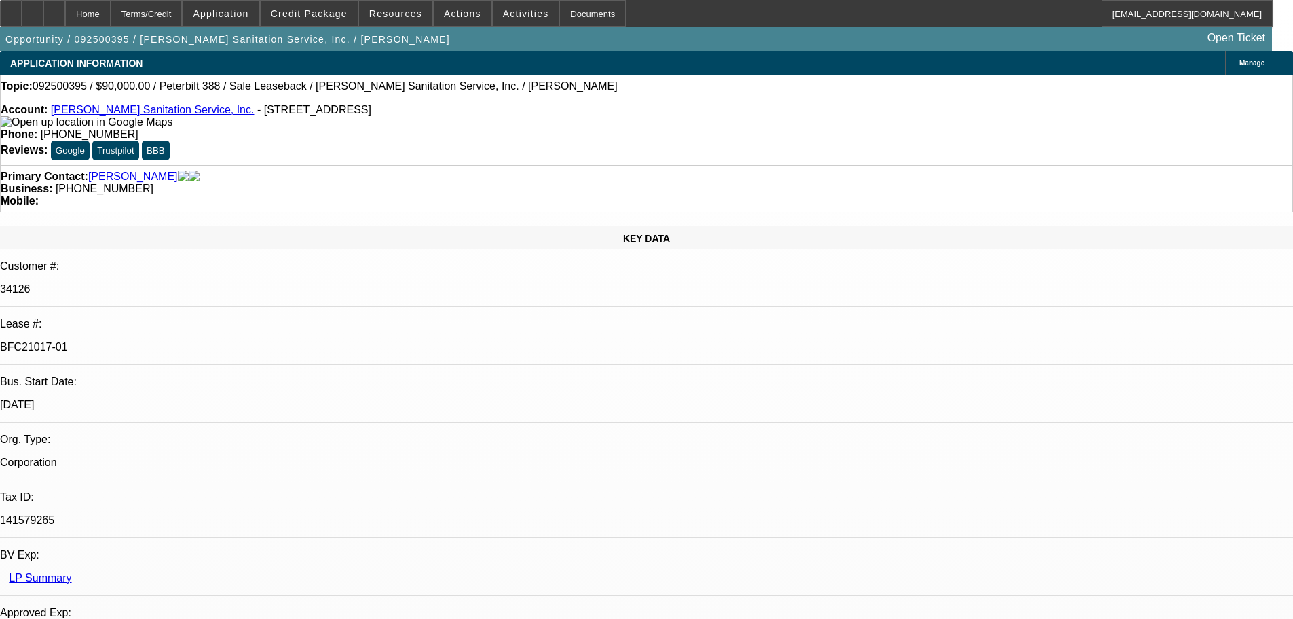
select select "0"
select select "2"
select select "0"
select select "6"
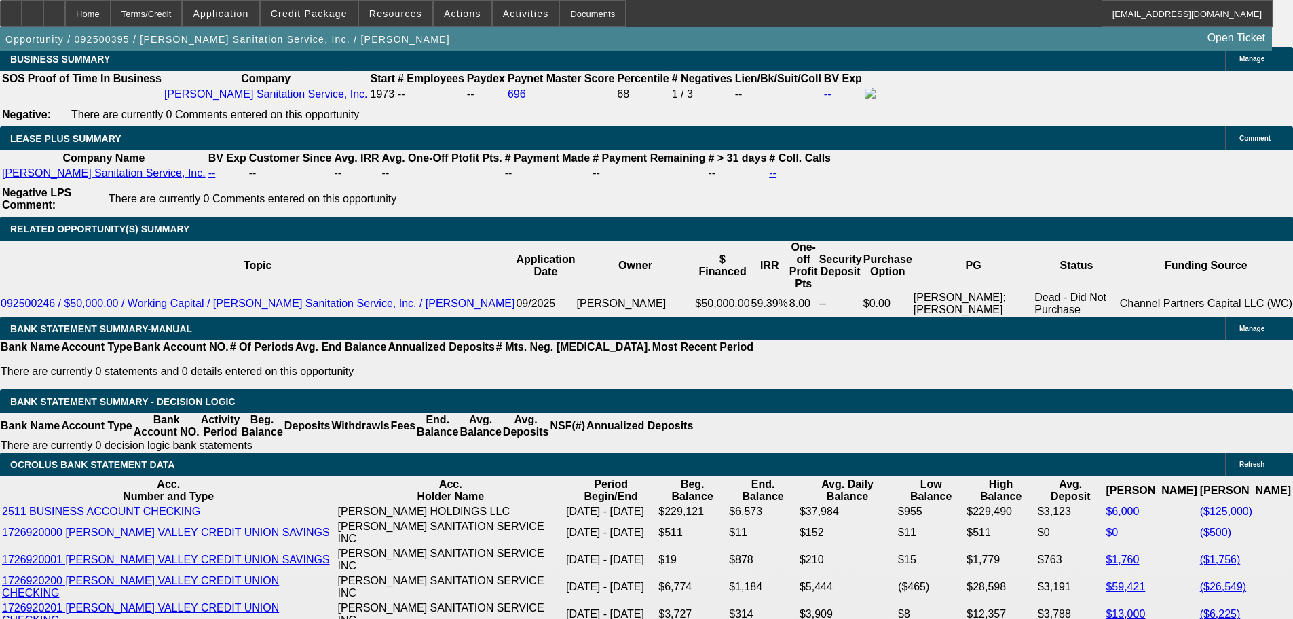
scroll to position [2308, 0]
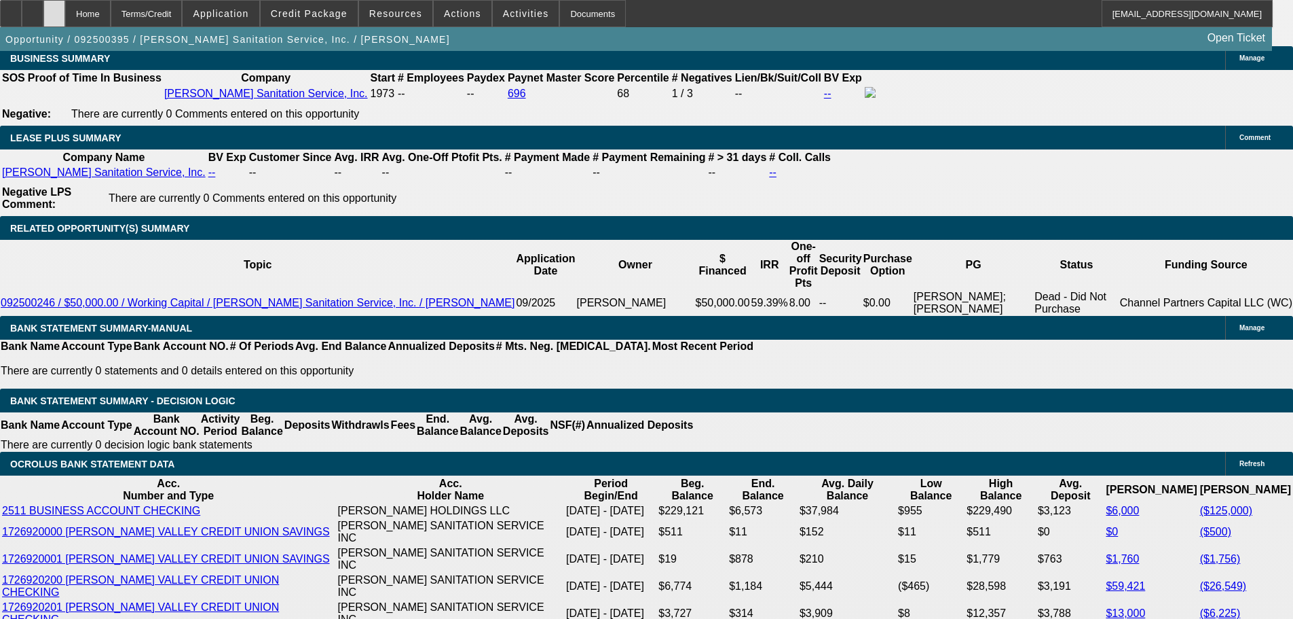
click at [65, 9] on div at bounding box center [54, 13] width 22 height 27
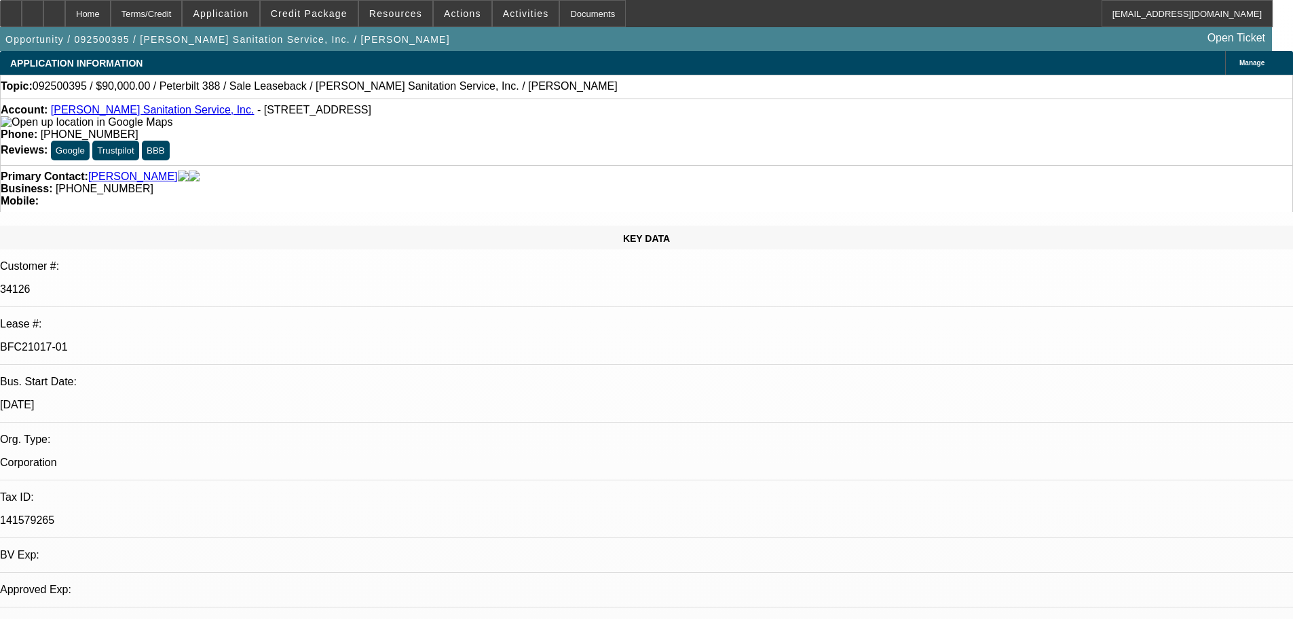
select select "0"
select select "2"
select select "0"
select select "6"
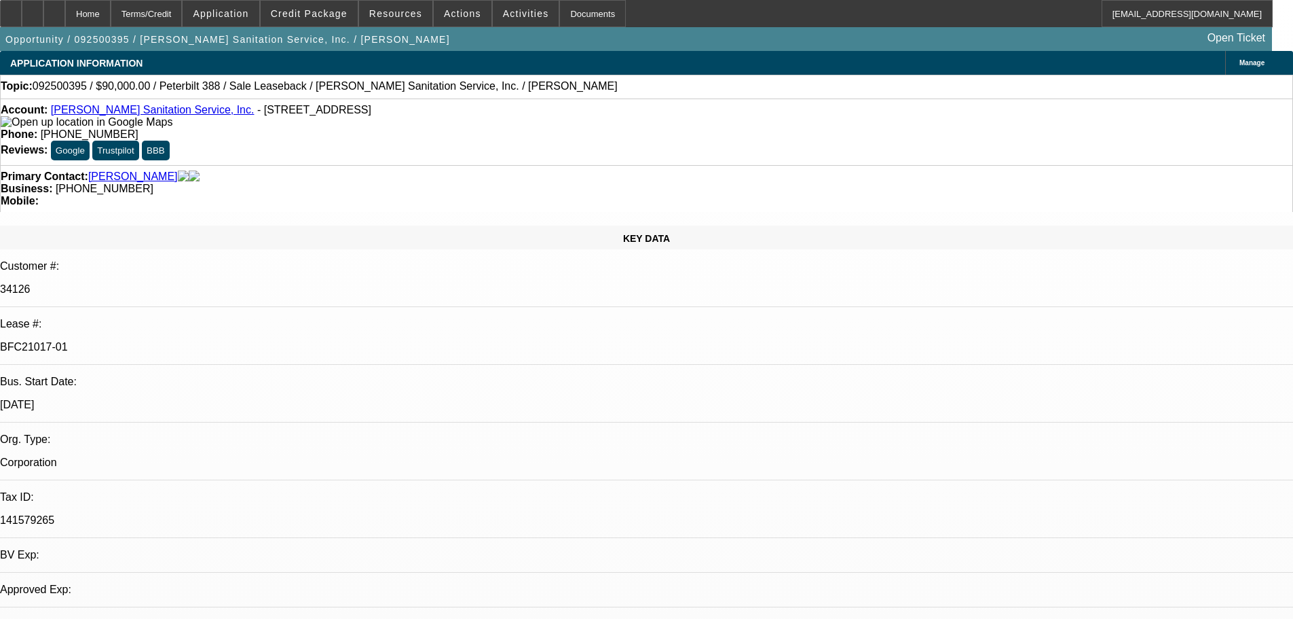
select select "0"
select select "2"
select select "0"
select select "6"
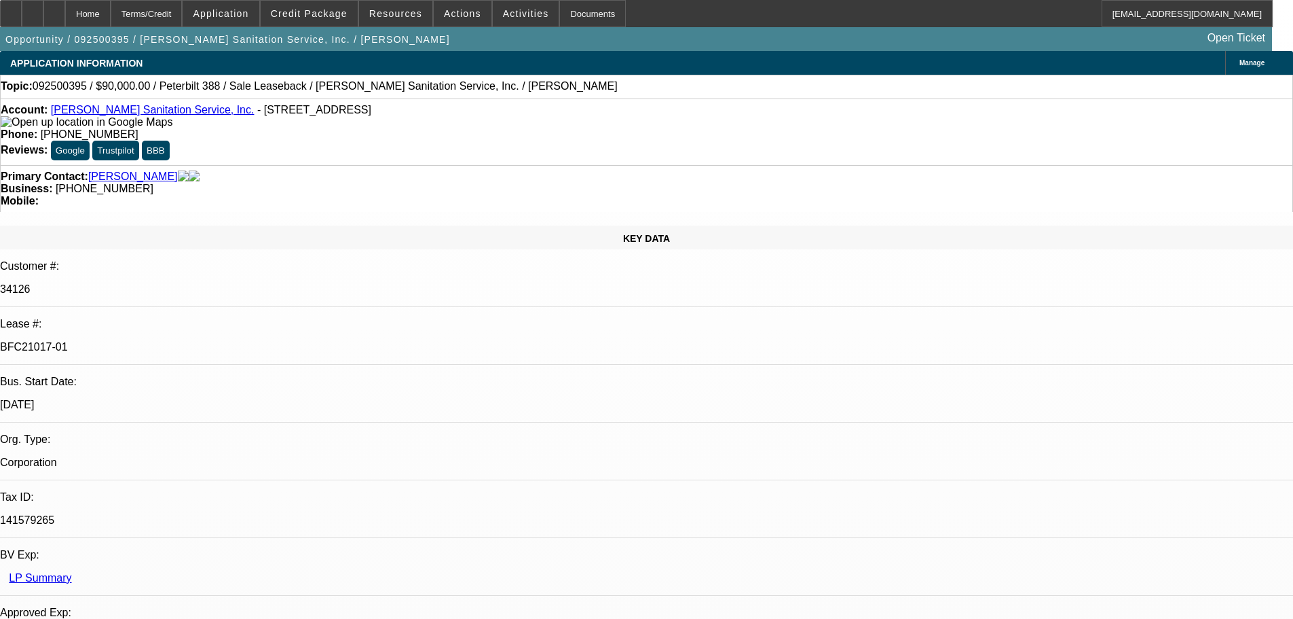
scroll to position [136, 0]
